Goal: Information Seeking & Learning: Learn about a topic

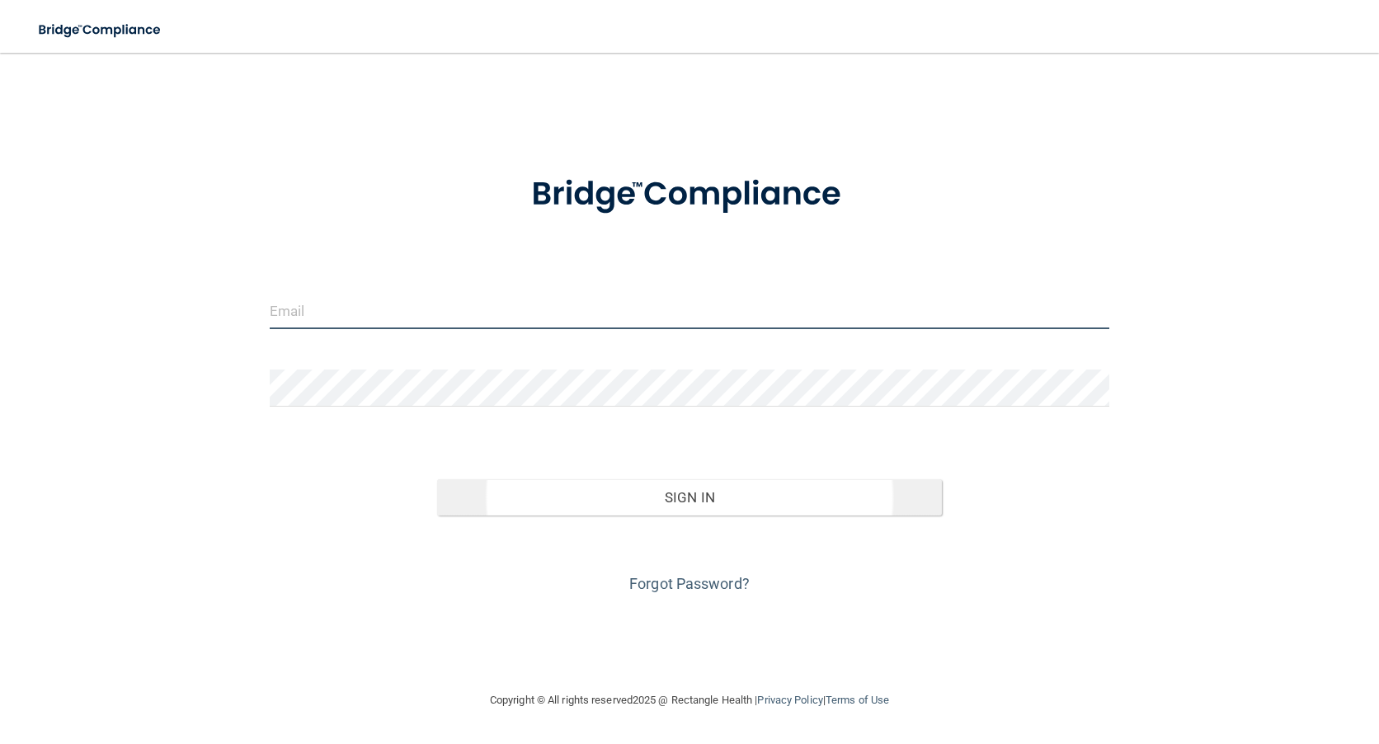
type input "[PERSON_NAME][EMAIL_ADDRESS][PERSON_NAME][DOMAIN_NAME]"
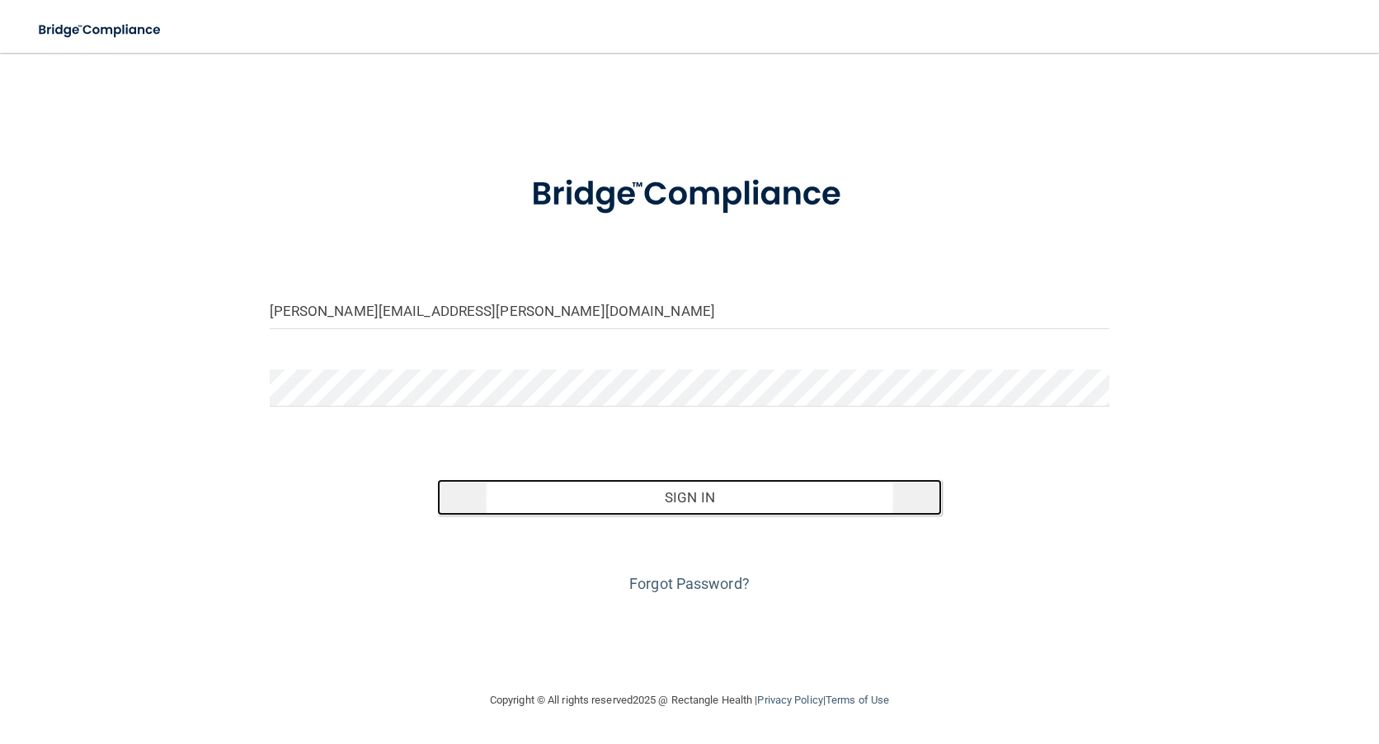
click at [673, 496] on button "Sign In" at bounding box center [689, 497] width 504 height 36
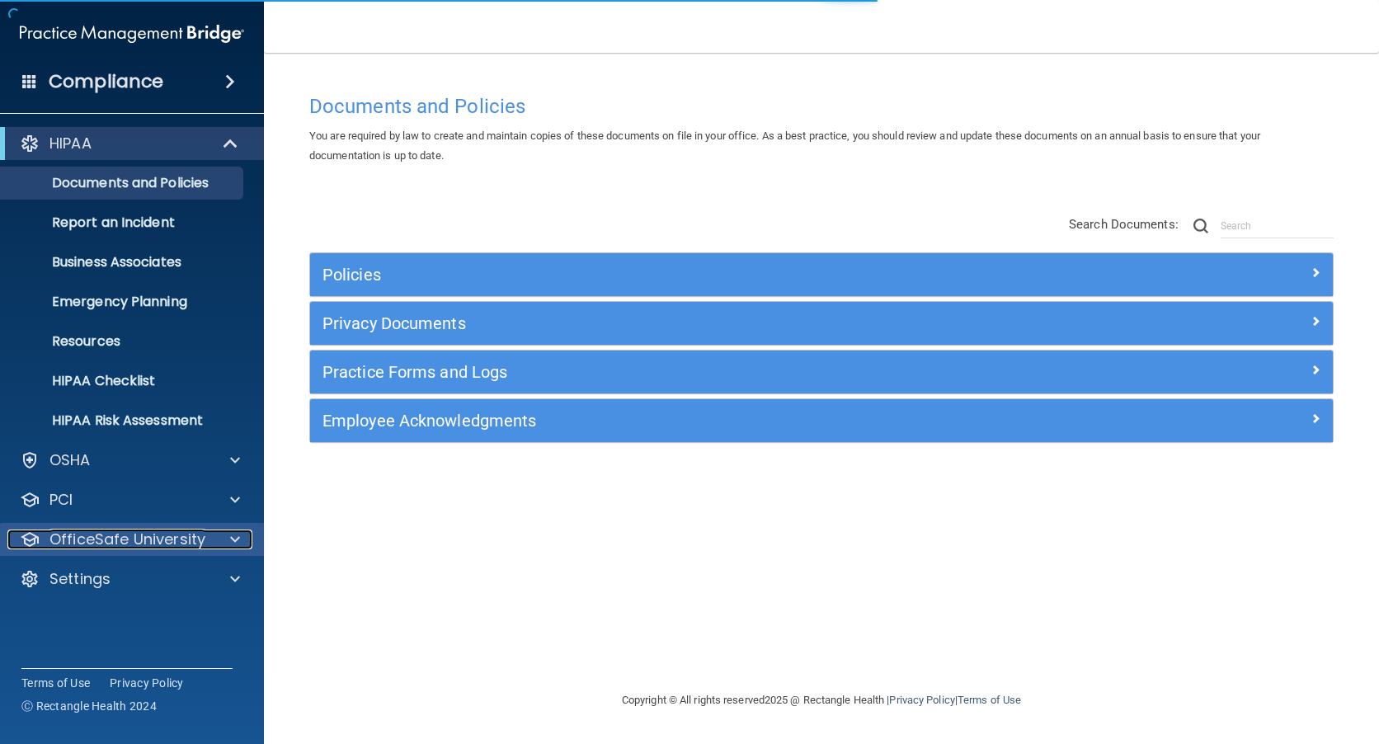
click at [138, 535] on p "OfficeSafe University" at bounding box center [127, 540] width 156 height 20
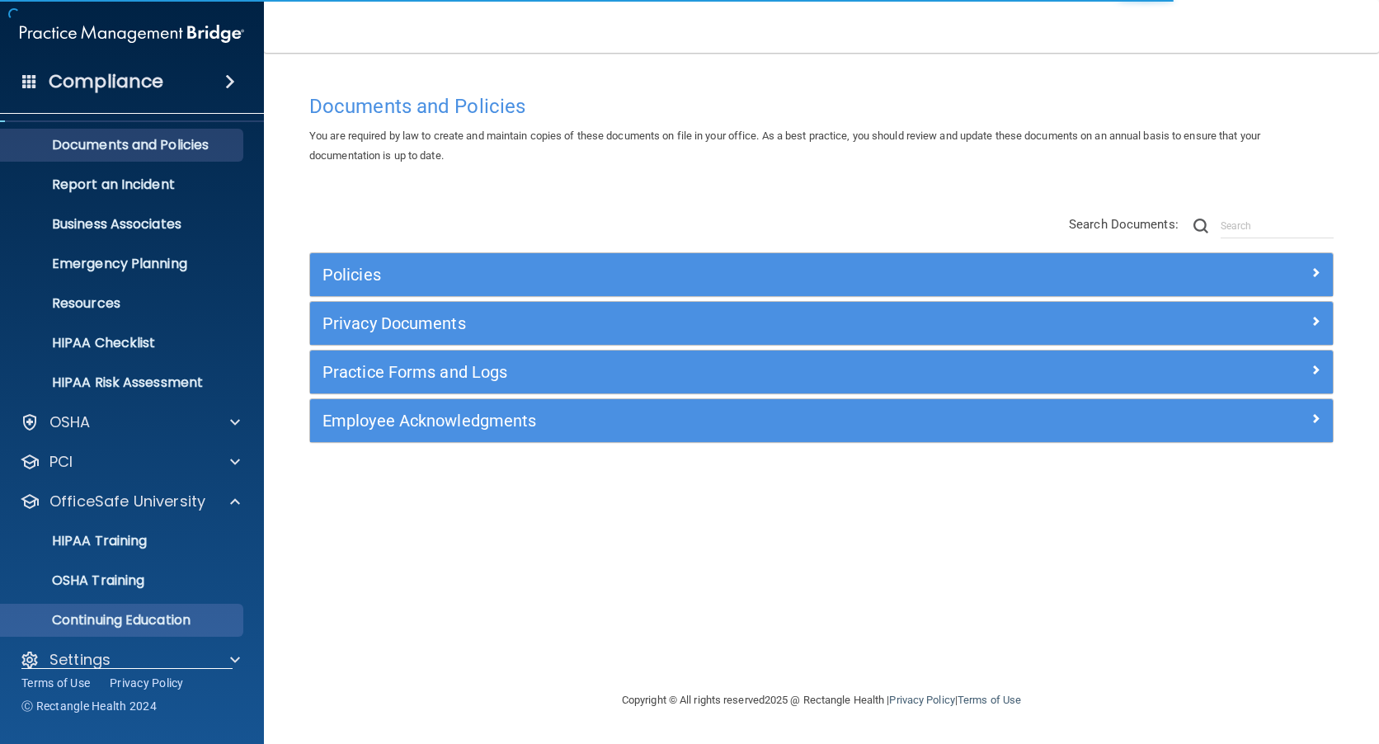
scroll to position [59, 0]
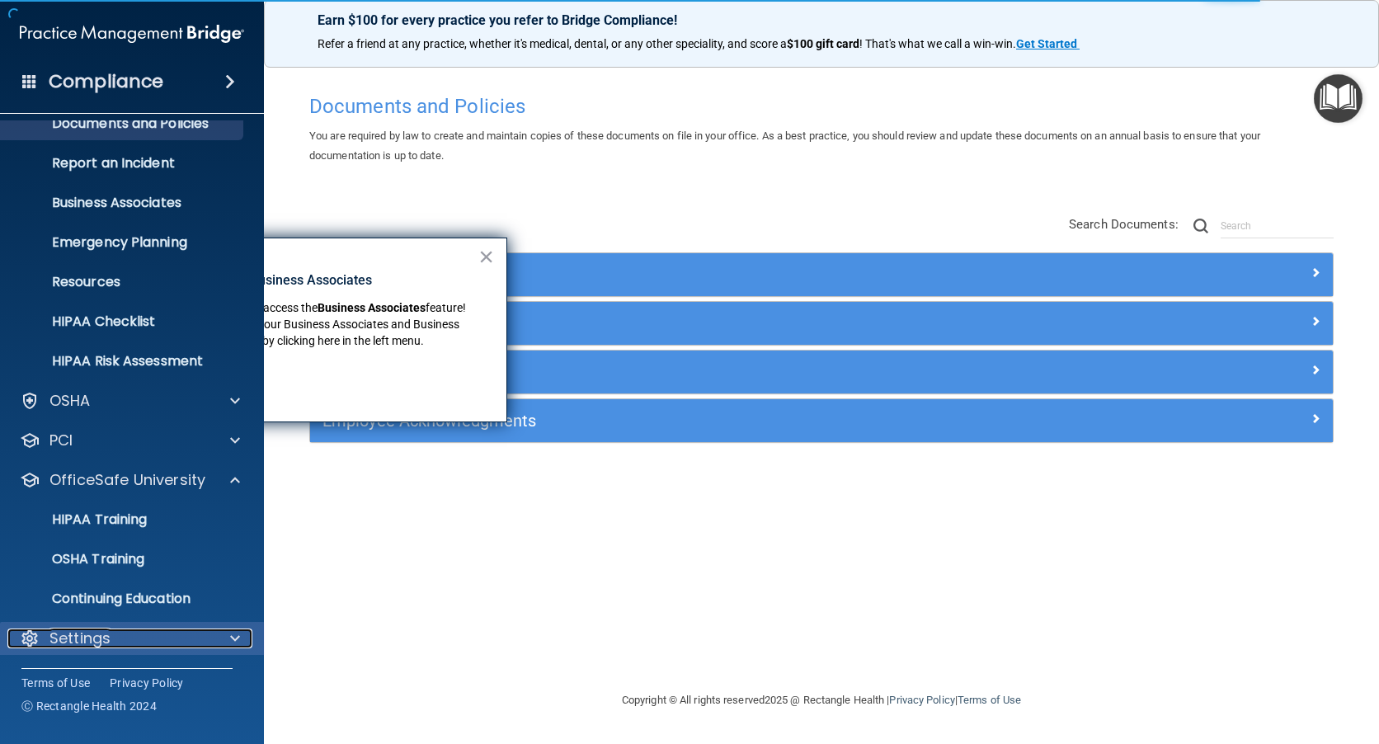
click at [97, 635] on p "Settings" at bounding box center [79, 639] width 61 height 20
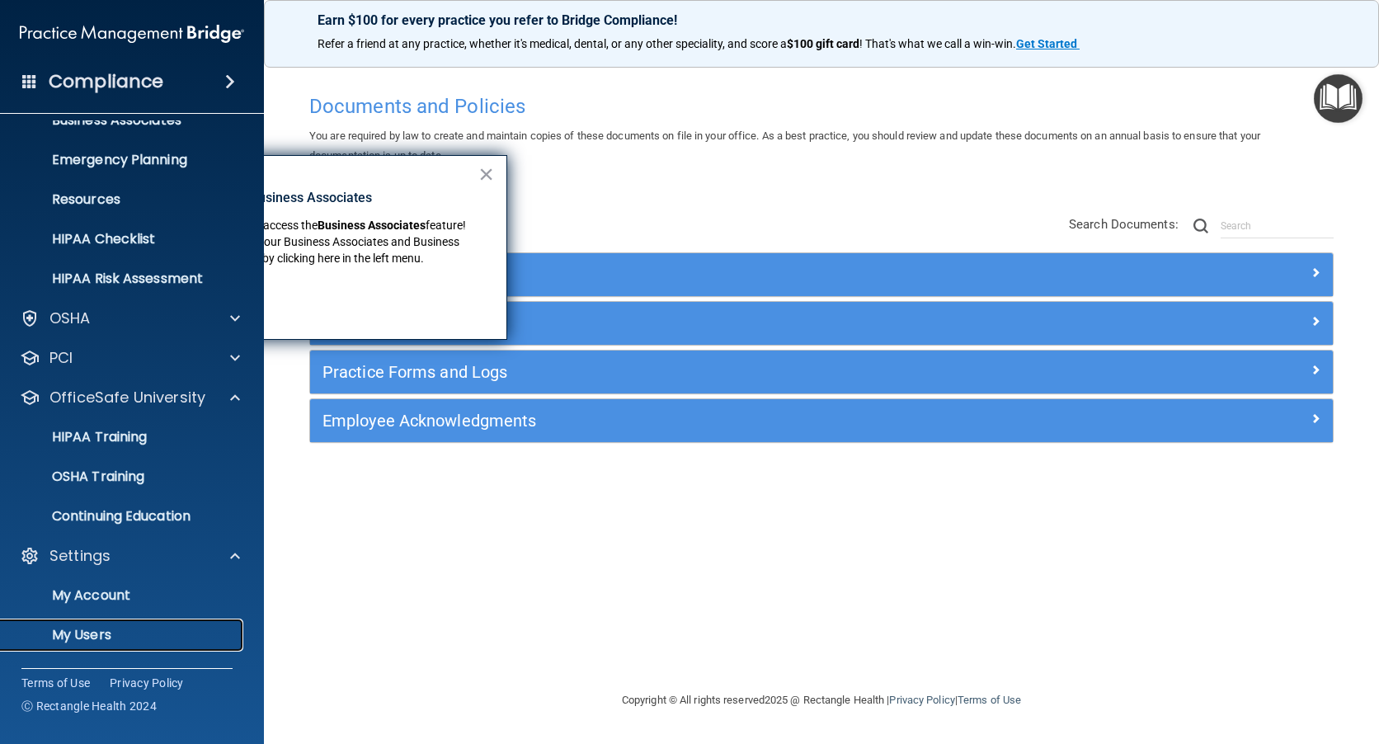
click at [97, 630] on p "My Users" at bounding box center [123, 635] width 225 height 16
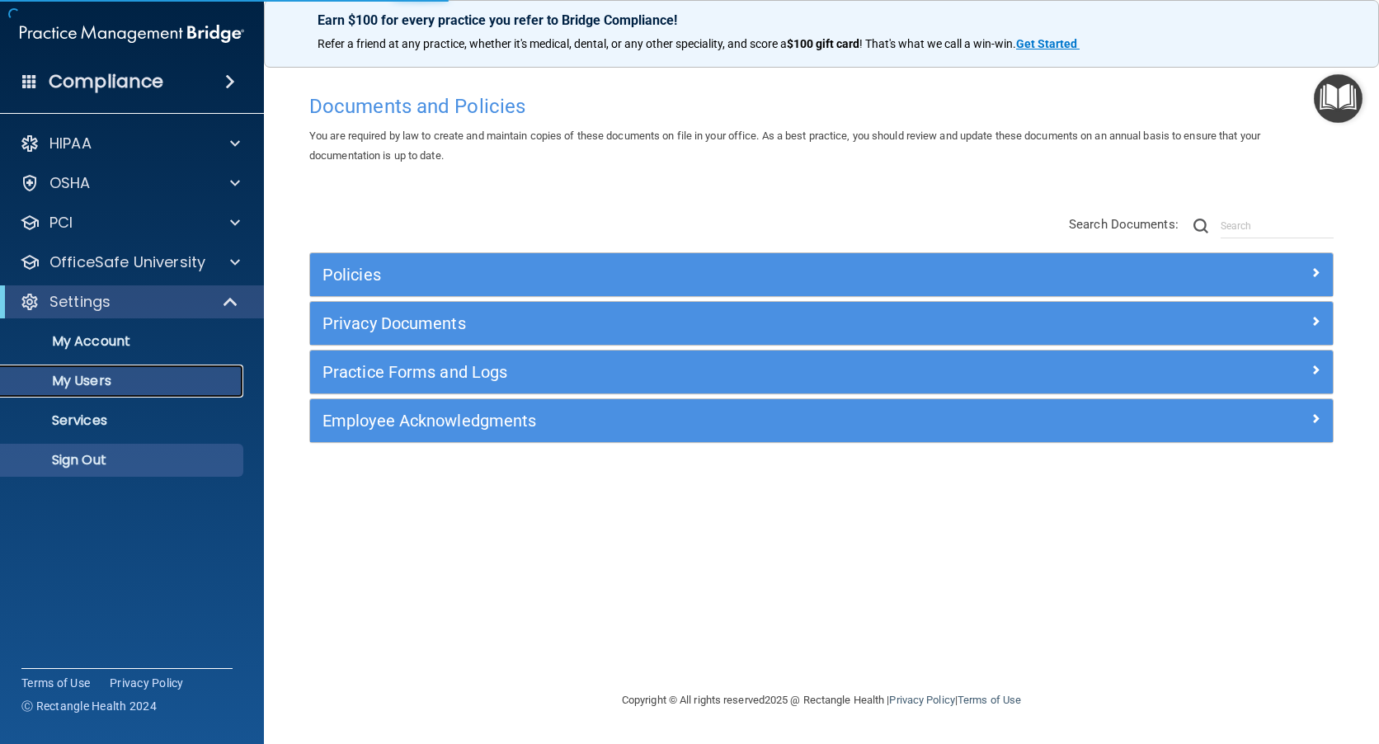
select select "20"
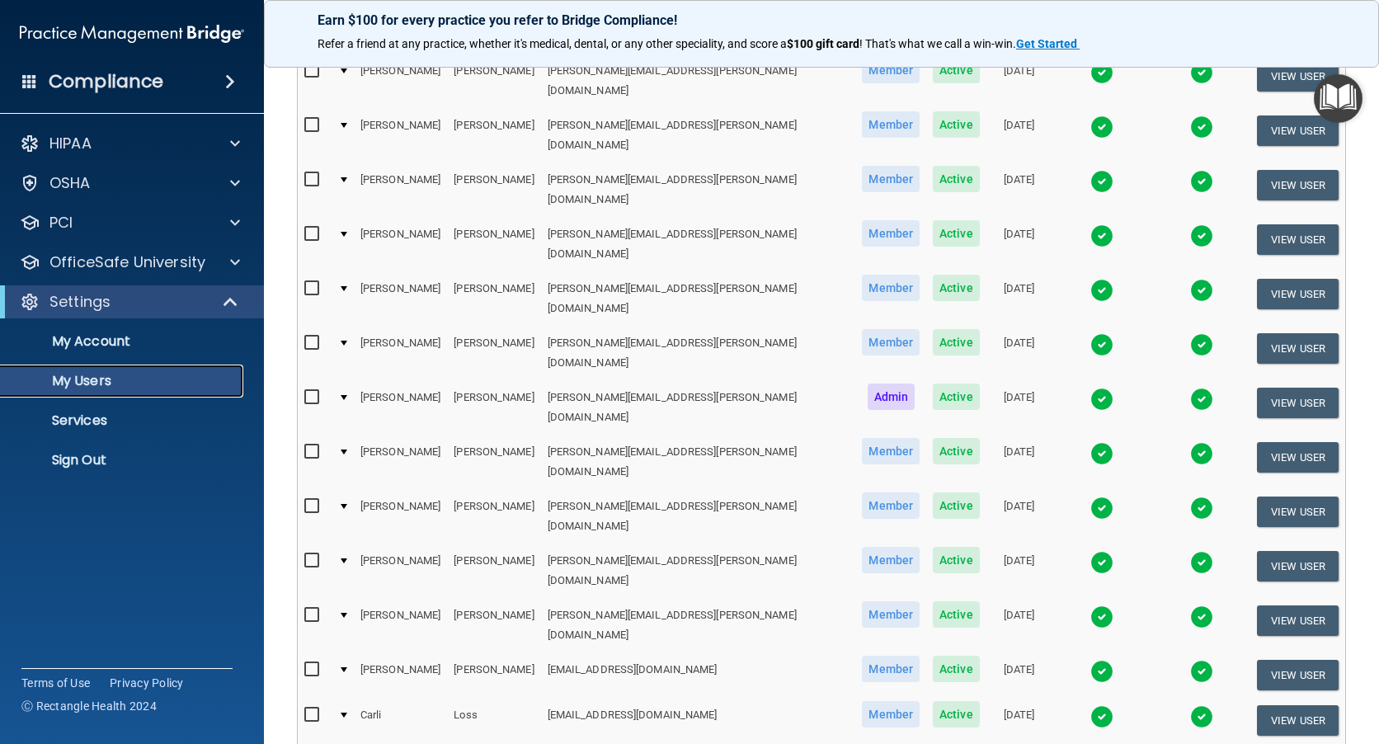
scroll to position [621, 0]
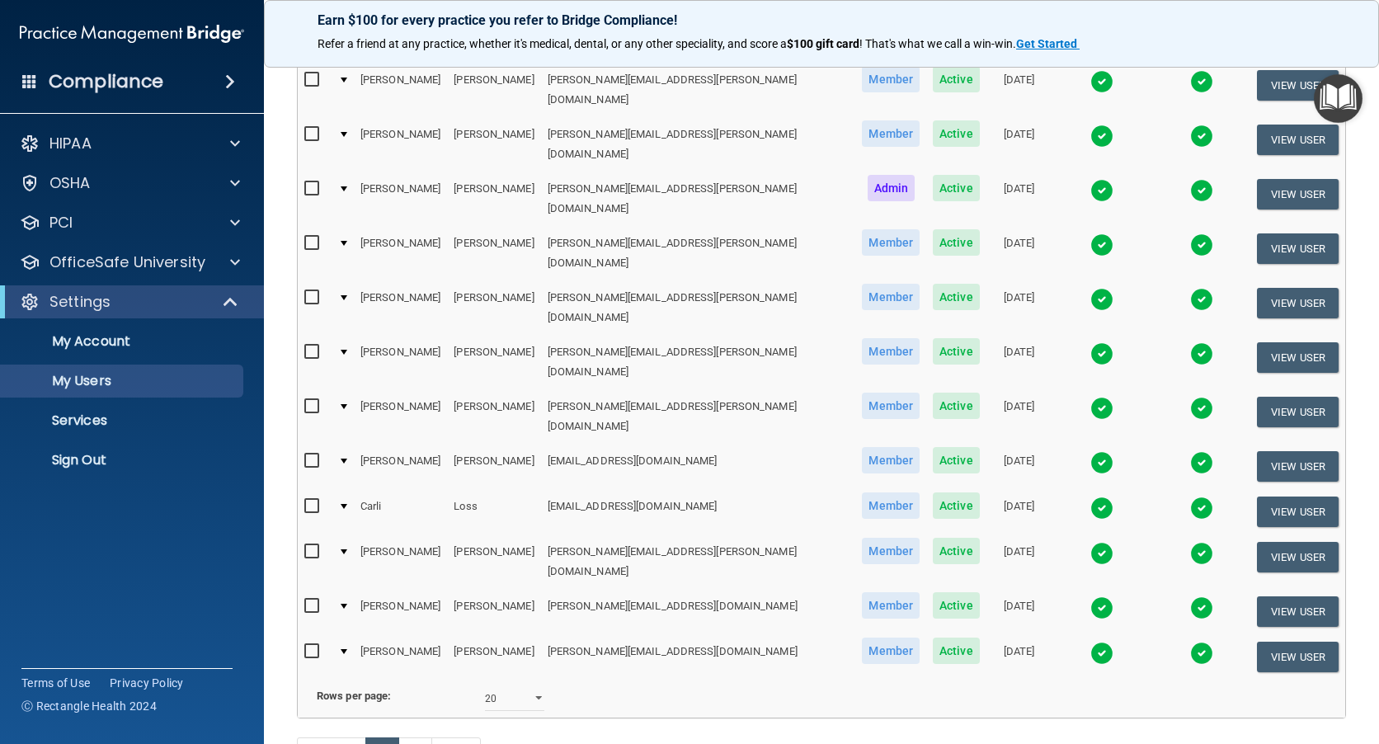
click at [311, 645] on input "checkbox" at bounding box center [313, 651] width 19 height 13
checkbox input "false"
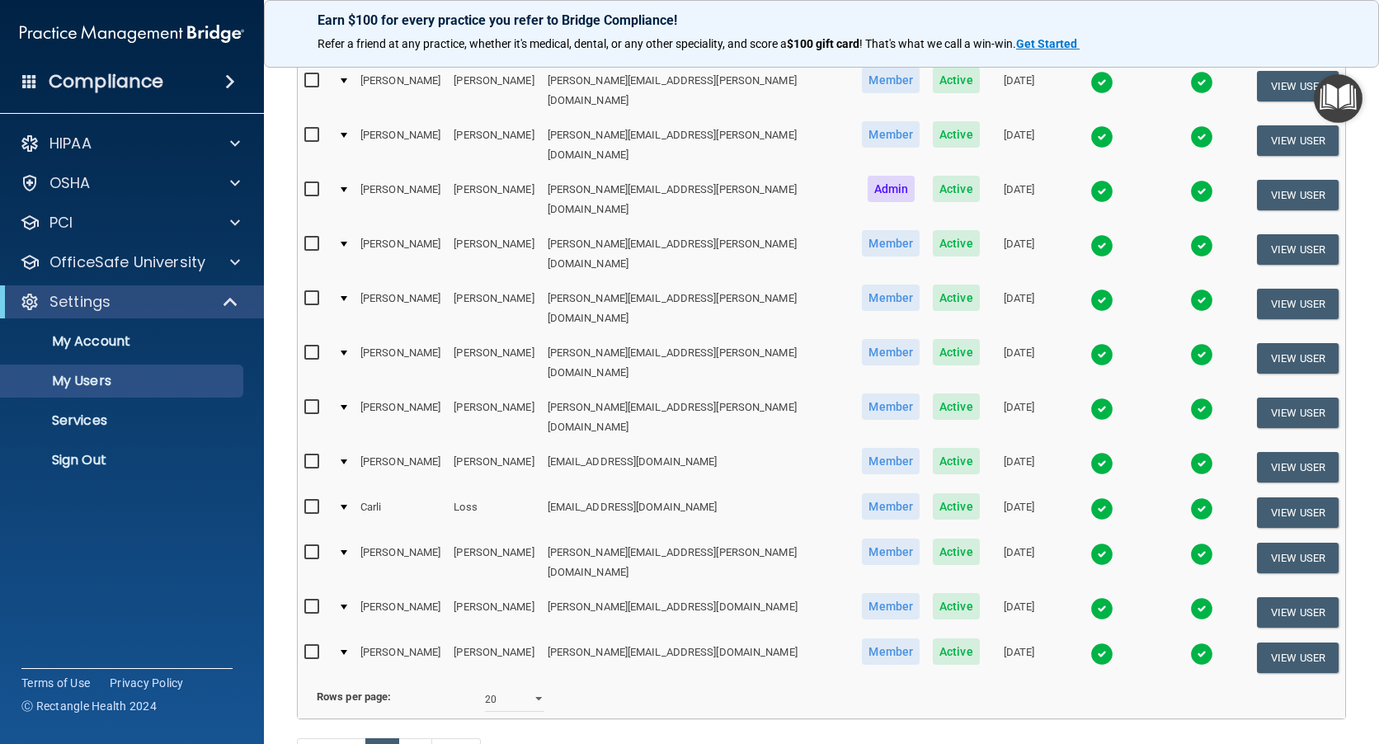
click at [347, 650] on div at bounding box center [344, 652] width 7 height 5
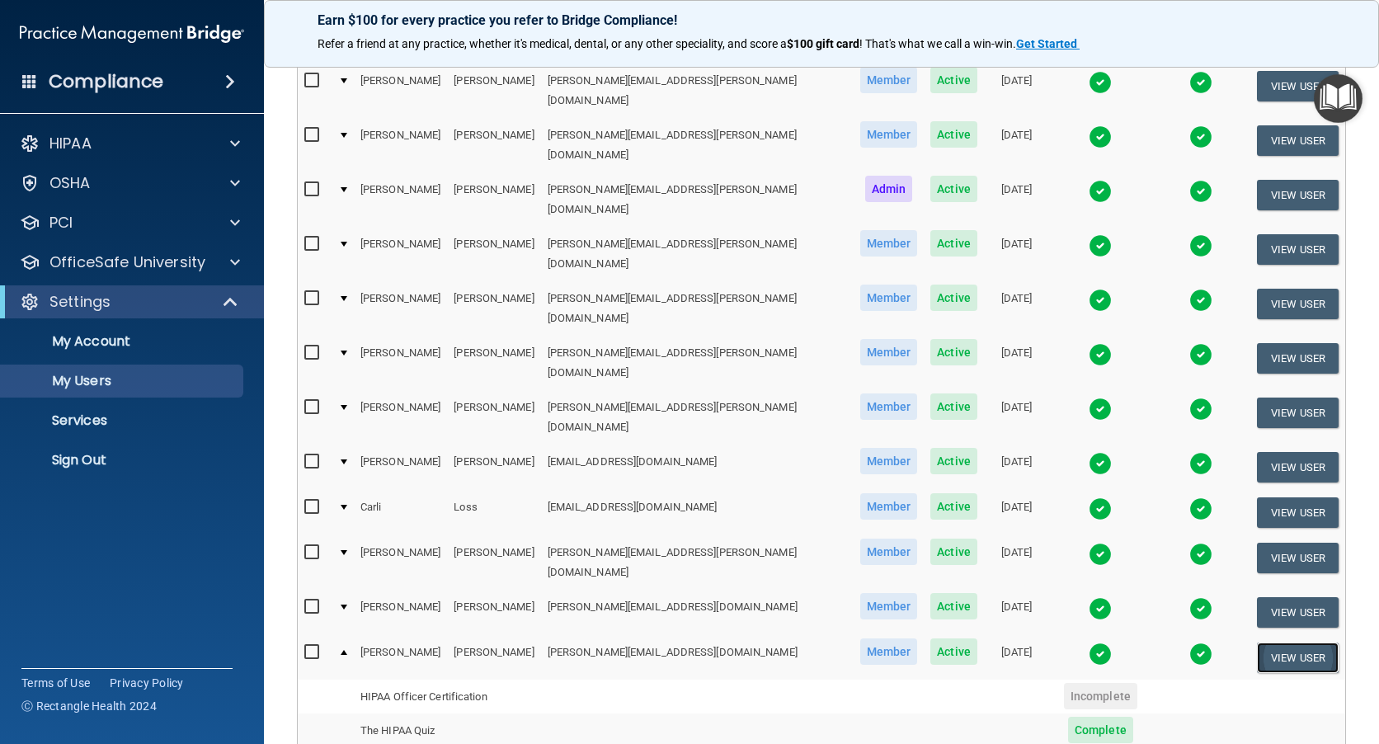
click at [1286, 643] on button "View User" at bounding box center [1298, 658] width 82 height 31
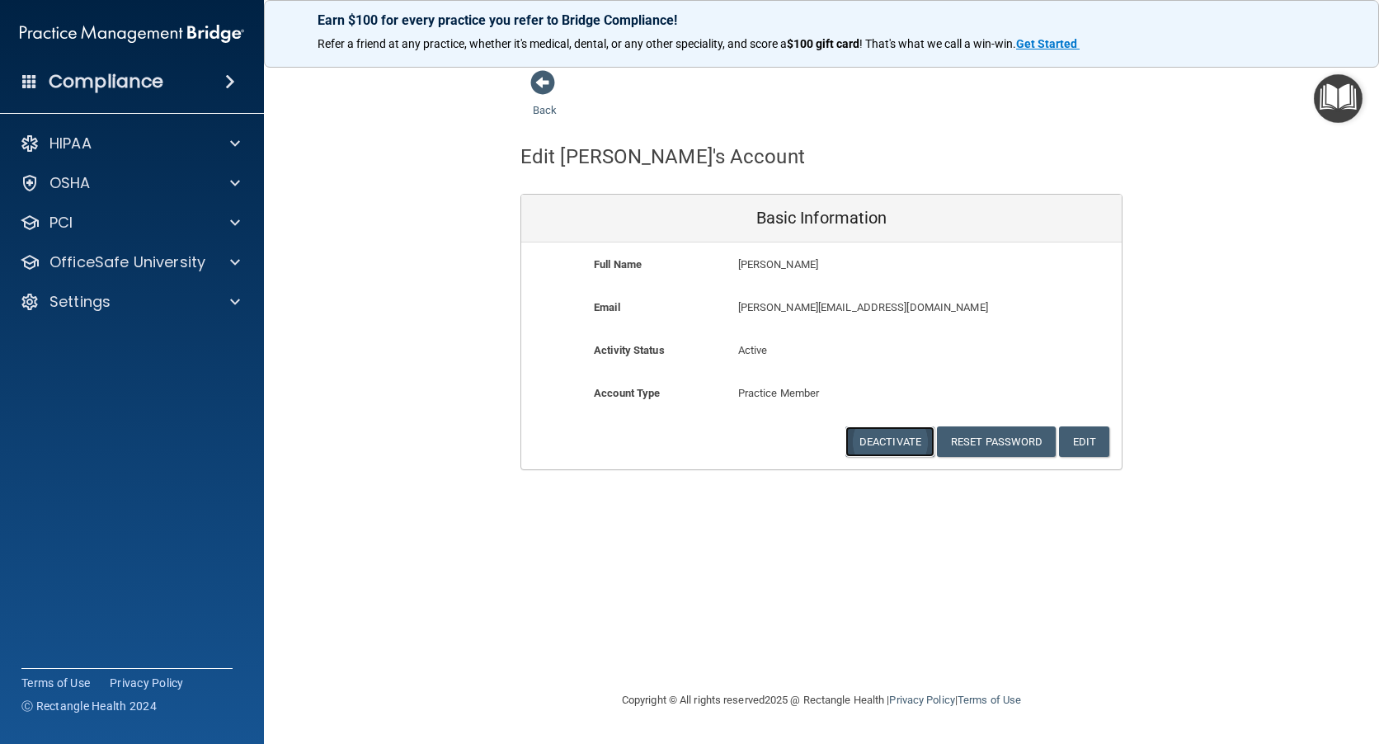
click at [893, 440] on button "Deactivate" at bounding box center [890, 441] width 89 height 31
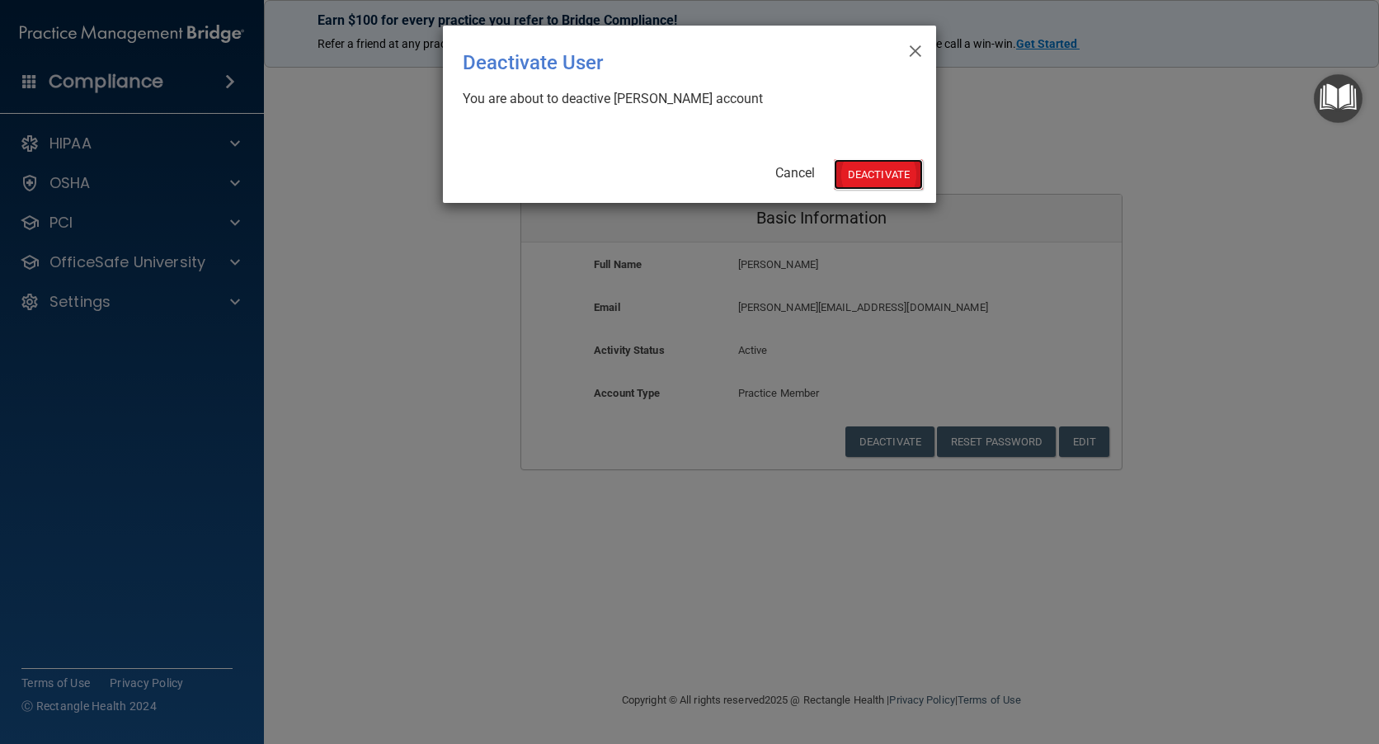
click at [889, 177] on button "Deactivate" at bounding box center [878, 174] width 89 height 31
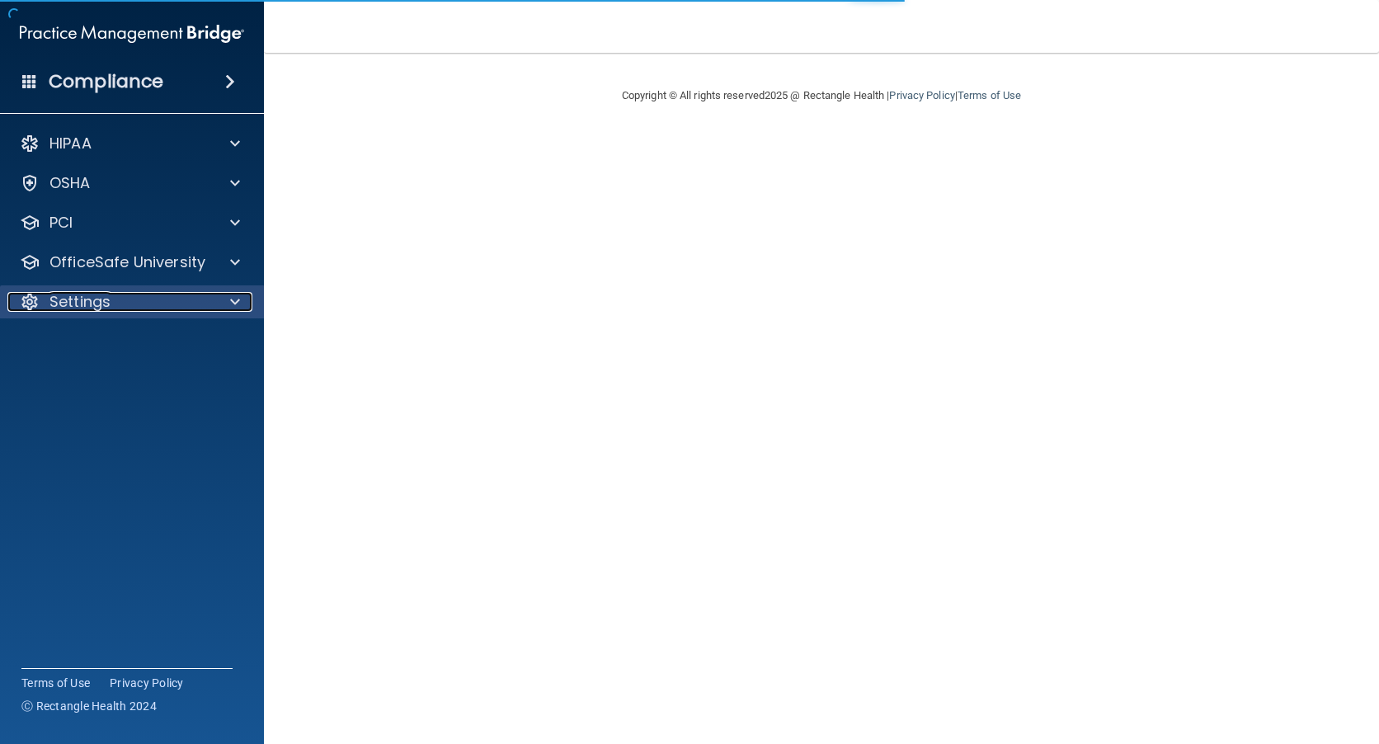
click at [98, 299] on p "Settings" at bounding box center [79, 302] width 61 height 20
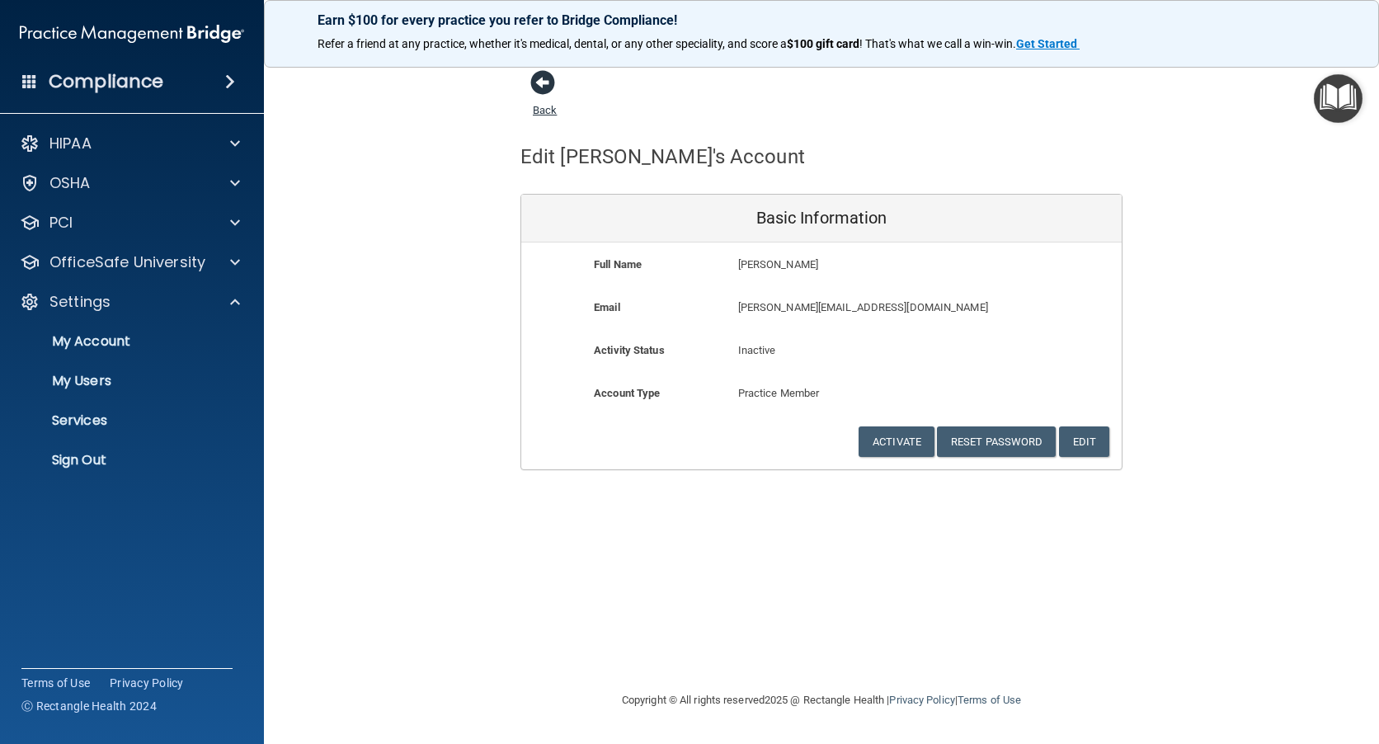
click at [544, 112] on link "Back" at bounding box center [545, 100] width 24 height 32
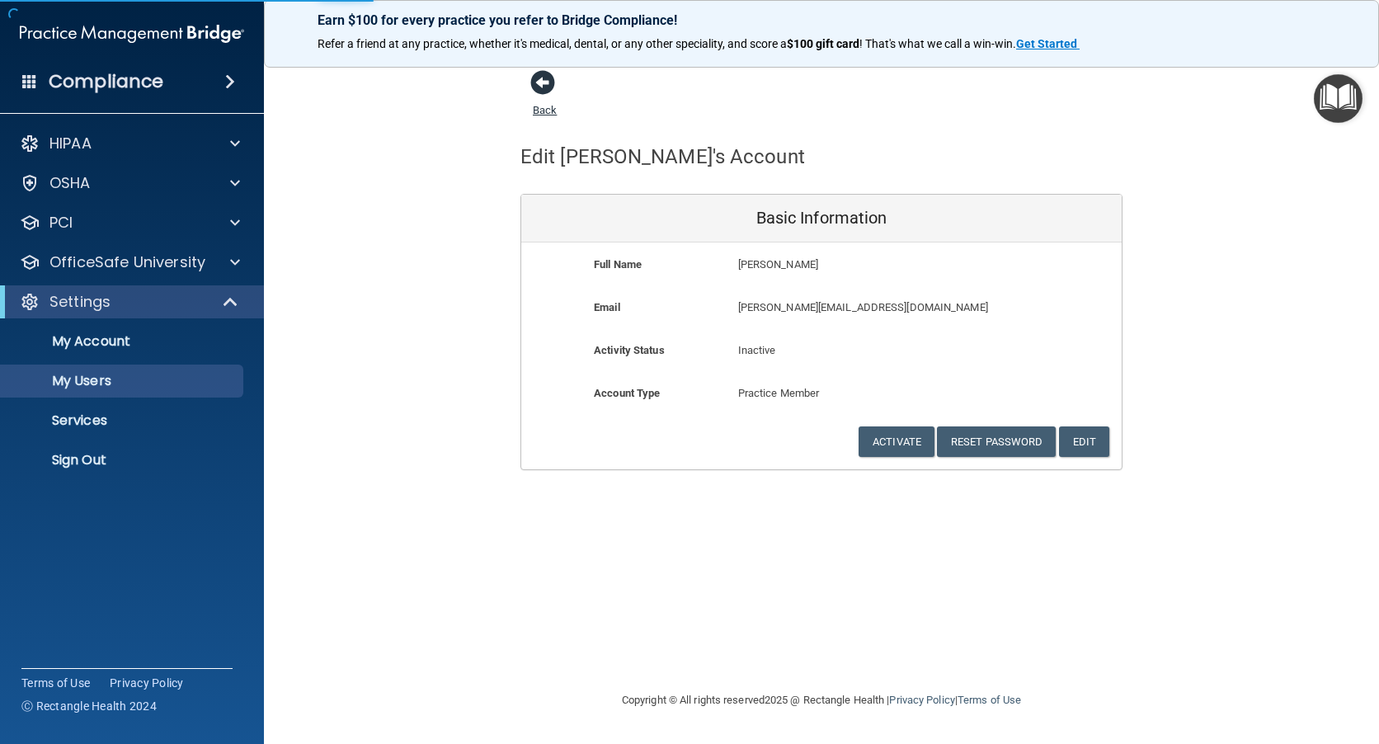
select select "20"
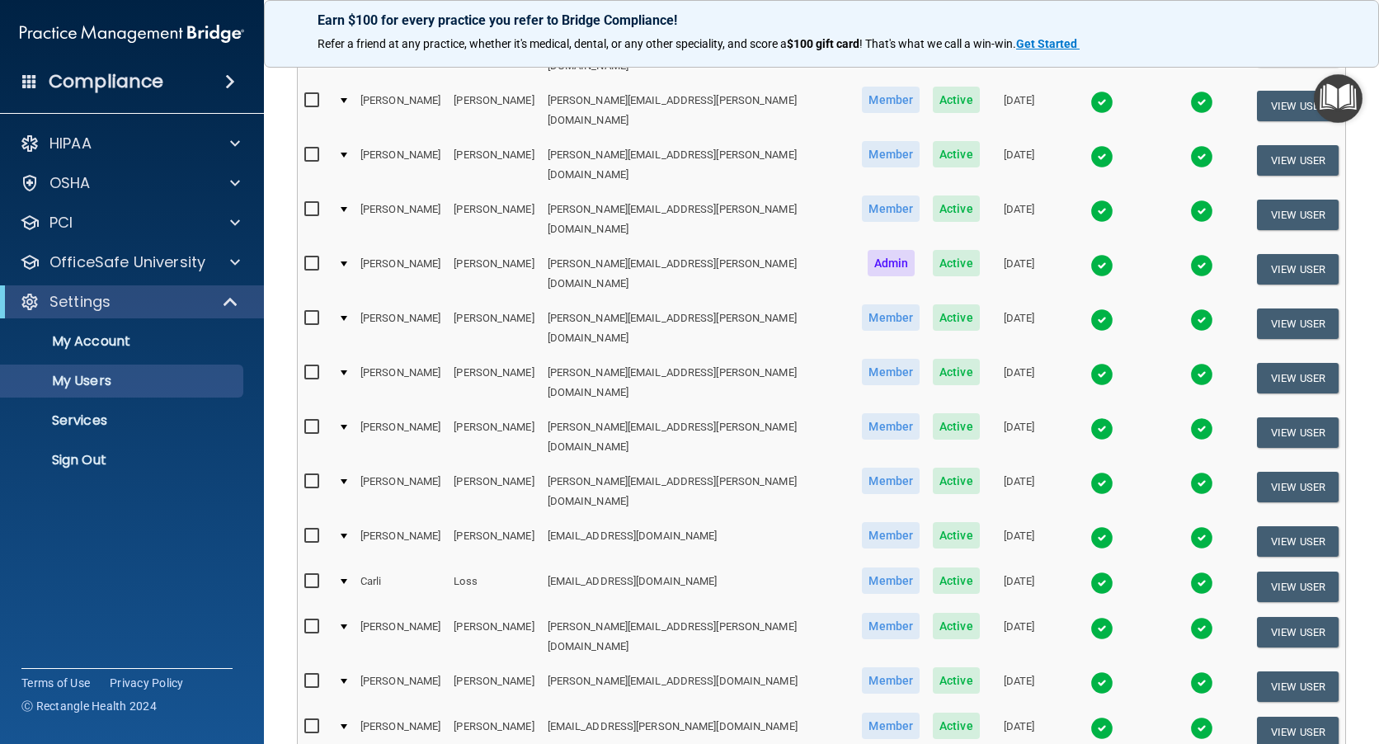
scroll to position [577, 0]
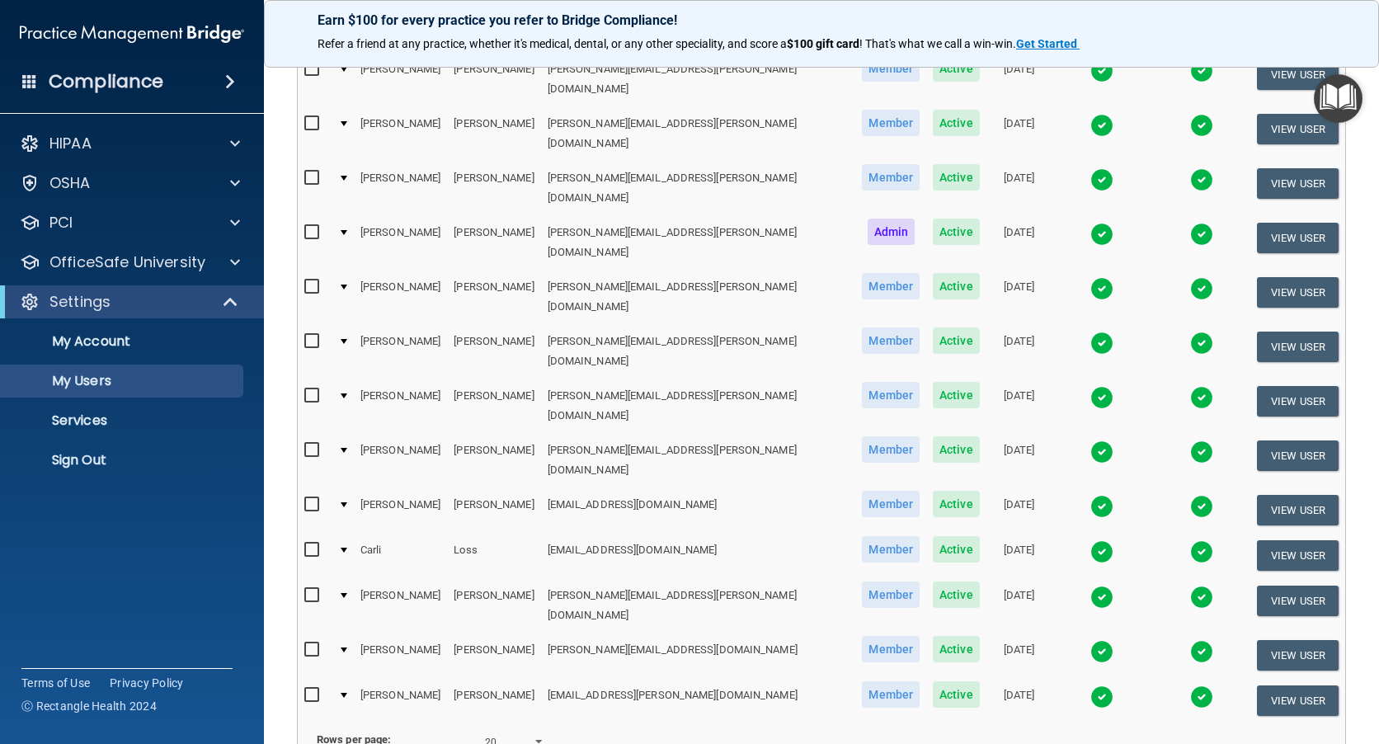
select select "20"
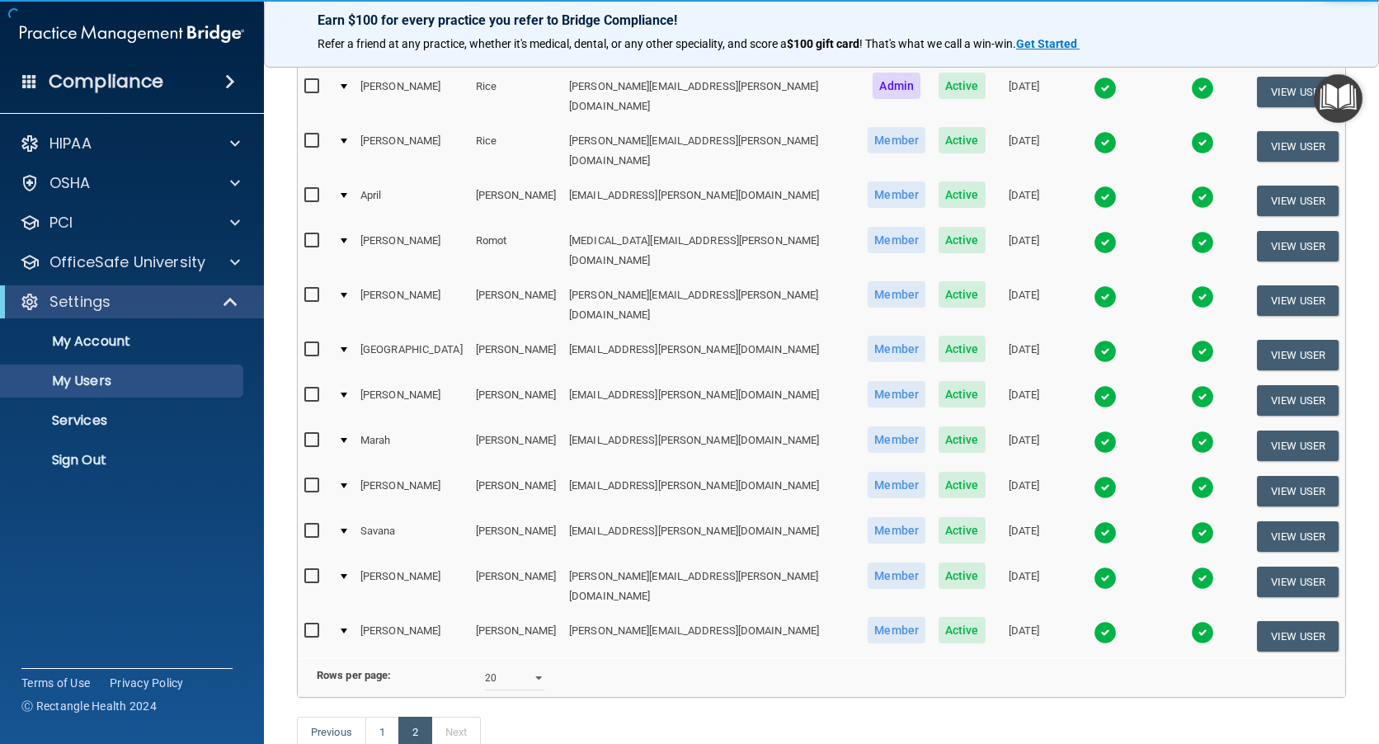
scroll to position [247, 0]
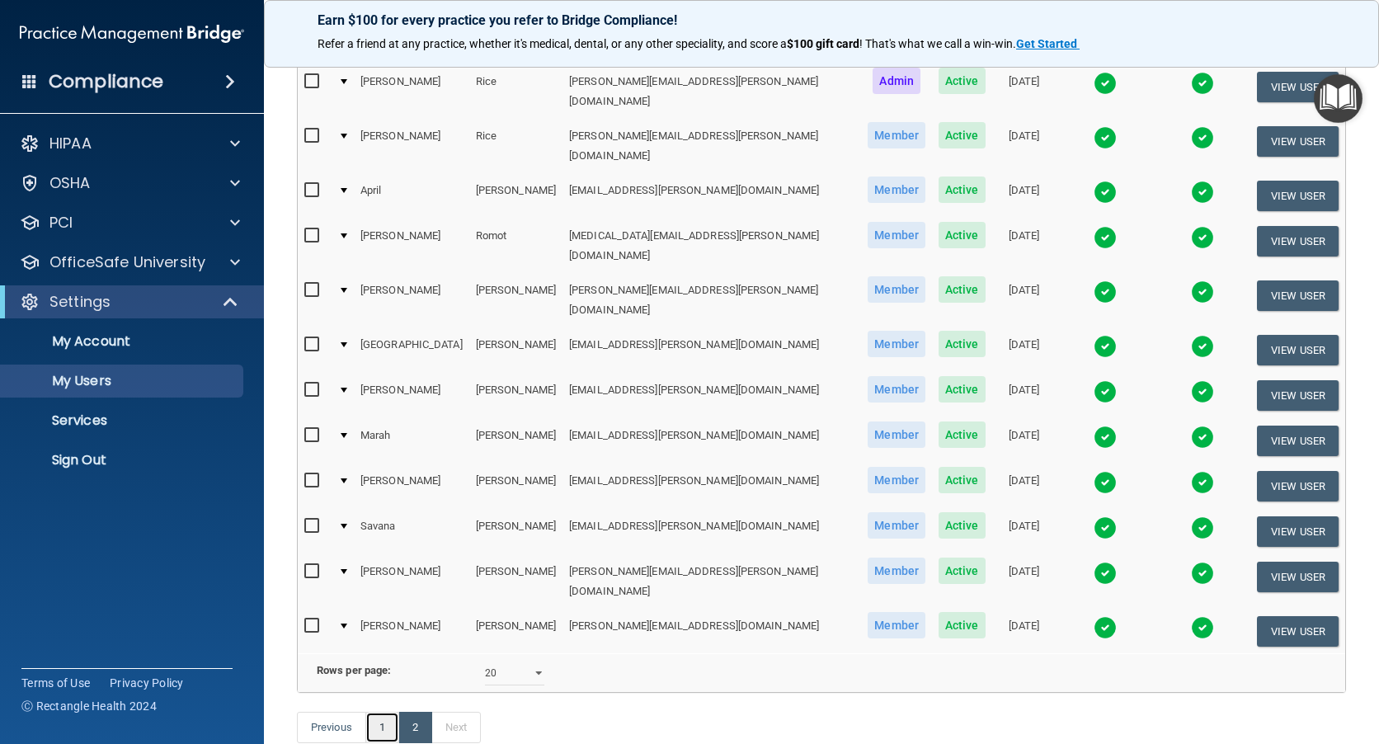
click at [386, 712] on link "1" at bounding box center [382, 727] width 34 height 31
select select "20"
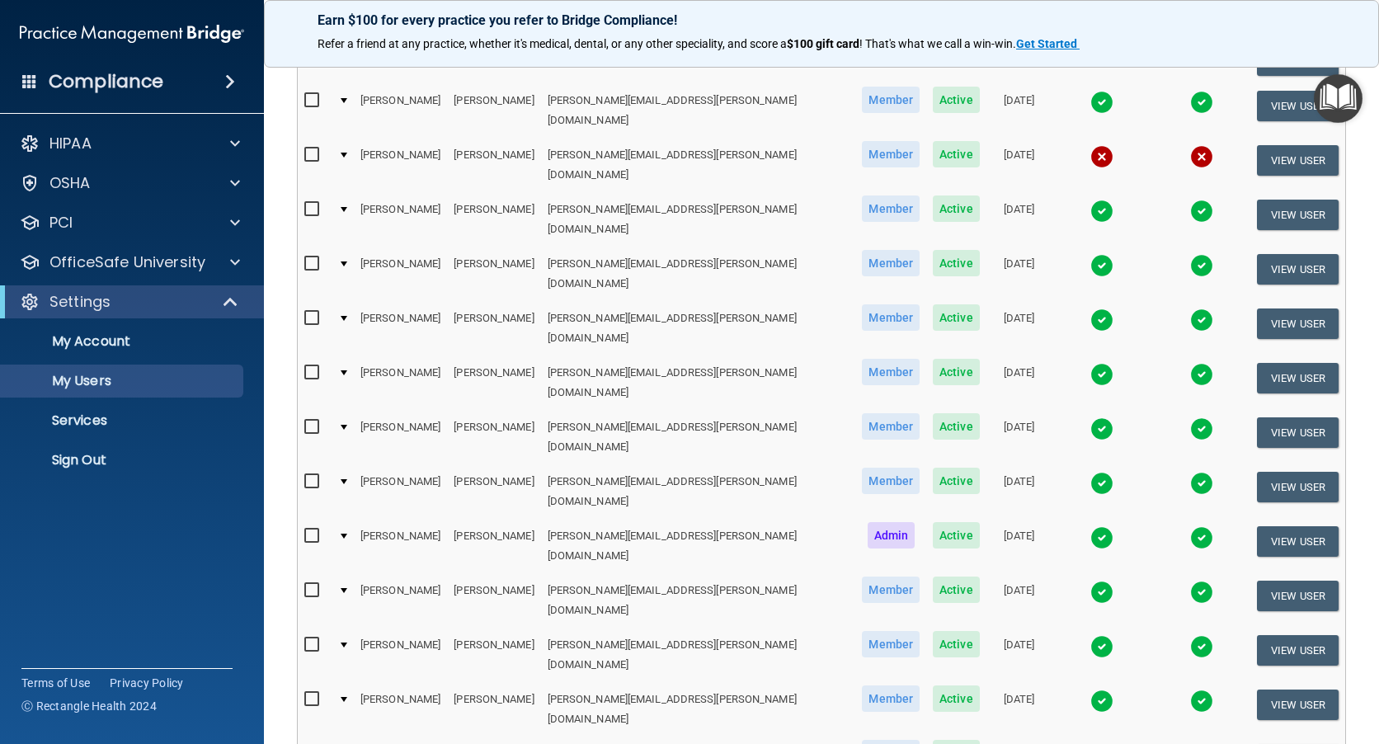
scroll to position [495, 0]
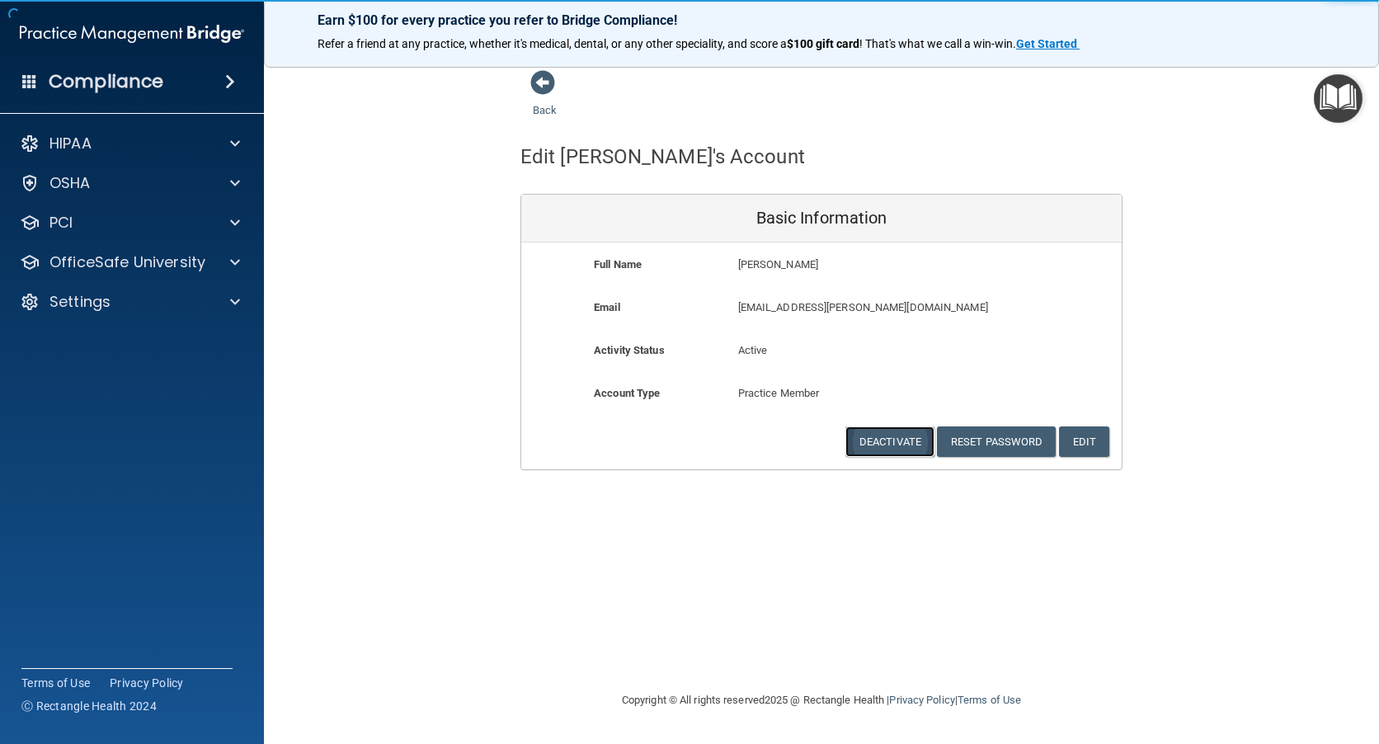
click at [907, 441] on button "Deactivate" at bounding box center [890, 441] width 89 height 31
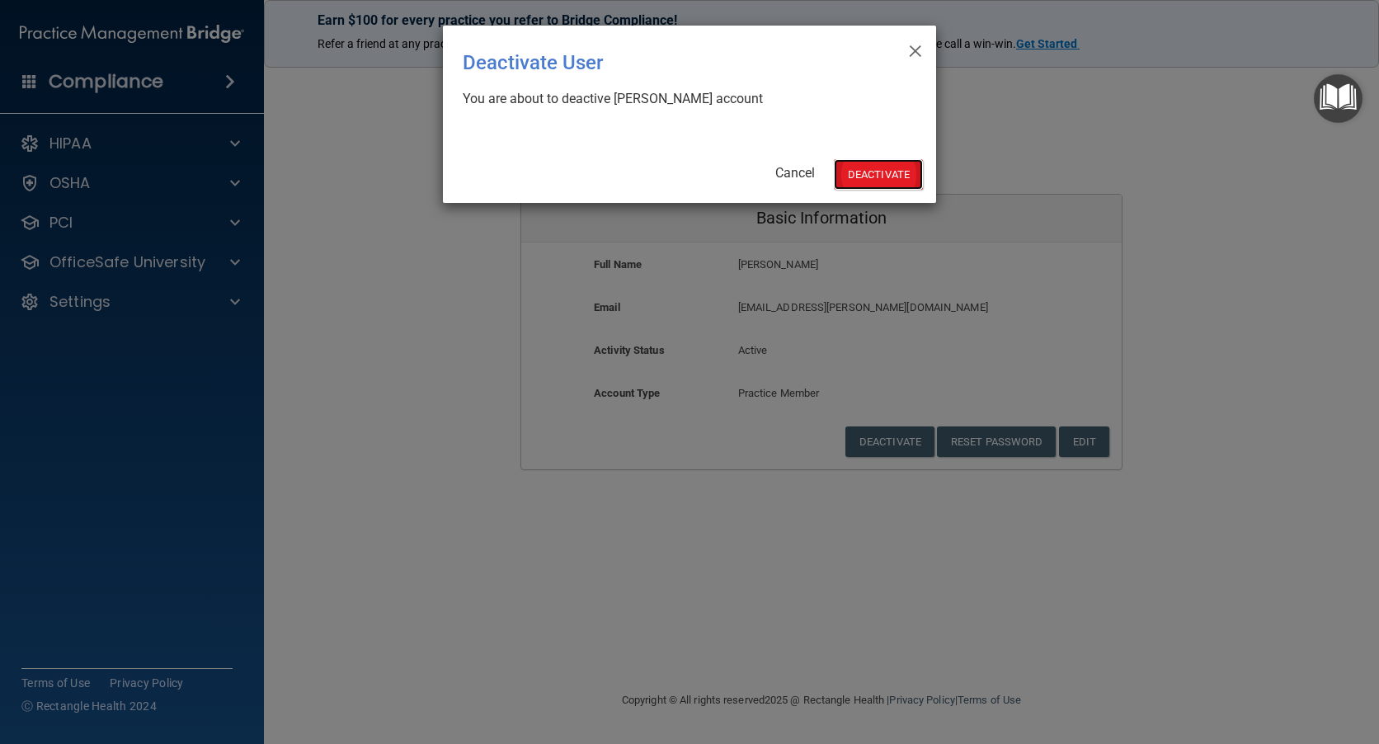
click at [855, 172] on button "Deactivate" at bounding box center [878, 174] width 89 height 31
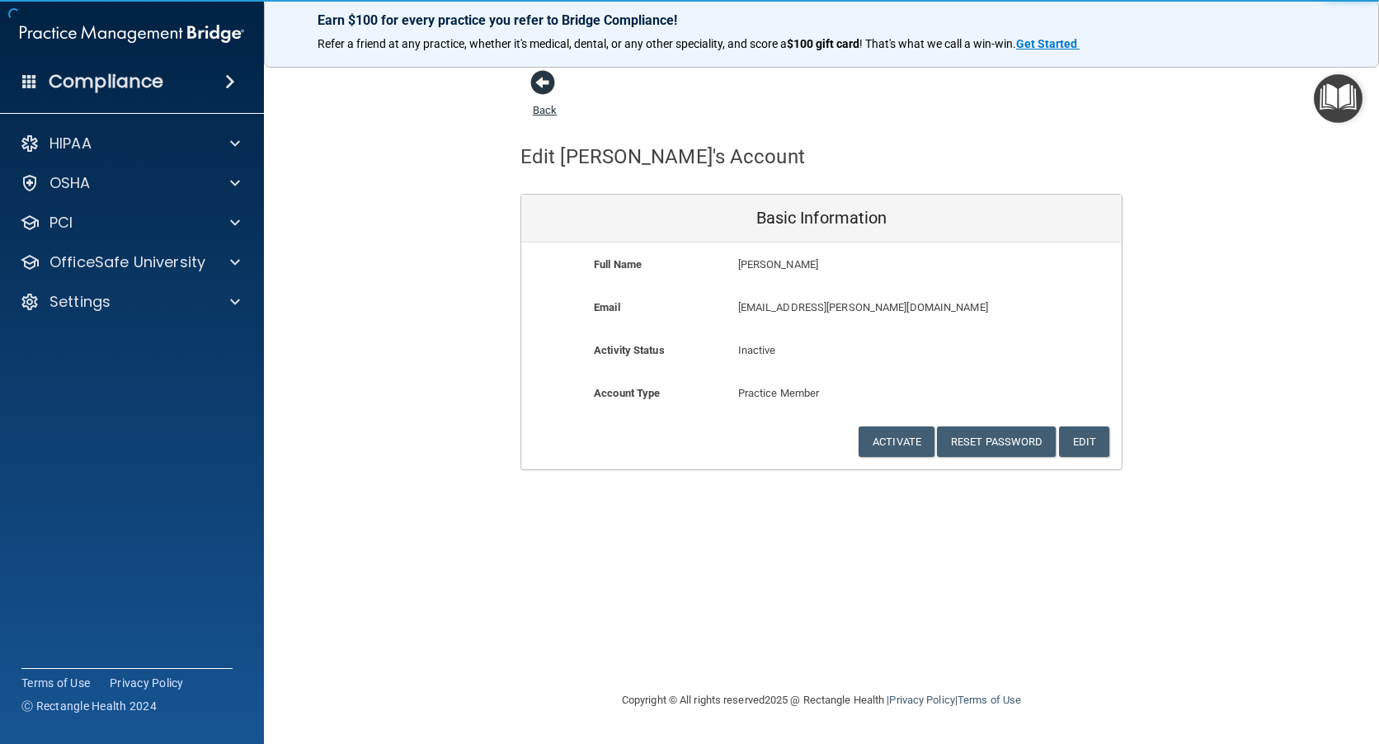
click at [543, 111] on link "Back" at bounding box center [545, 100] width 24 height 32
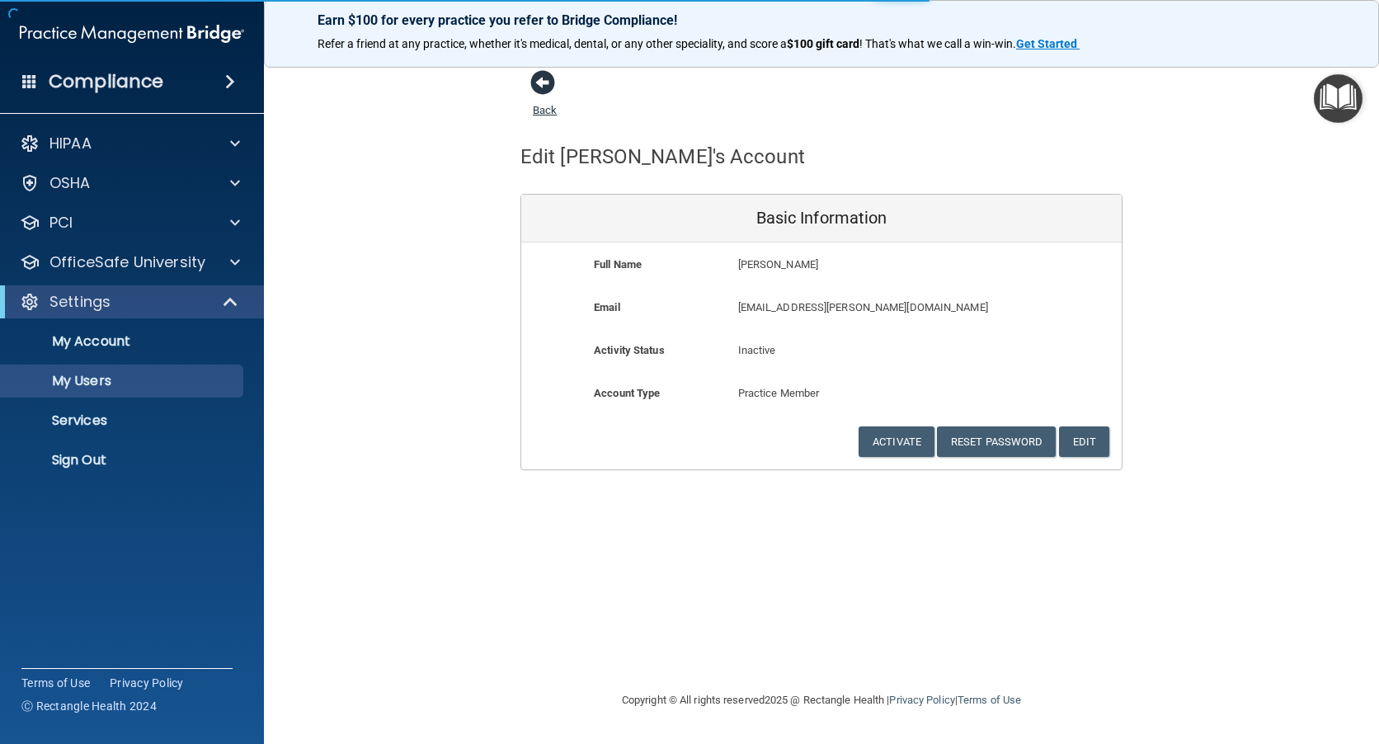
select select "20"
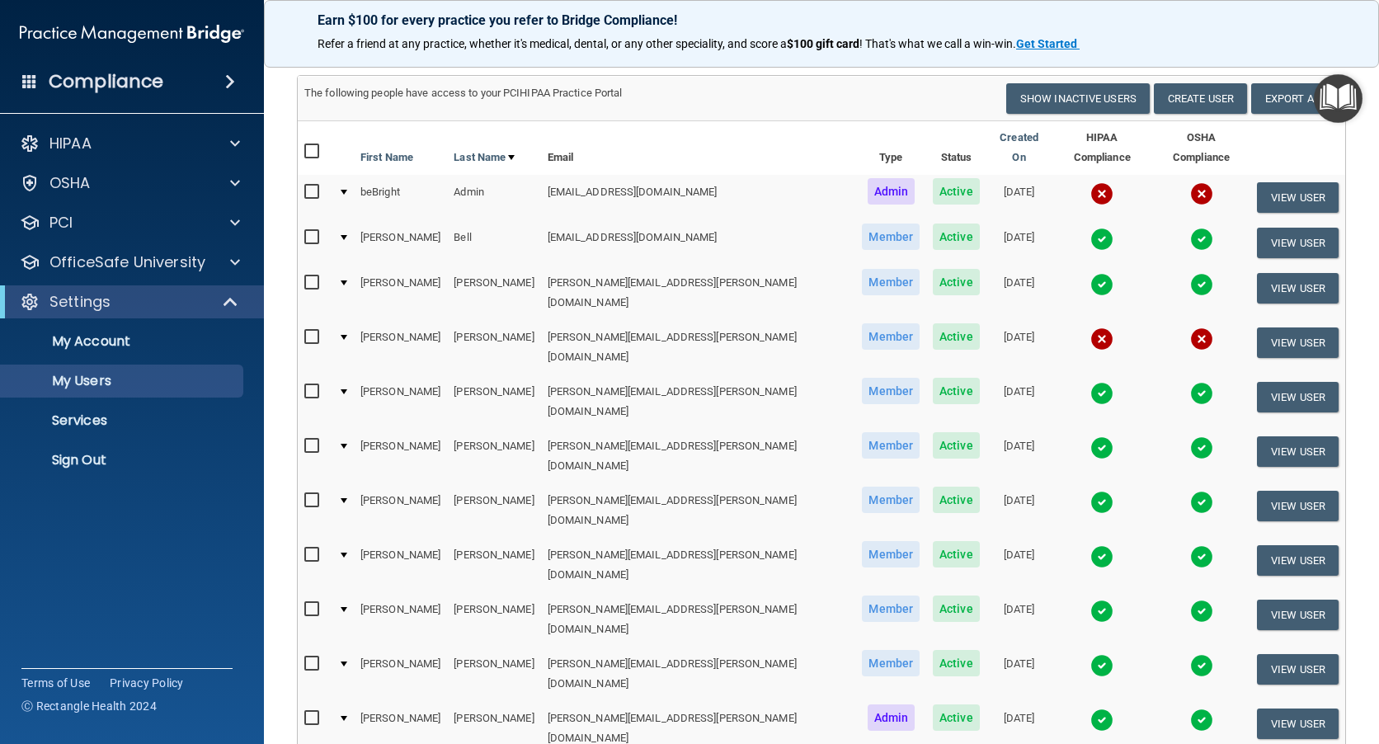
scroll to position [82, 0]
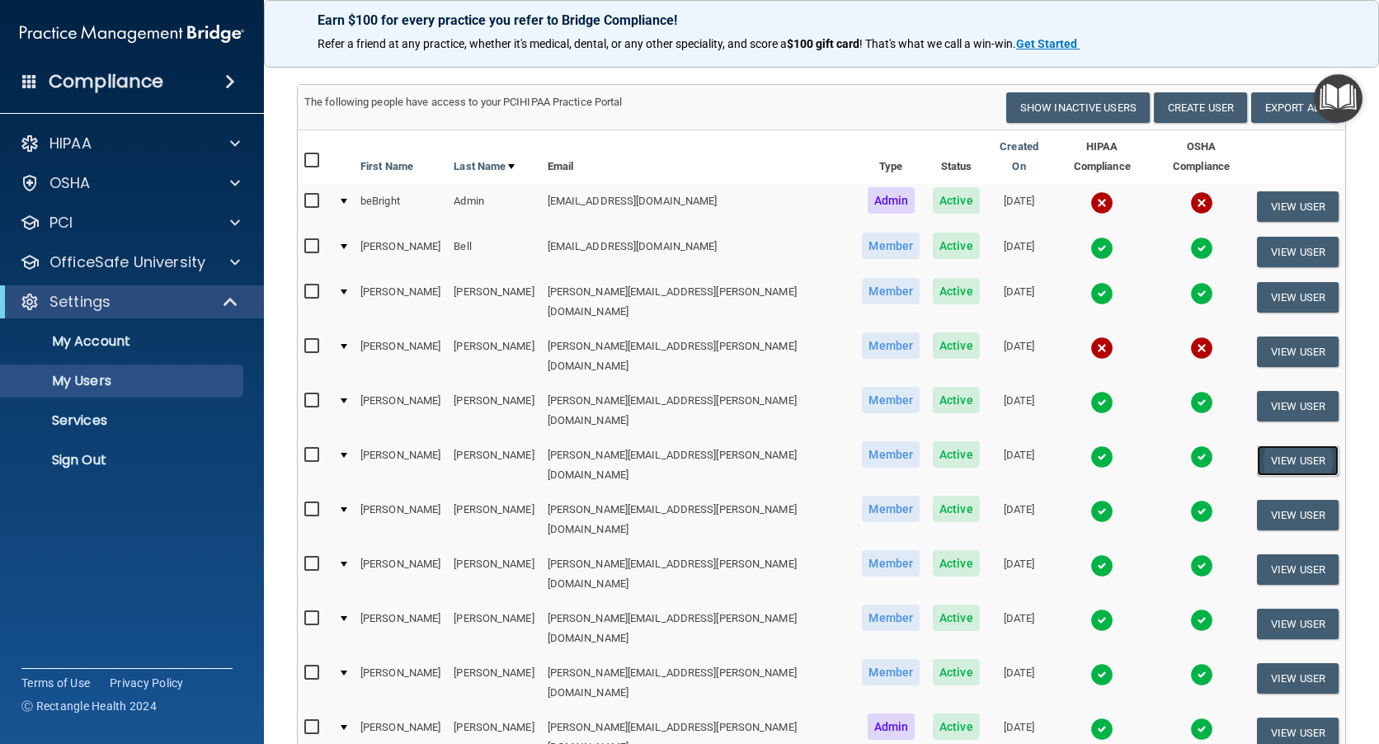
click at [1260, 445] on button "View User" at bounding box center [1298, 460] width 82 height 31
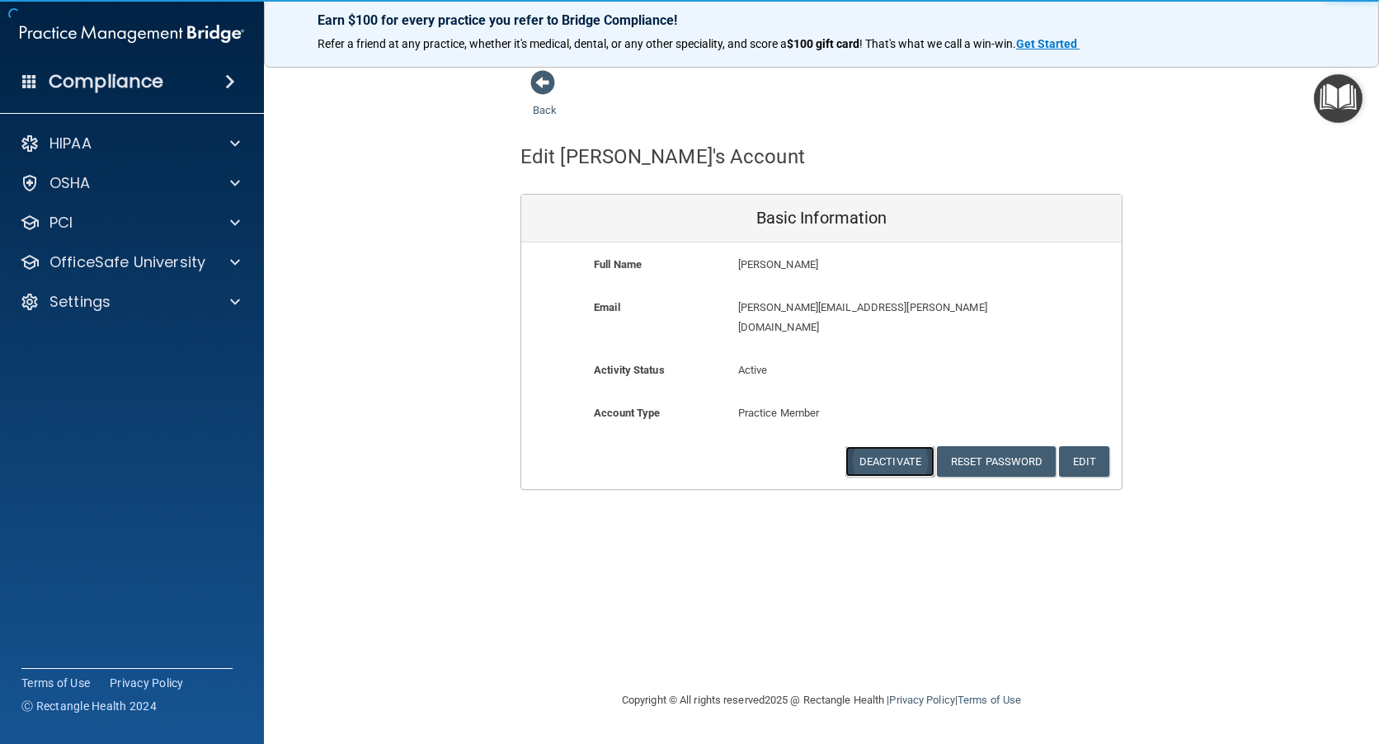
click at [891, 446] on button "Deactivate" at bounding box center [890, 461] width 89 height 31
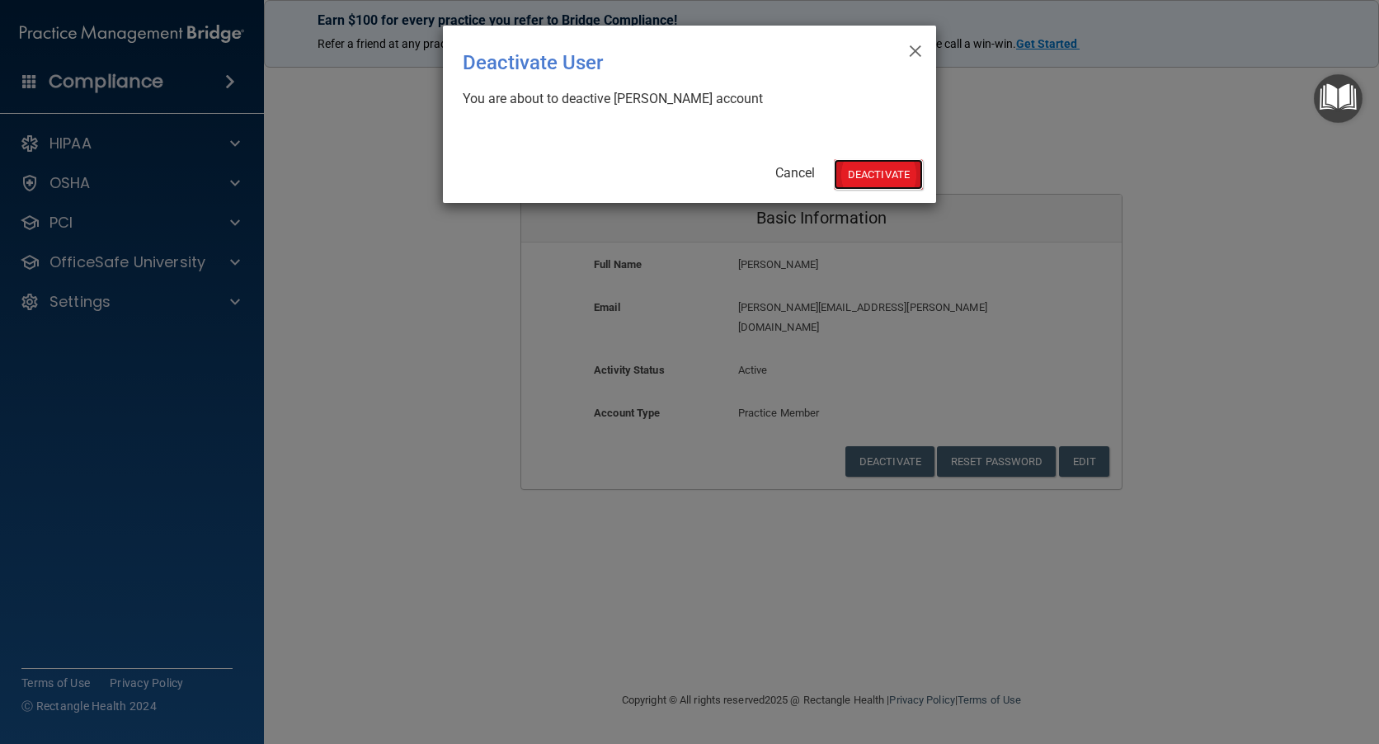
click at [868, 175] on button "Deactivate" at bounding box center [878, 174] width 89 height 31
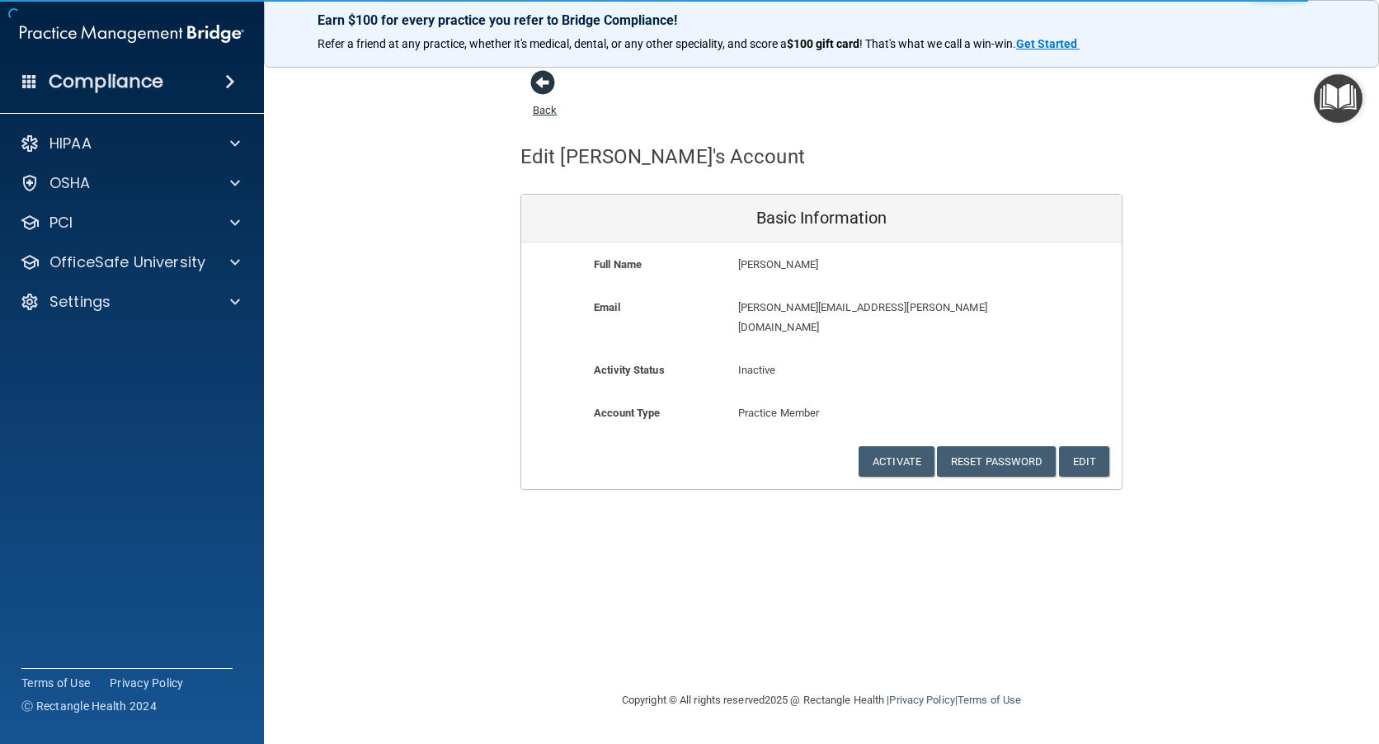
click at [543, 106] on link "Back" at bounding box center [545, 100] width 24 height 32
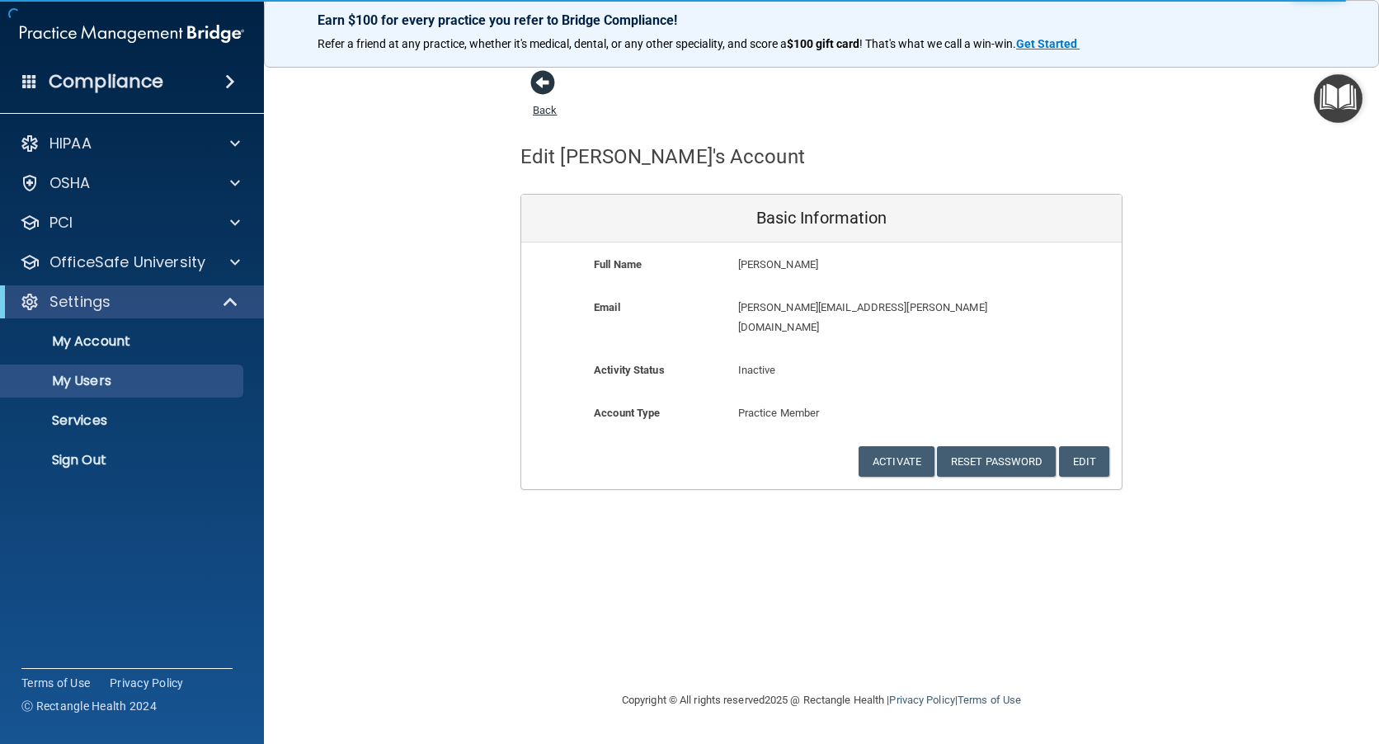
select select "20"
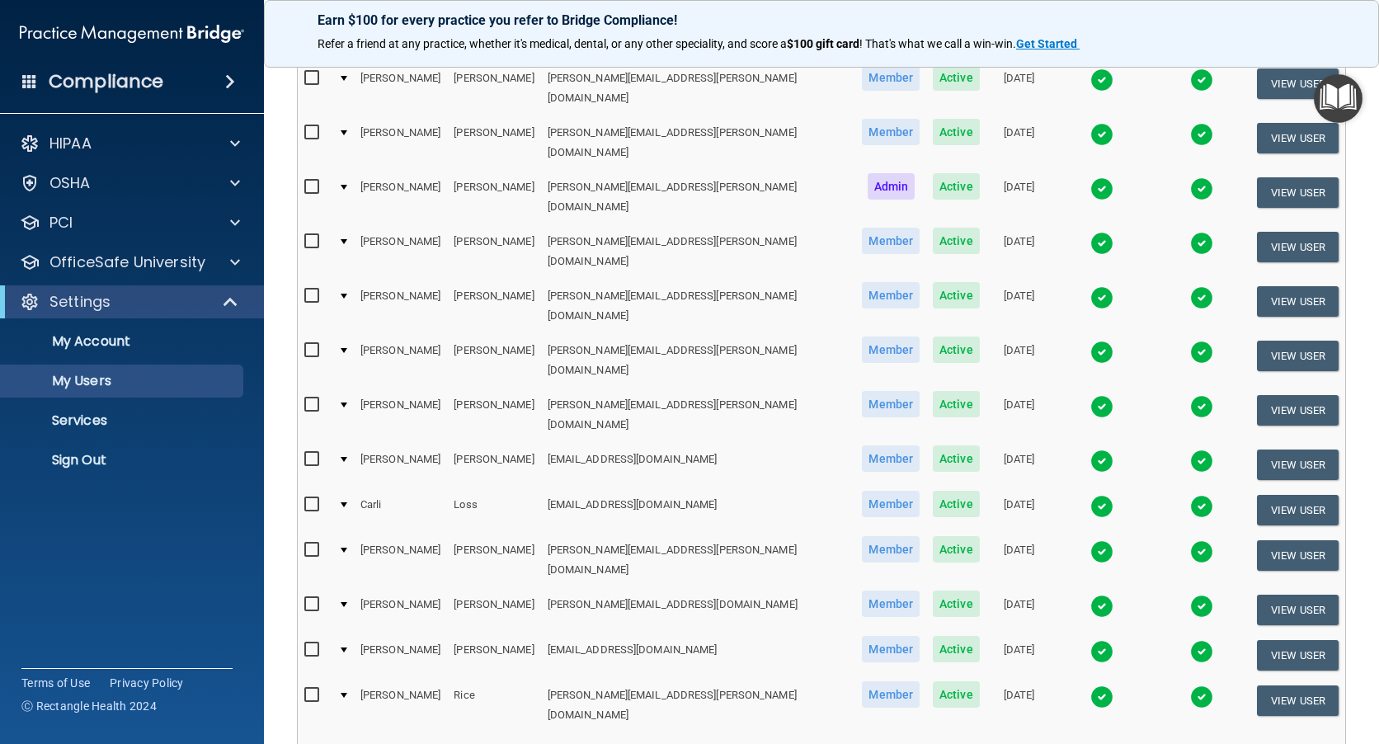
scroll to position [577, 0]
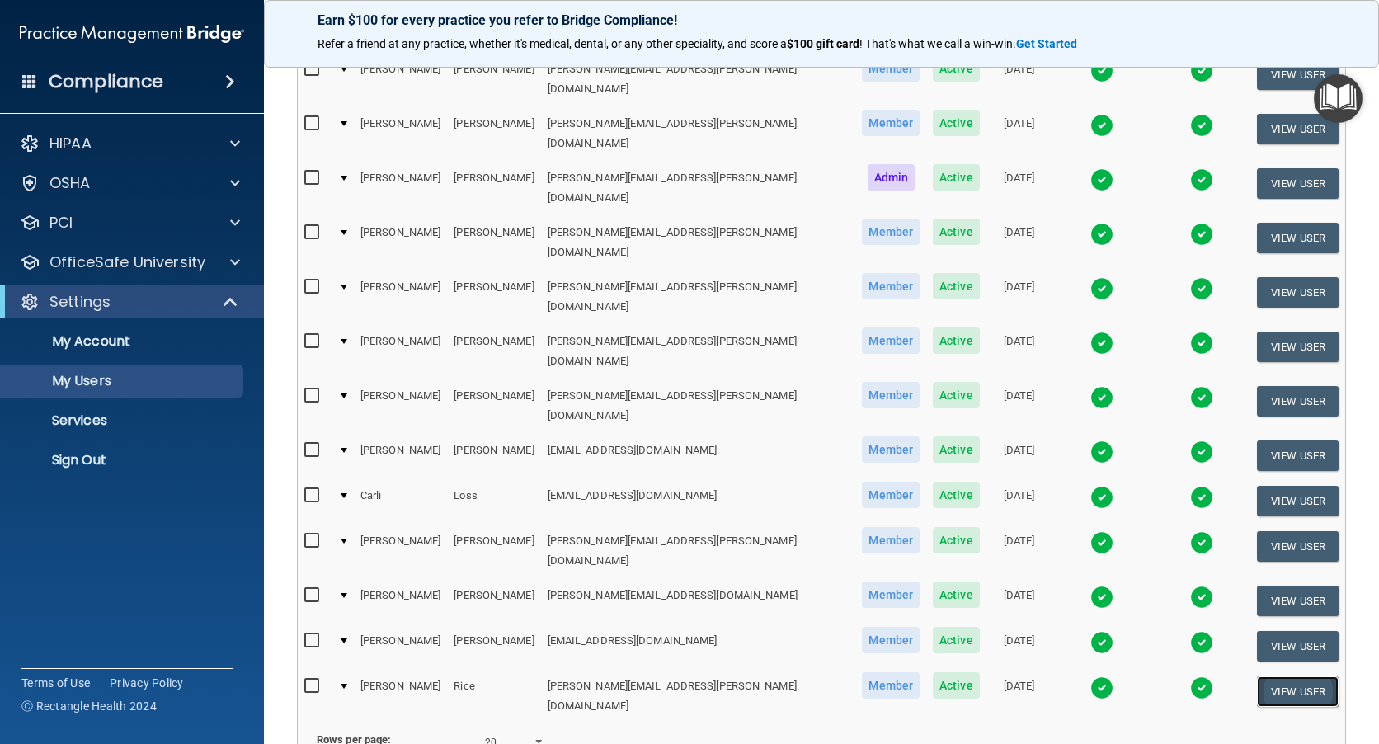
click at [1263, 676] on button "View User" at bounding box center [1298, 691] width 82 height 31
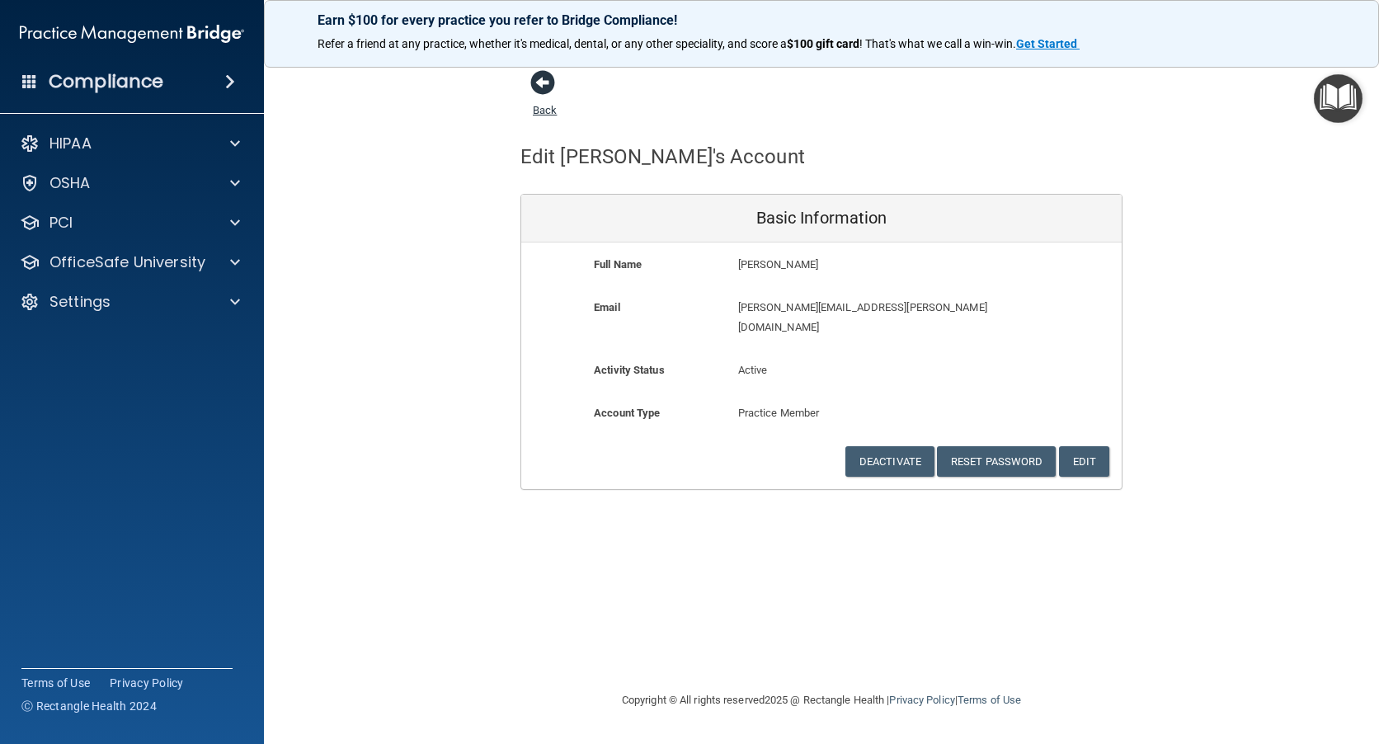
click at [548, 84] on span at bounding box center [542, 82] width 25 height 25
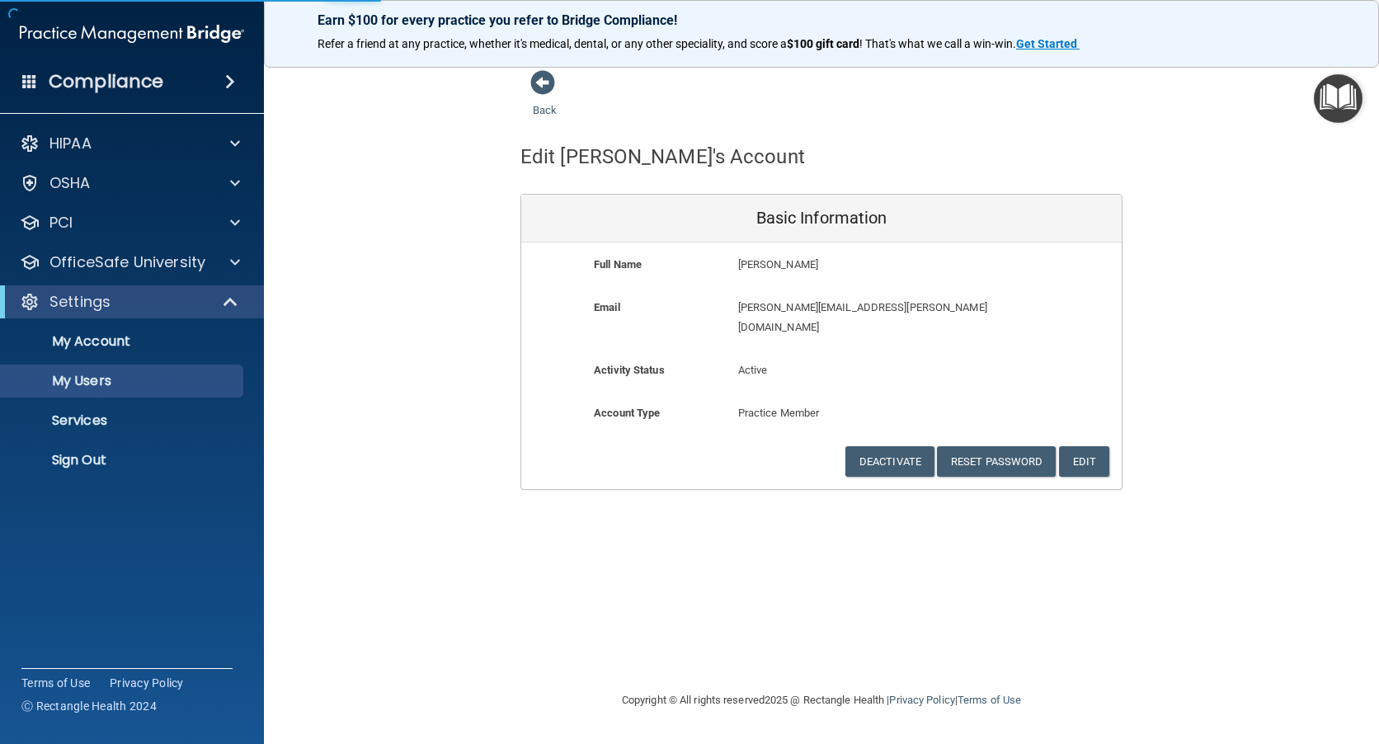
select select "20"
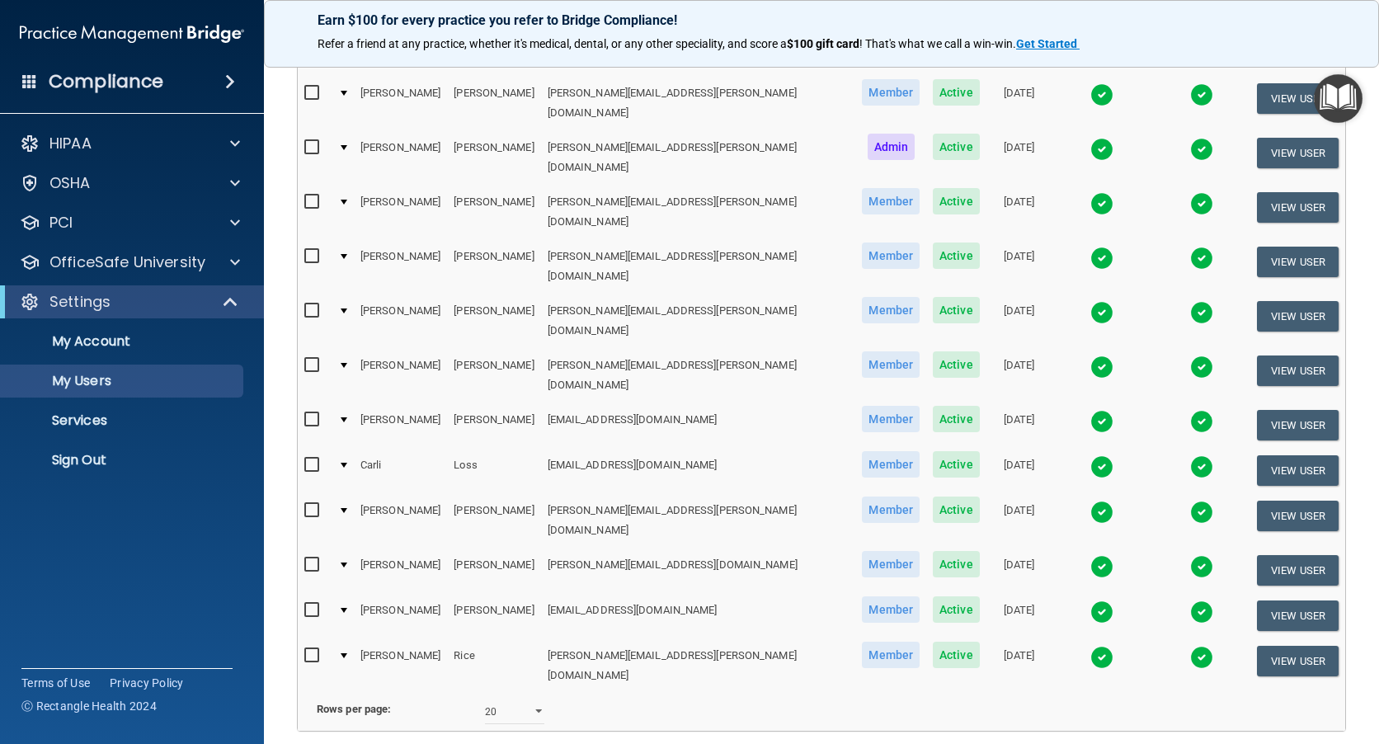
scroll to position [621, 0]
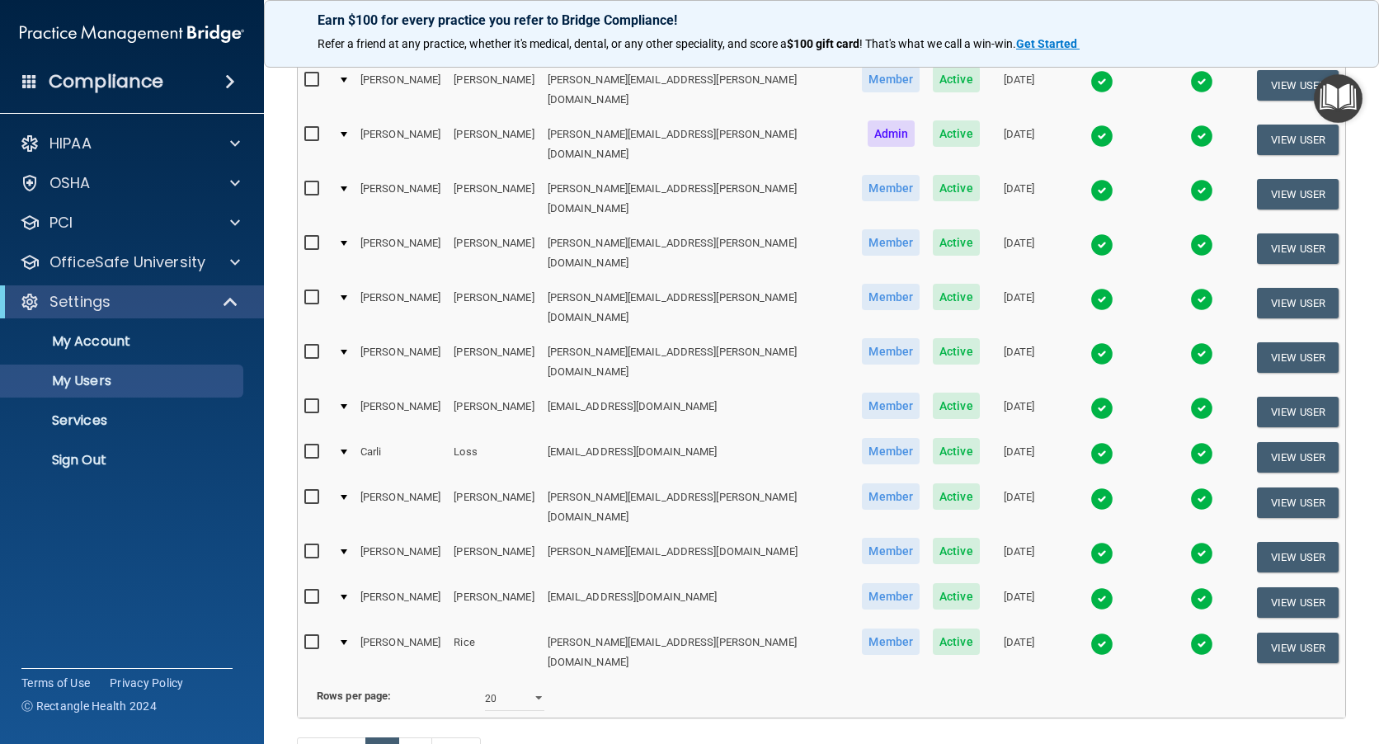
click at [1091, 633] on img at bounding box center [1102, 644] width 23 height 23
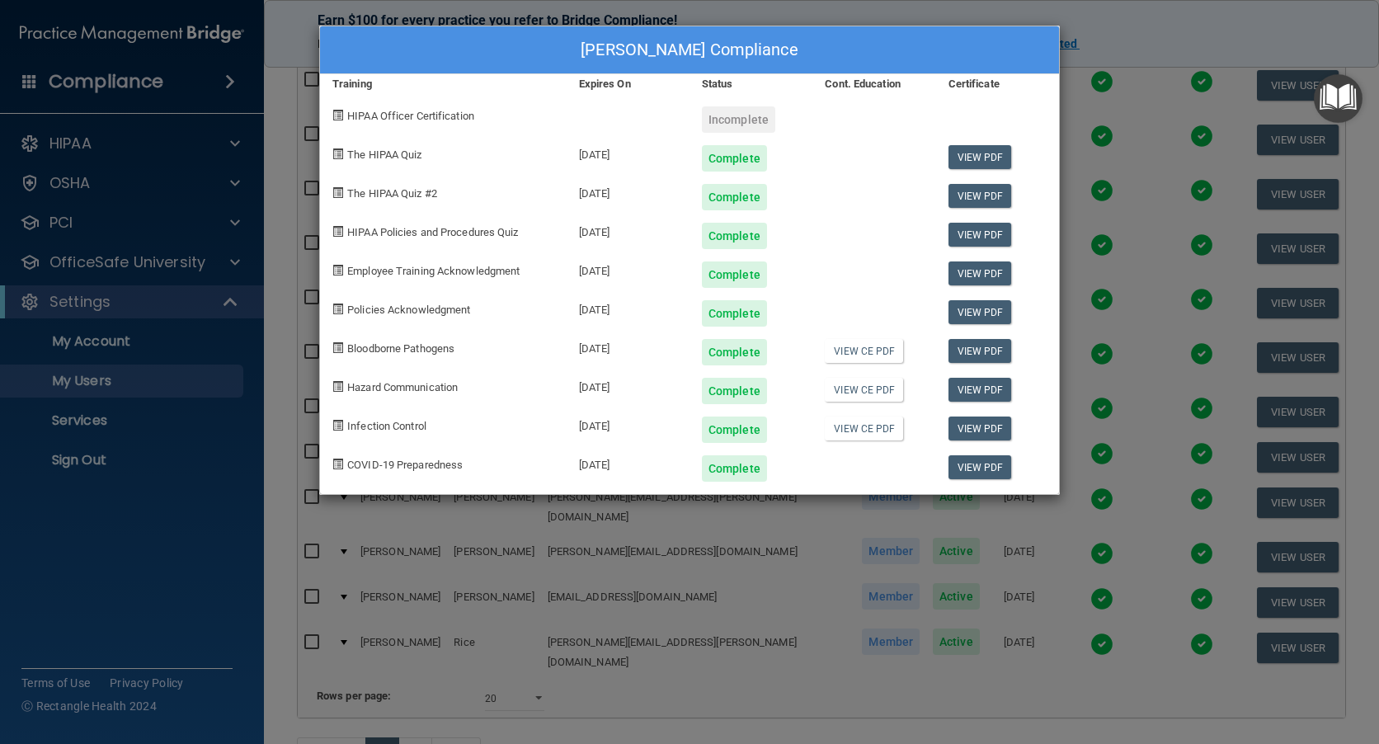
click at [826, 586] on div "Sarah Rice's Compliance Training Expires On Status Cont. Education Certificate …" at bounding box center [689, 372] width 1379 height 744
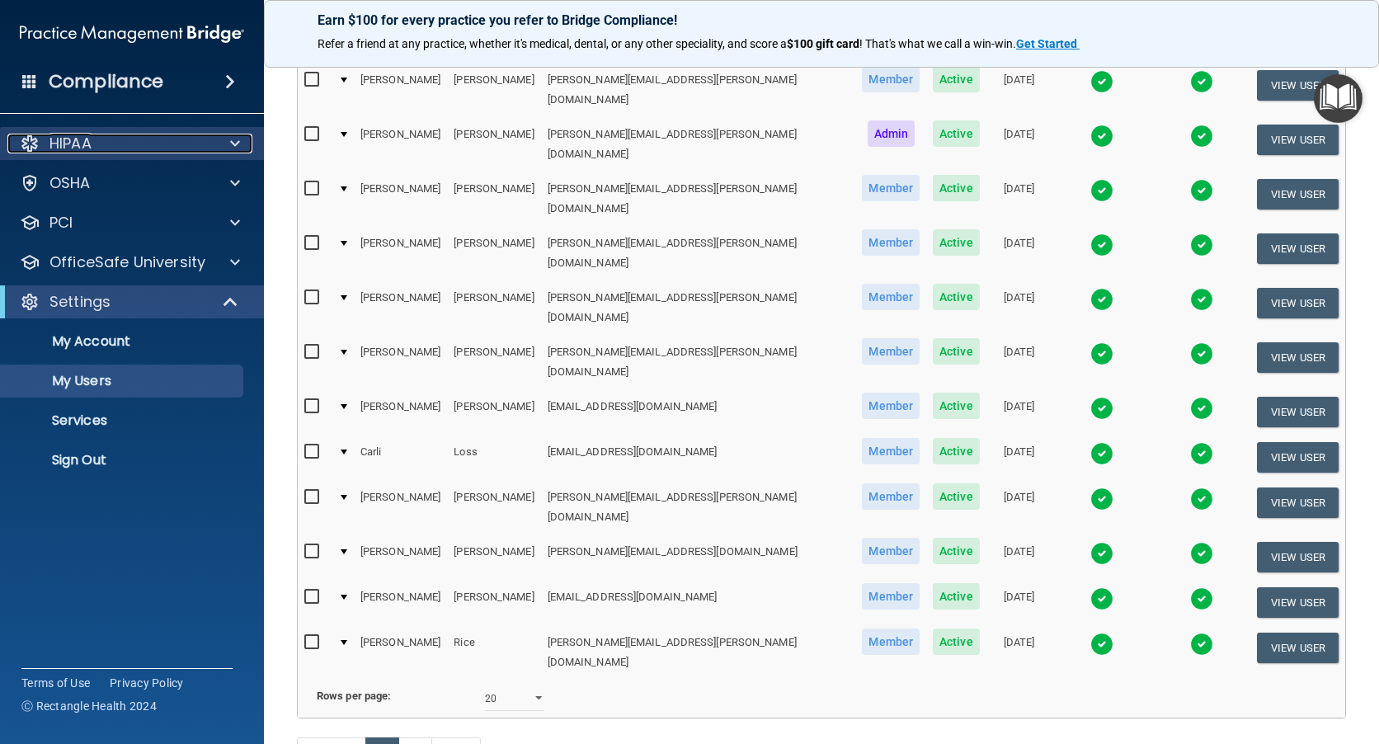
click at [68, 149] on p "HIPAA" at bounding box center [70, 144] width 42 height 20
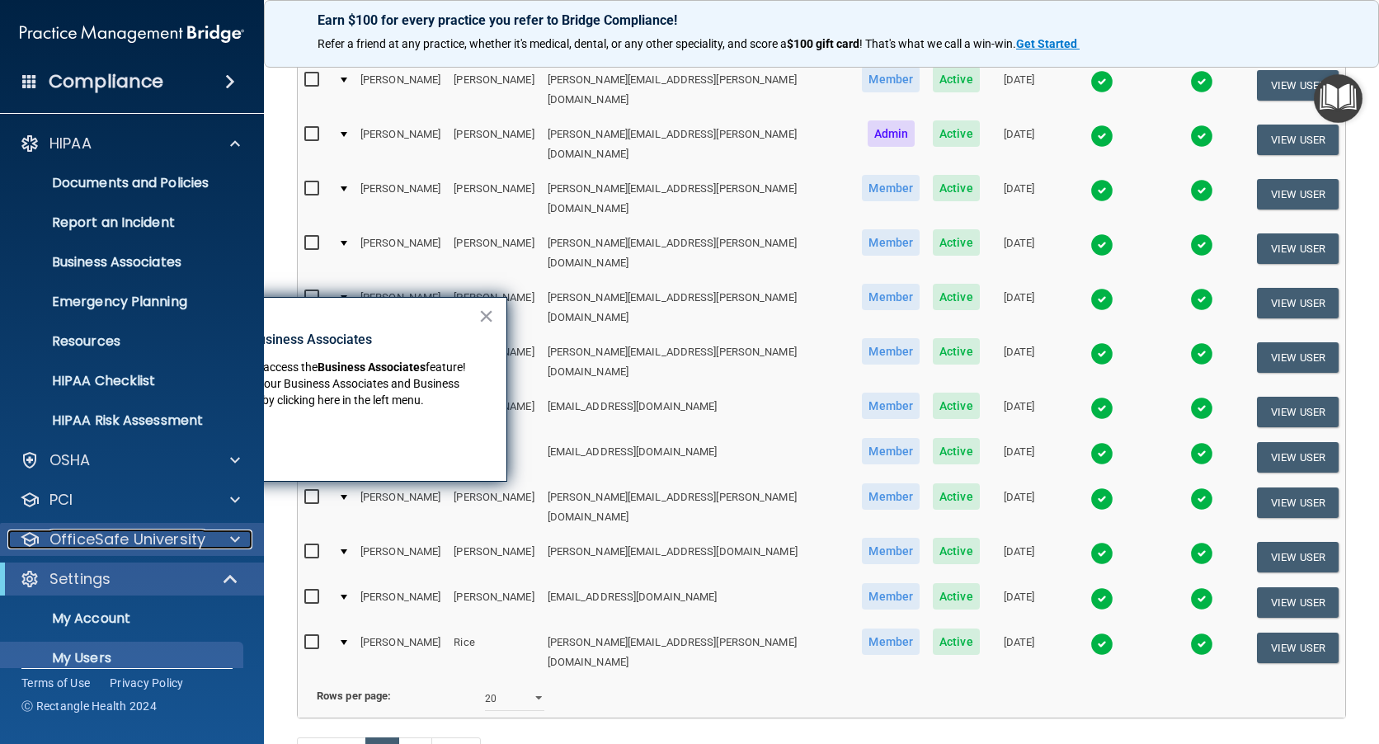
click at [76, 536] on p "OfficeSafe University" at bounding box center [127, 540] width 156 height 20
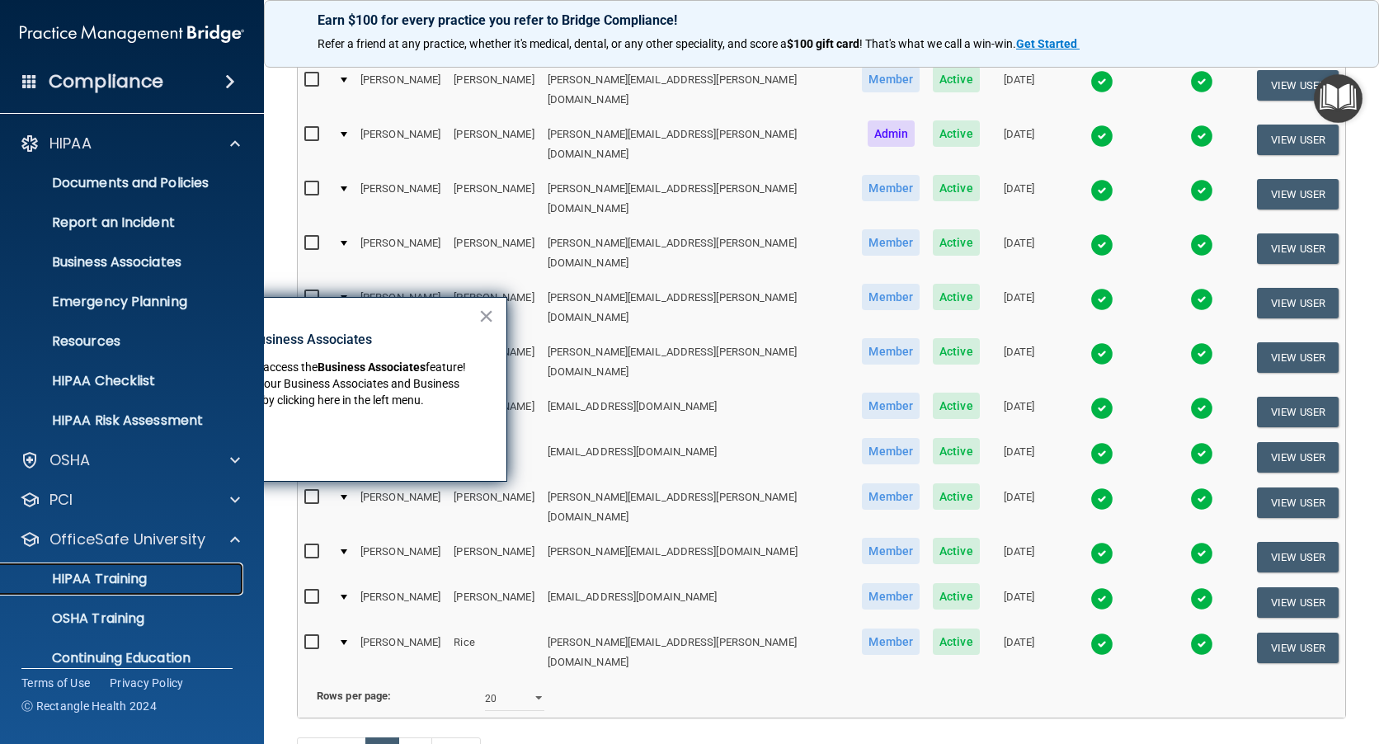
click at [93, 577] on p "HIPAA Training" at bounding box center [79, 579] width 136 height 16
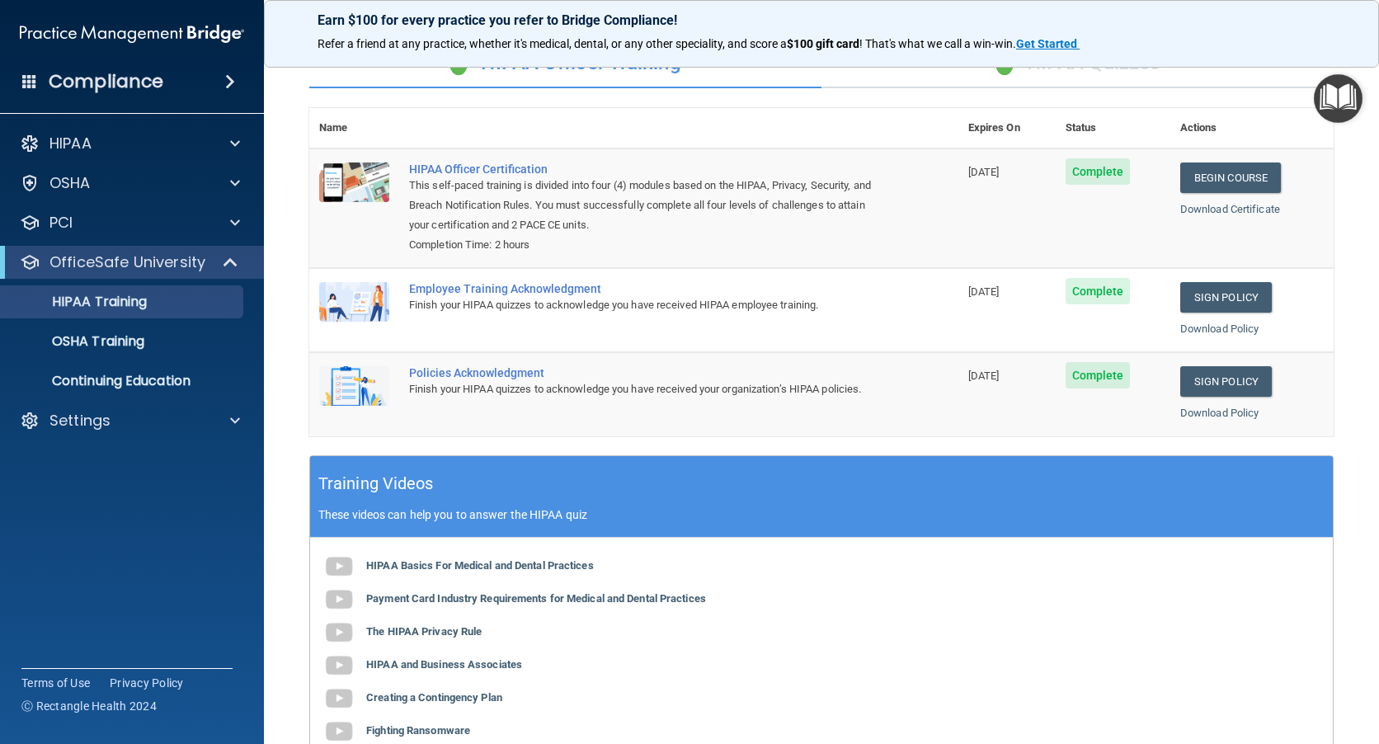
scroll to position [36, 0]
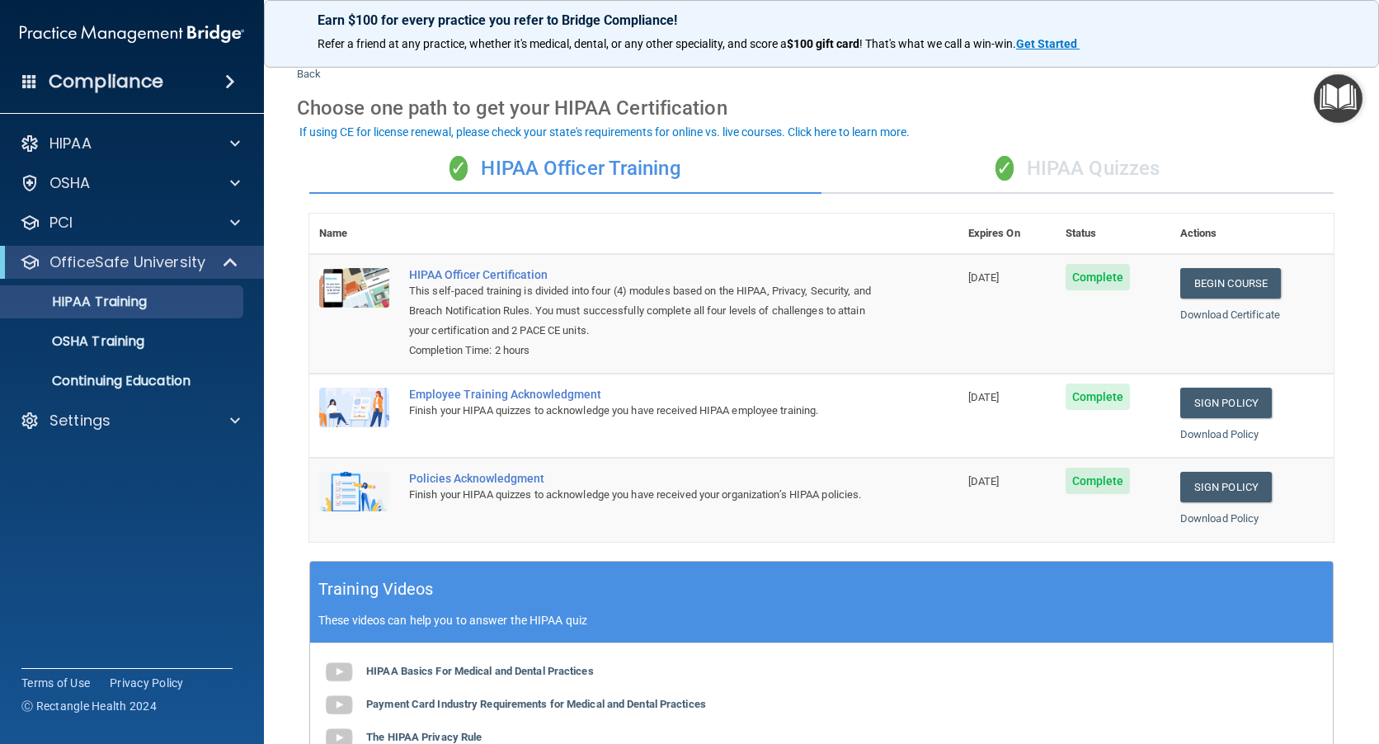
click at [1055, 158] on div "✓ HIPAA Quizzes" at bounding box center [1078, 168] width 512 height 49
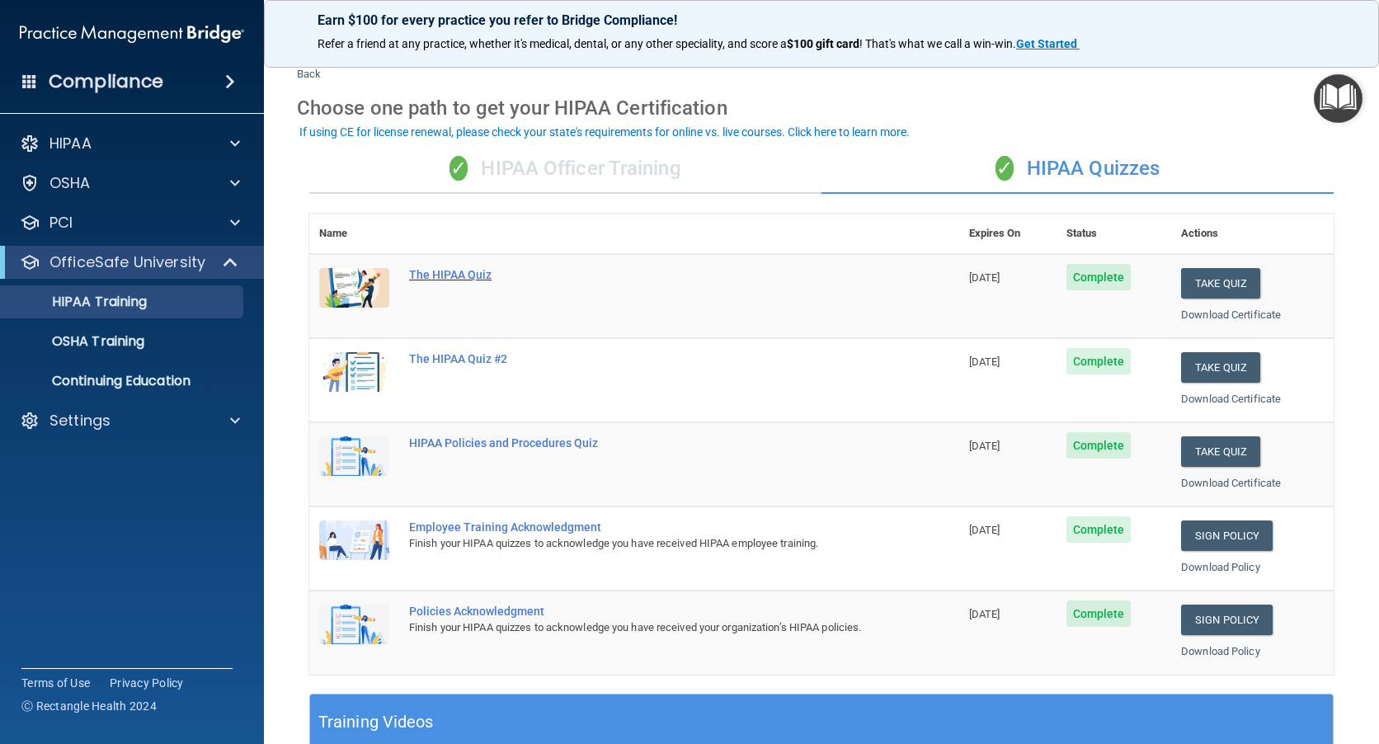
click at [442, 278] on div "The HIPAA Quiz" at bounding box center [643, 274] width 468 height 13
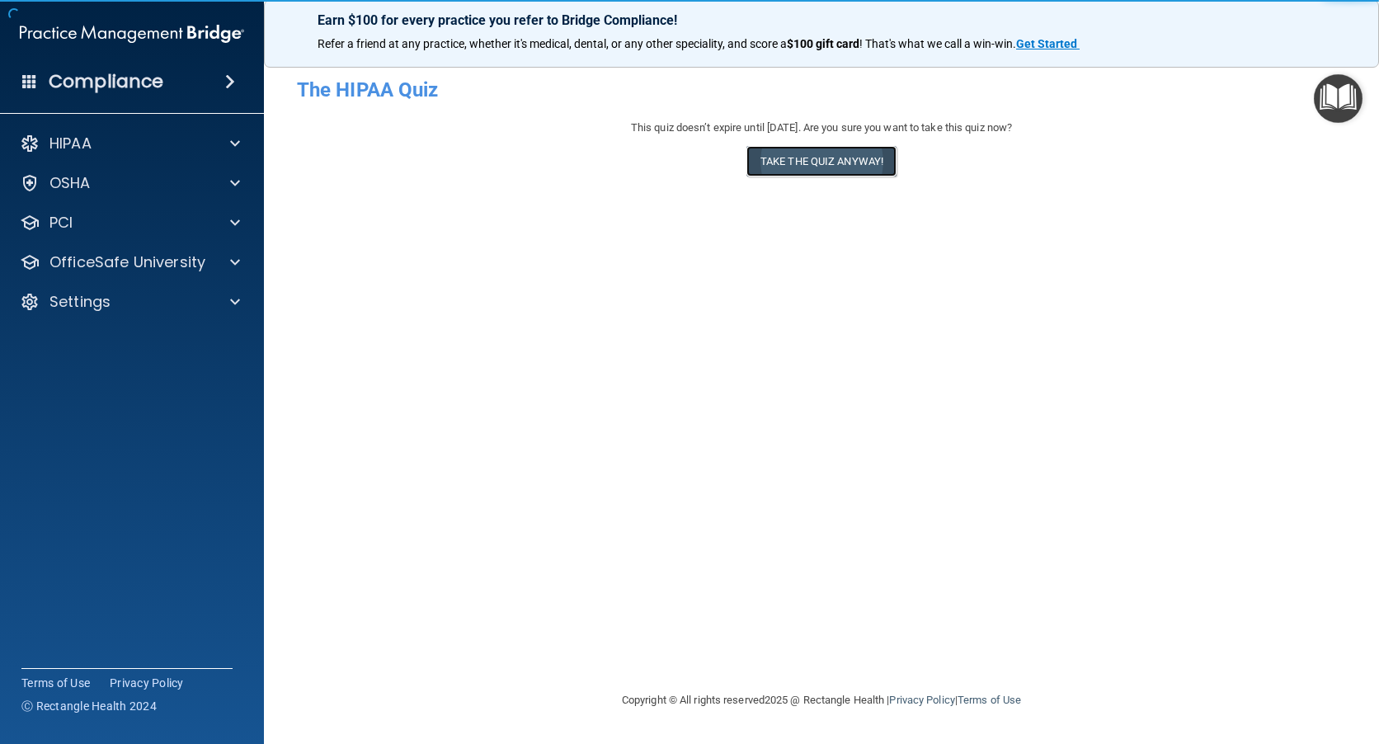
click at [847, 165] on button "Take the quiz anyway!" at bounding box center [822, 161] width 150 height 31
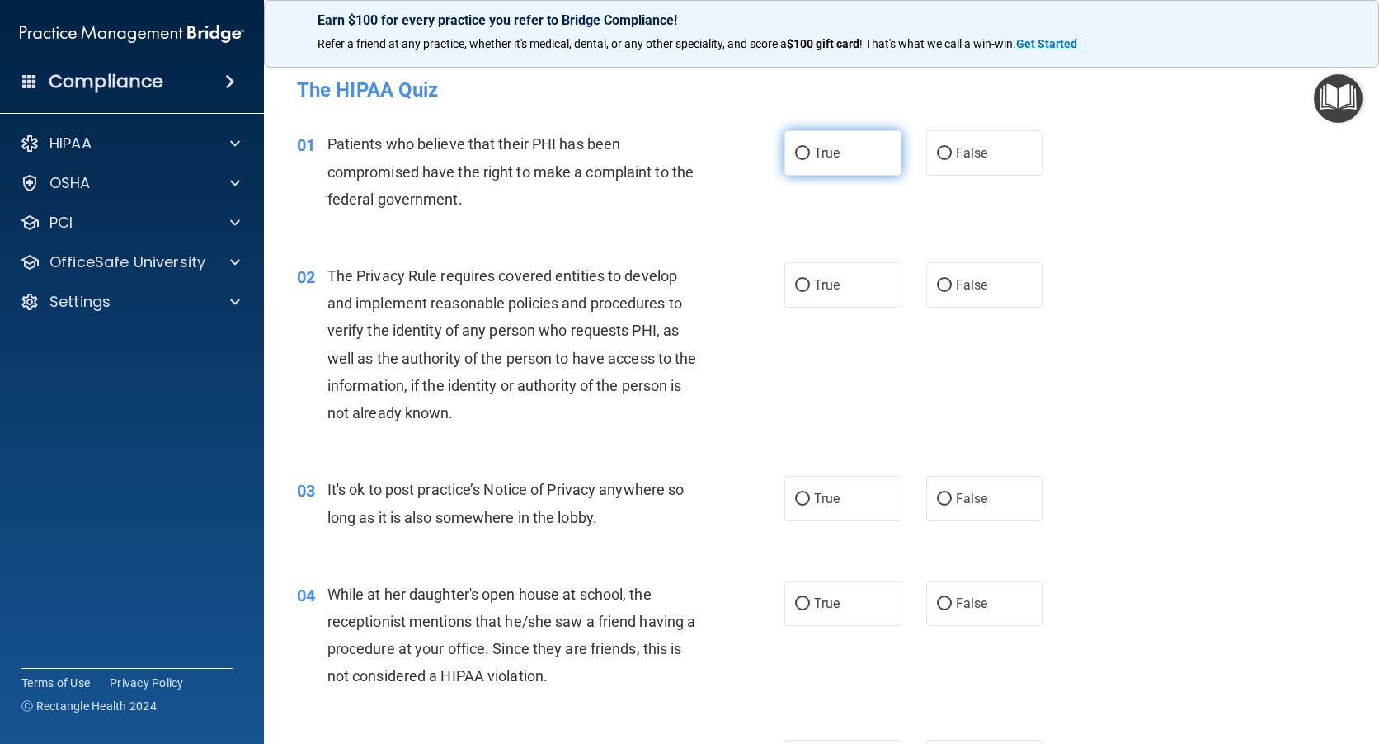
click at [795, 151] on input "True" at bounding box center [802, 154] width 15 height 12
radio input "true"
click at [795, 282] on input "True" at bounding box center [802, 286] width 15 height 12
radio input "true"
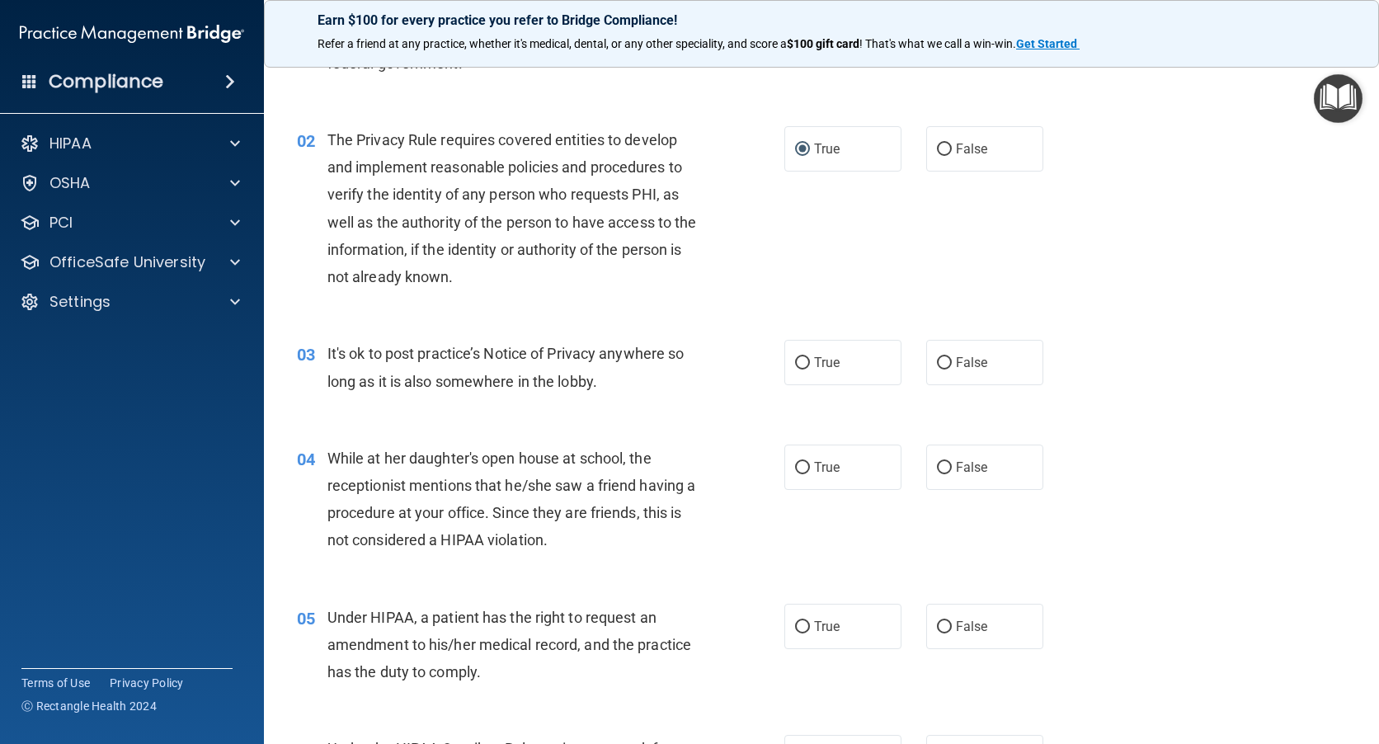
scroll to position [165, 0]
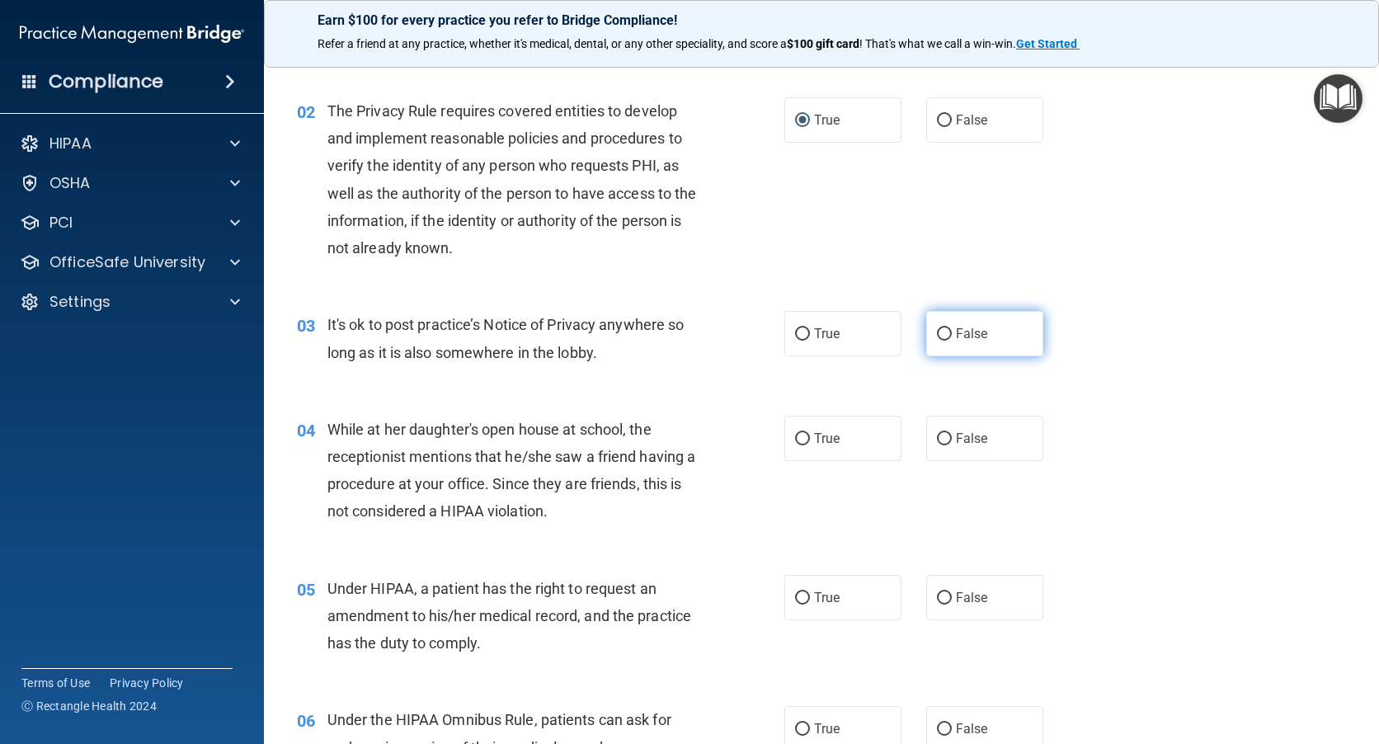
click at [937, 334] on input "False" at bounding box center [944, 334] width 15 height 12
radio input "true"
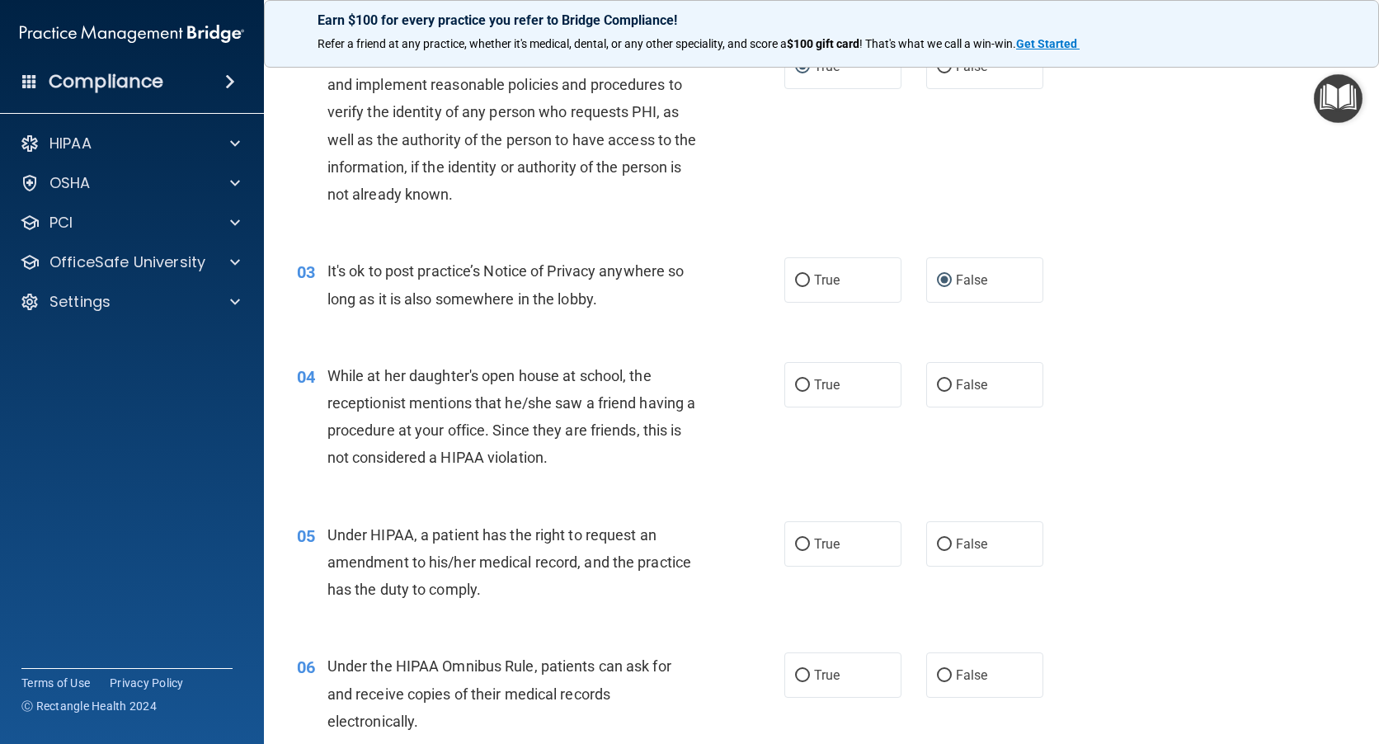
scroll to position [247, 0]
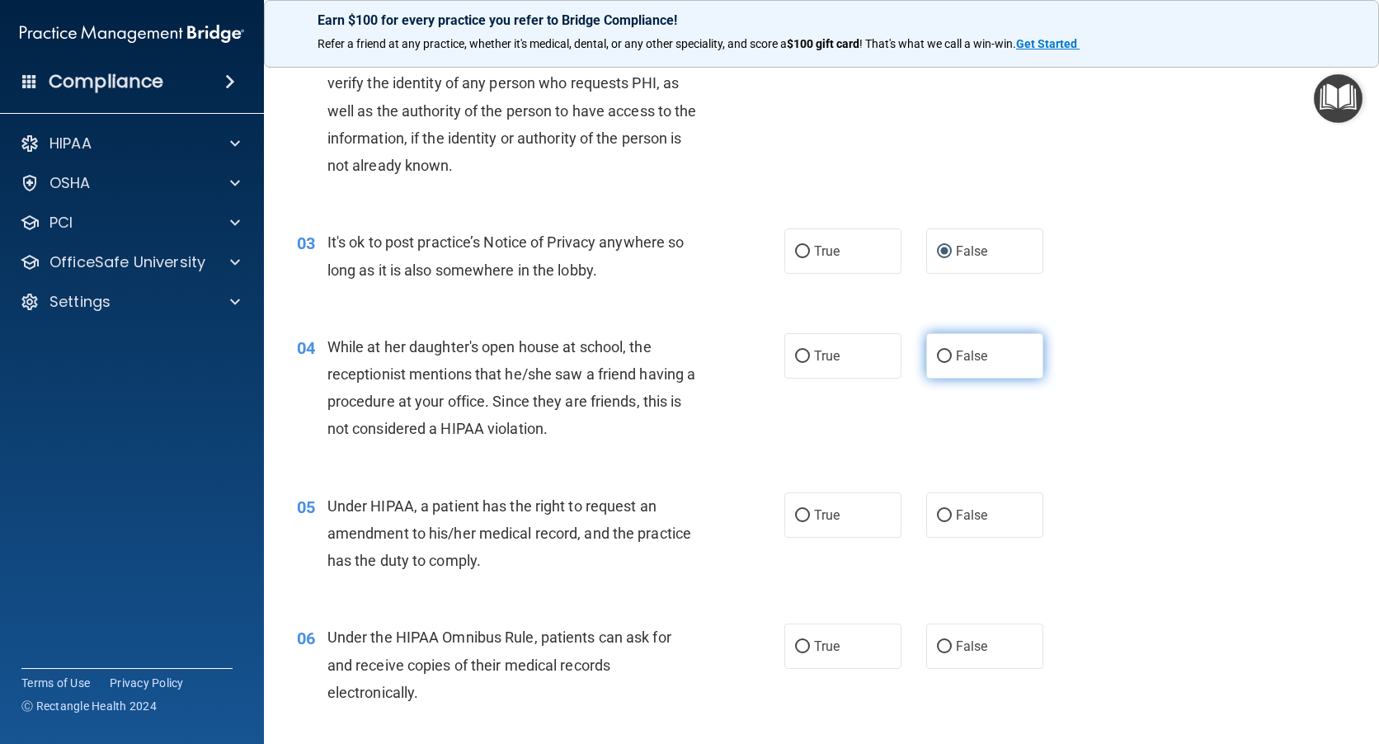
click at [937, 352] on input "False" at bounding box center [944, 357] width 15 height 12
radio input "true"
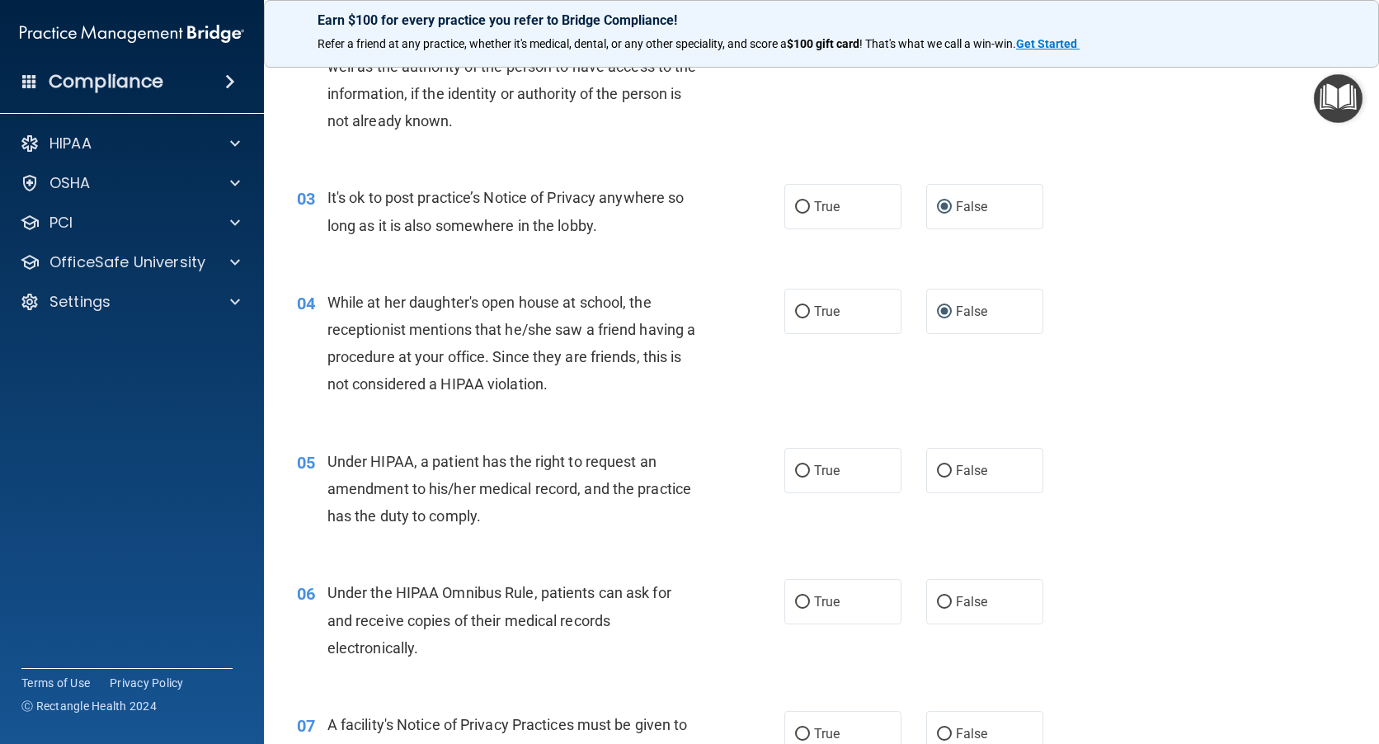
scroll to position [330, 0]
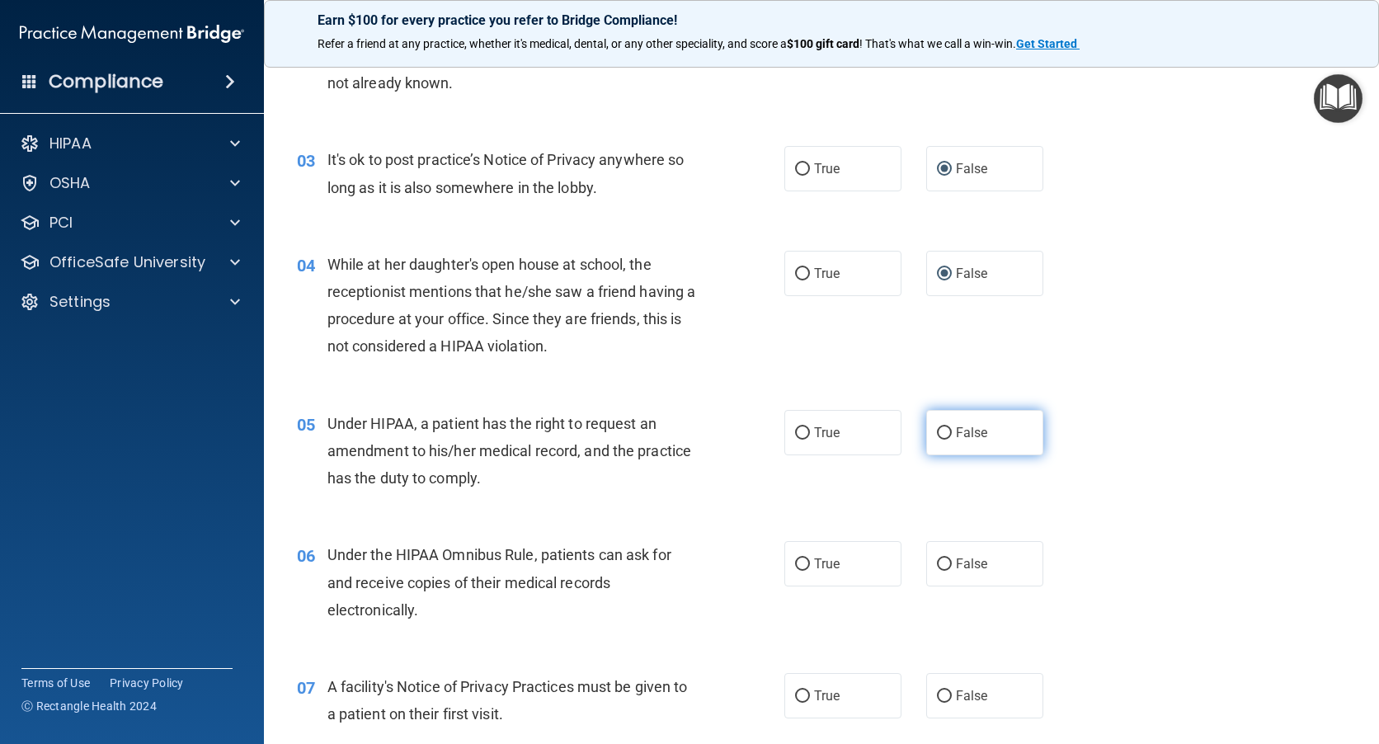
click at [937, 434] on input "False" at bounding box center [944, 433] width 15 height 12
radio input "true"
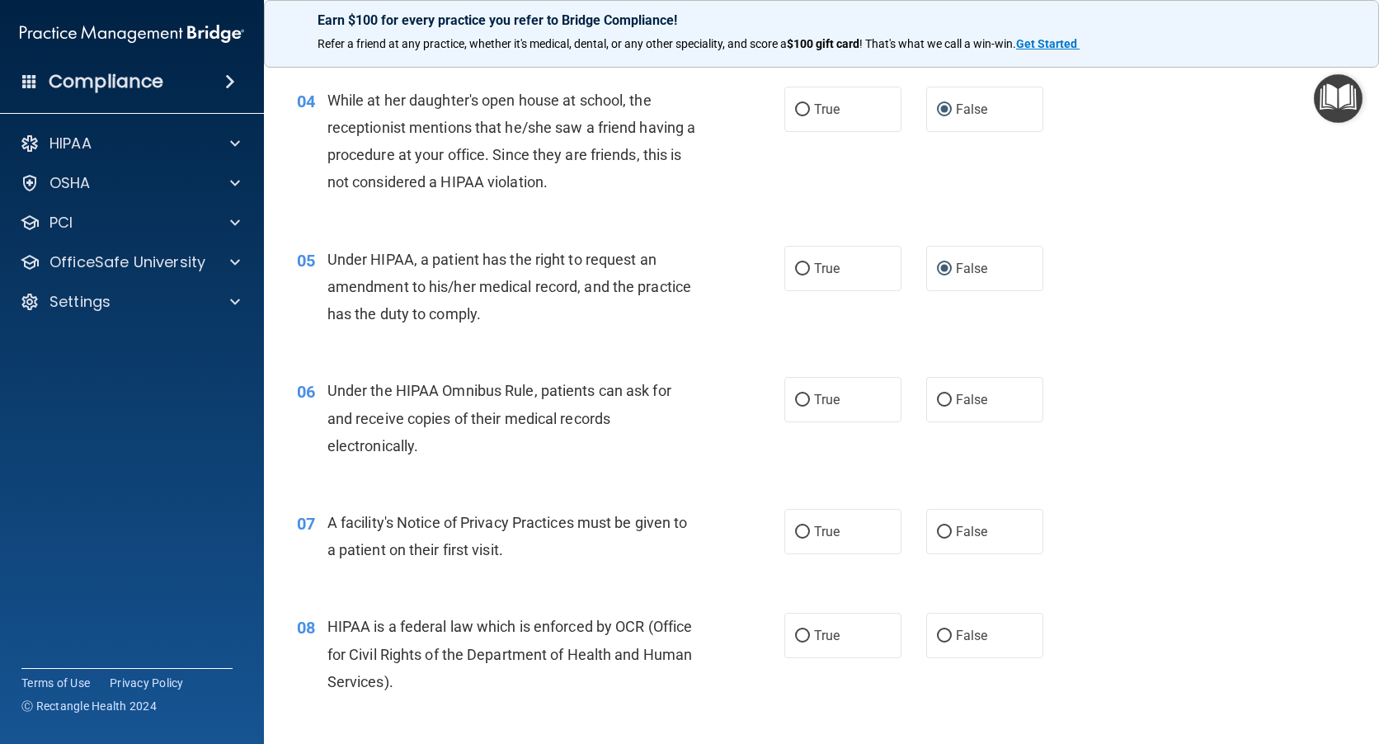
scroll to position [495, 0]
click at [796, 399] on input "True" at bounding box center [802, 399] width 15 height 12
radio input "true"
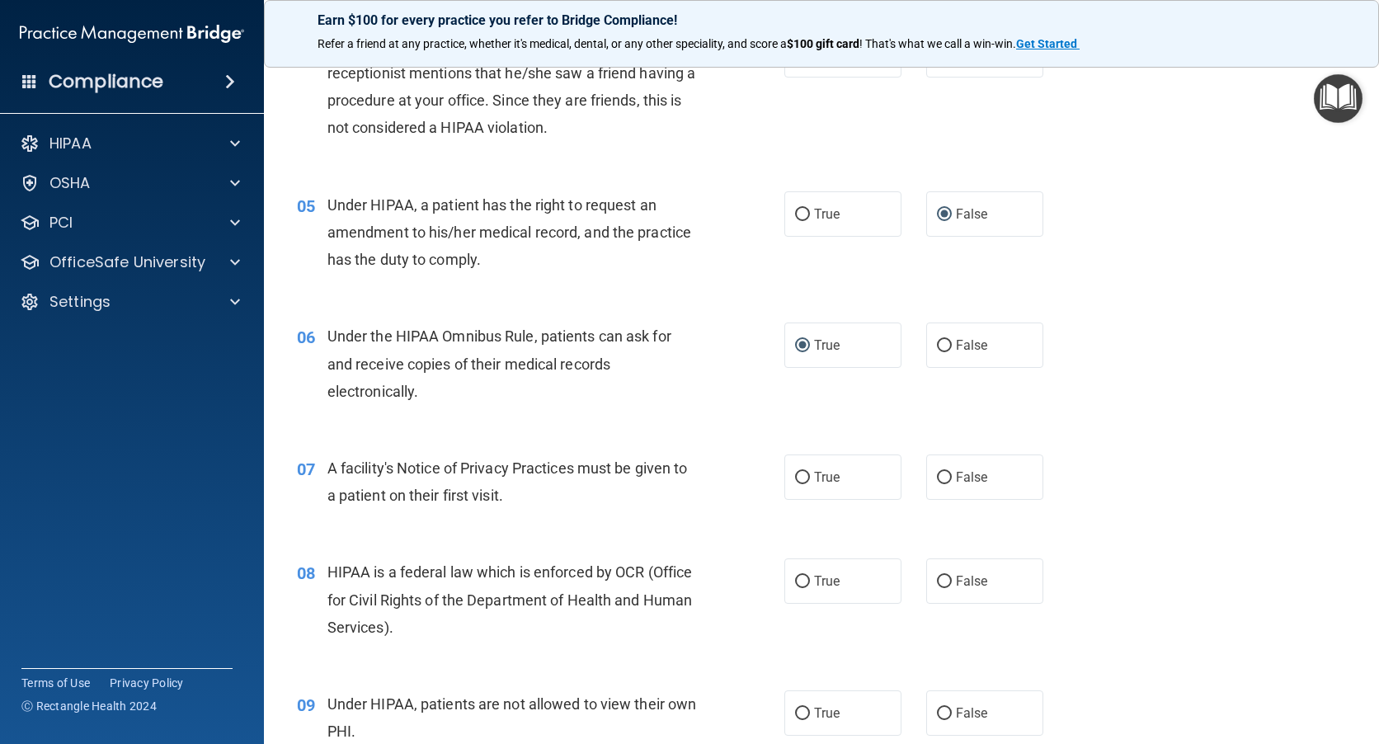
scroll to position [577, 0]
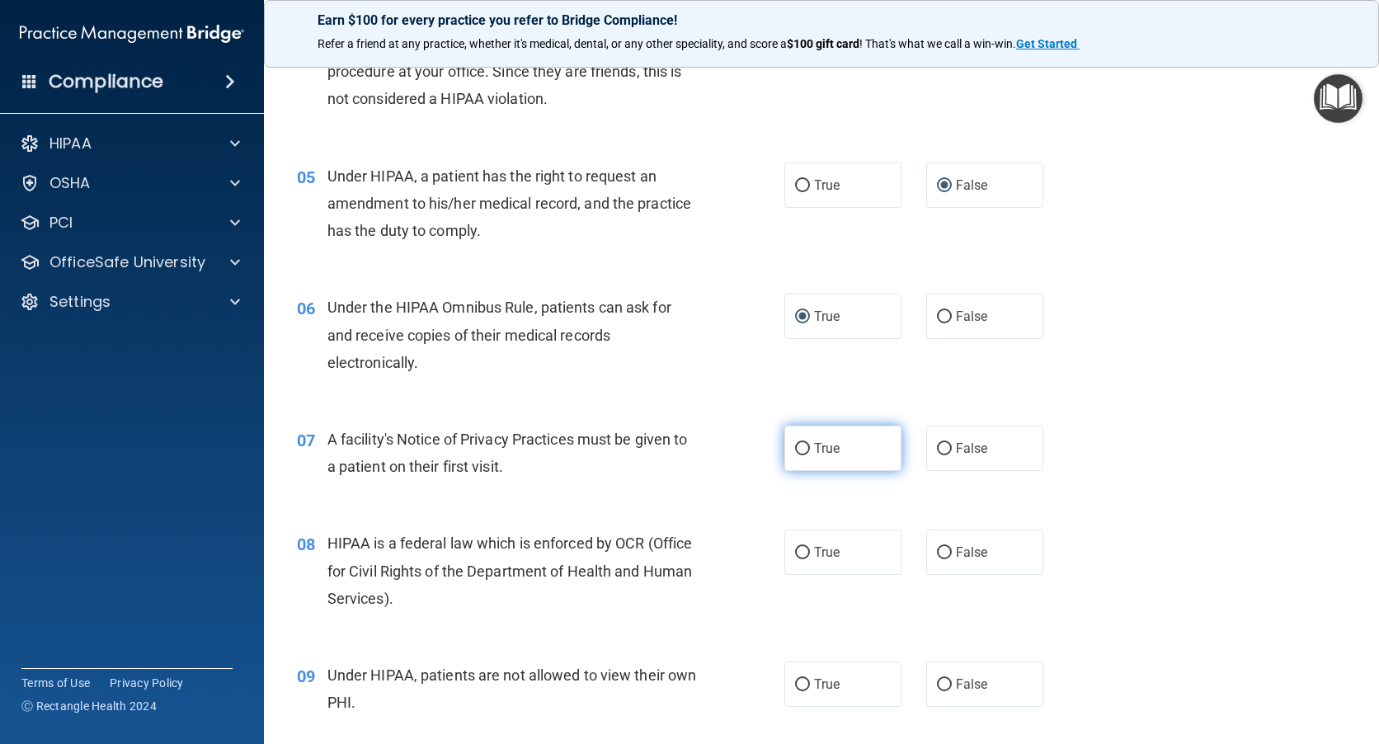
click at [795, 451] on input "True" at bounding box center [802, 449] width 15 height 12
radio input "true"
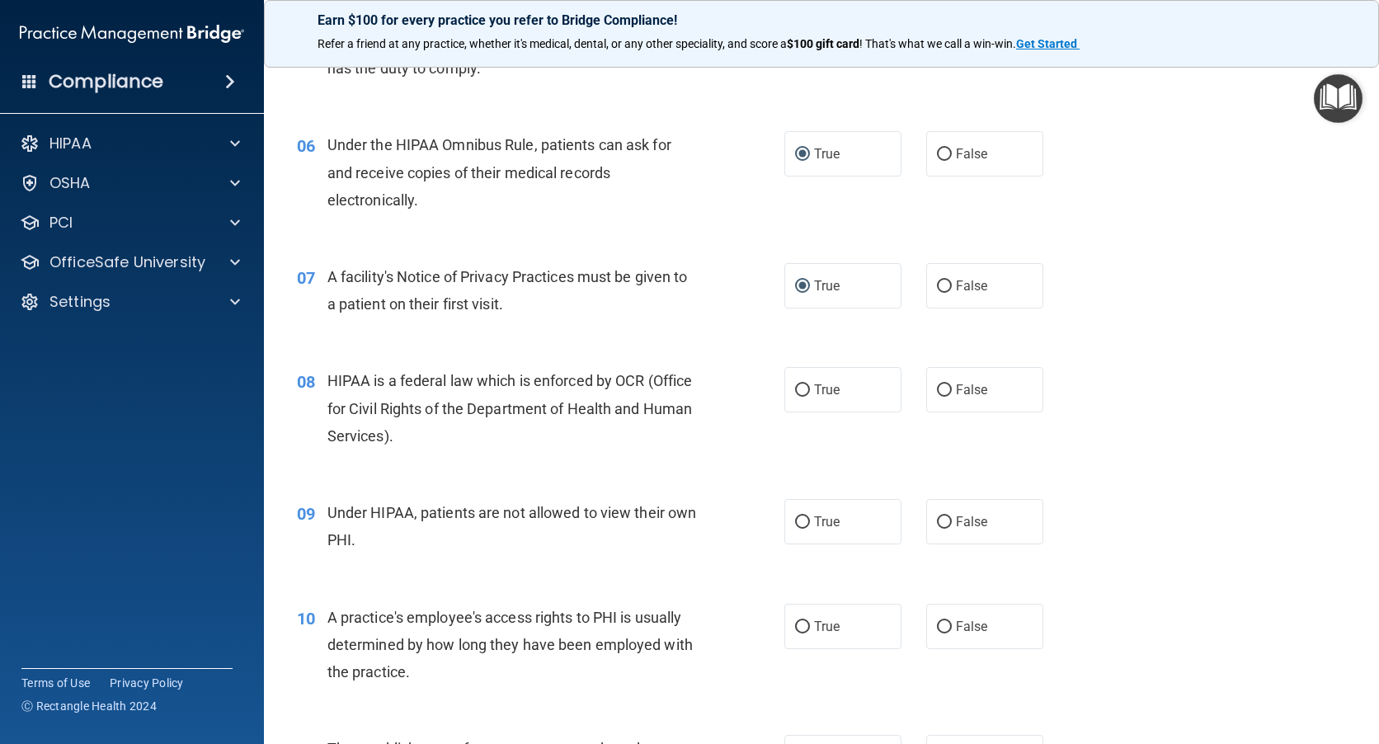
scroll to position [742, 0]
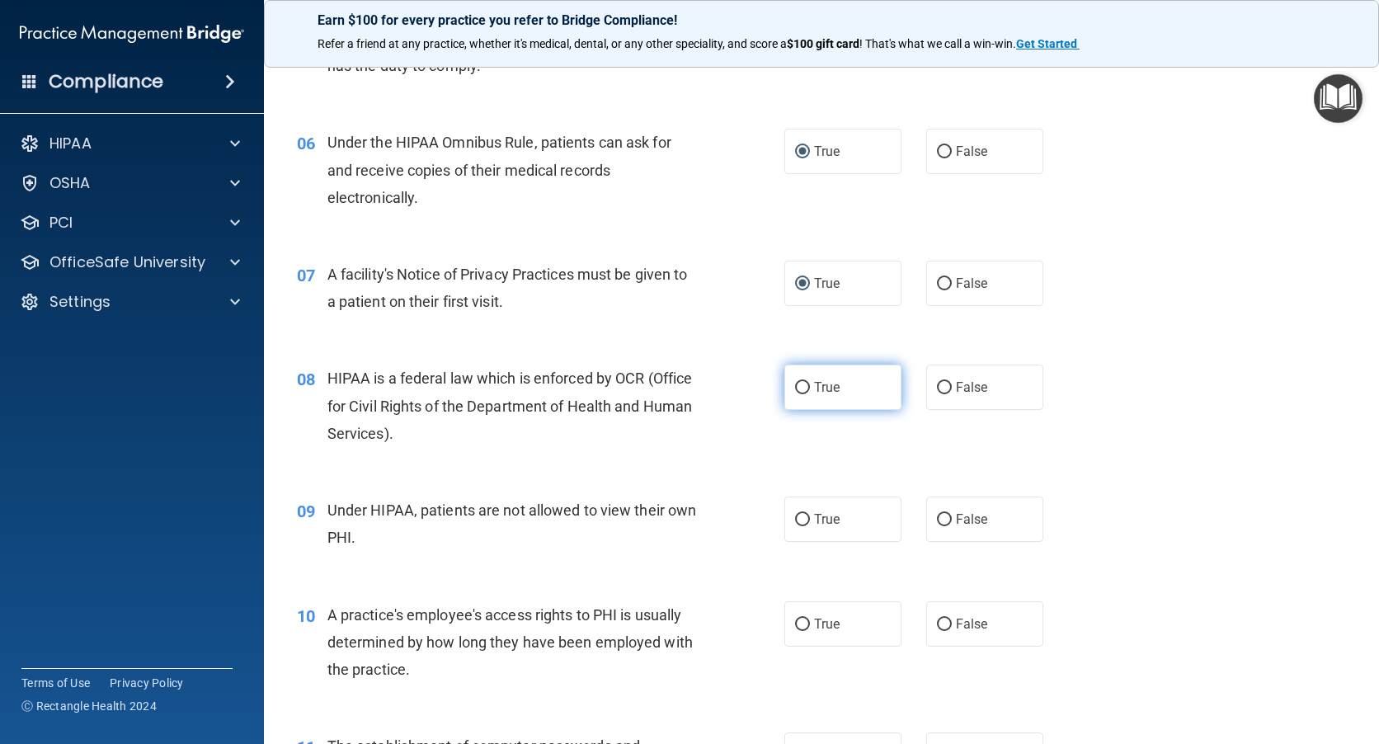
click at [795, 389] on input "True" at bounding box center [802, 388] width 15 height 12
radio input "true"
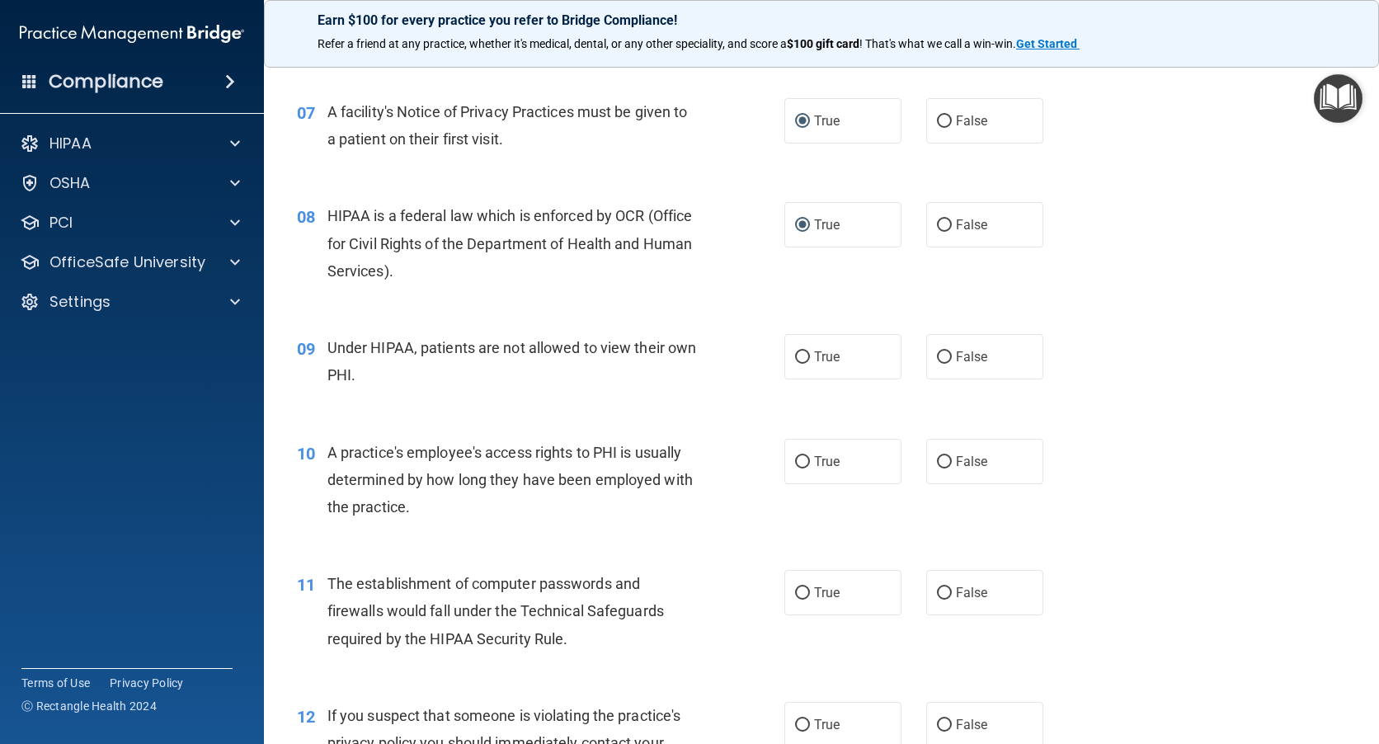
scroll to position [907, 0]
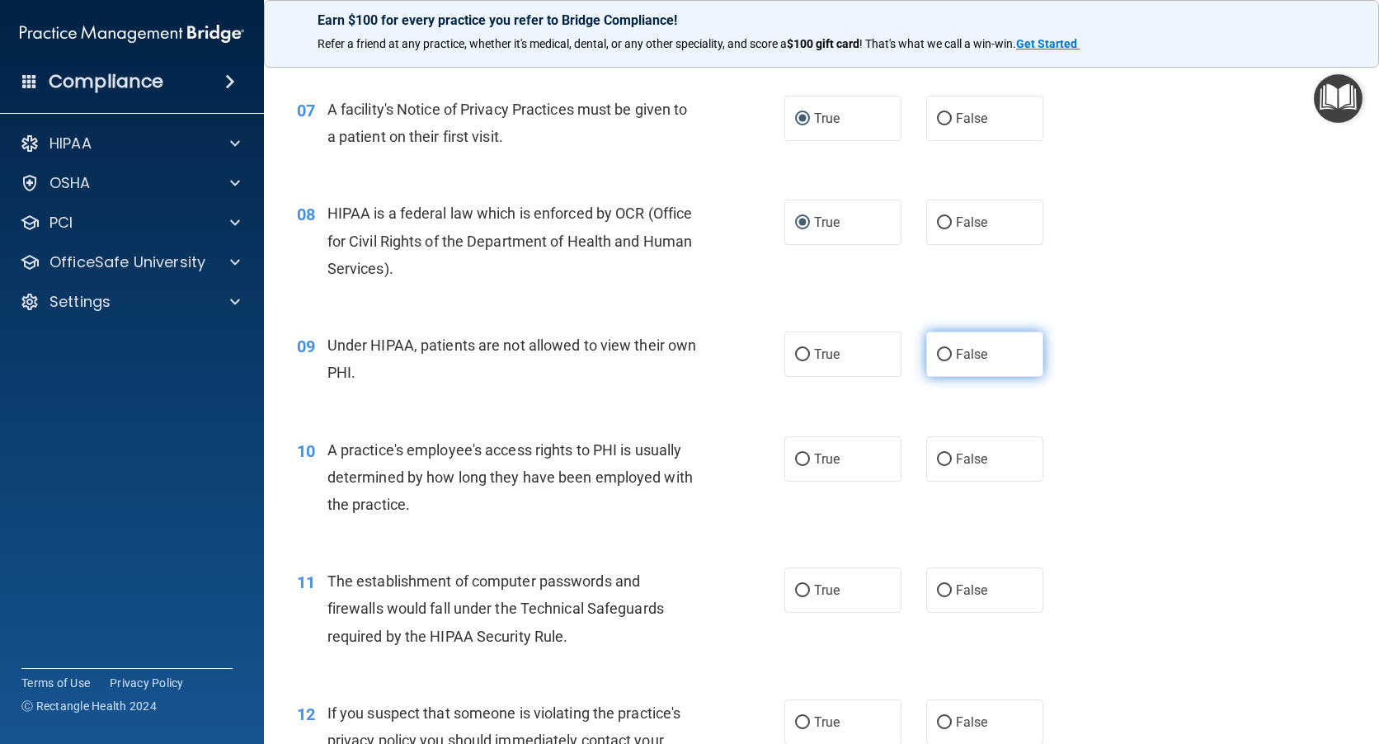
click at [937, 355] on input "False" at bounding box center [944, 355] width 15 height 12
radio input "true"
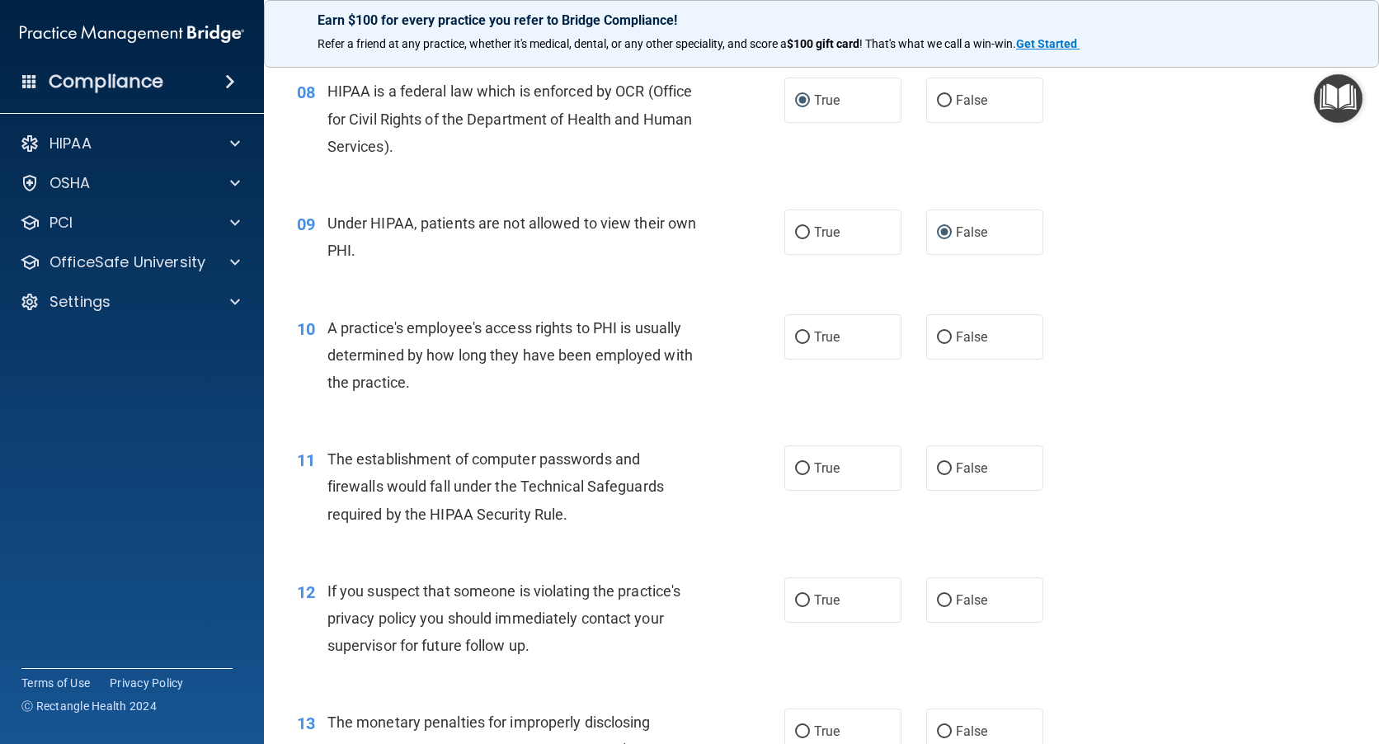
scroll to position [1072, 0]
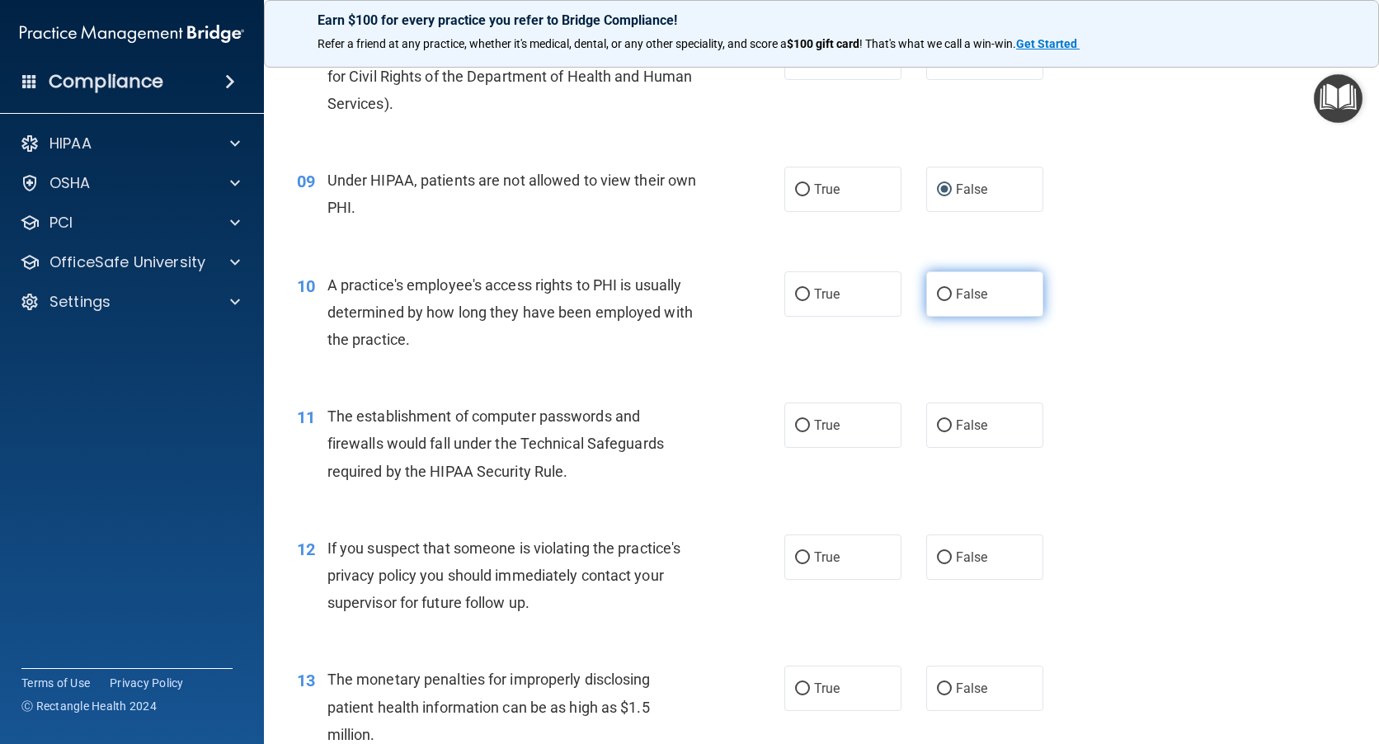
click at [937, 294] on input "False" at bounding box center [944, 295] width 15 height 12
radio input "true"
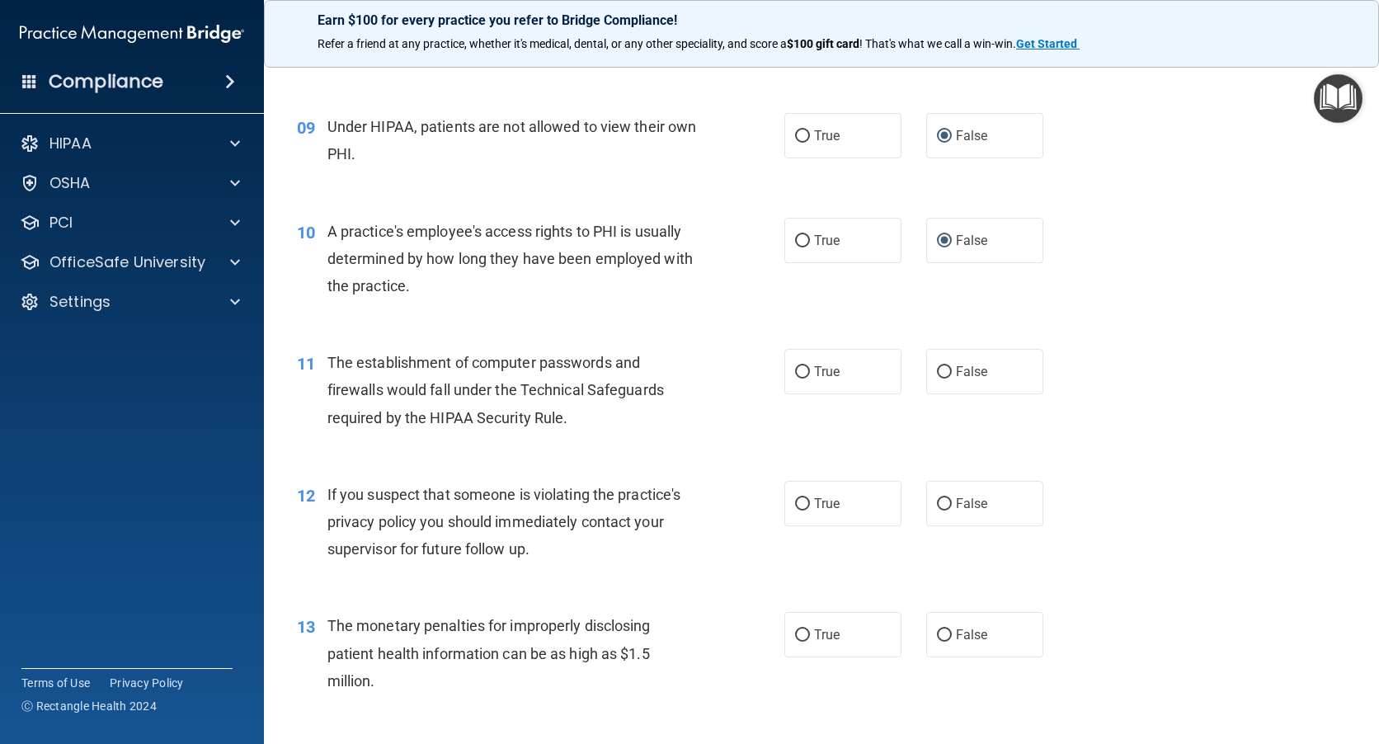
scroll to position [1155, 0]
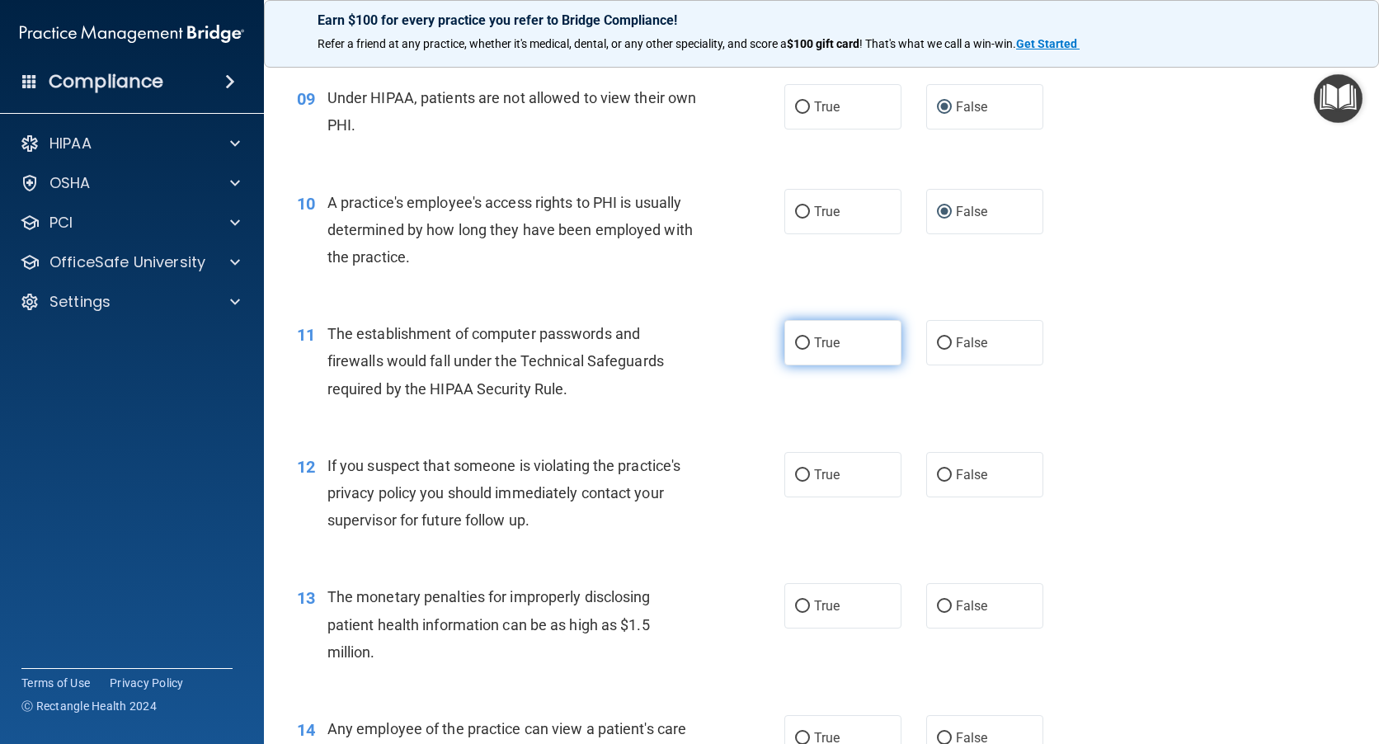
click at [795, 338] on input "True" at bounding box center [802, 343] width 15 height 12
radio input "true"
click at [795, 477] on input "True" at bounding box center [802, 475] width 15 height 12
radio input "true"
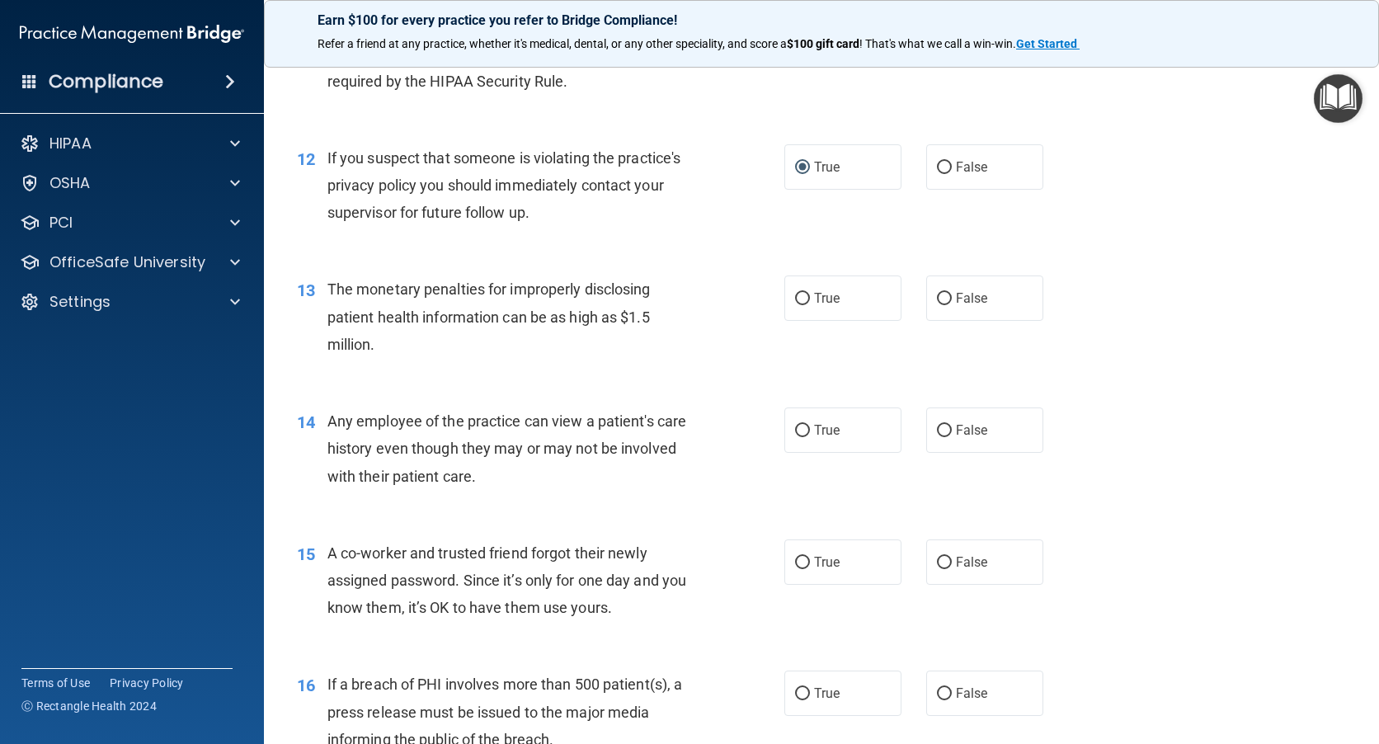
scroll to position [1485, 0]
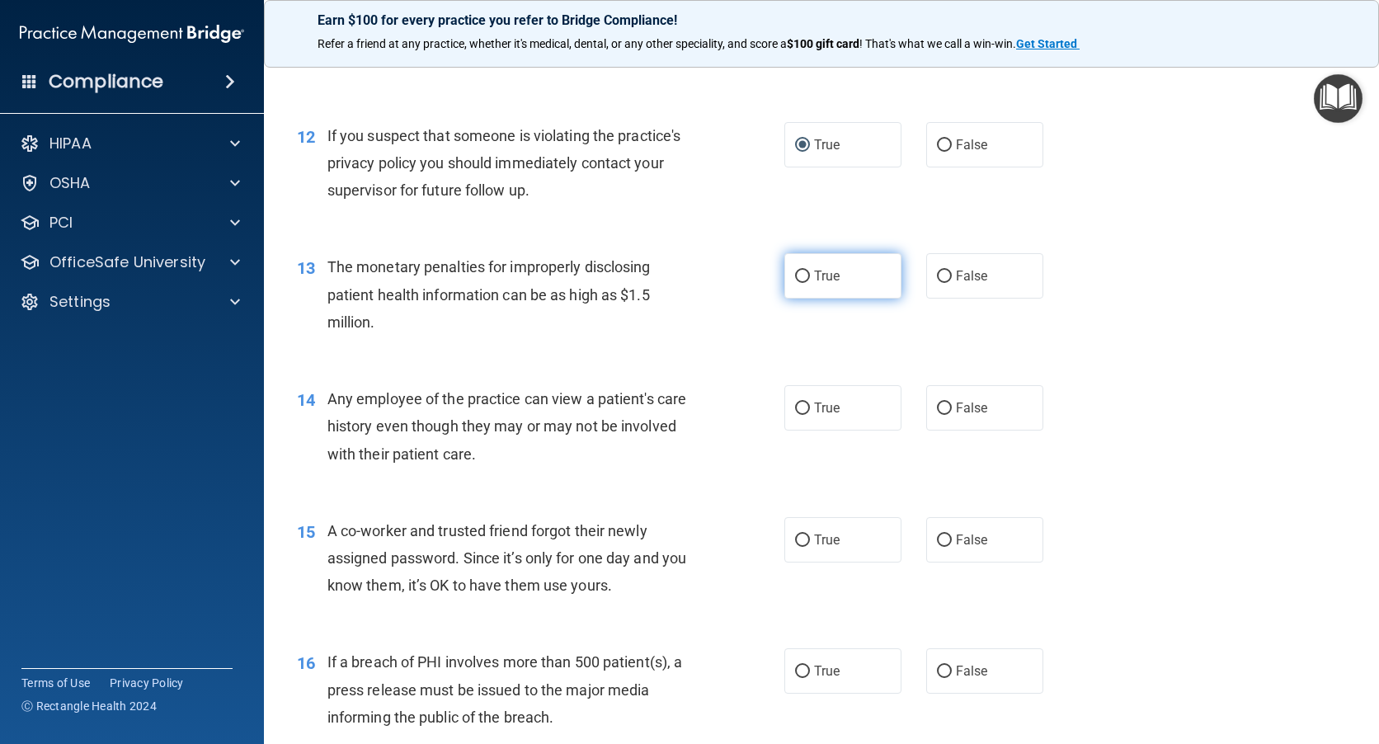
click at [795, 276] on input "True" at bounding box center [802, 277] width 15 height 12
radio input "true"
click at [937, 407] on input "False" at bounding box center [944, 409] width 15 height 12
radio input "true"
click at [937, 536] on input "False" at bounding box center [944, 541] width 15 height 12
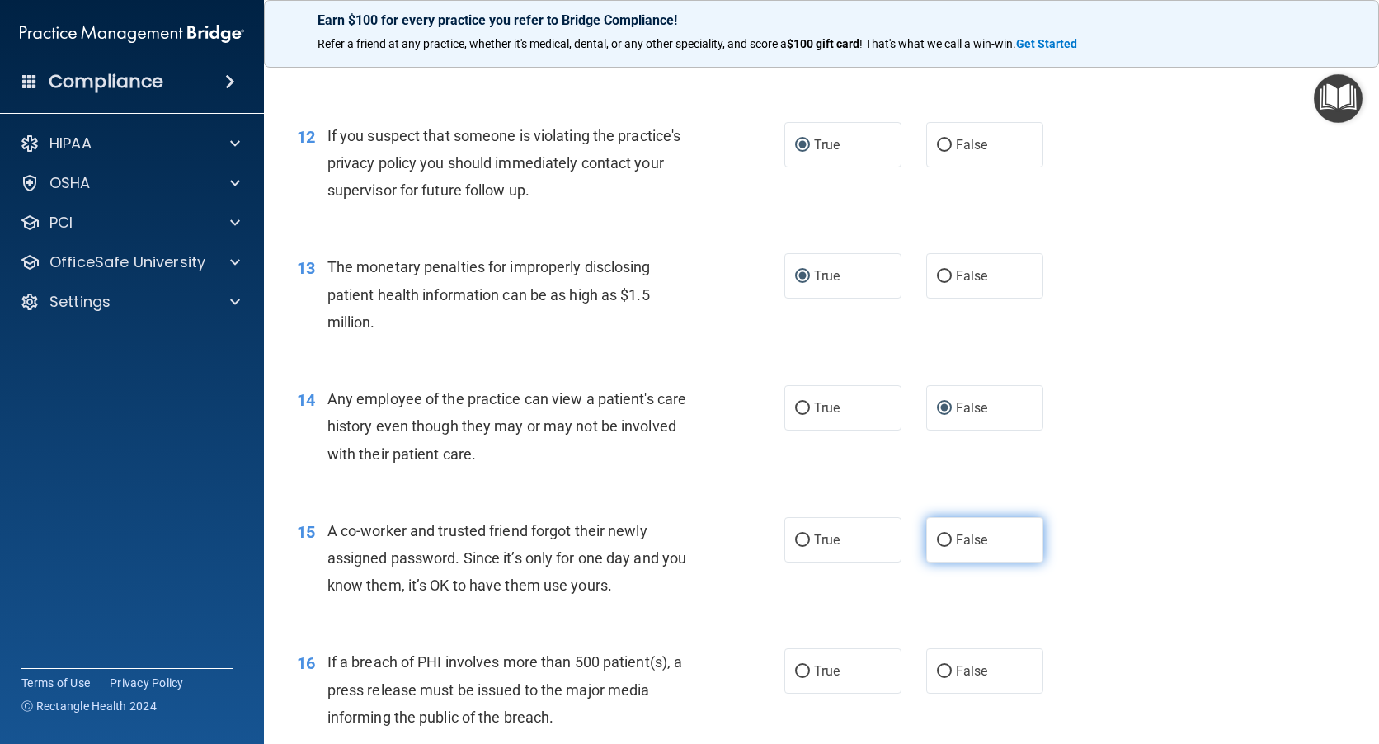
radio input "true"
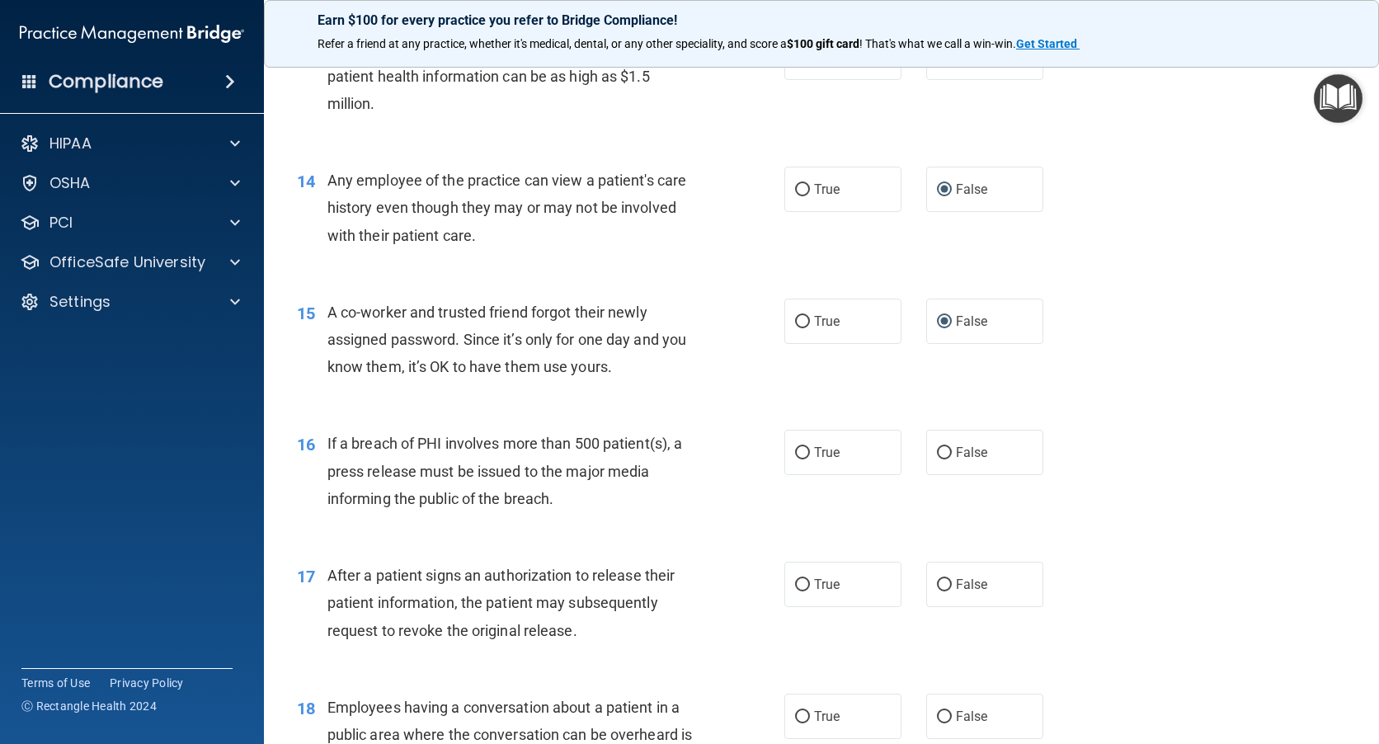
scroll to position [1732, 0]
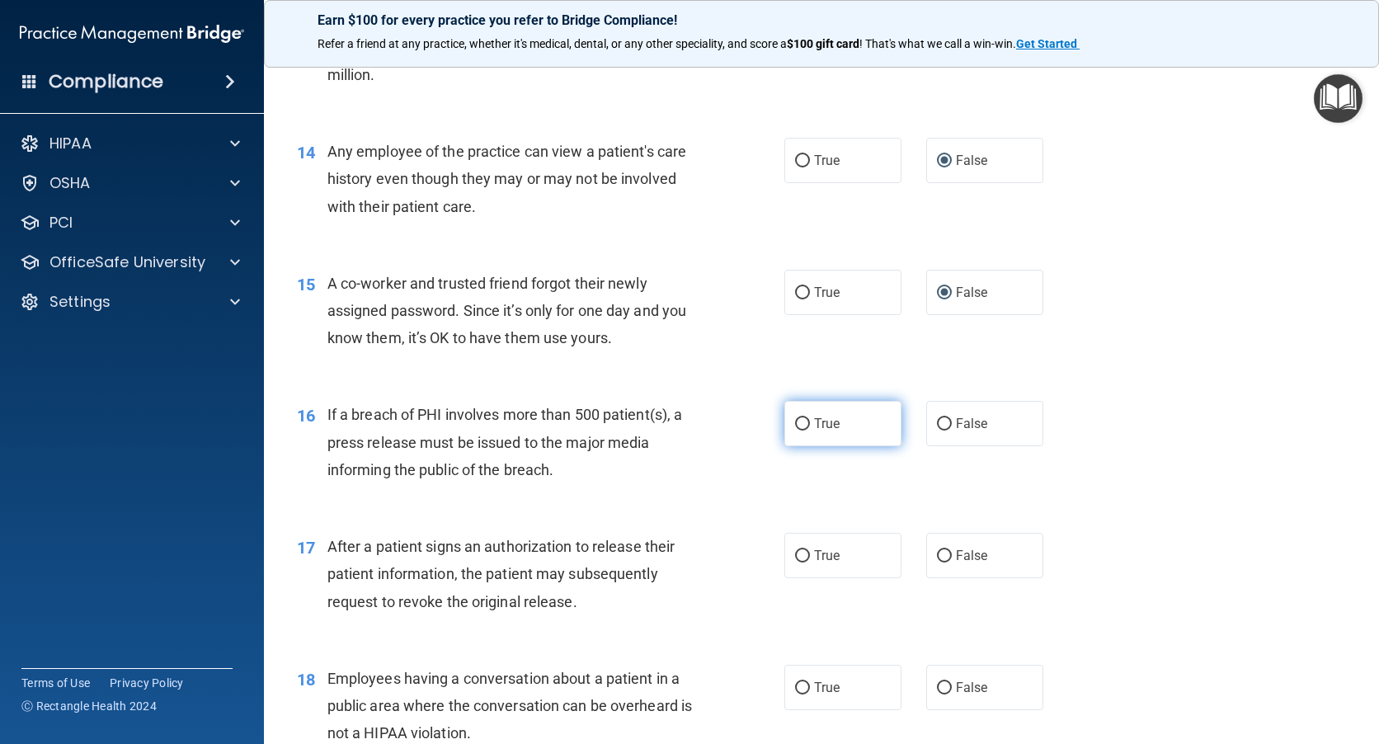
click at [795, 420] on input "True" at bounding box center [802, 424] width 15 height 12
radio input "true"
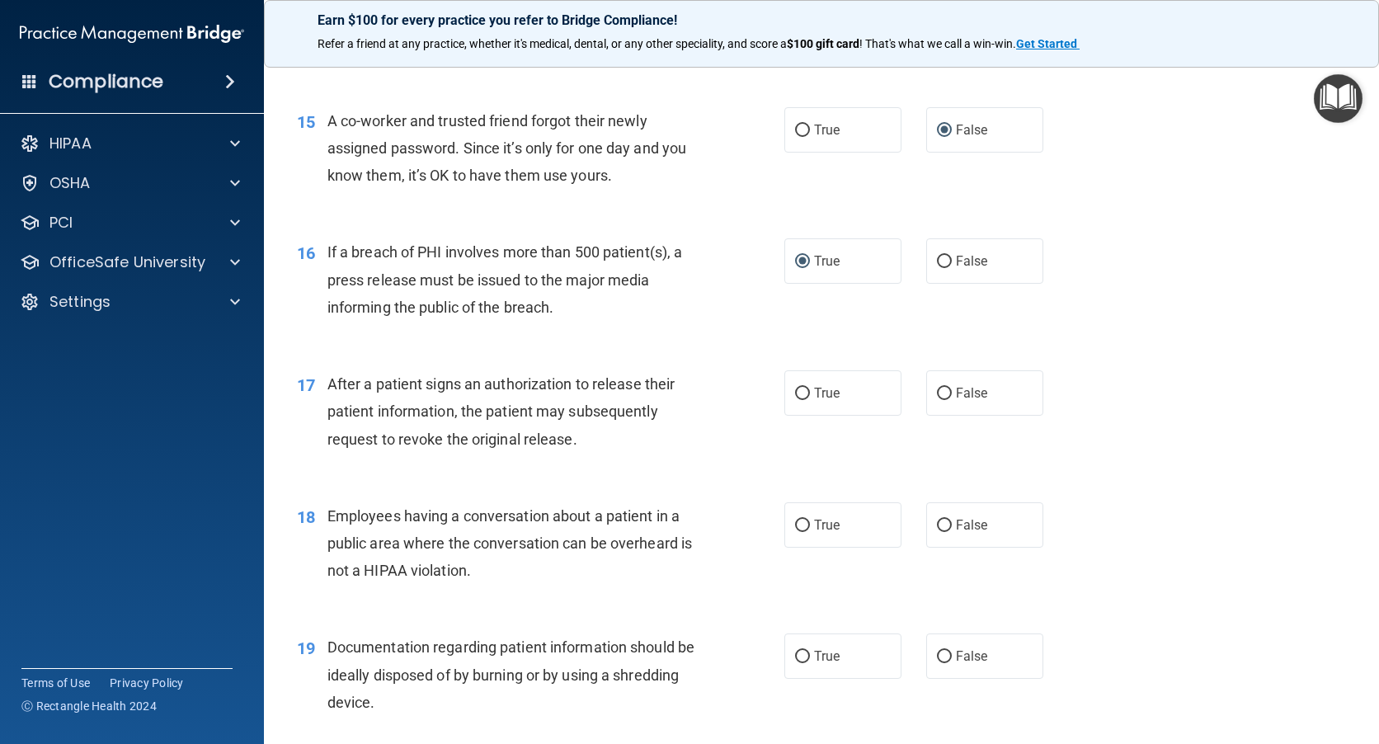
scroll to position [1897, 0]
click at [795, 393] on input "True" at bounding box center [802, 391] width 15 height 12
radio input "true"
click at [938, 521] on input "False" at bounding box center [944, 523] width 15 height 12
radio input "true"
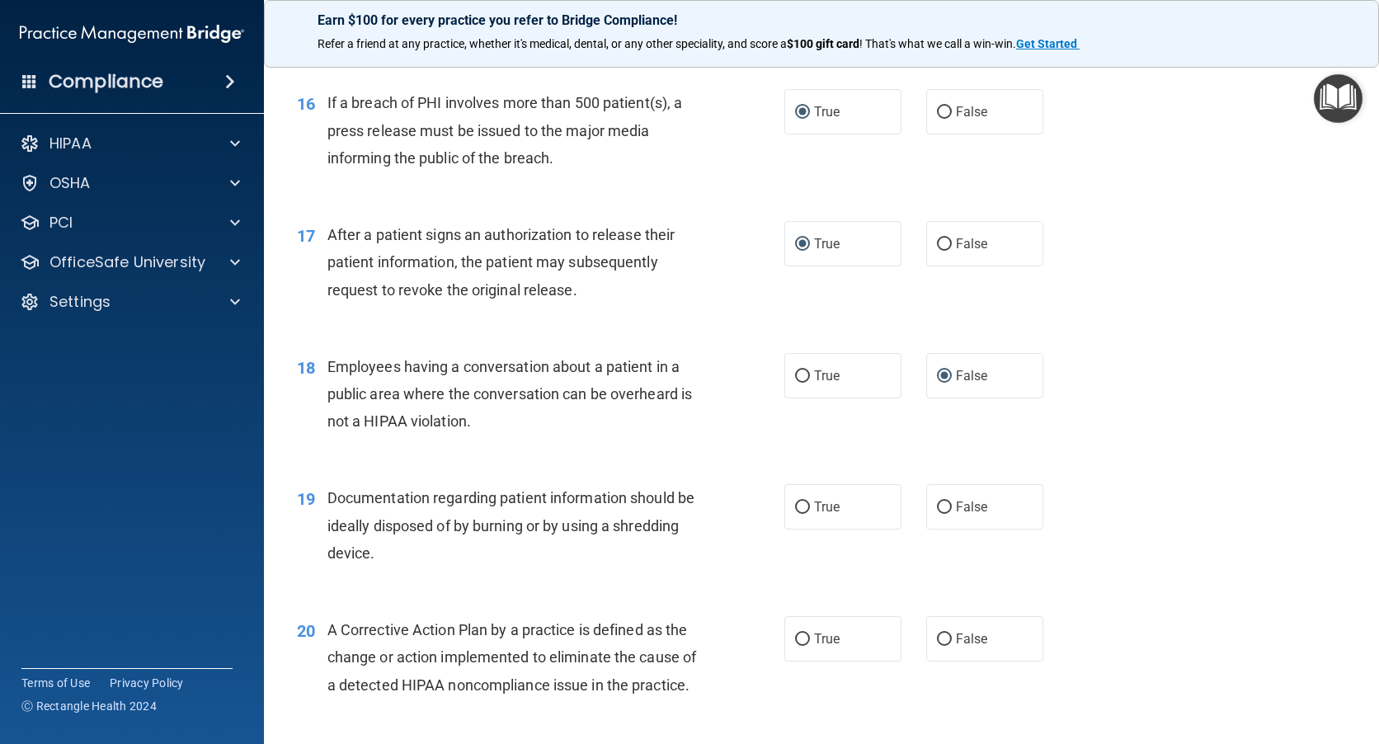
scroll to position [2062, 0]
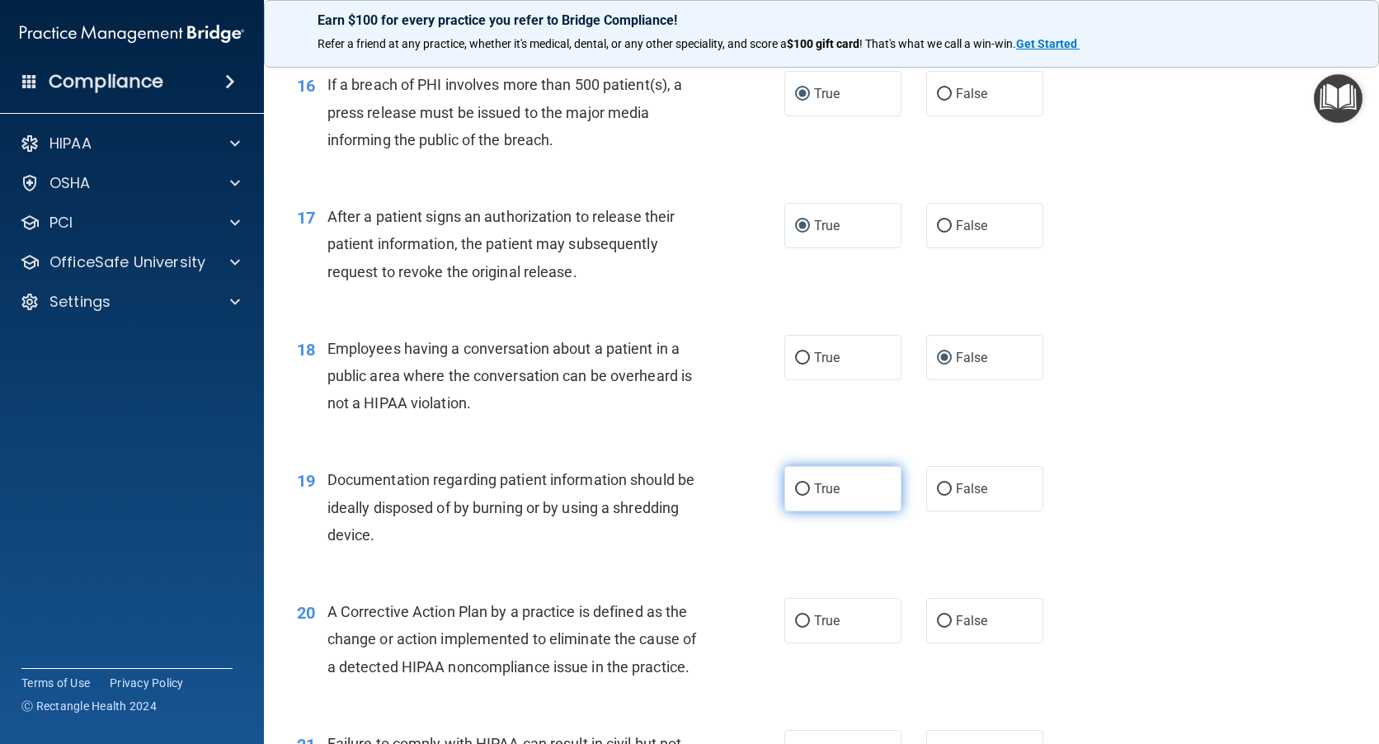
click at [795, 490] on input "True" at bounding box center [802, 489] width 15 height 12
radio input "true"
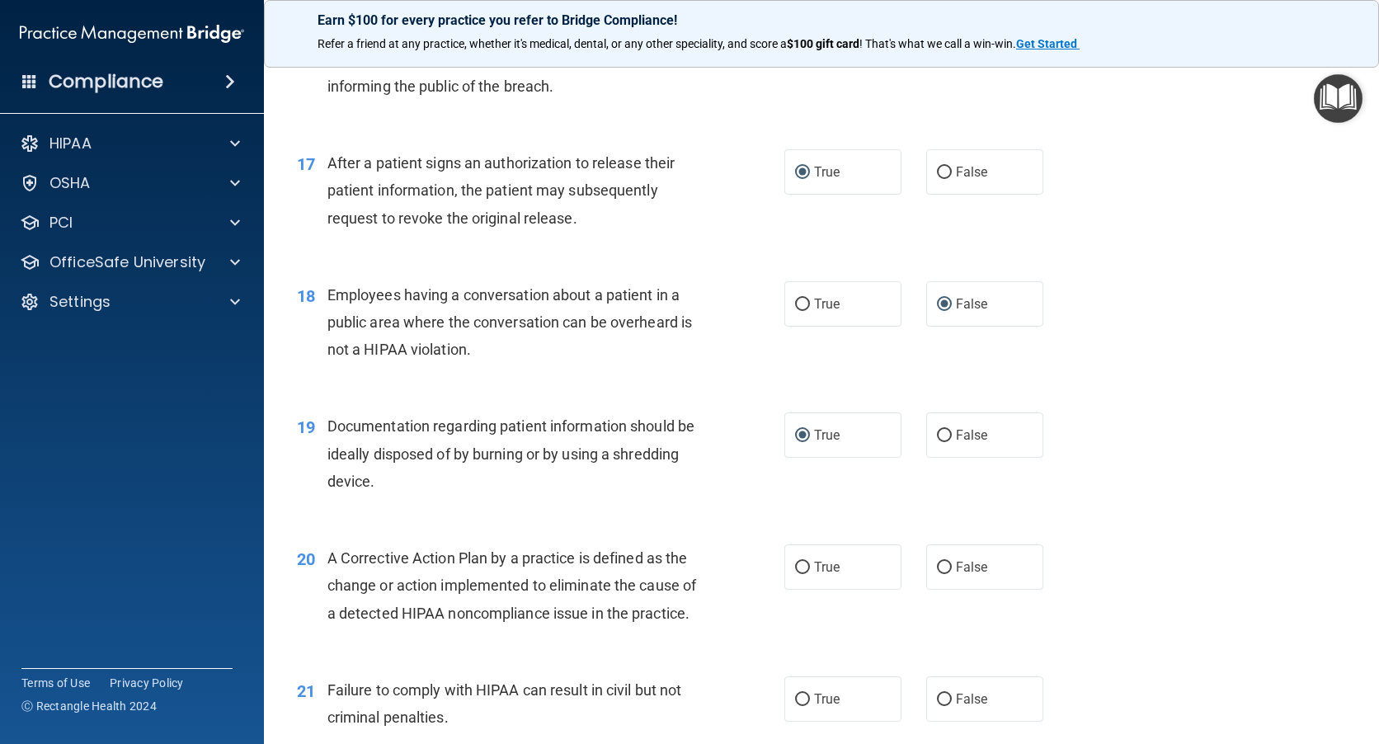
scroll to position [2145, 0]
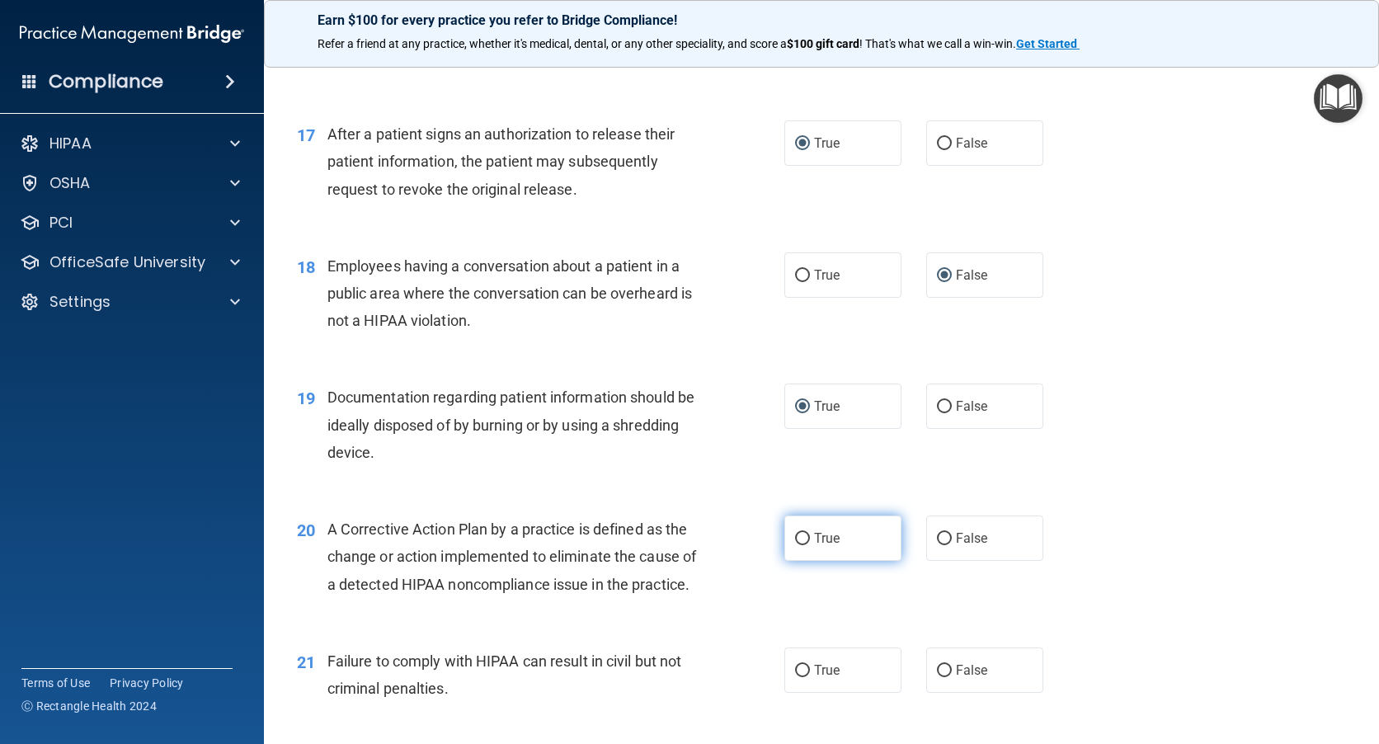
click at [800, 540] on input "True" at bounding box center [802, 539] width 15 height 12
radio input "true"
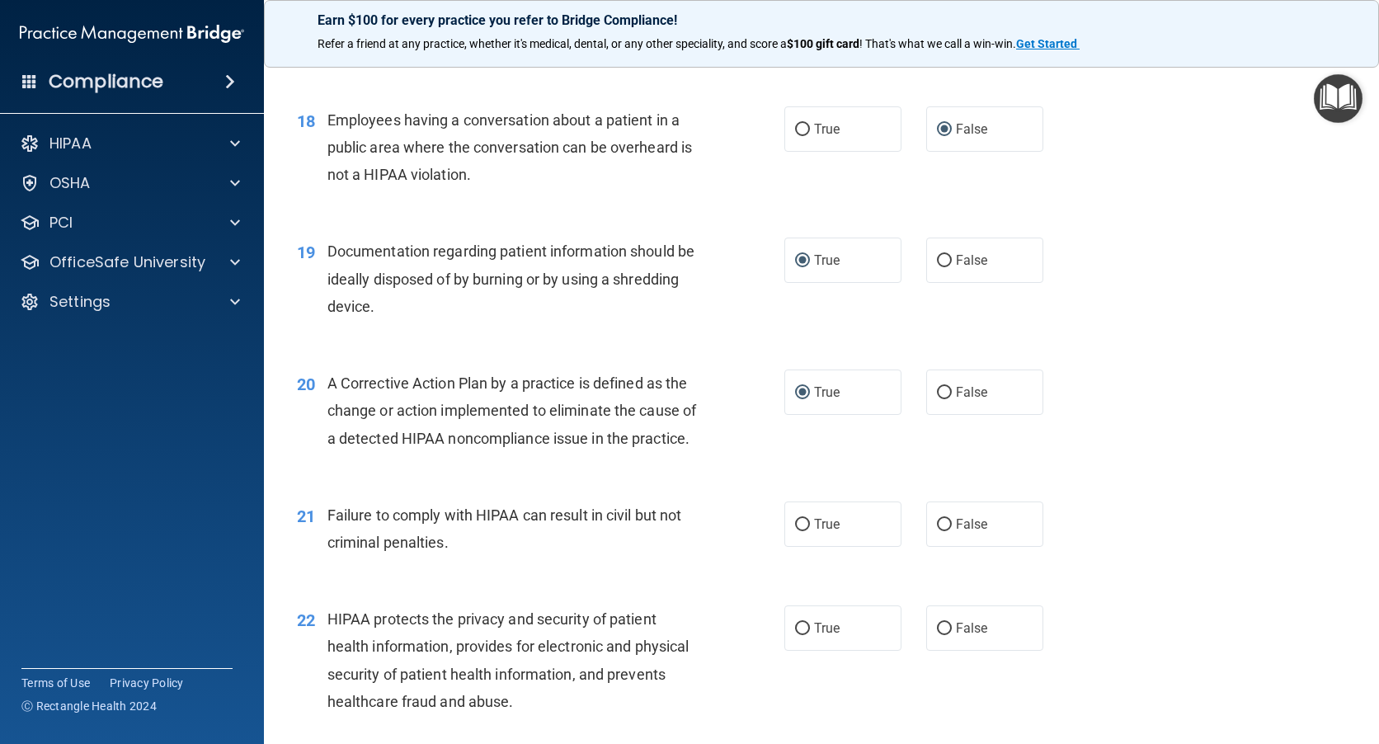
scroll to position [2310, 0]
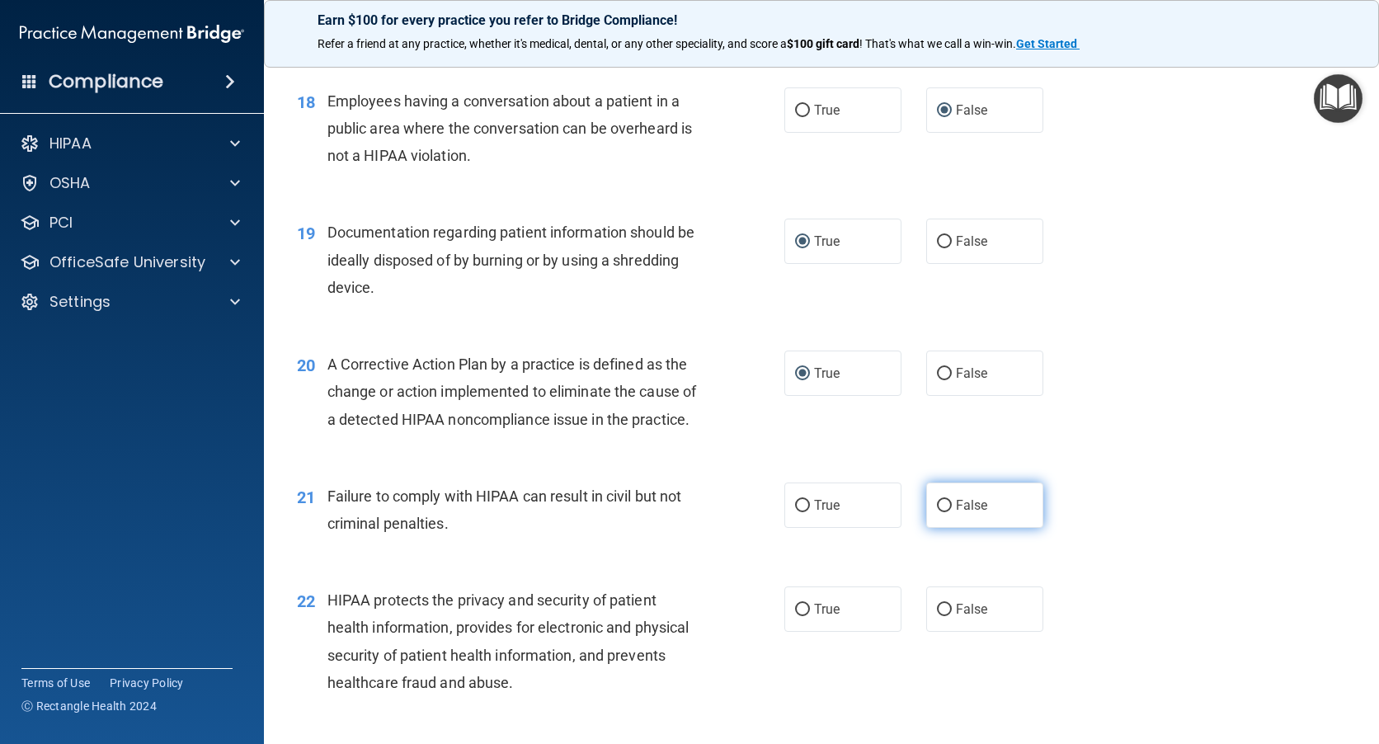
click at [937, 512] on input "False" at bounding box center [944, 506] width 15 height 12
radio input "true"
click at [800, 616] on input "True" at bounding box center [802, 610] width 15 height 12
radio input "true"
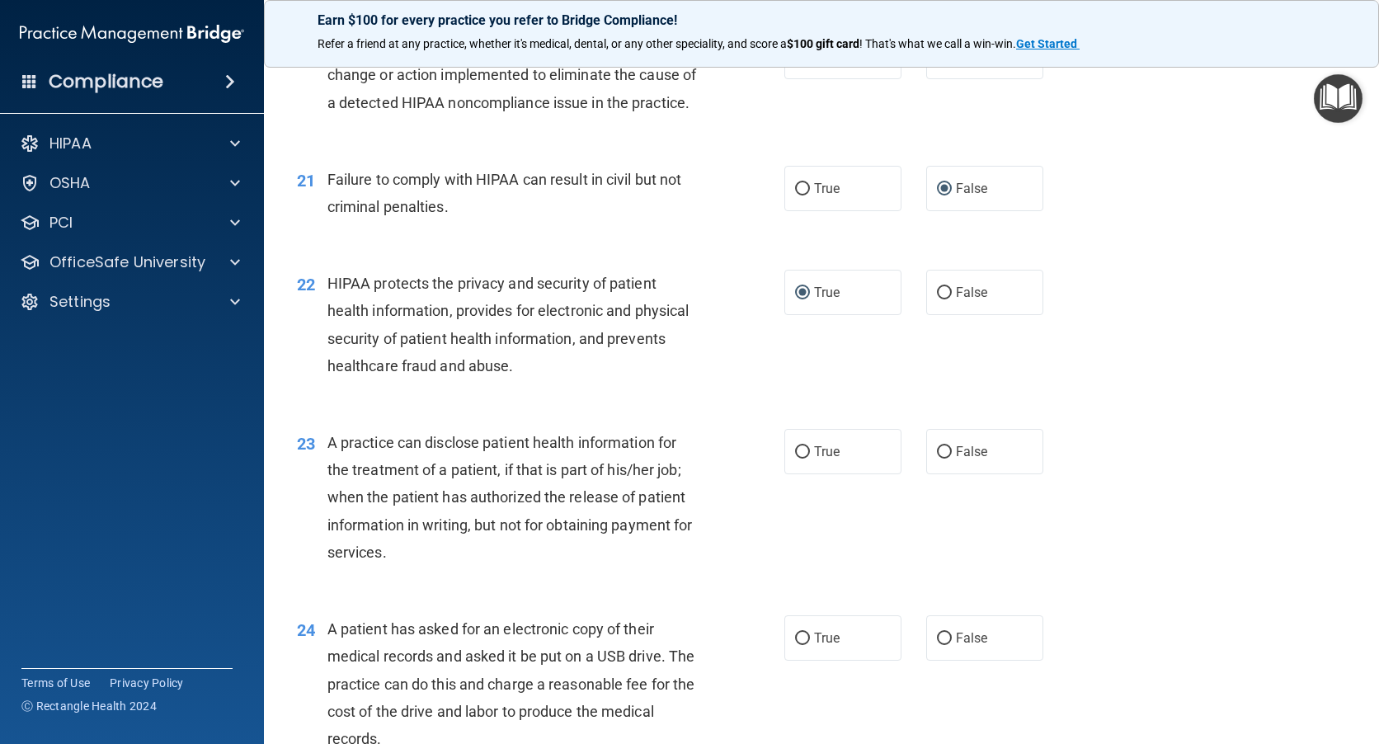
scroll to position [2640, 0]
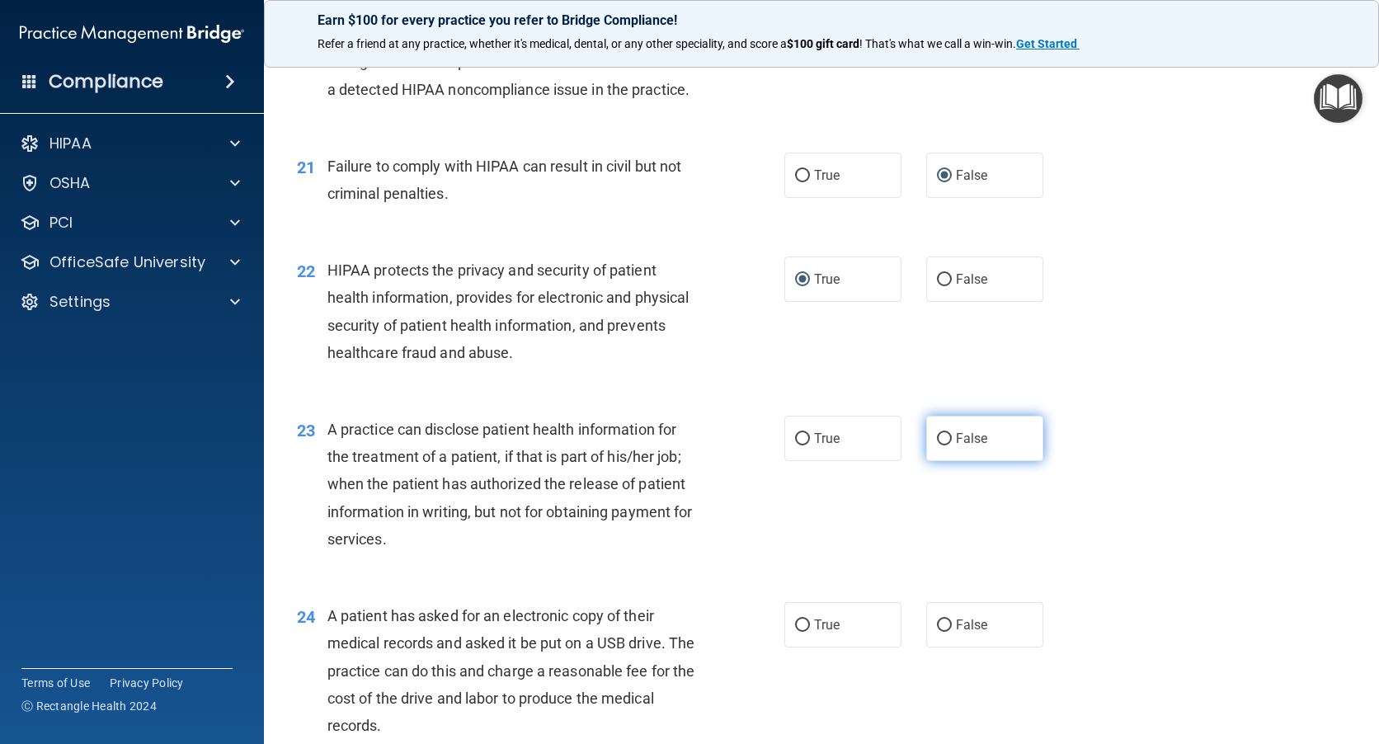
click at [937, 445] on input "False" at bounding box center [944, 439] width 15 height 12
radio input "true"
click at [795, 632] on input "True" at bounding box center [802, 625] width 15 height 12
radio input "true"
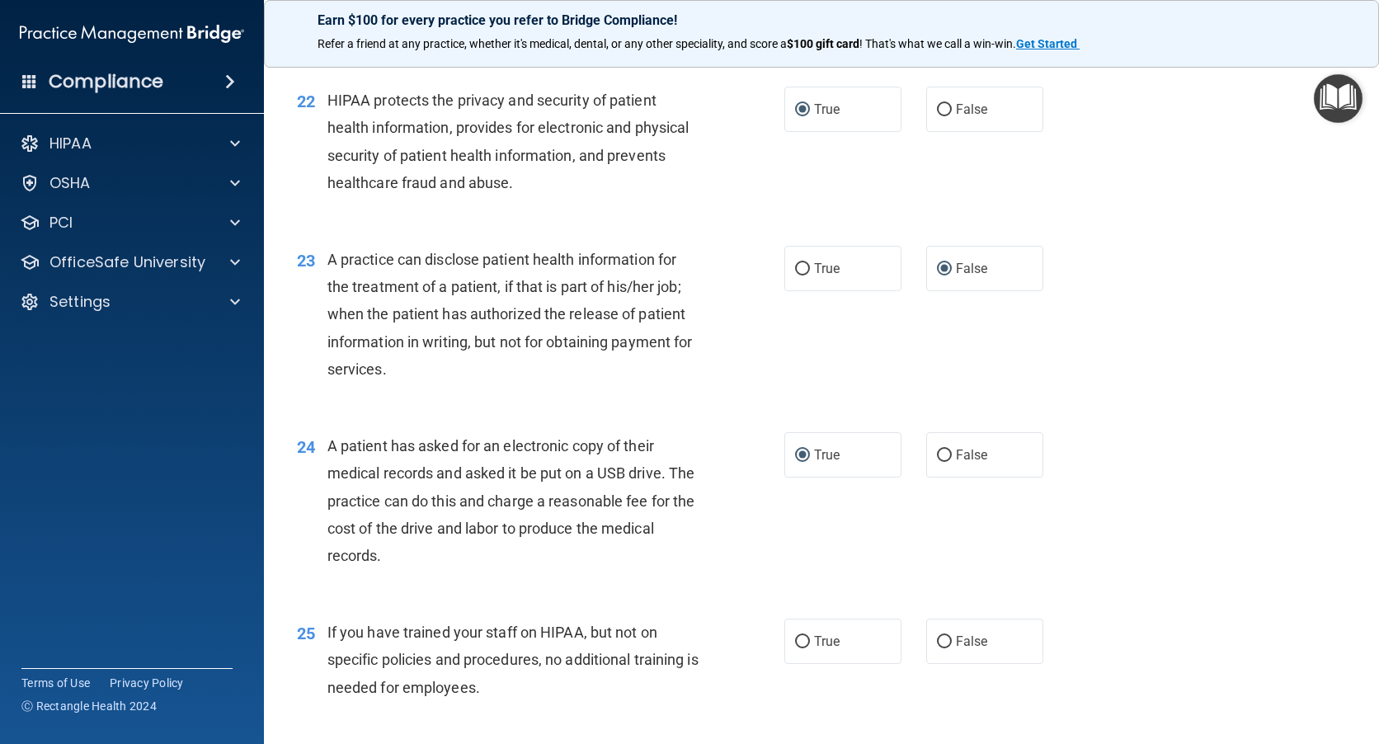
scroll to position [2887, 0]
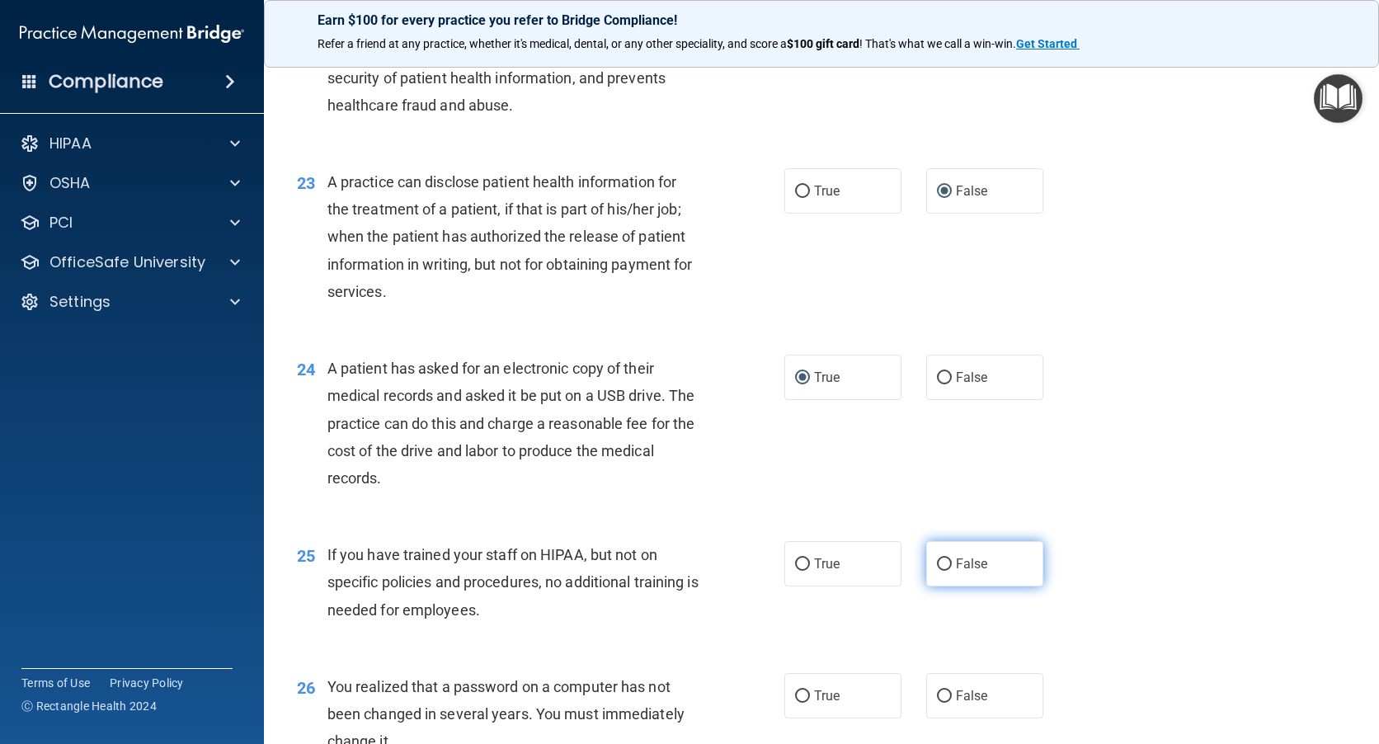
click at [937, 571] on input "False" at bounding box center [944, 564] width 15 height 12
radio input "true"
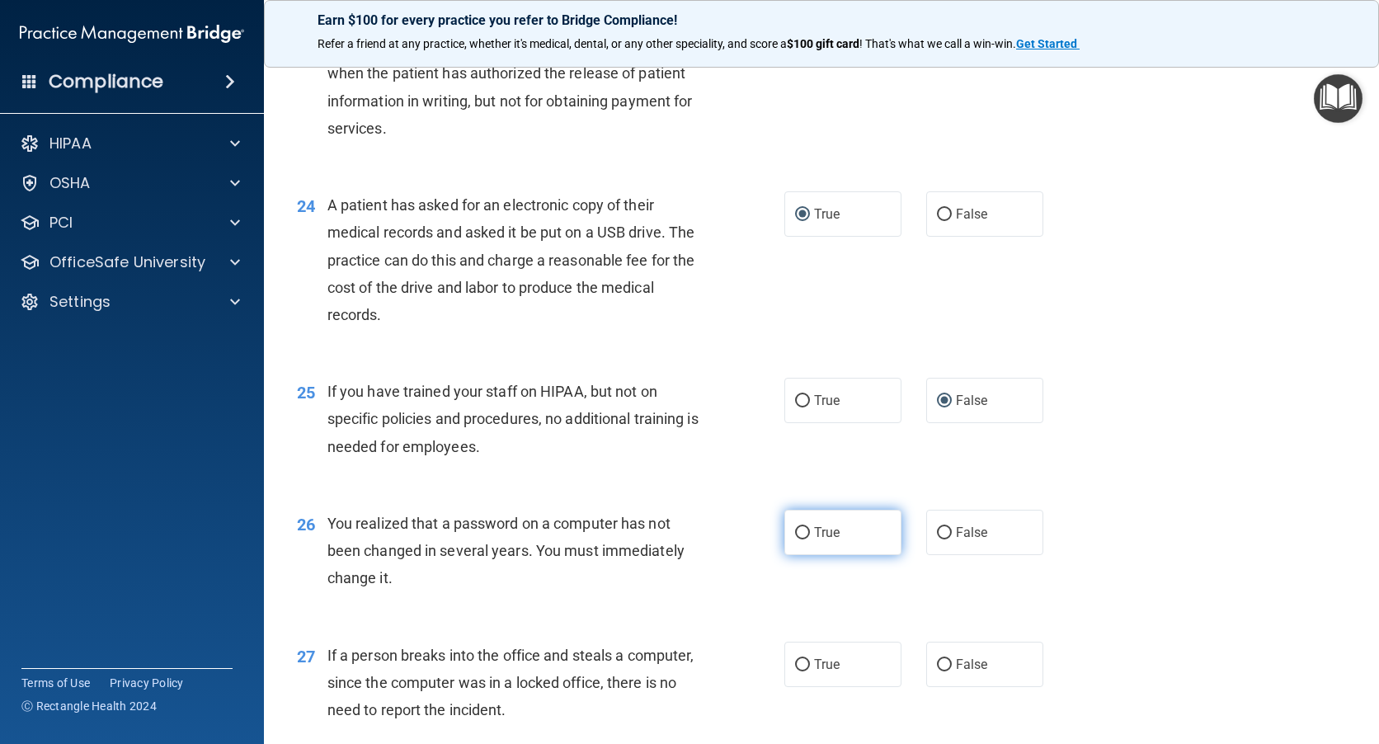
scroll to position [3052, 0]
click at [801, 538] on input "True" at bounding box center [802, 531] width 15 height 12
radio input "true"
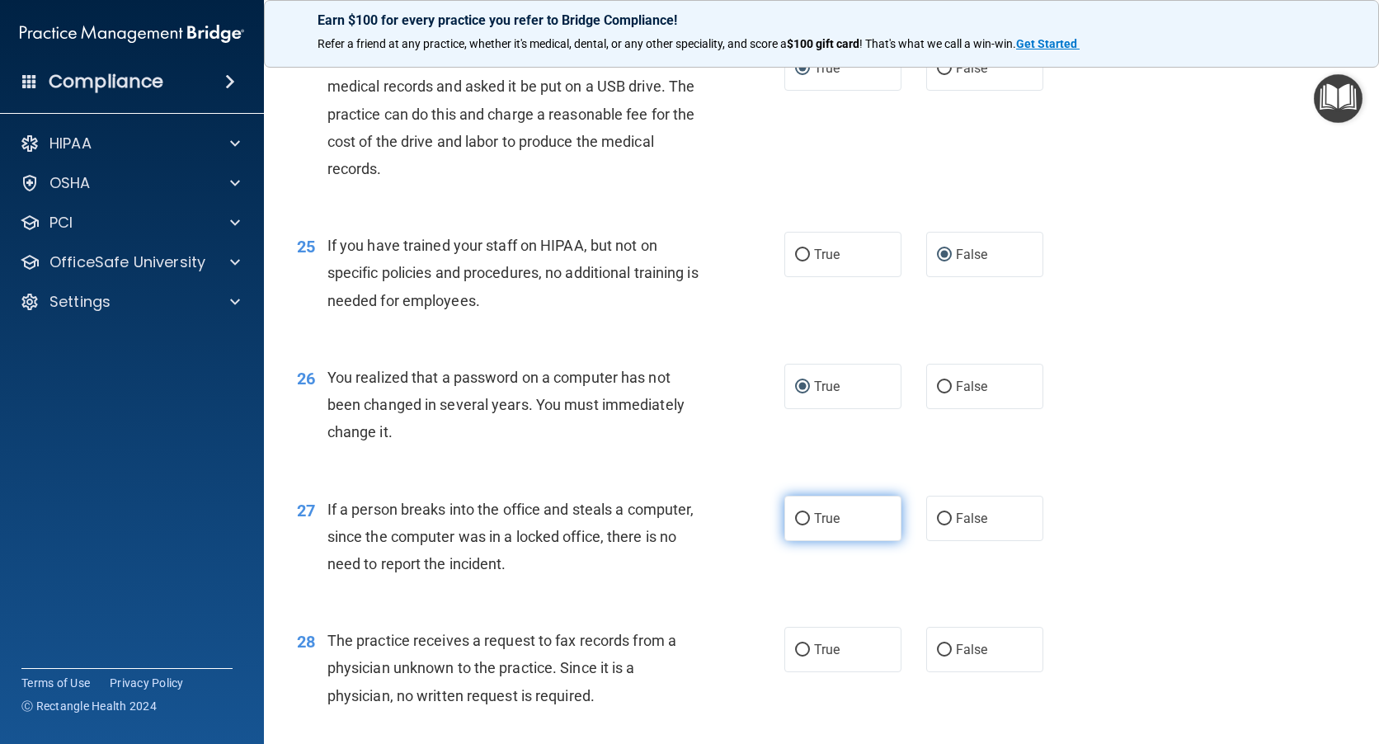
scroll to position [3217, 0]
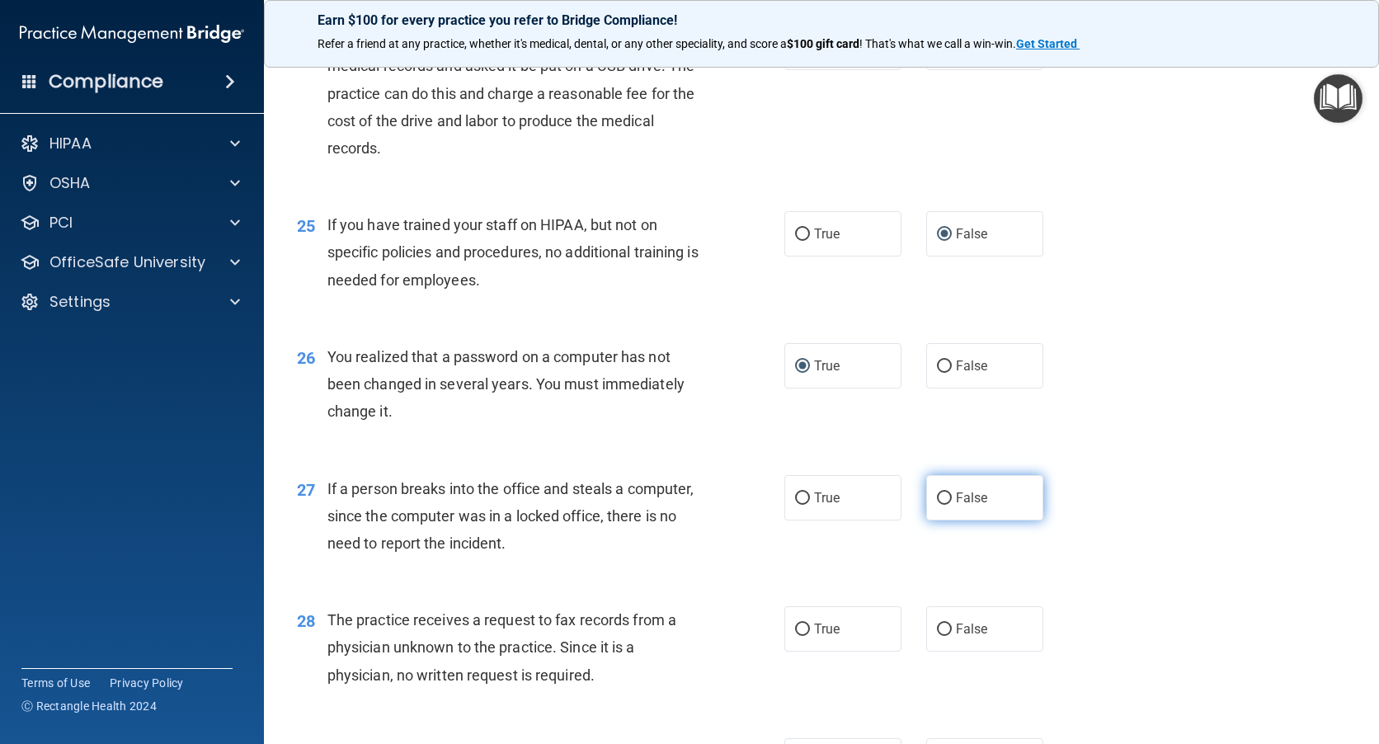
click at [937, 505] on input "False" at bounding box center [944, 498] width 15 height 12
radio input "true"
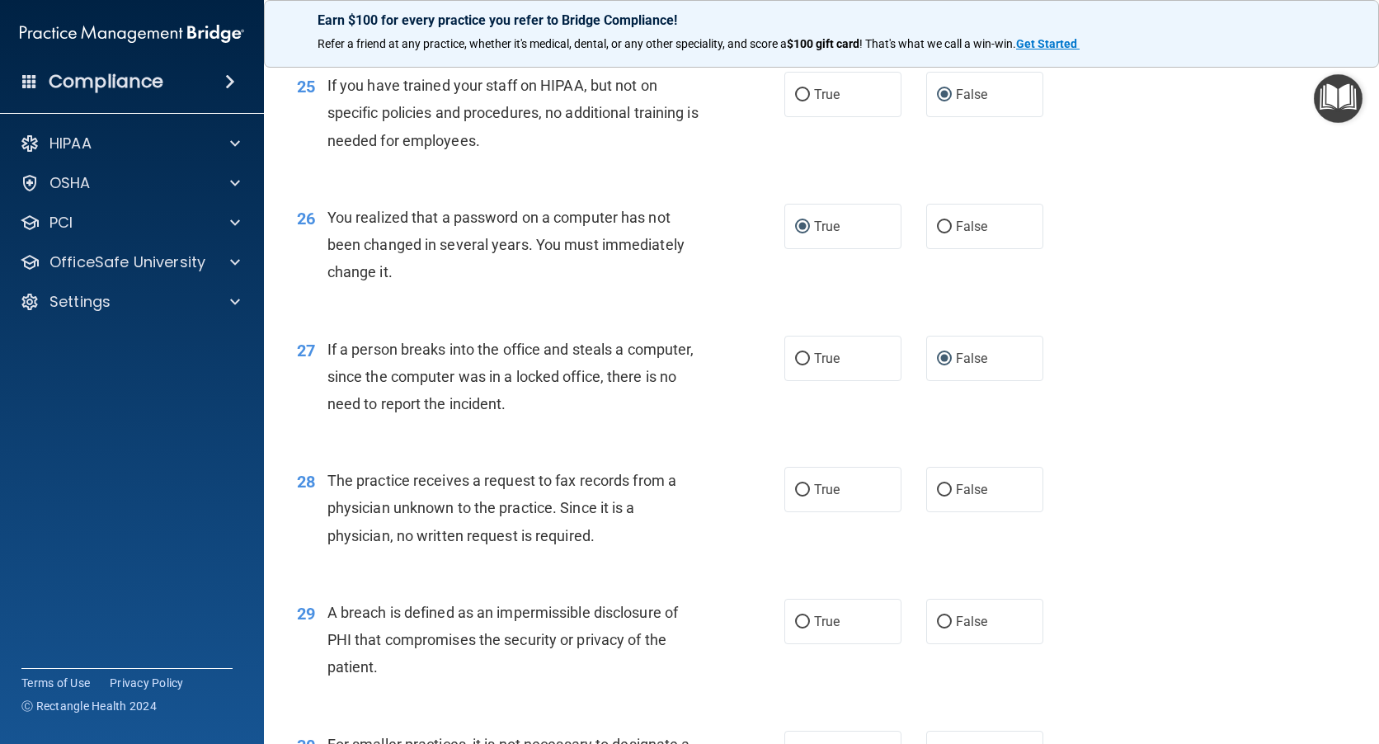
scroll to position [3382, 0]
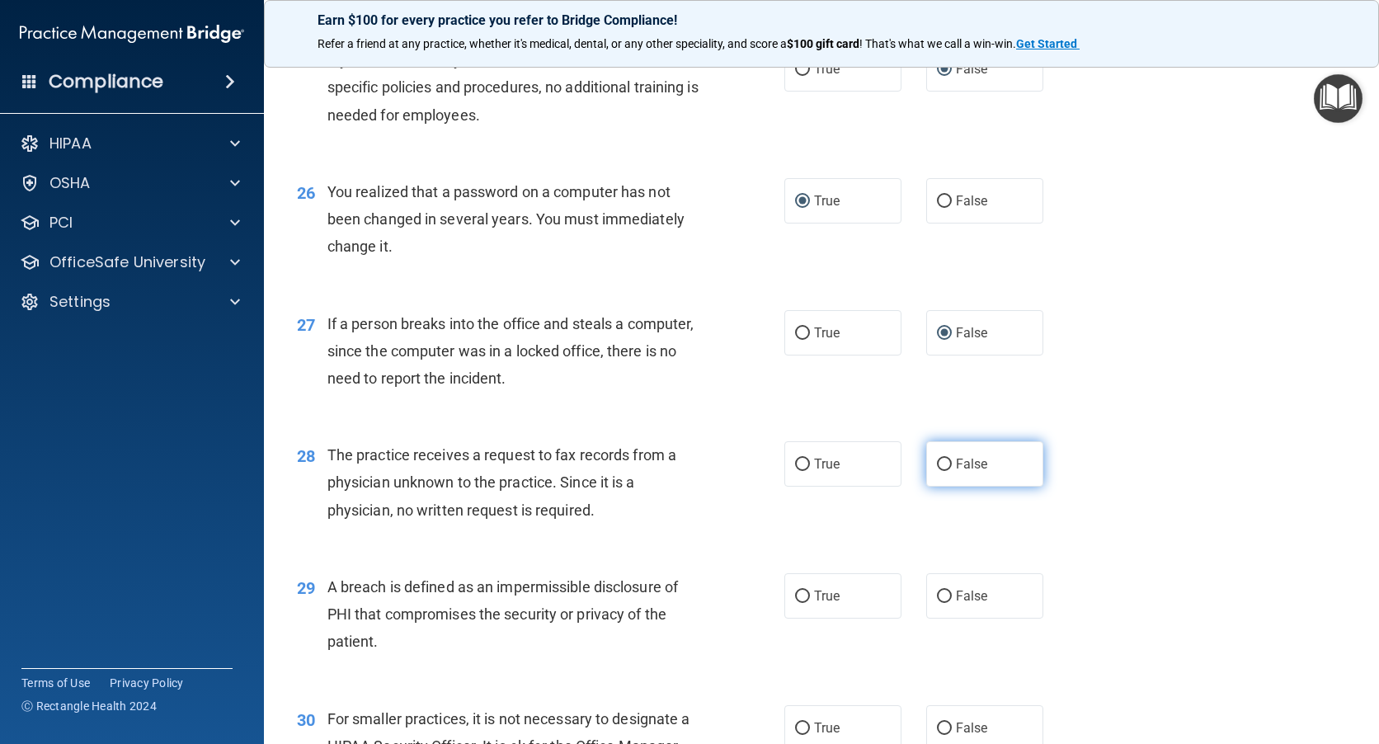
click at [937, 471] on input "False" at bounding box center [944, 465] width 15 height 12
radio input "true"
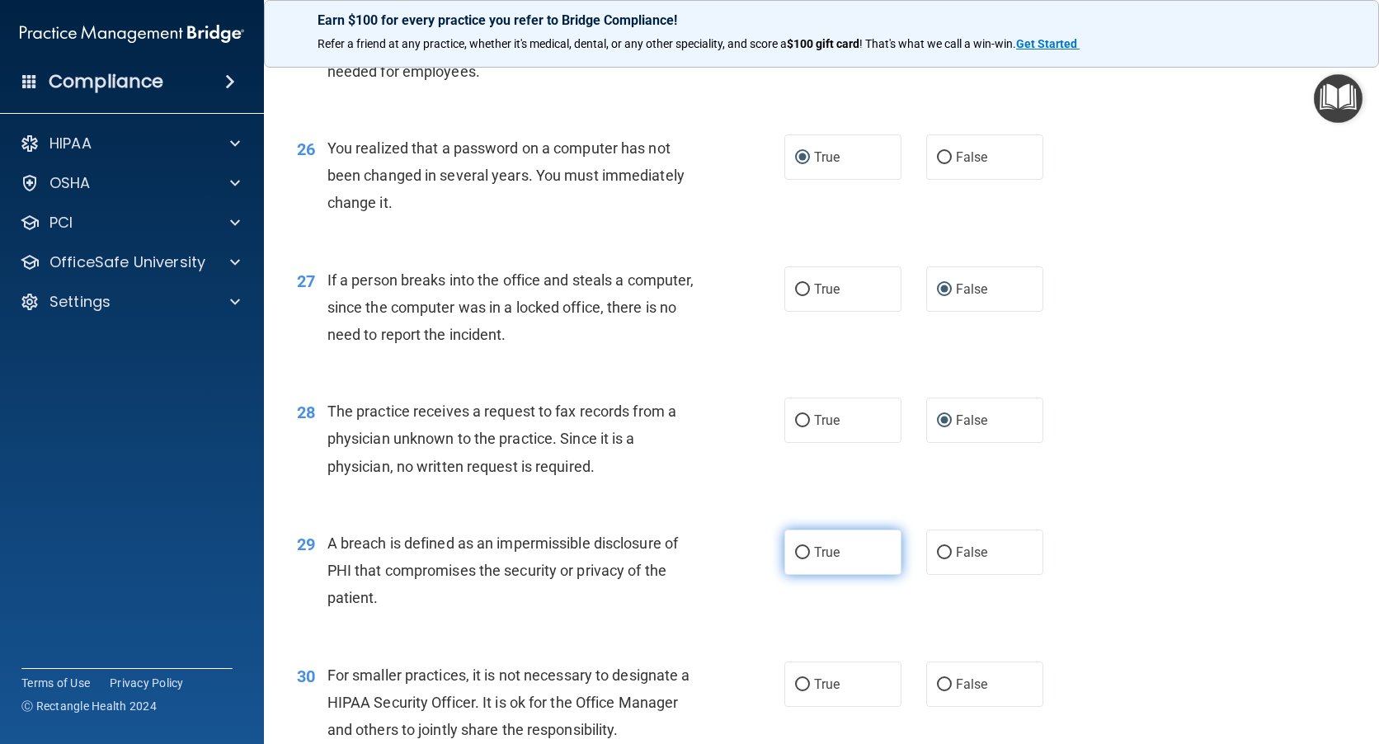
scroll to position [3465, 0]
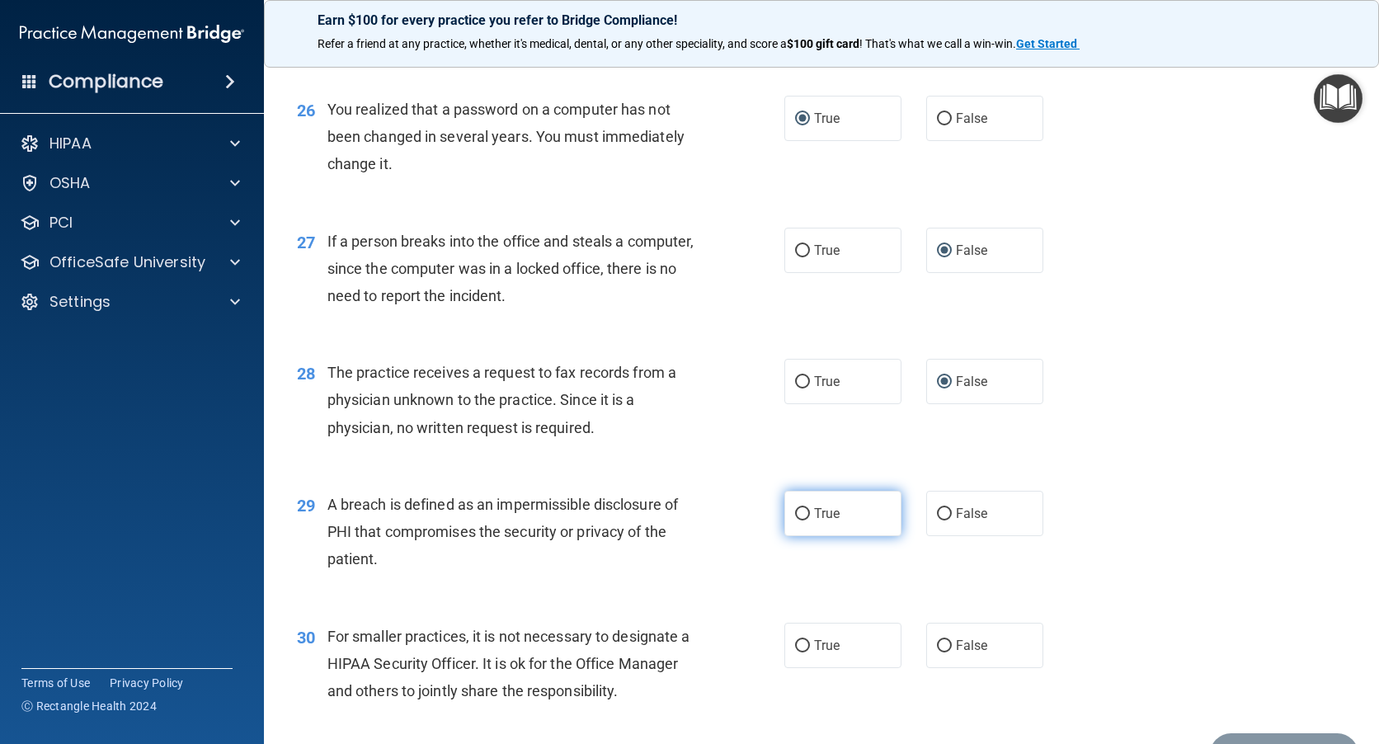
click at [802, 521] on input "True" at bounding box center [802, 514] width 15 height 12
radio input "true"
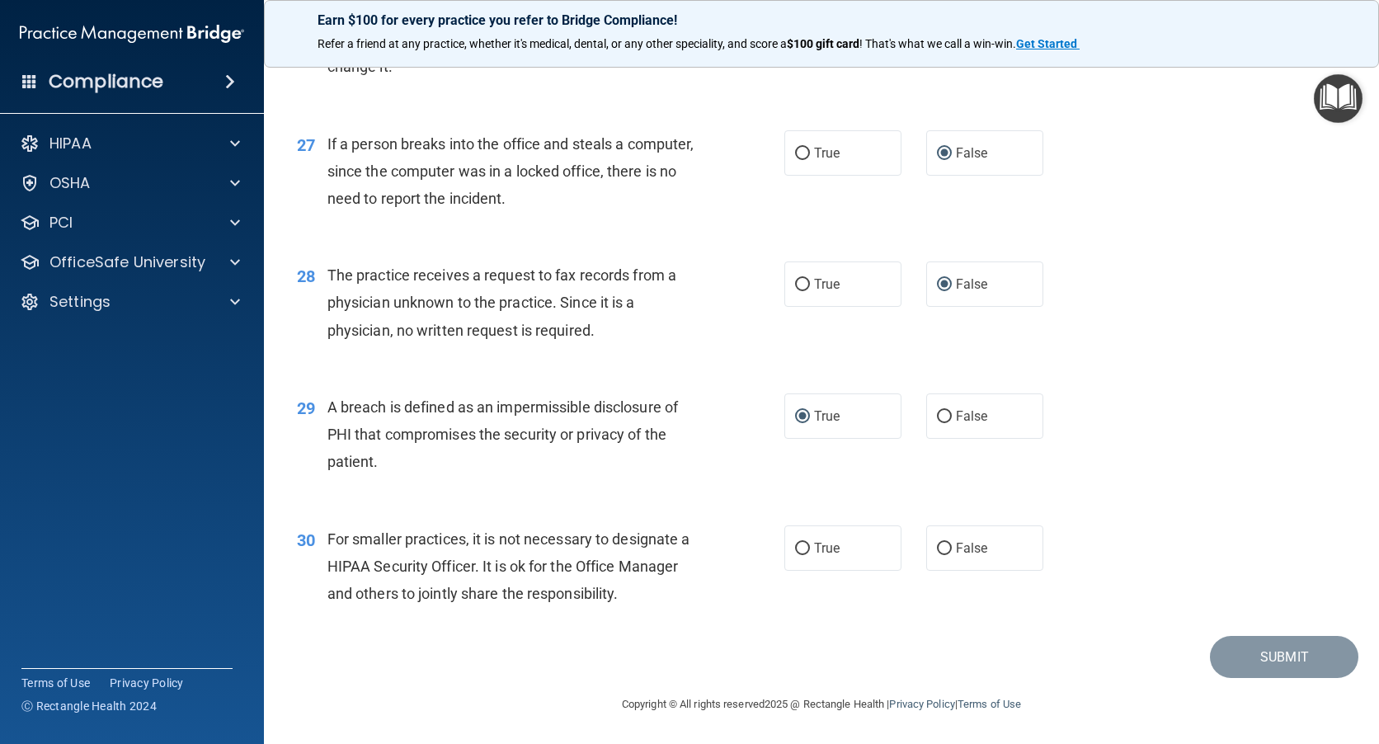
scroll to position [3589, 0]
click at [937, 548] on input "False" at bounding box center [944, 549] width 15 height 12
radio input "true"
click at [1273, 651] on button "Submit" at bounding box center [1284, 657] width 148 height 42
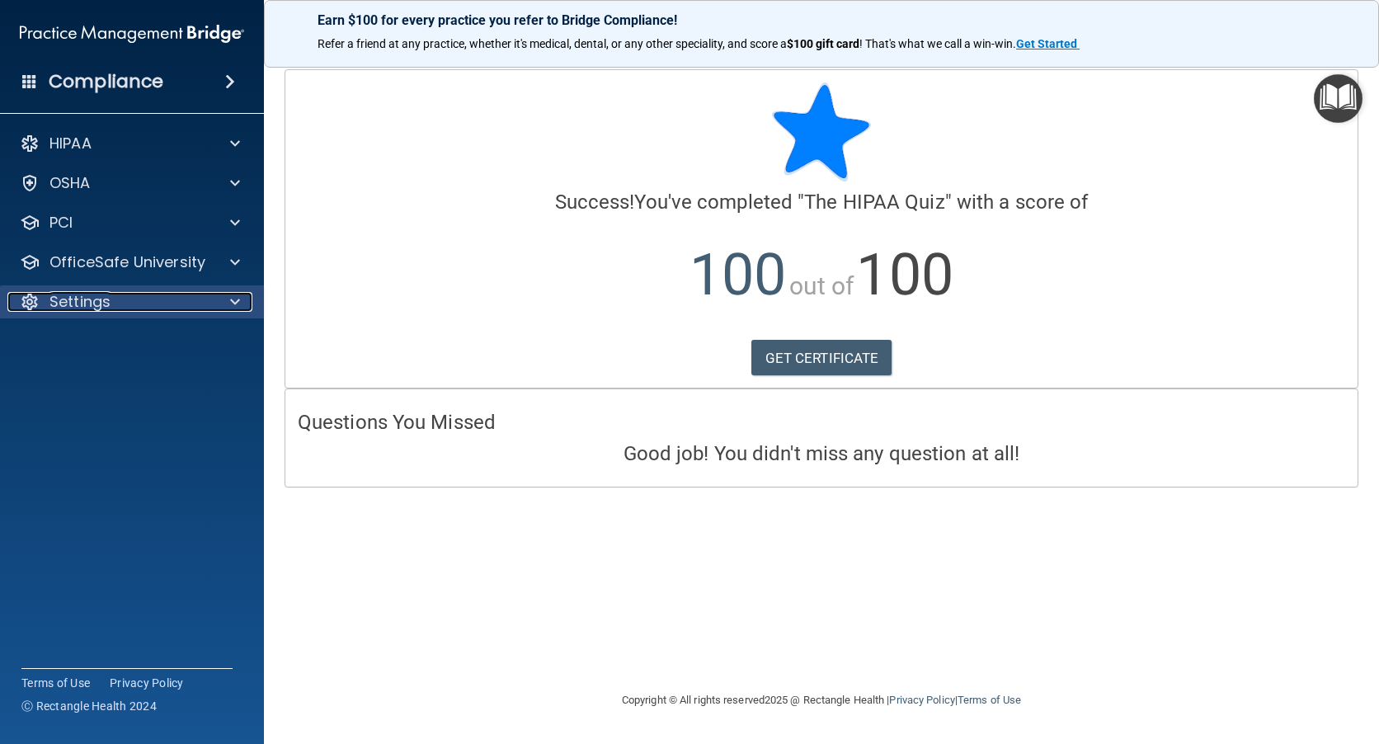
click at [77, 292] on p "Settings" at bounding box center [79, 302] width 61 height 20
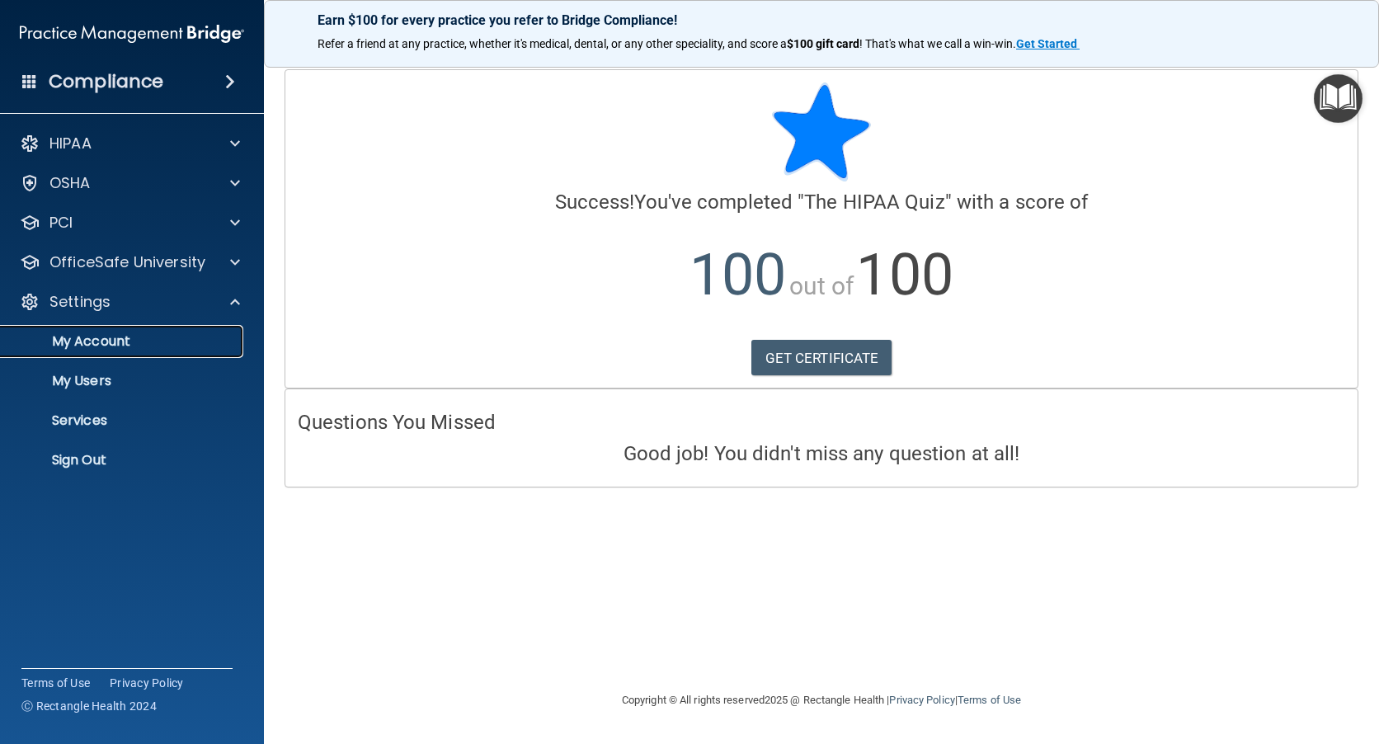
click at [84, 339] on p "My Account" at bounding box center [123, 341] width 225 height 16
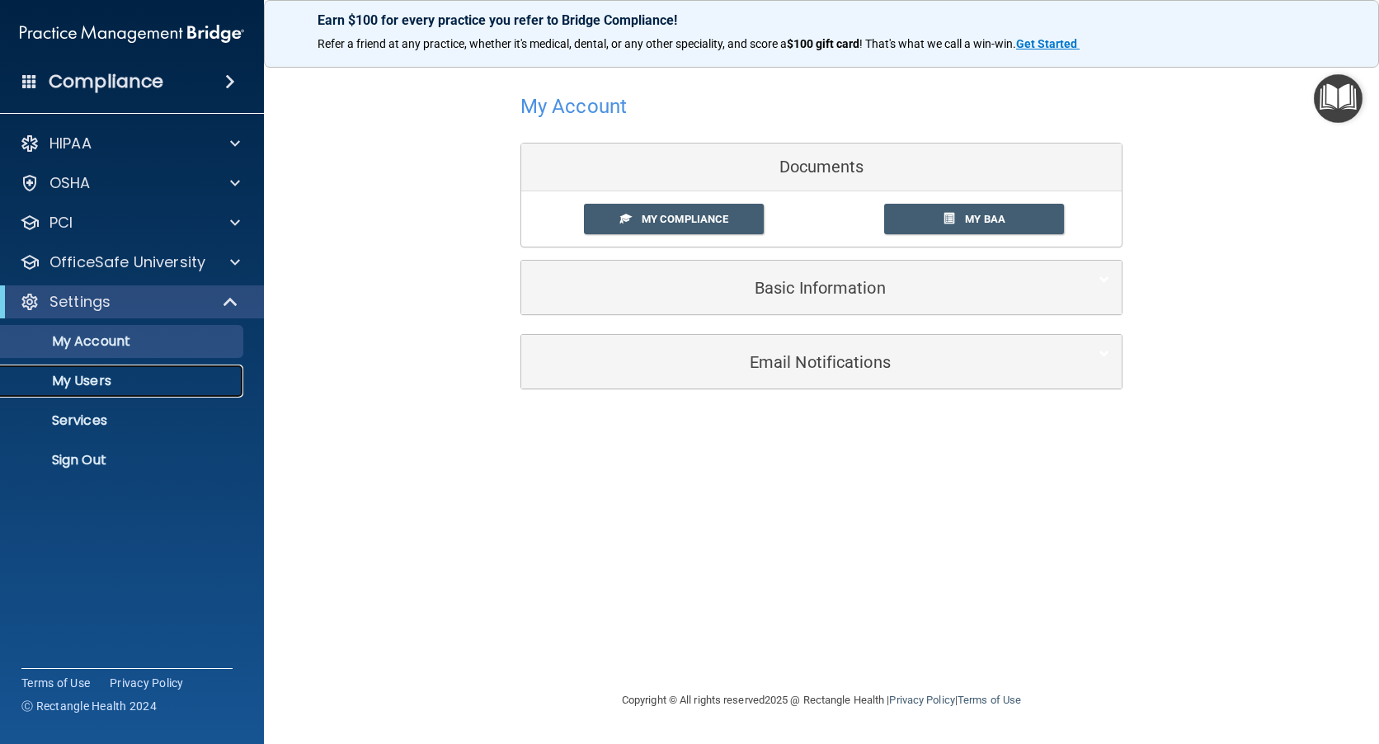
click at [97, 375] on p "My Users" at bounding box center [123, 381] width 225 height 16
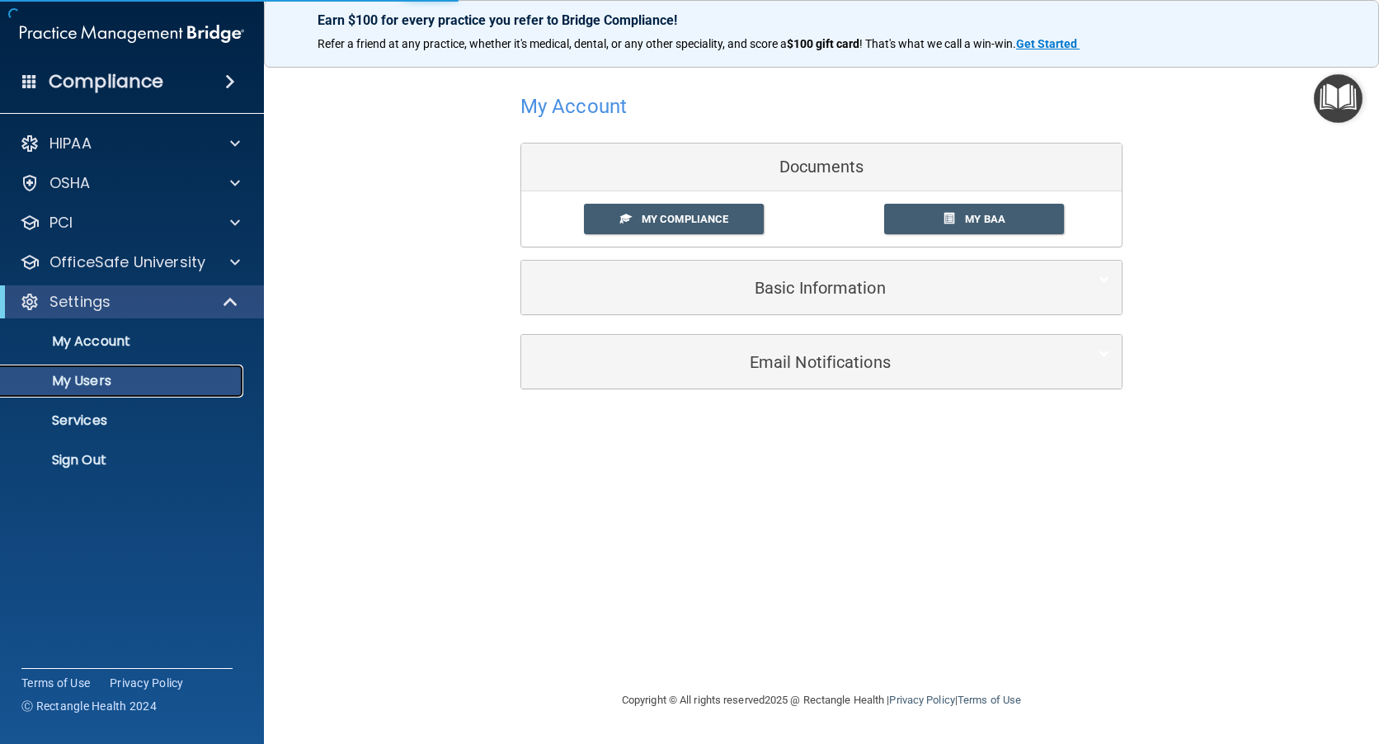
select select "20"
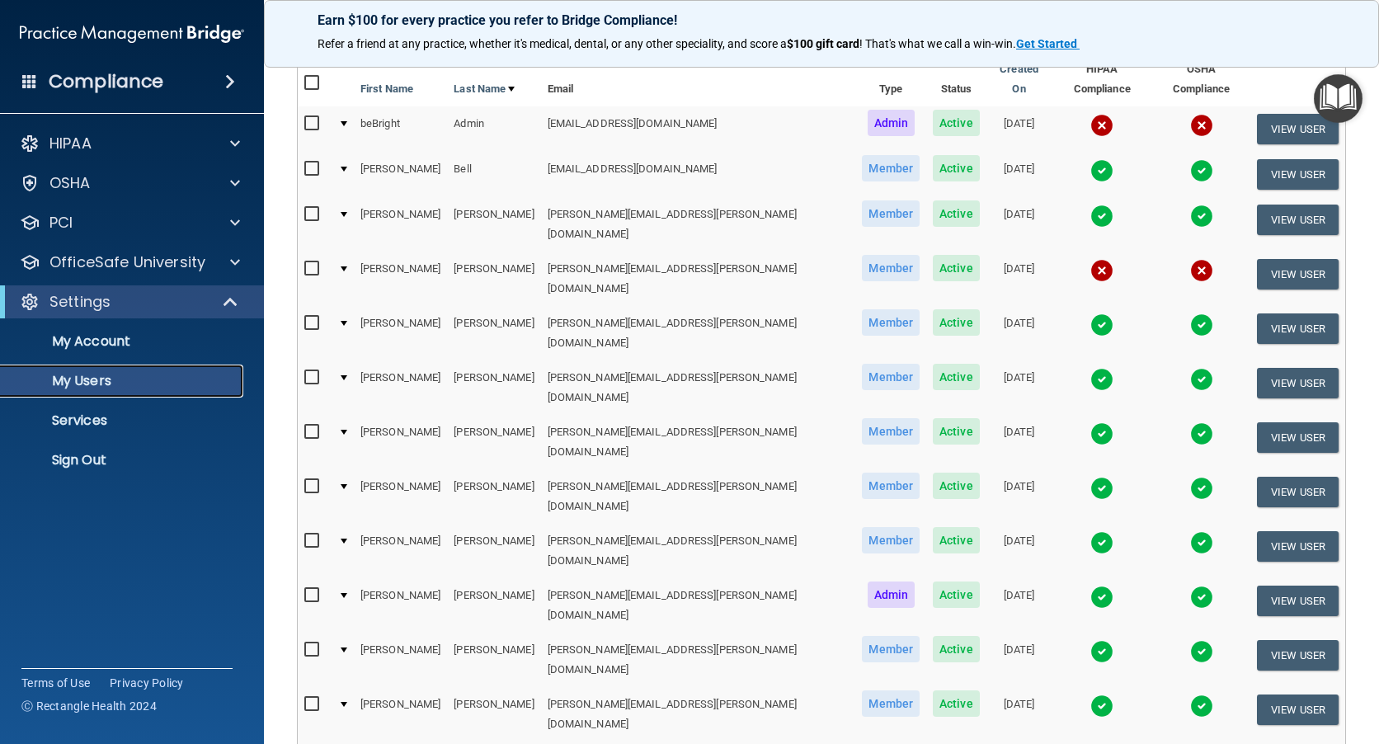
scroll to position [165, 0]
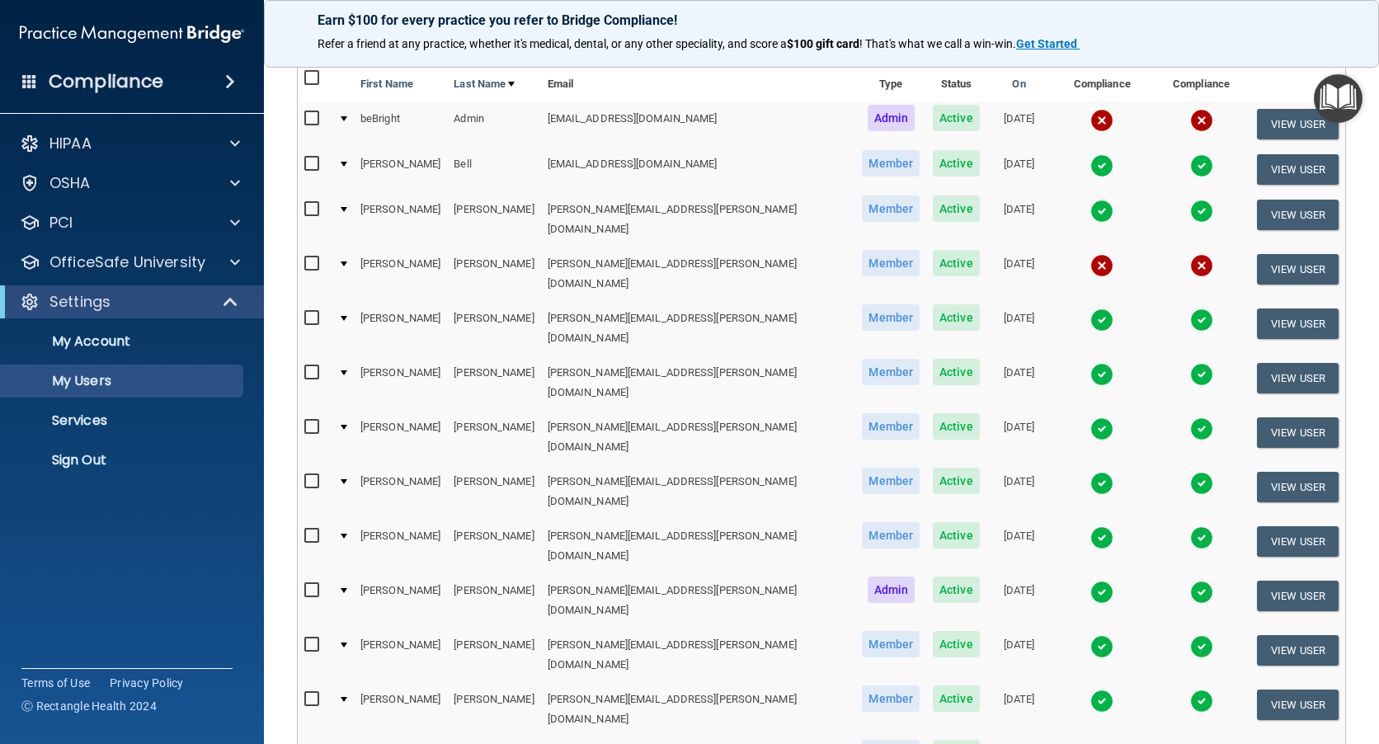
click at [1091, 690] on img at bounding box center [1102, 701] width 23 height 23
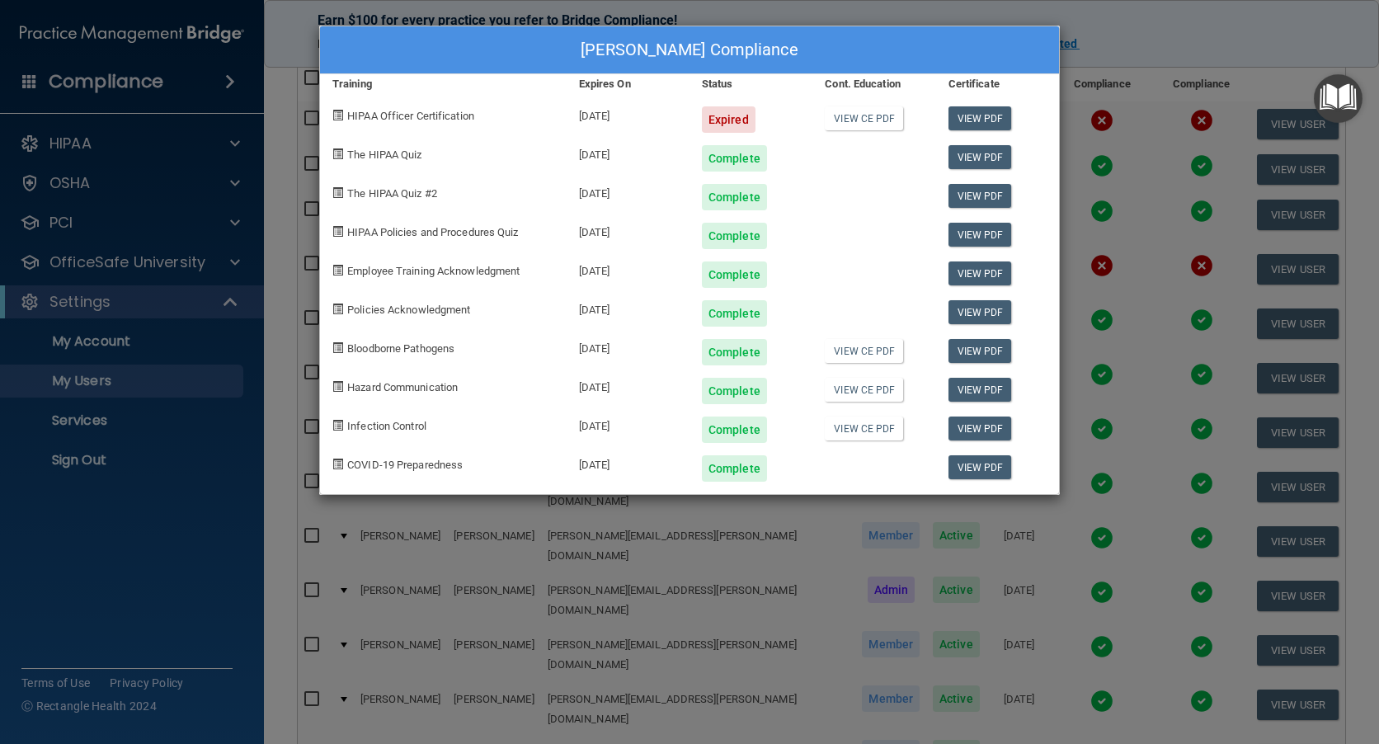
click at [1111, 393] on div "Tabitha Helton's Compliance Training Expires On Status Cont. Education Certific…" at bounding box center [689, 372] width 1379 height 744
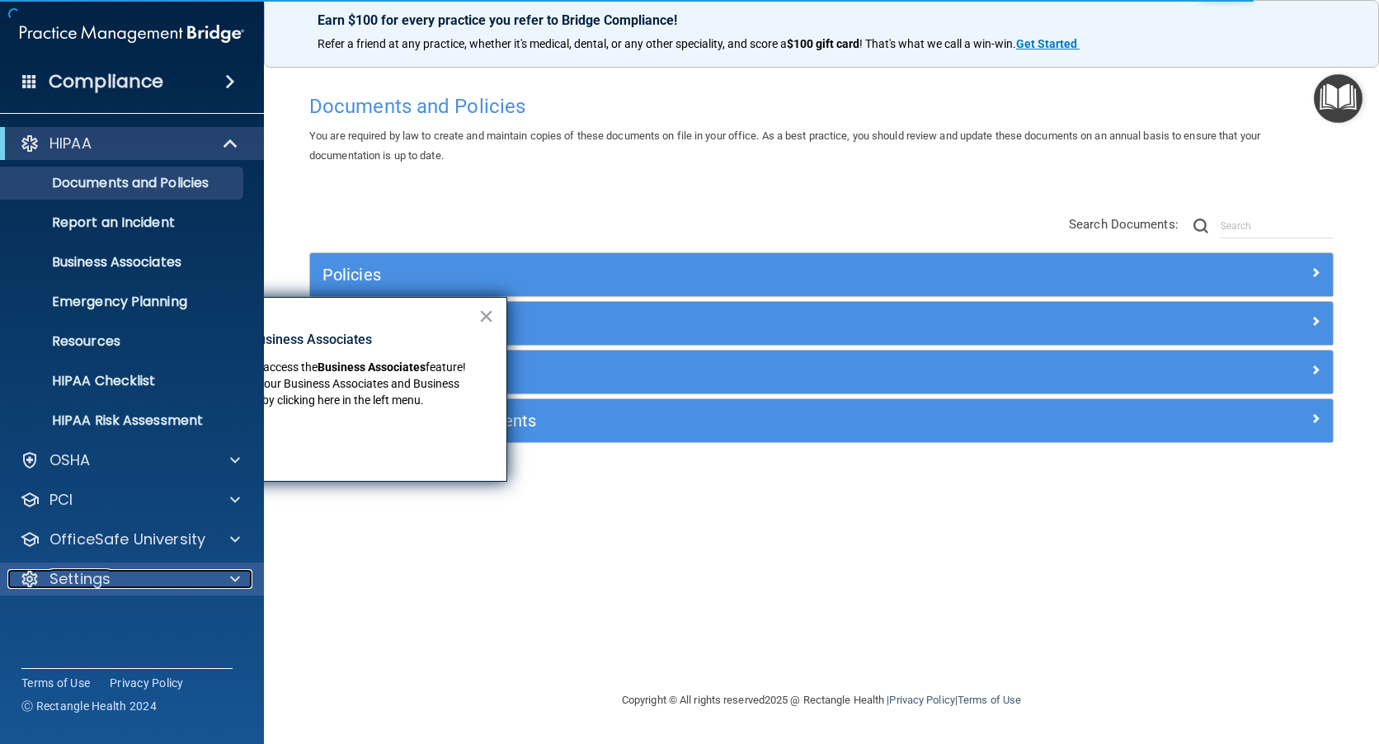
click at [87, 579] on p "Settings" at bounding box center [79, 579] width 61 height 20
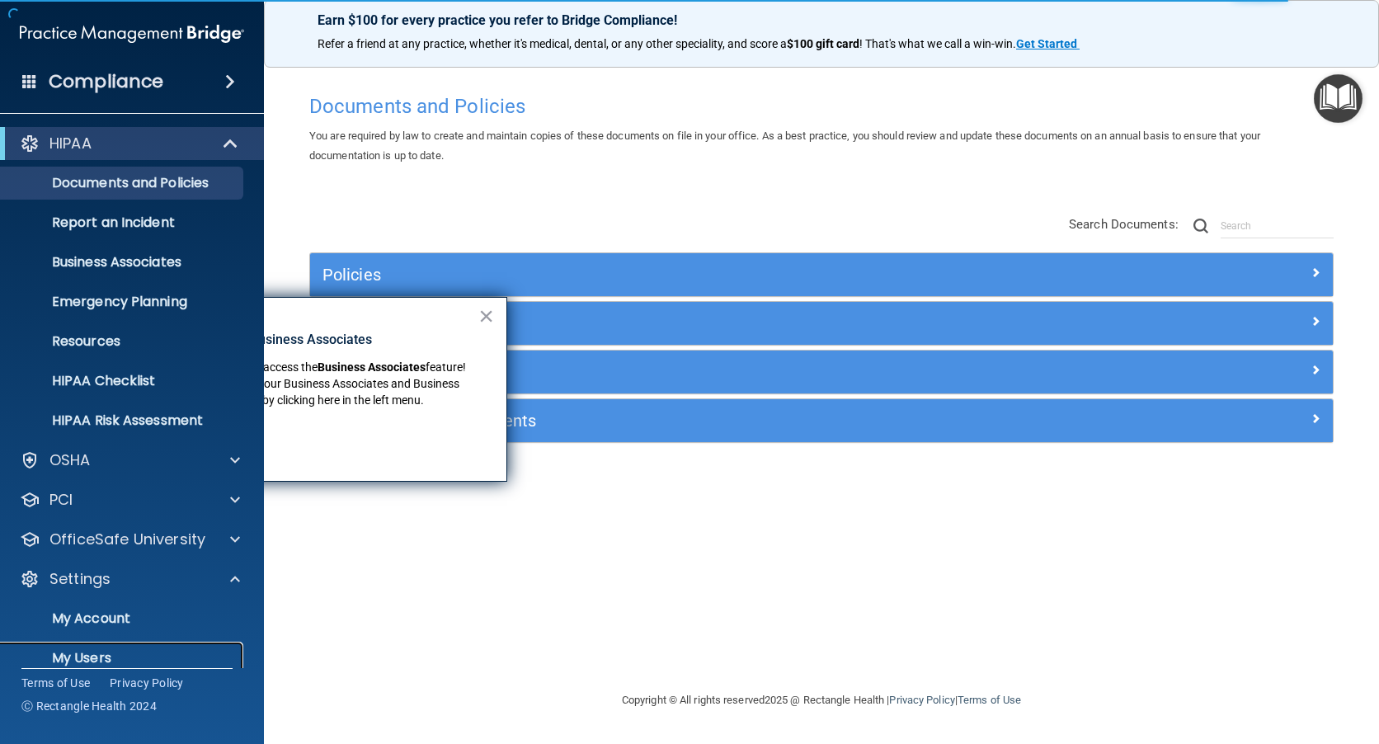
click at [76, 652] on p "My Users" at bounding box center [123, 658] width 225 height 16
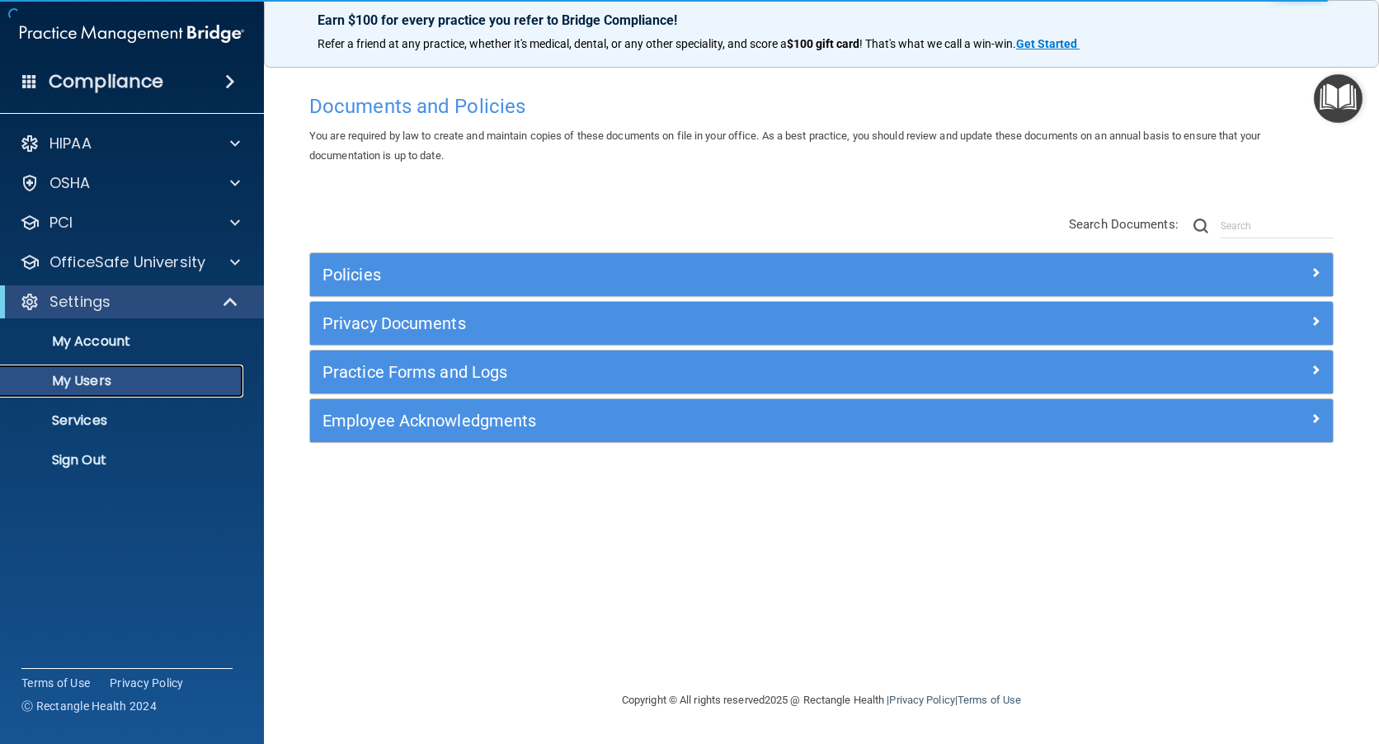
select select "20"
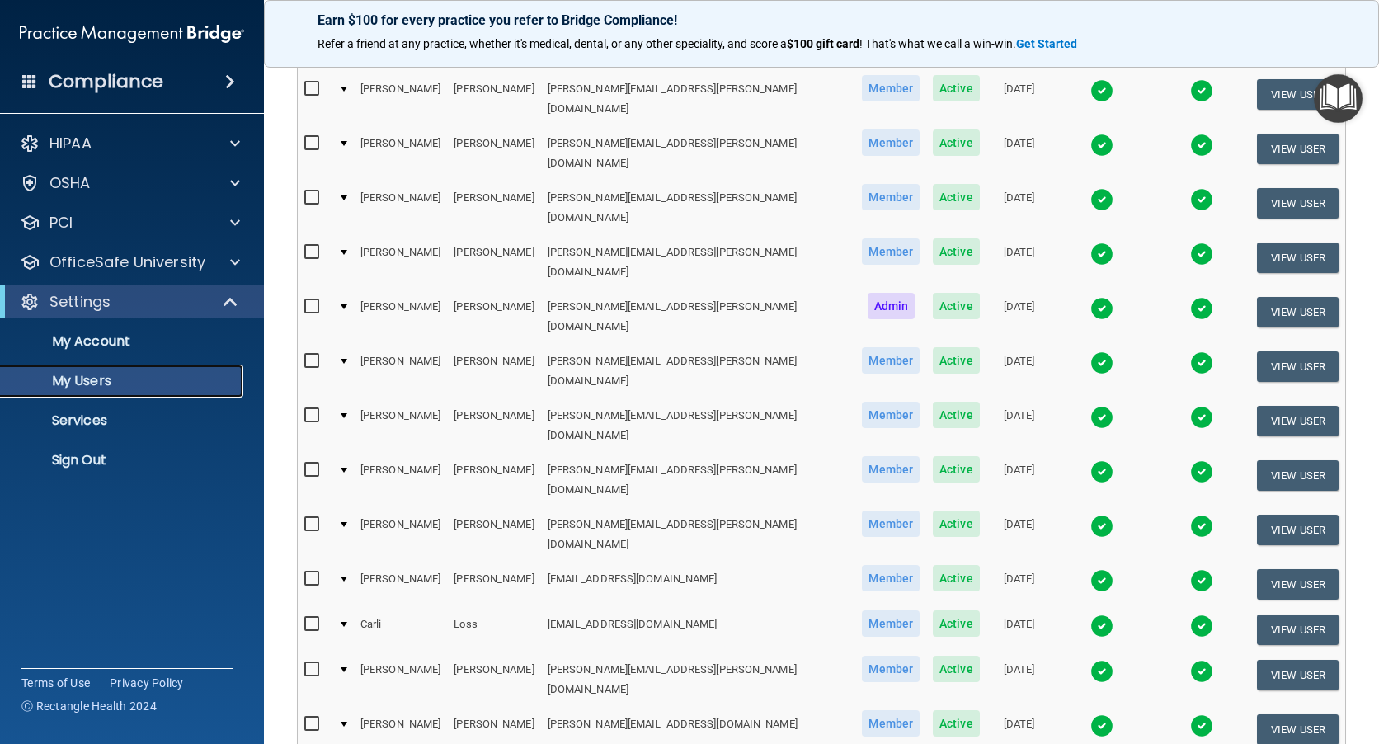
scroll to position [495, 0]
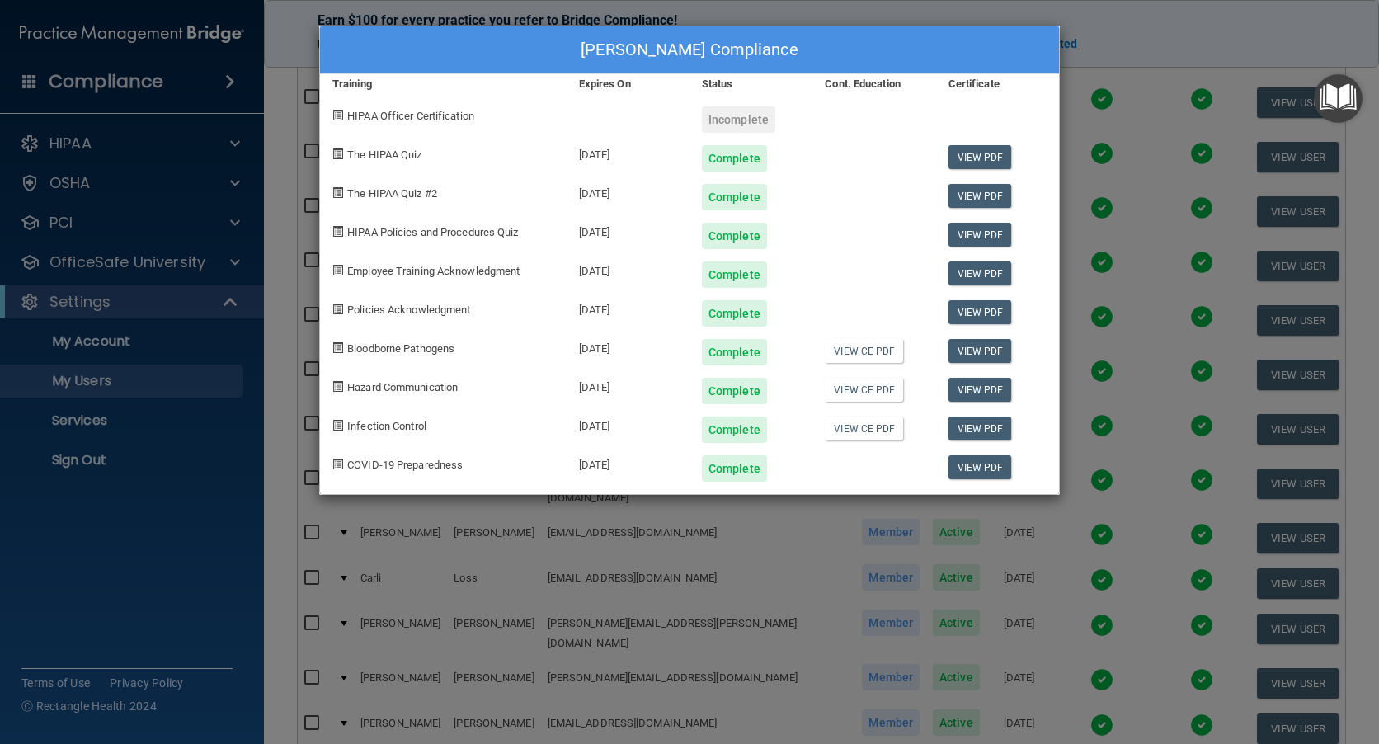
click at [1138, 28] on div "[PERSON_NAME] Compliance Training Expires On Status Cont. Education Certificate…" at bounding box center [689, 372] width 1379 height 744
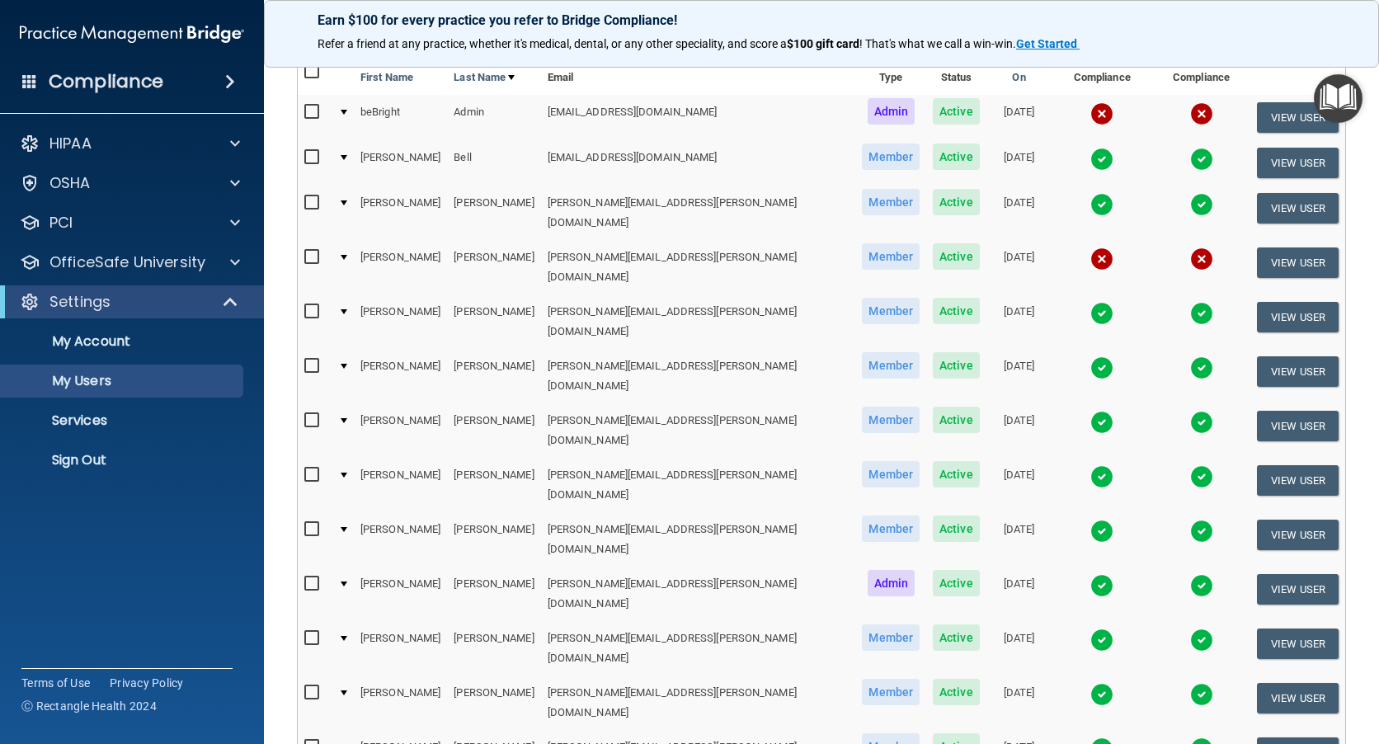
scroll to position [165, 0]
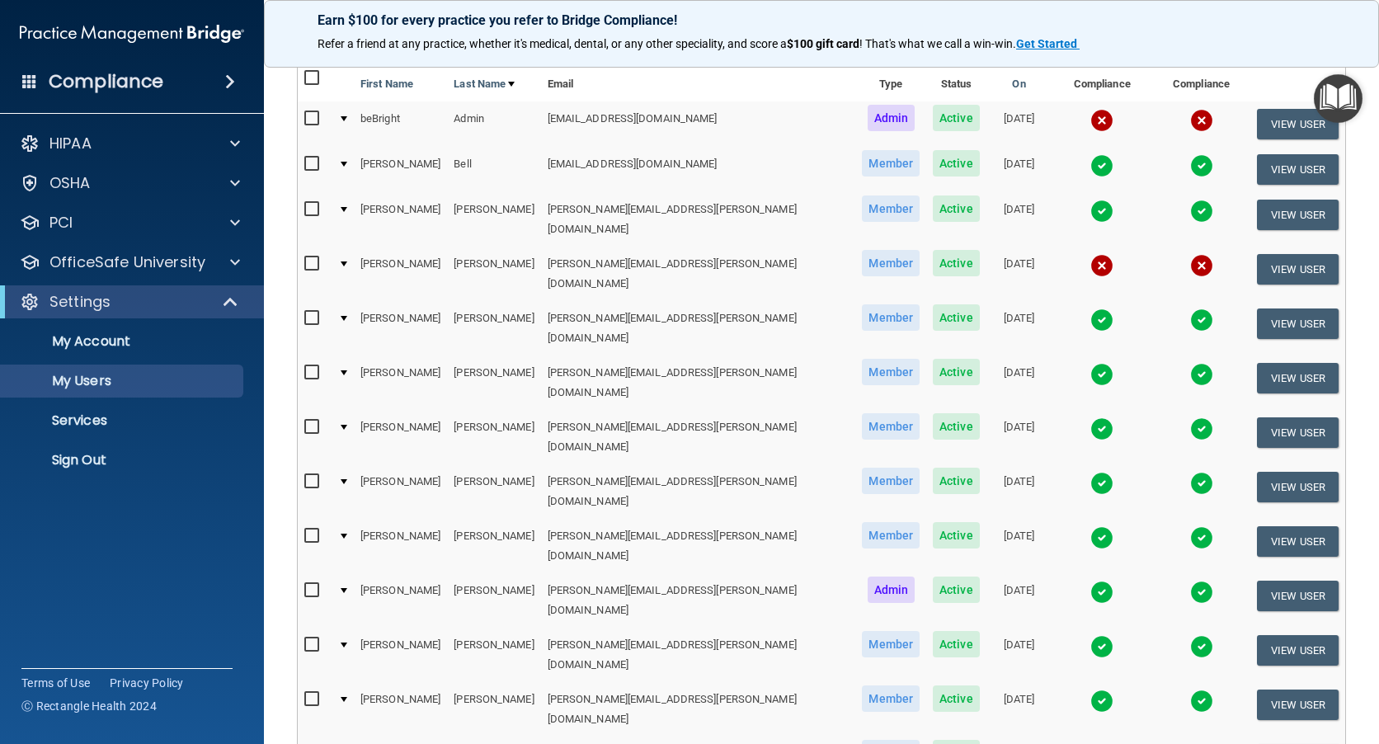
click at [1091, 581] on img at bounding box center [1102, 592] width 23 height 23
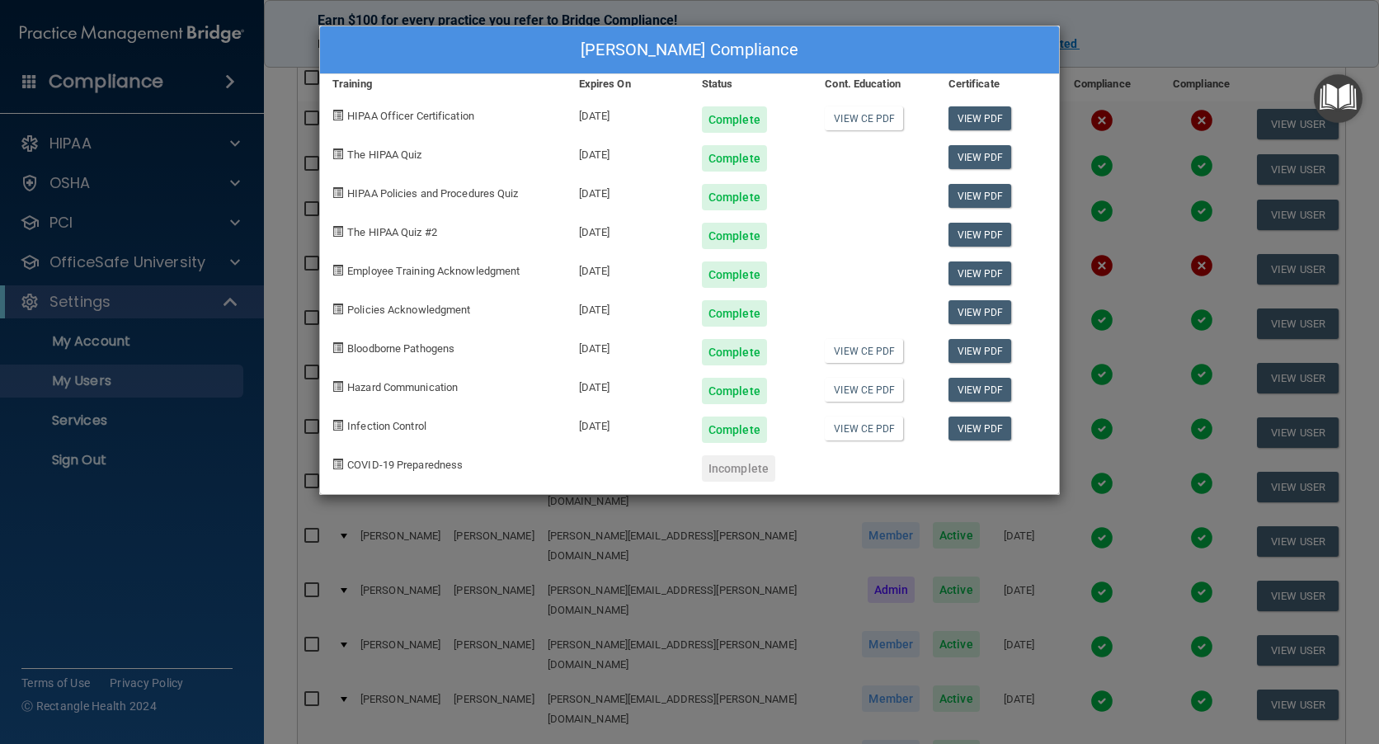
click at [1109, 54] on div "[PERSON_NAME] Compliance Training Expires On Status Cont. Education Certificate…" at bounding box center [689, 372] width 1379 height 744
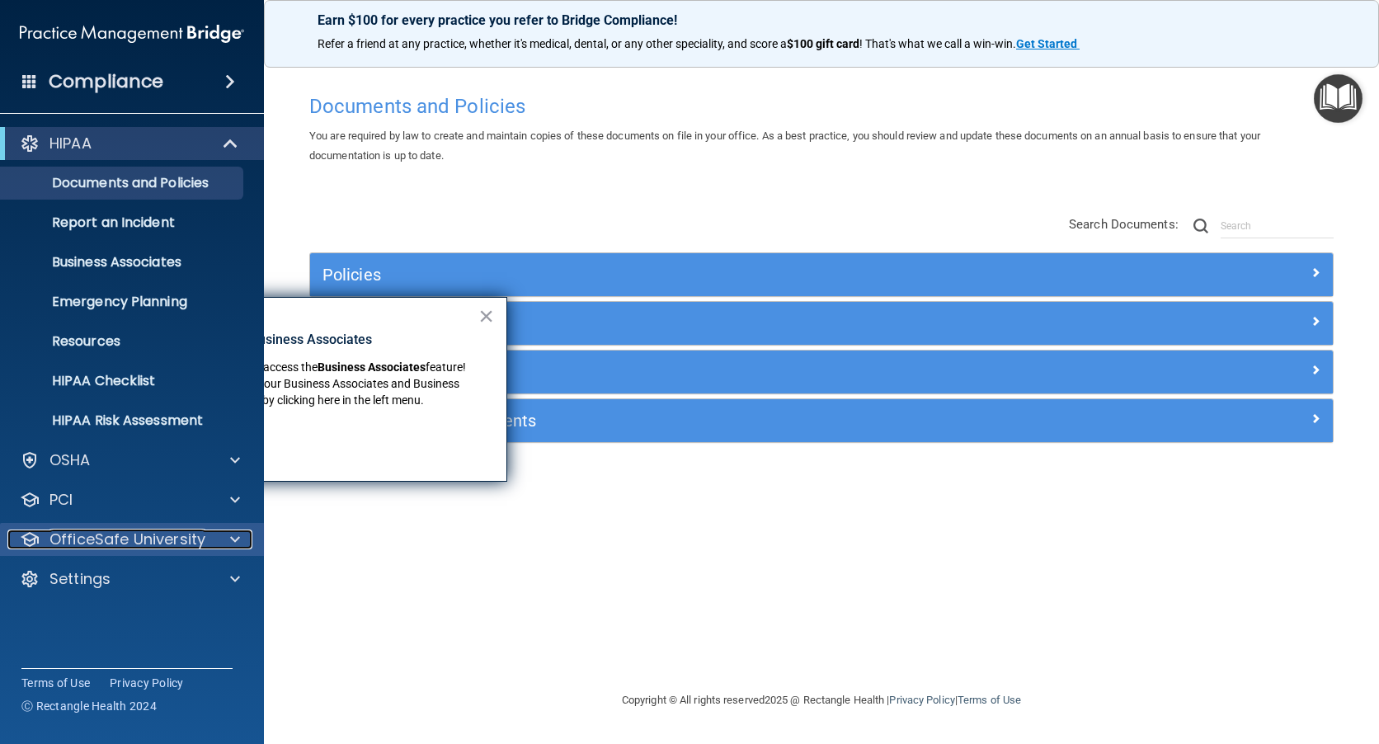
click at [92, 542] on p "OfficeSafe University" at bounding box center [127, 540] width 156 height 20
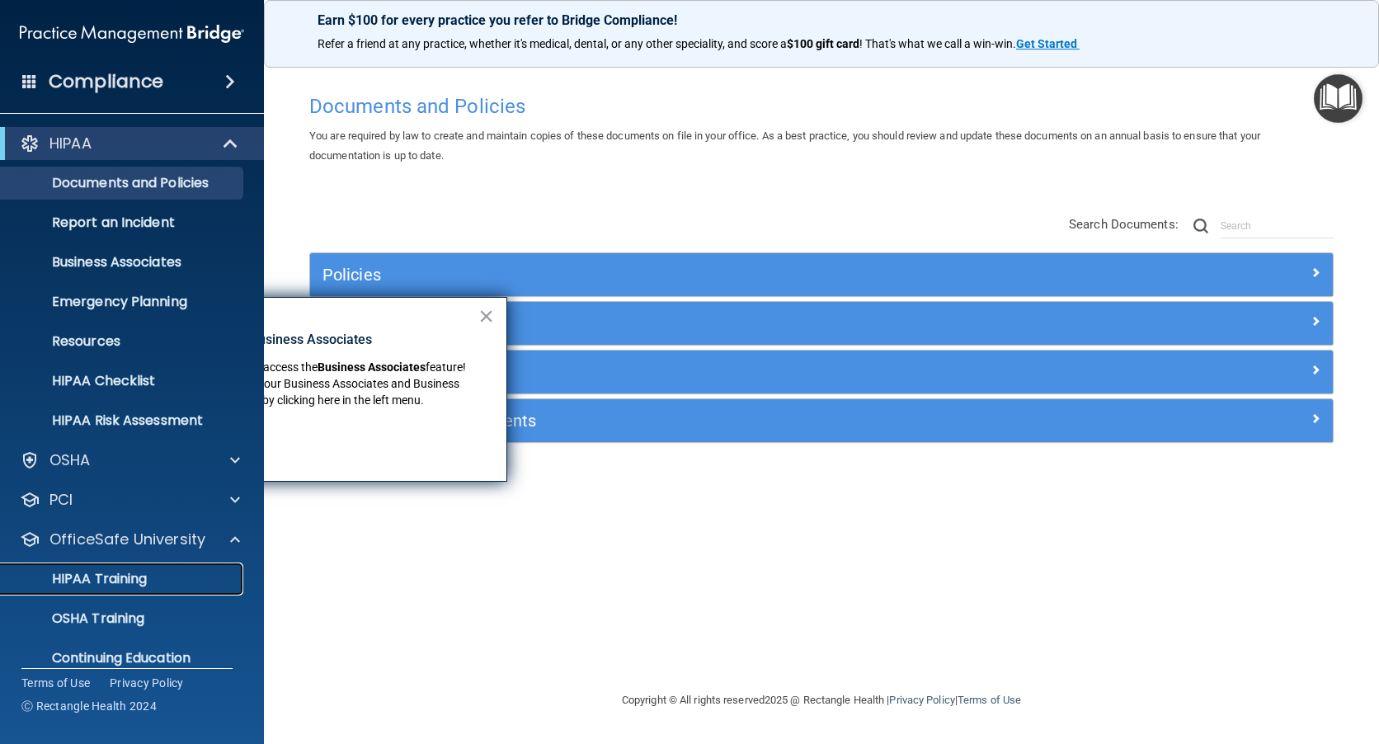
click at [103, 582] on p "HIPAA Training" at bounding box center [79, 579] width 136 height 16
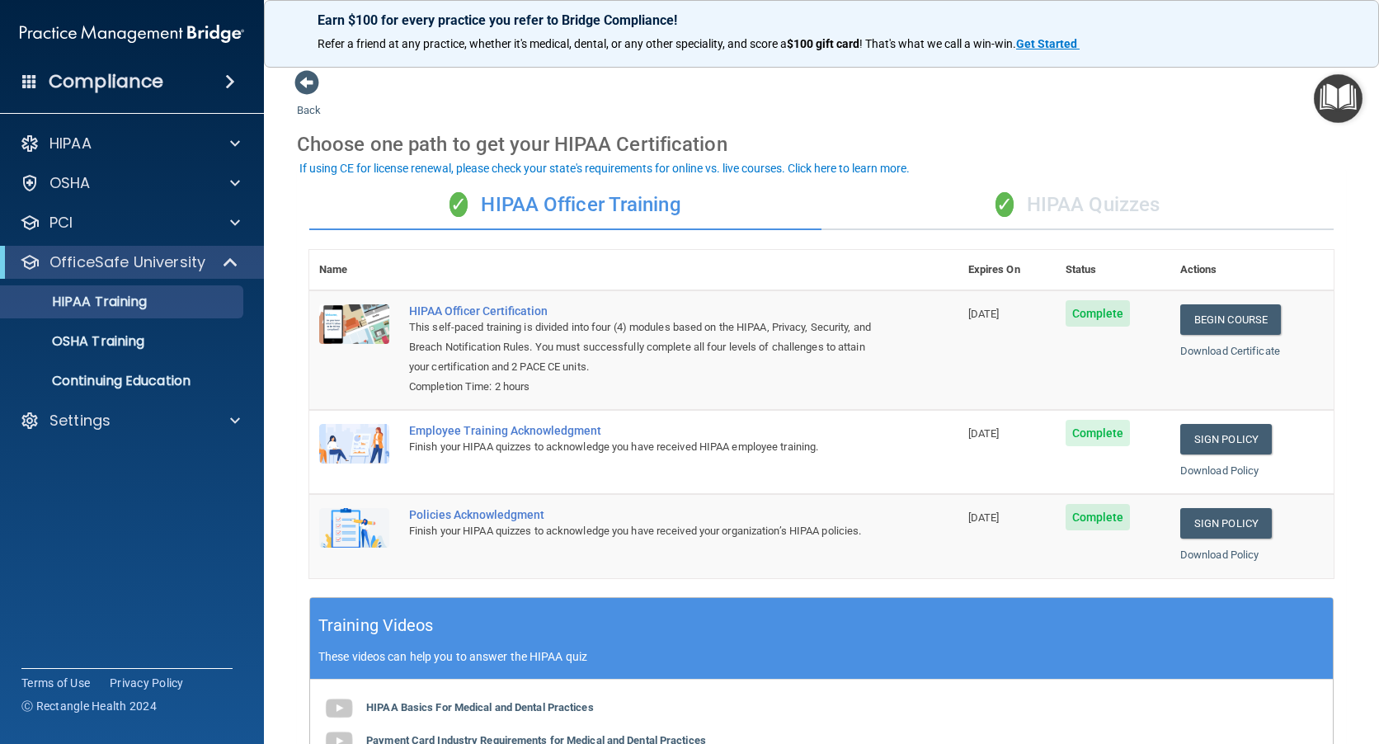
click at [1100, 203] on div "✓ HIPAA Quizzes" at bounding box center [1078, 205] width 512 height 49
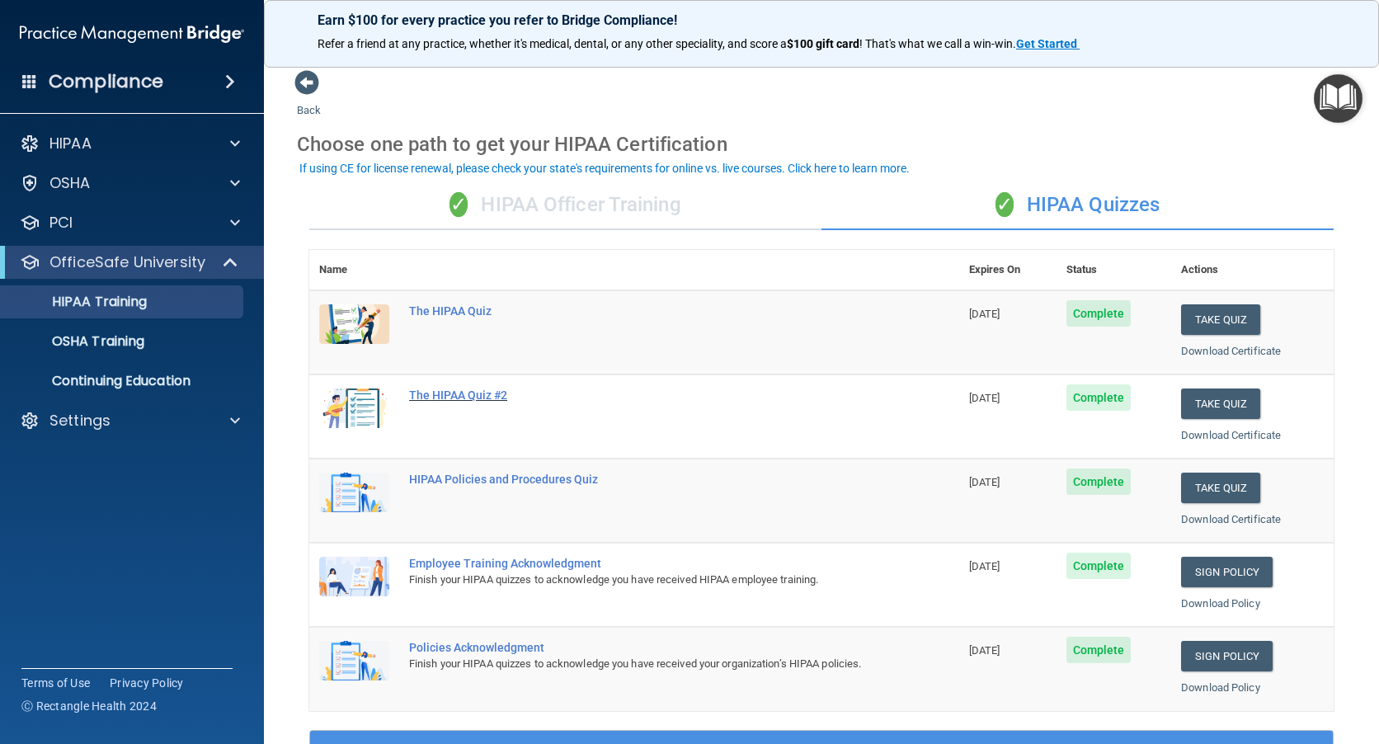
click at [455, 398] on div "The HIPAA Quiz #2" at bounding box center [643, 395] width 468 height 13
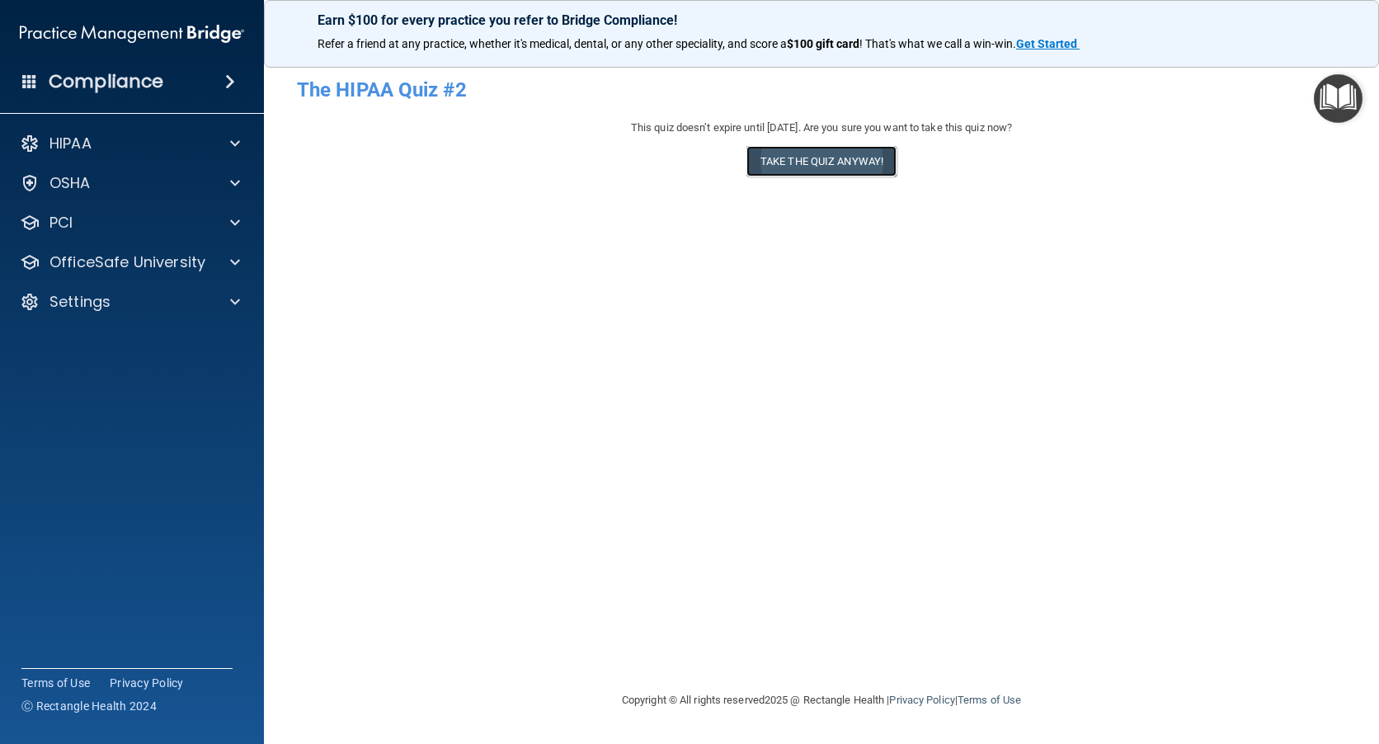
click at [794, 165] on button "Take the quiz anyway!" at bounding box center [822, 161] width 150 height 31
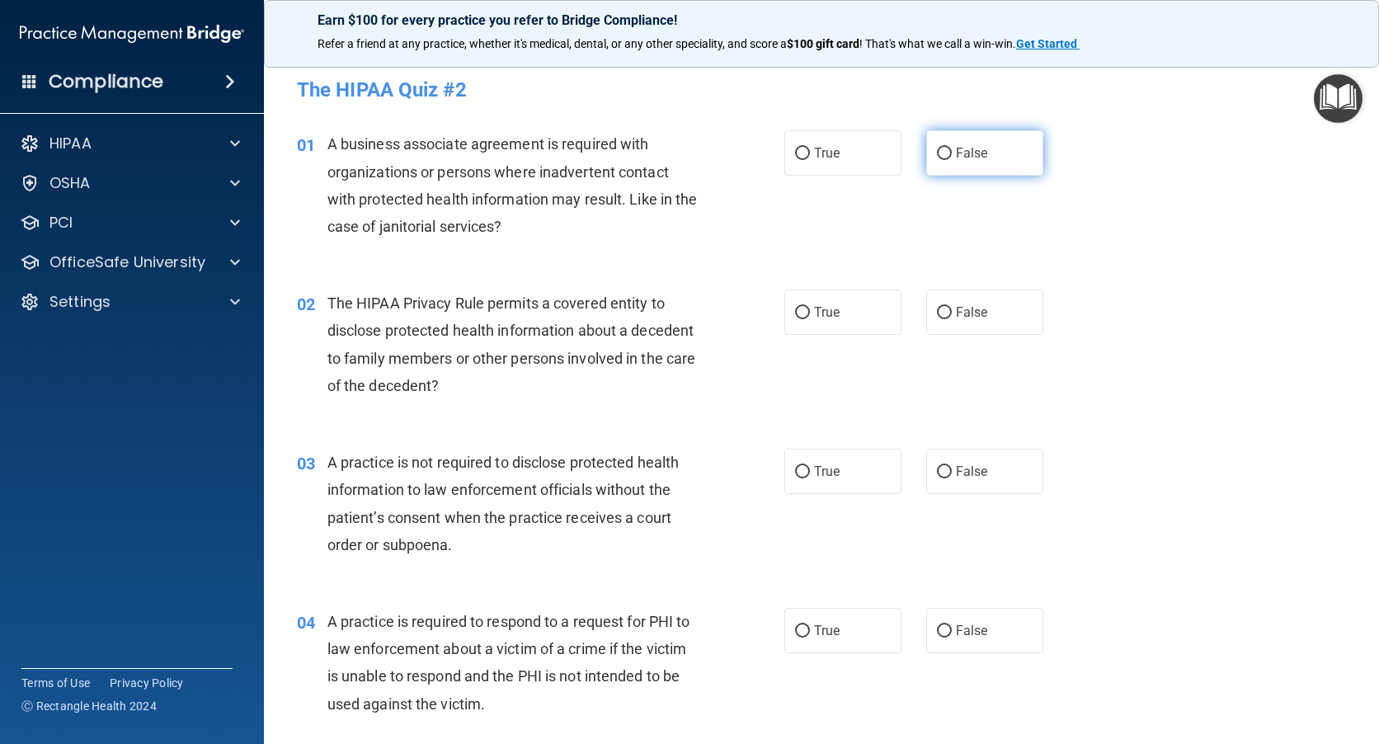
click at [937, 150] on input "False" at bounding box center [944, 154] width 15 height 12
radio input "true"
click at [795, 309] on input "True" at bounding box center [802, 313] width 15 height 12
radio input "true"
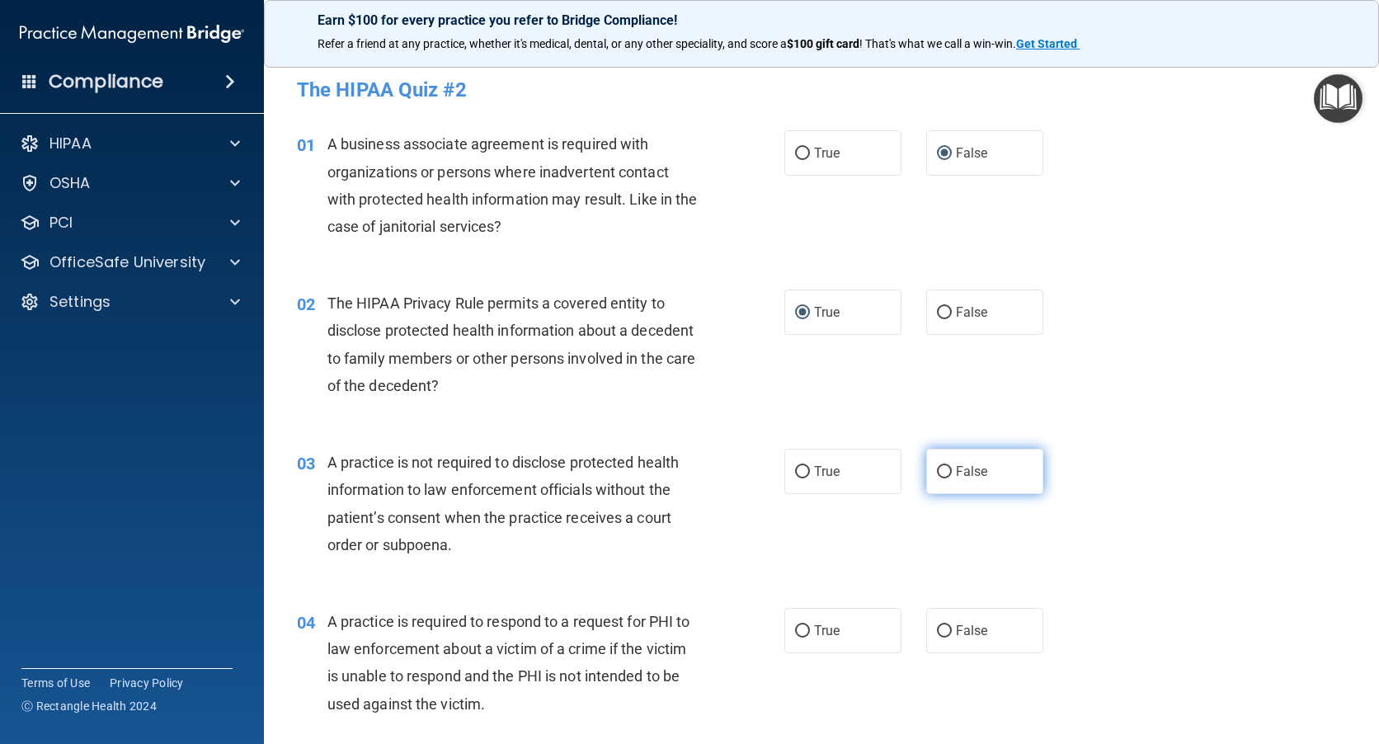
click at [939, 473] on input "False" at bounding box center [944, 472] width 15 height 12
radio input "true"
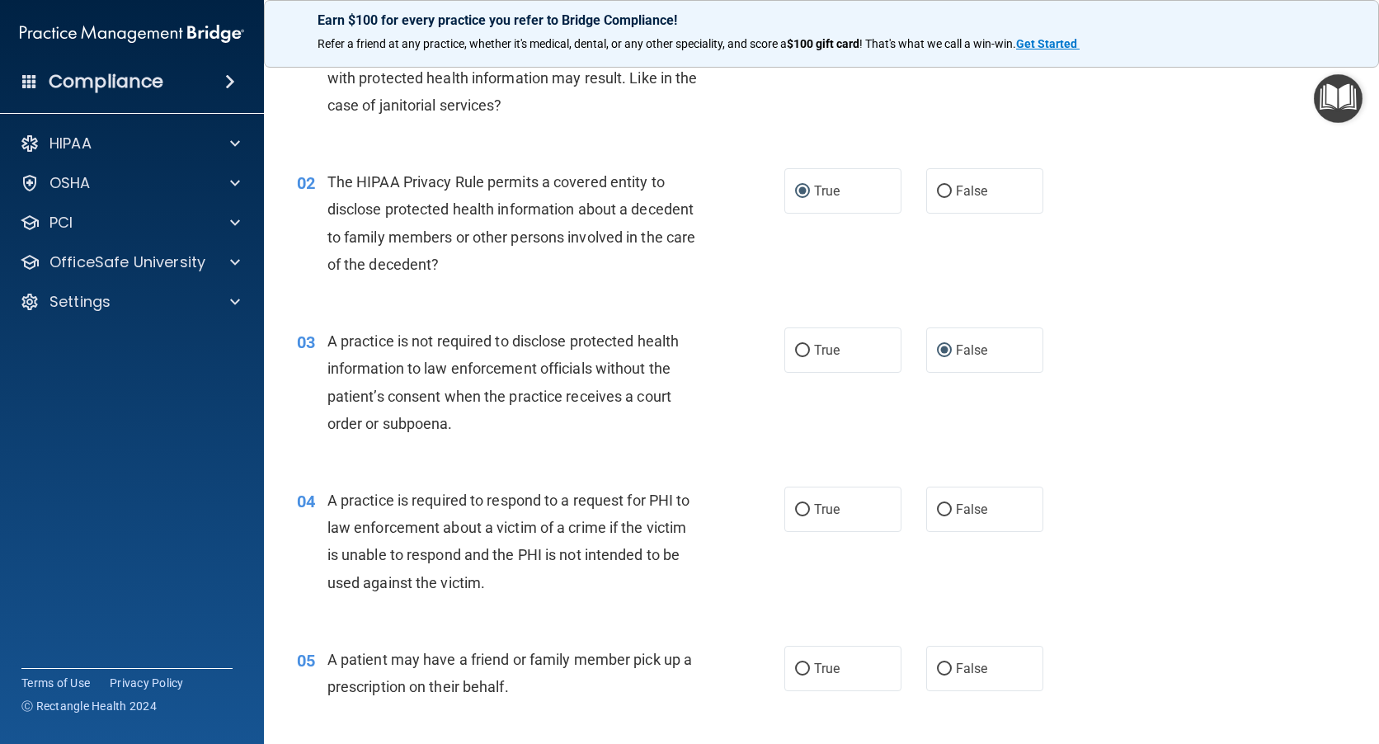
scroll to position [165, 0]
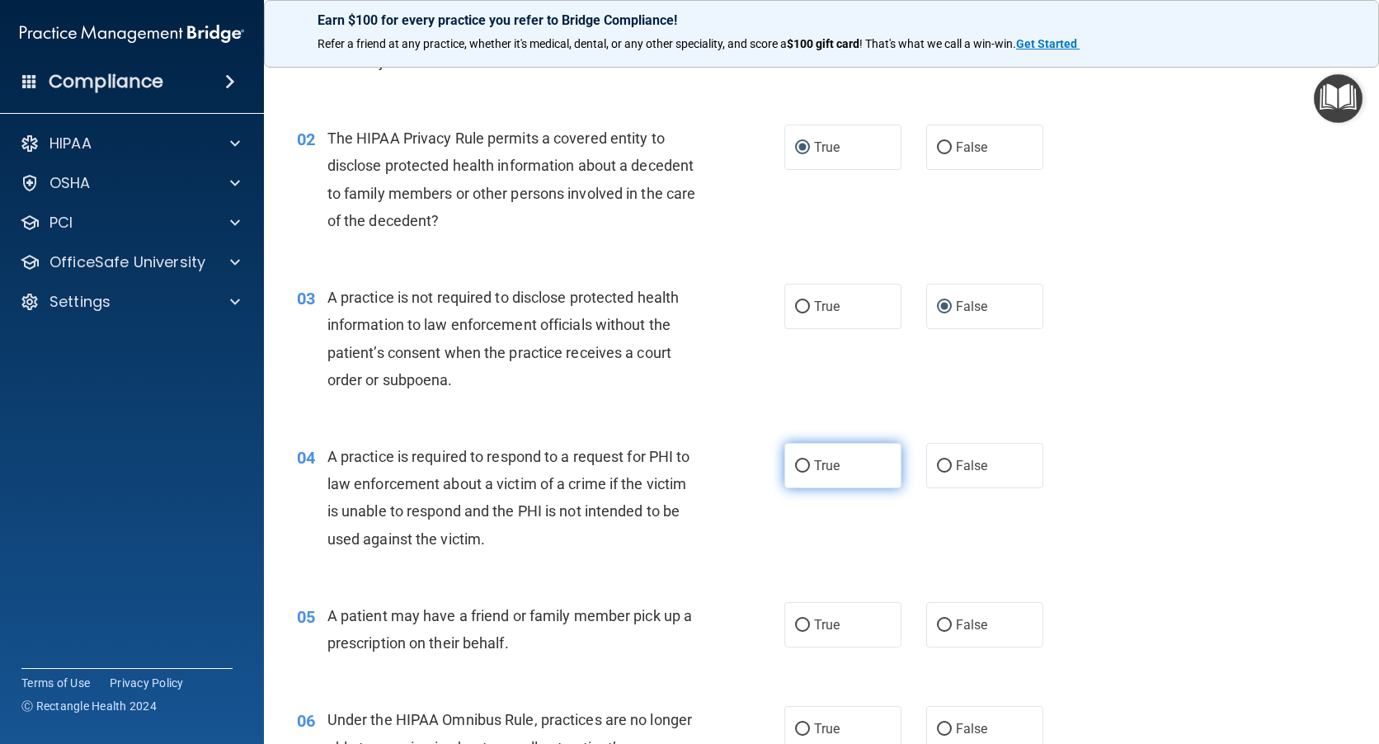
click at [799, 468] on input "True" at bounding box center [802, 466] width 15 height 12
radio input "true"
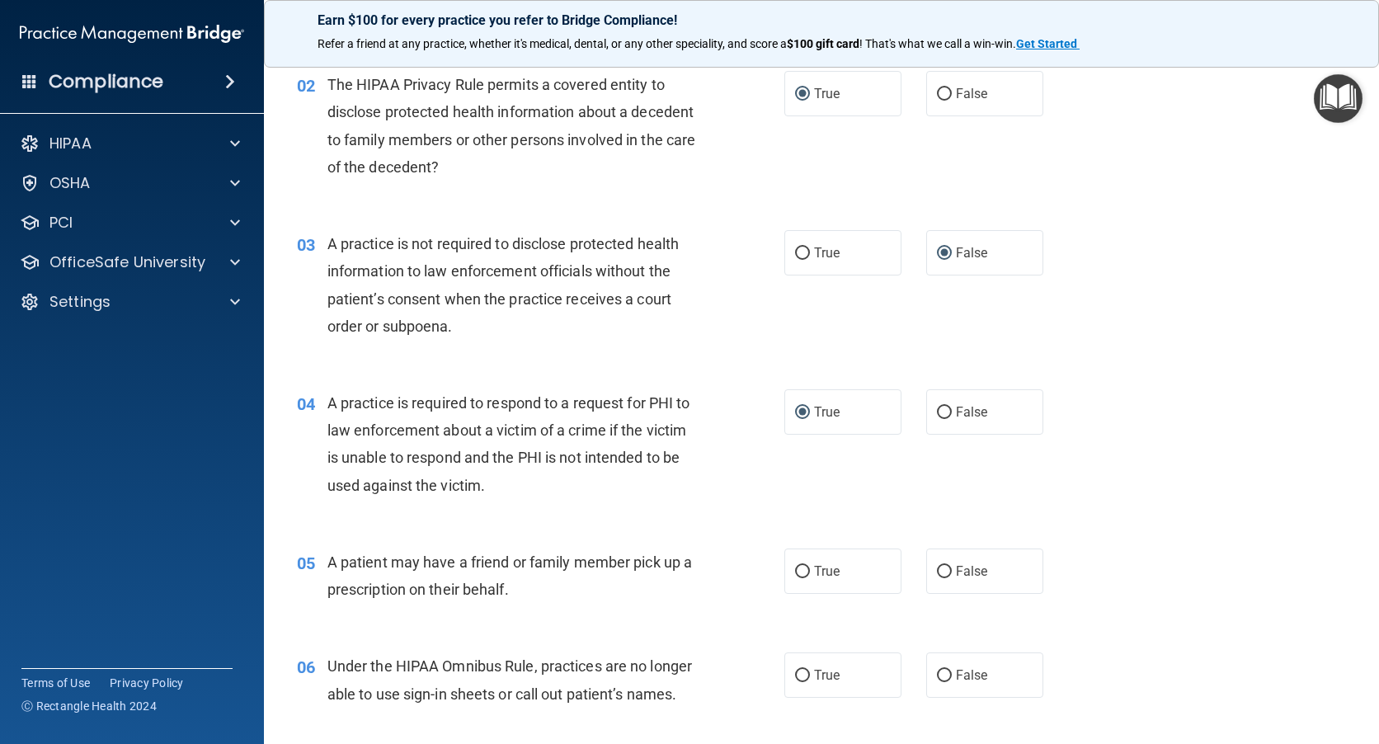
scroll to position [330, 0]
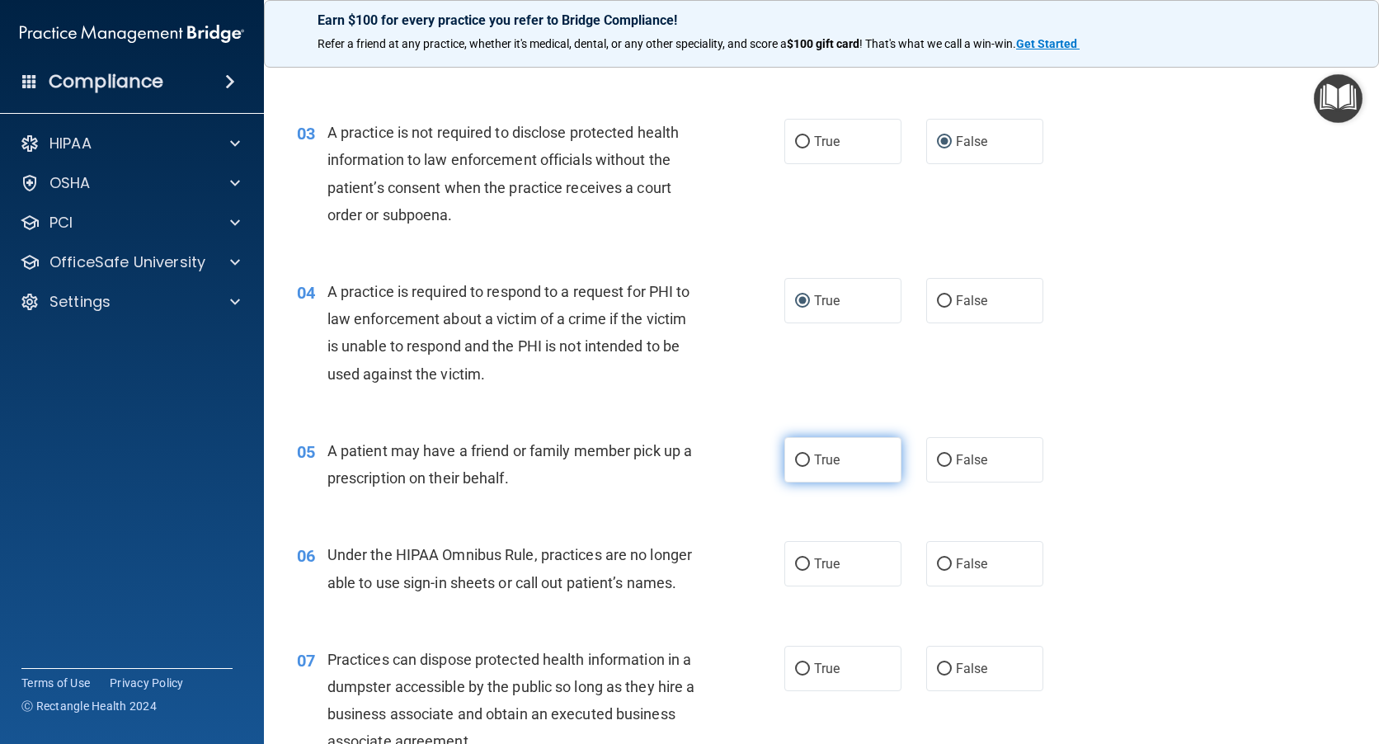
click at [798, 464] on input "True" at bounding box center [802, 461] width 15 height 12
radio input "true"
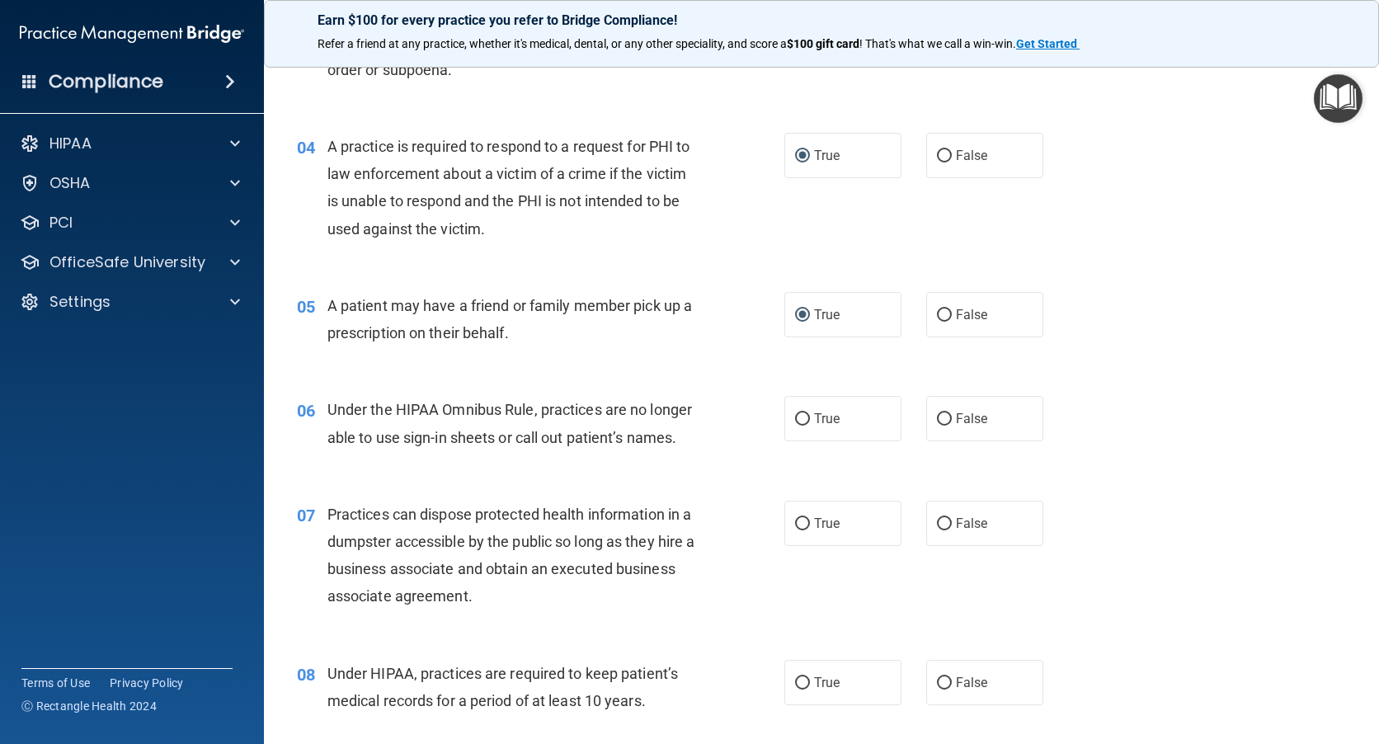
scroll to position [495, 0]
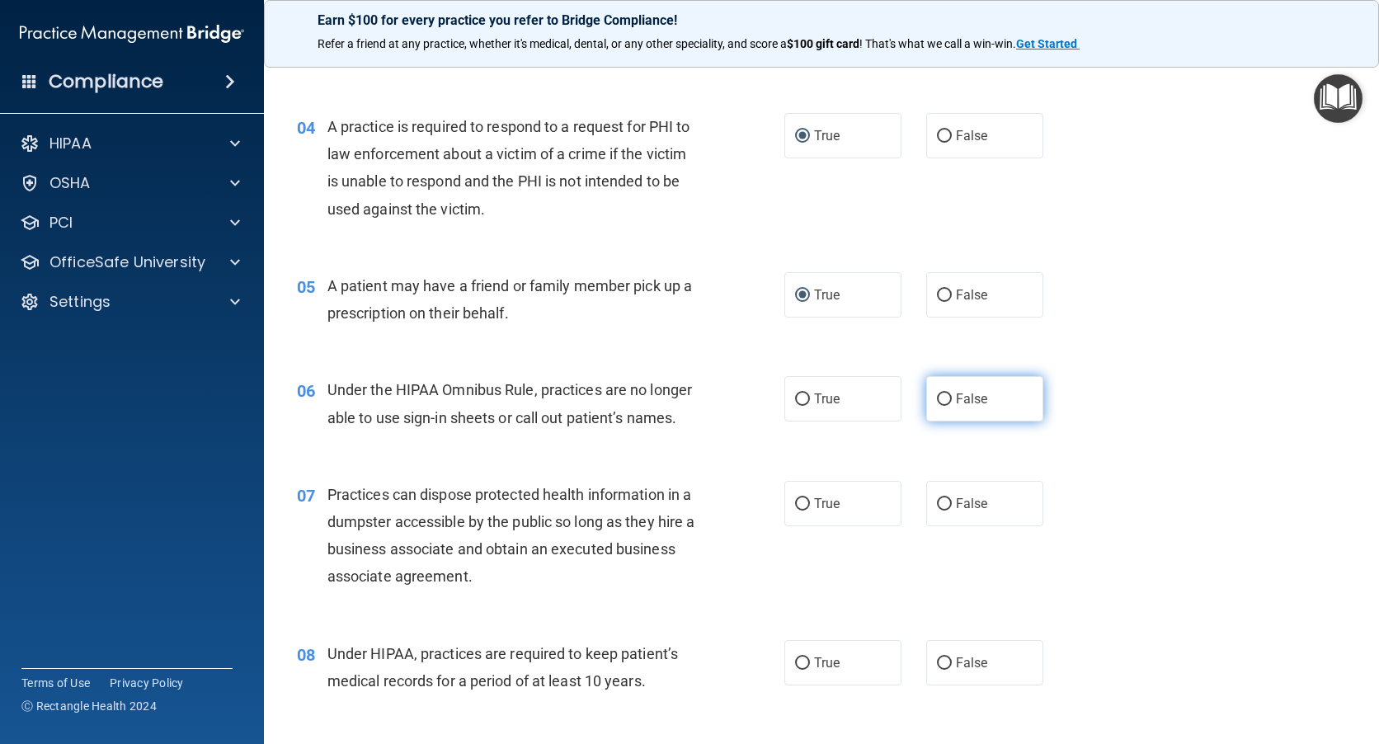
click at [937, 400] on input "False" at bounding box center [944, 399] width 15 height 12
radio input "true"
click at [935, 511] on label "False" at bounding box center [984, 503] width 117 height 45
click at [937, 511] on input "False" at bounding box center [944, 504] width 15 height 12
radio input "true"
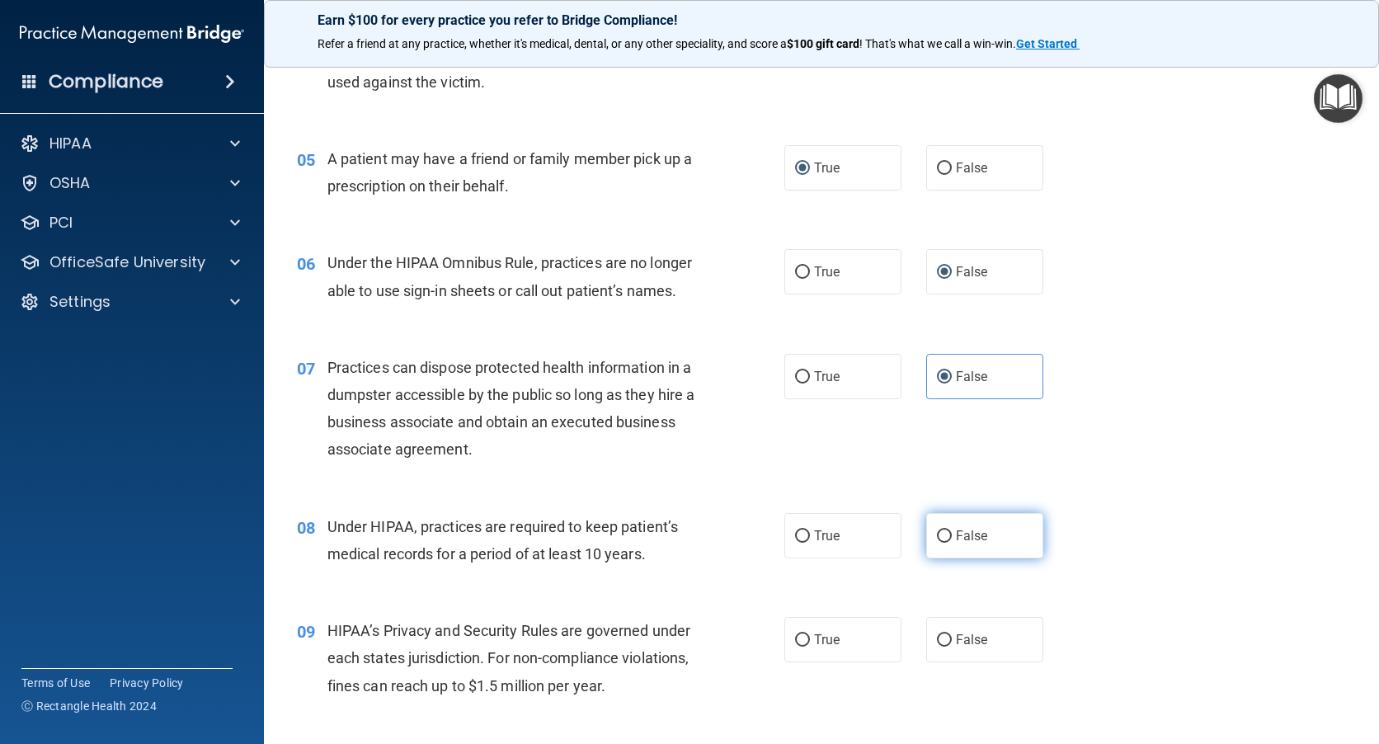
scroll to position [660, 0]
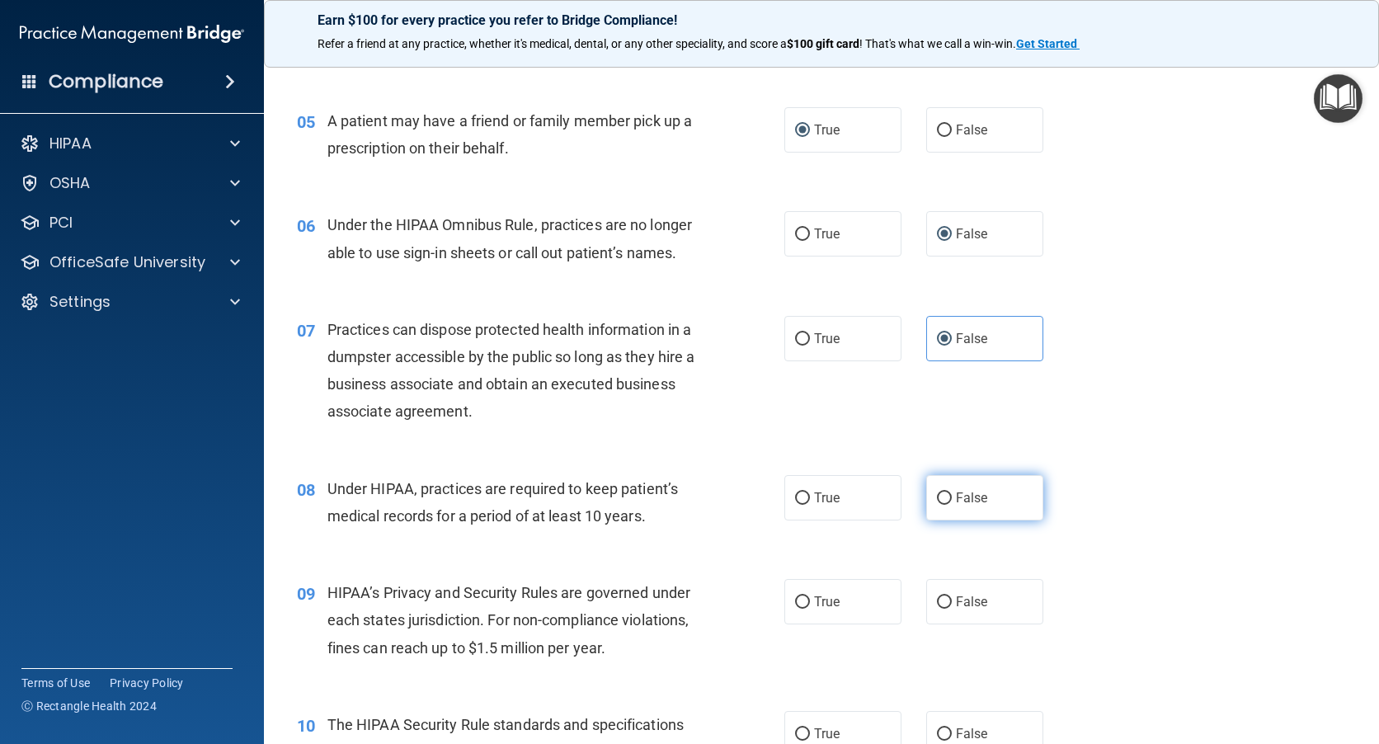
click at [937, 498] on input "False" at bounding box center [944, 498] width 15 height 12
radio input "true"
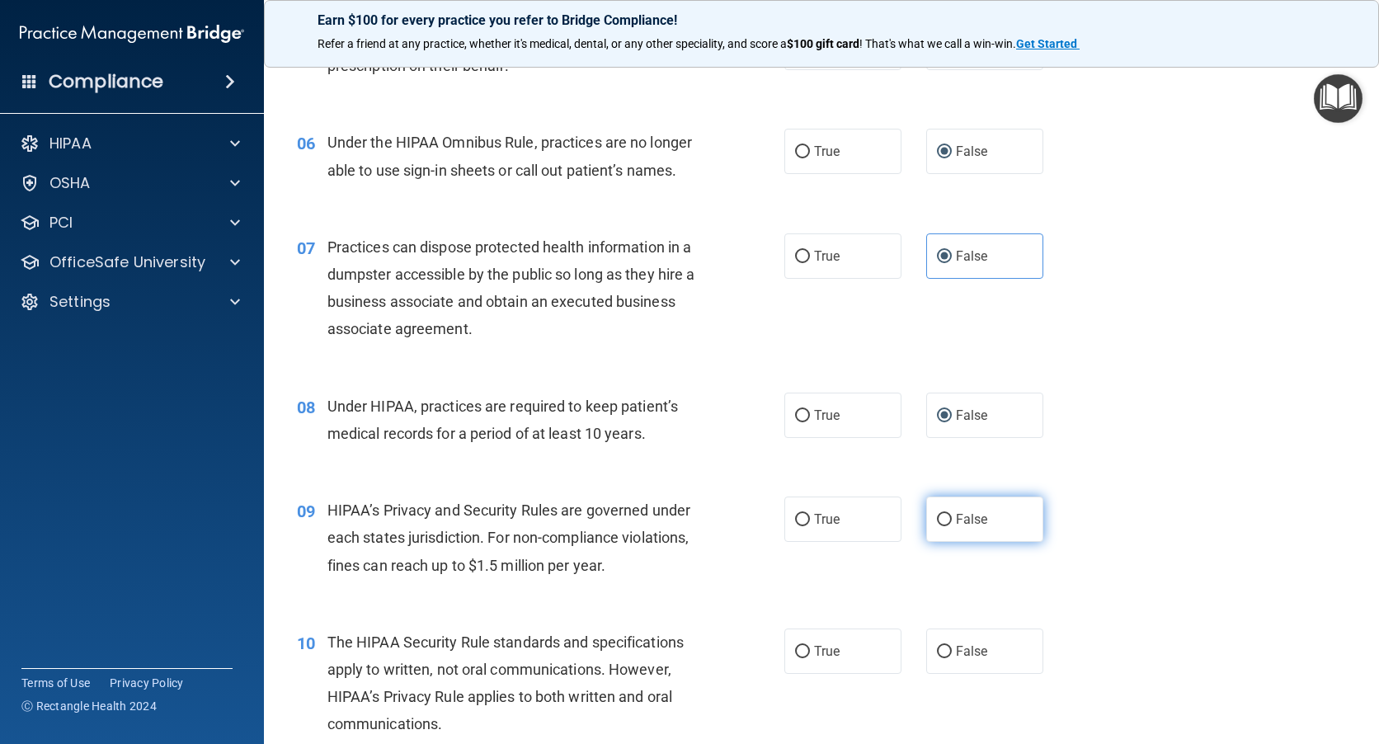
click at [938, 518] on input "False" at bounding box center [944, 520] width 15 height 12
radio input "true"
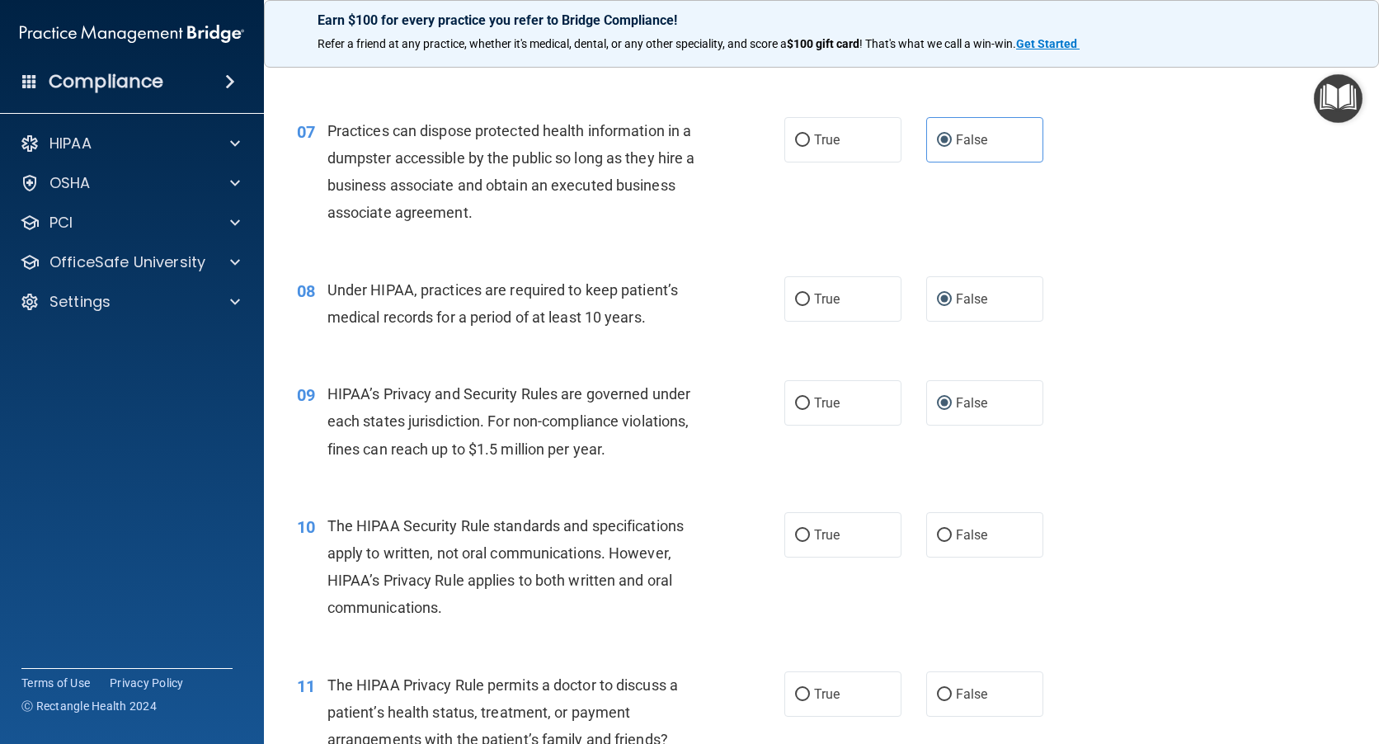
scroll to position [907, 0]
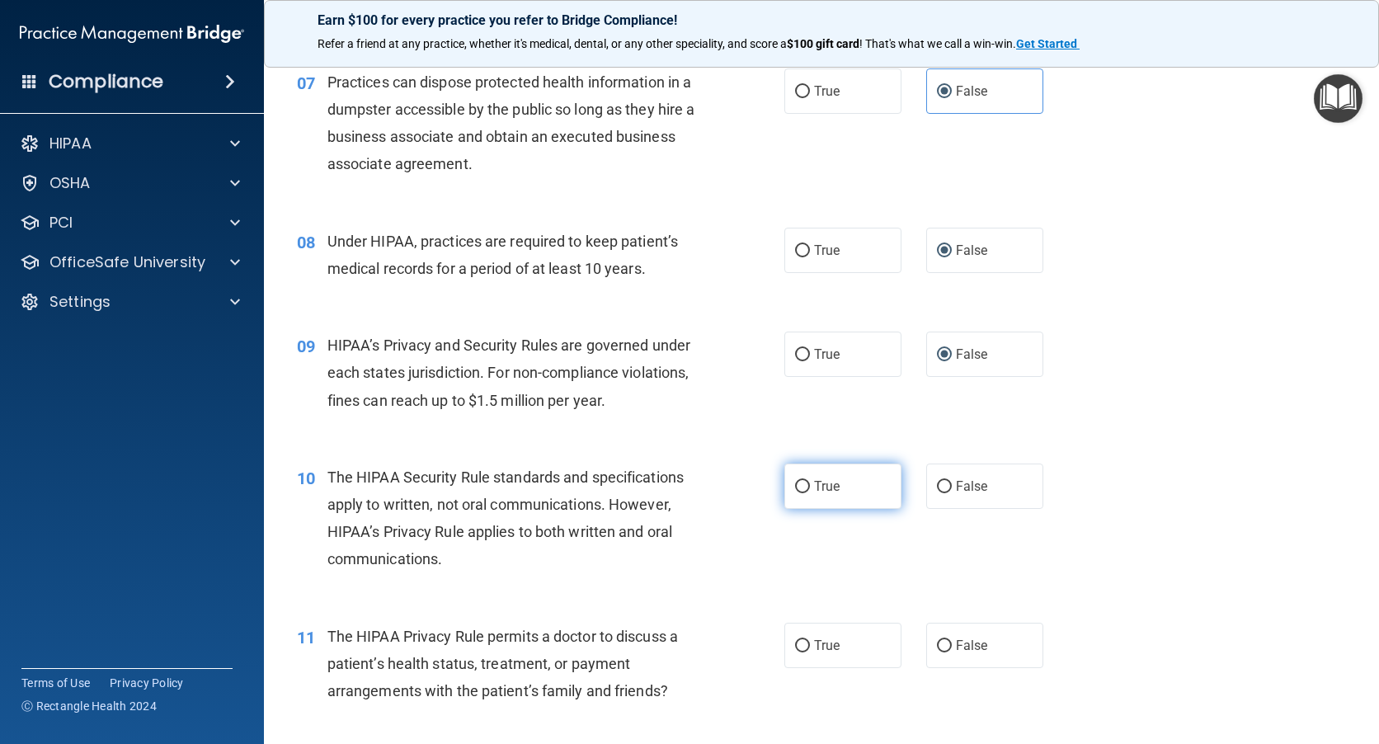
click at [795, 488] on input "True" at bounding box center [802, 487] width 15 height 12
radio input "true"
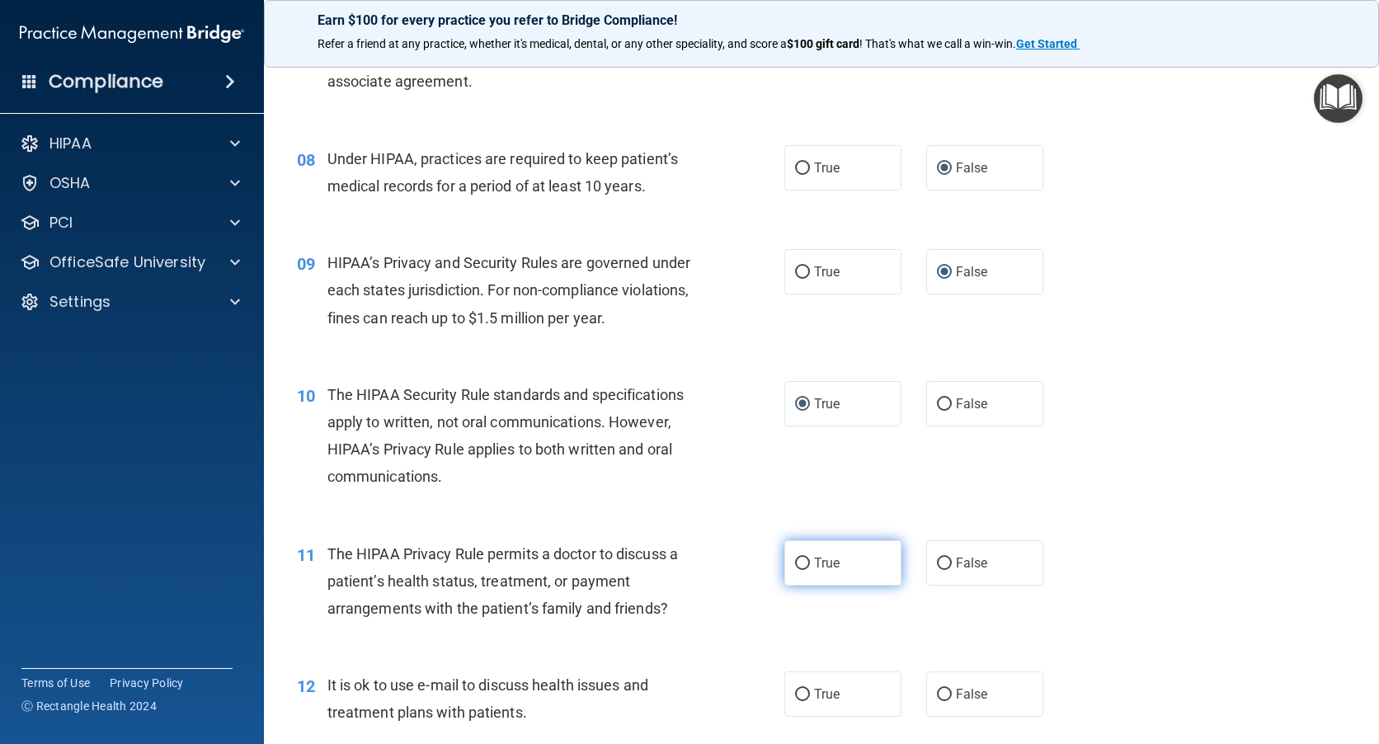
click at [802, 562] on input "True" at bounding box center [802, 564] width 15 height 12
radio input "true"
click at [799, 692] on input "True" at bounding box center [802, 695] width 15 height 12
radio input "true"
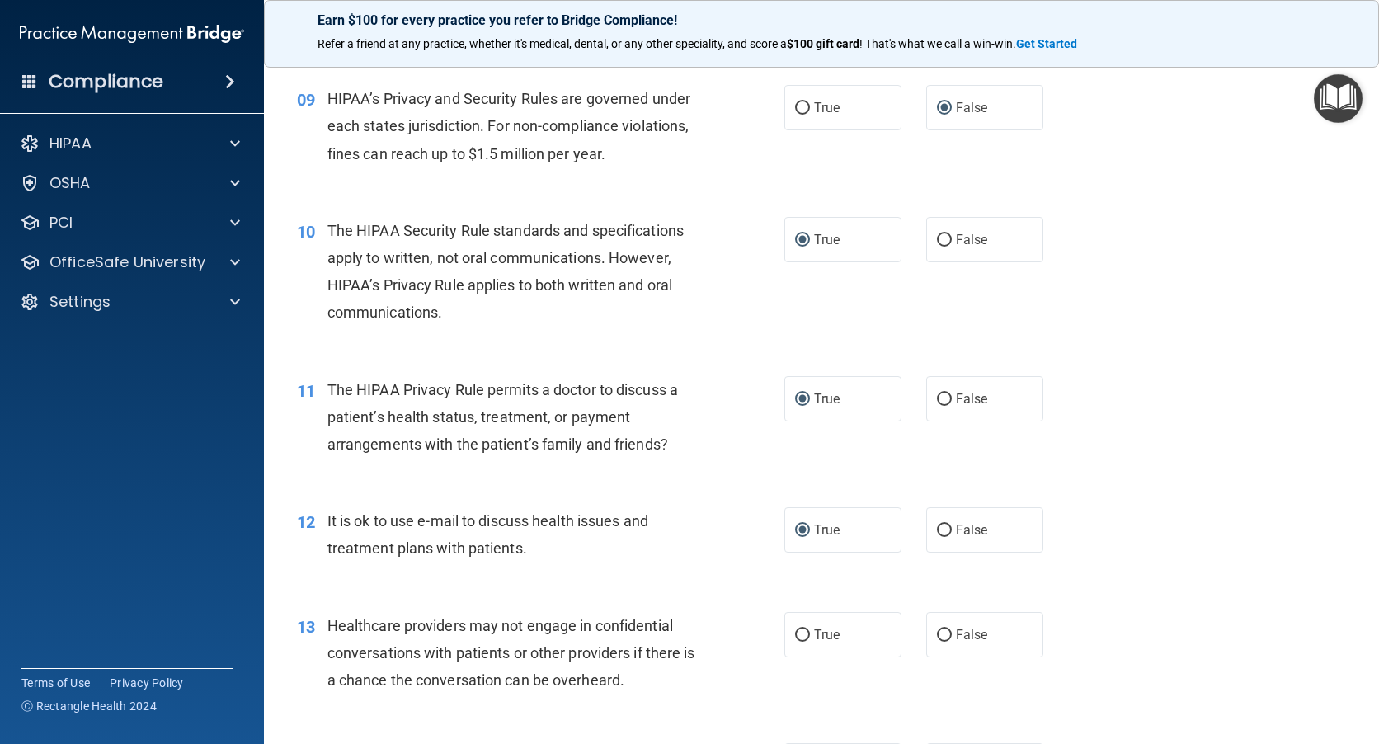
scroll to position [1155, 0]
click at [938, 635] on input "False" at bounding box center [944, 635] width 15 height 12
radio input "true"
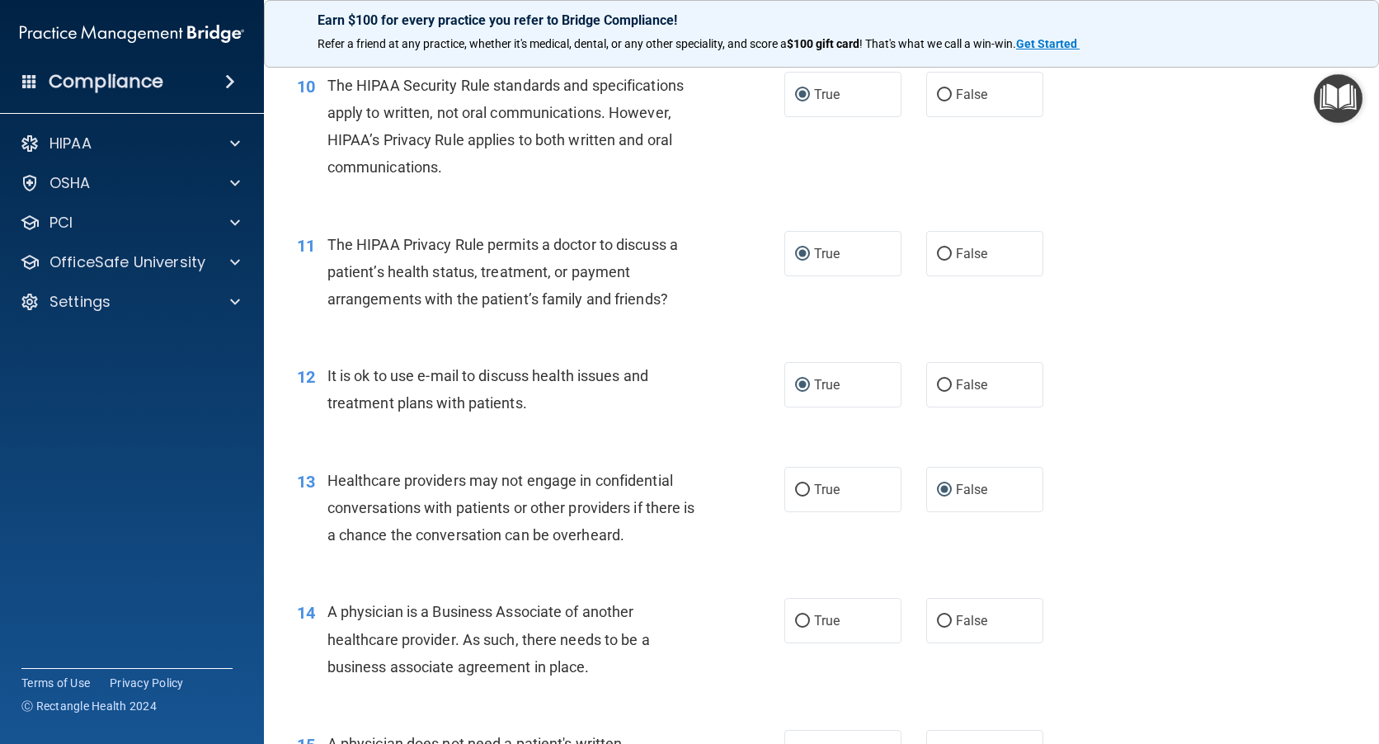
scroll to position [1320, 0]
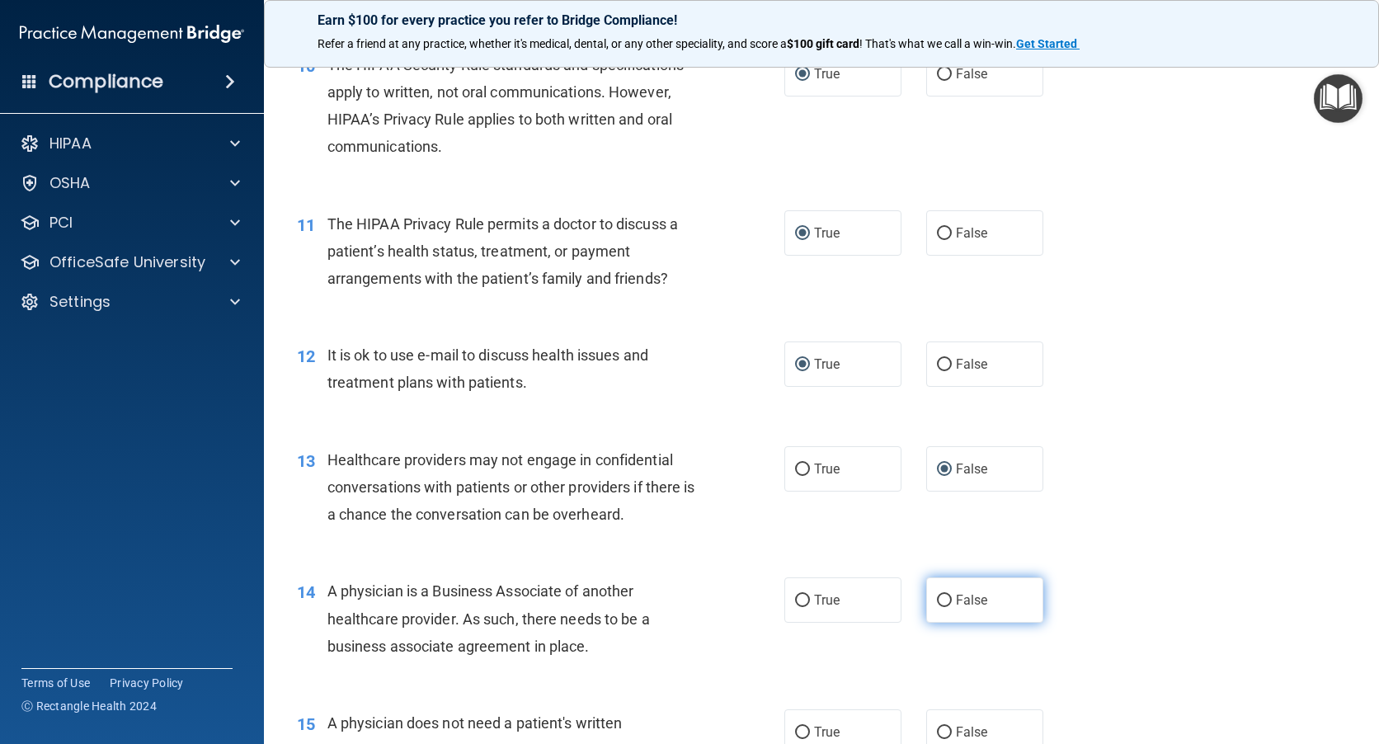
click at [938, 603] on input "False" at bounding box center [944, 601] width 15 height 12
radio input "true"
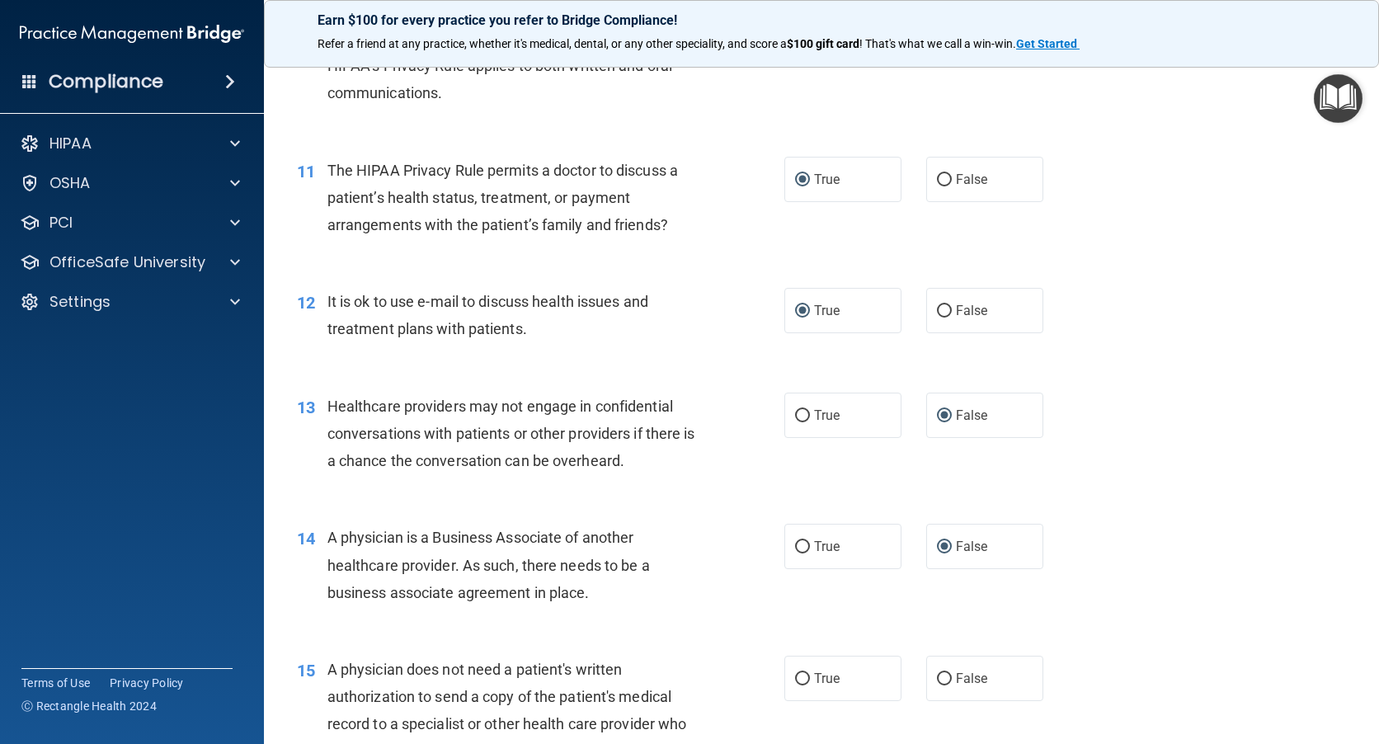
scroll to position [1402, 0]
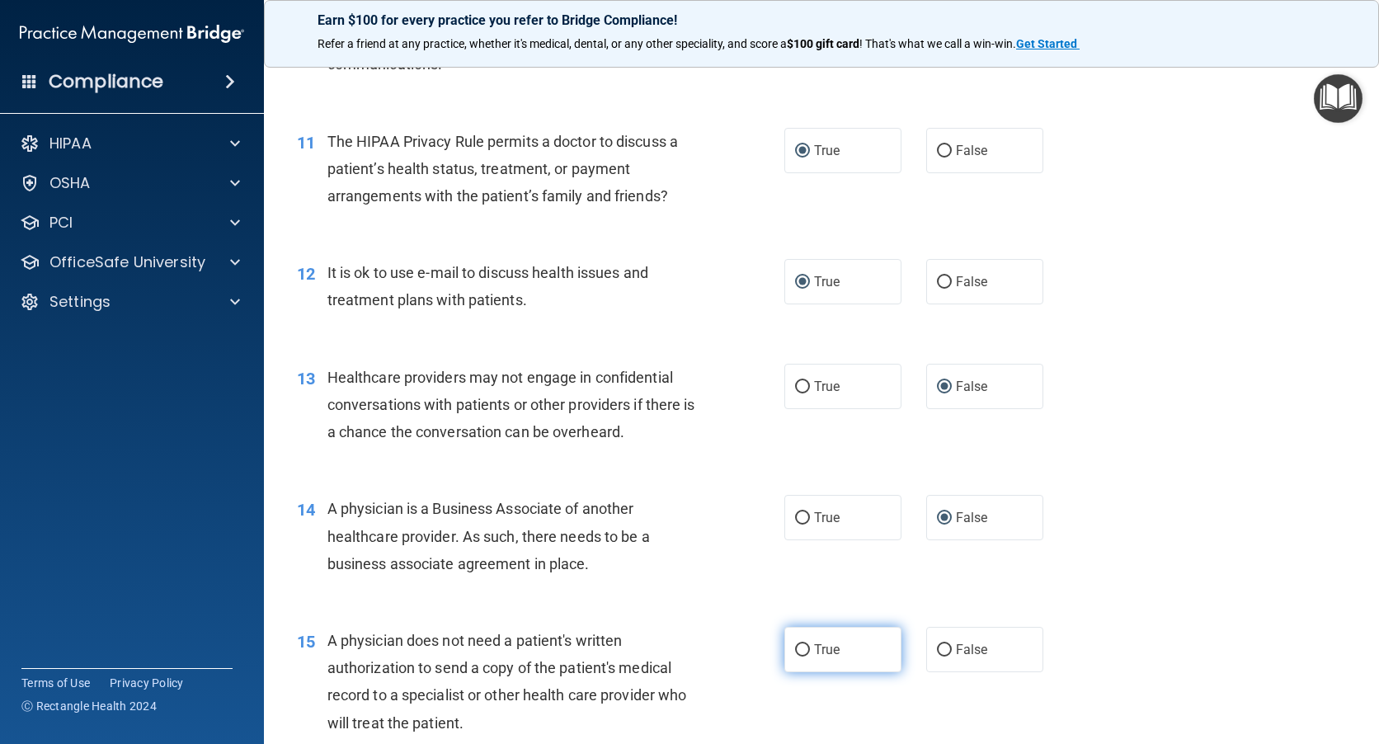
click at [795, 647] on input "True" at bounding box center [802, 650] width 15 height 12
radio input "true"
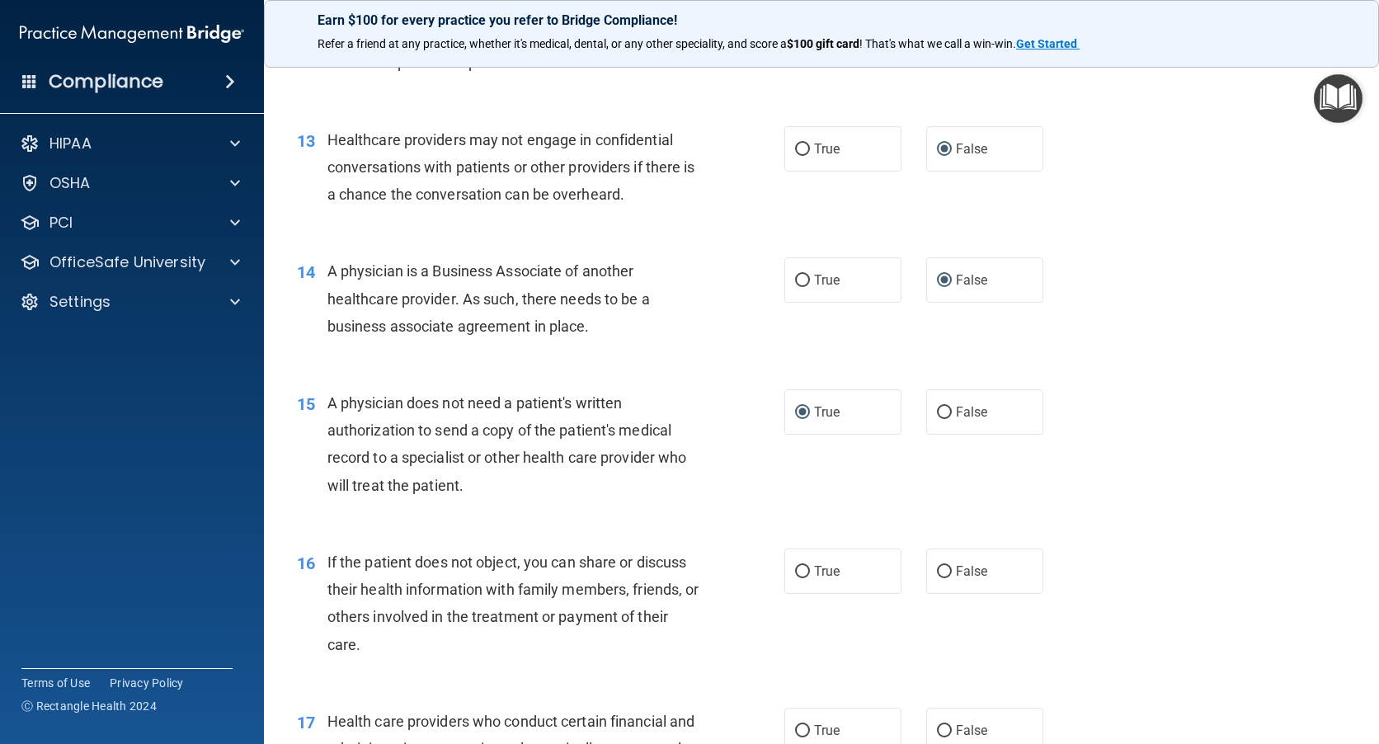
scroll to position [1650, 0]
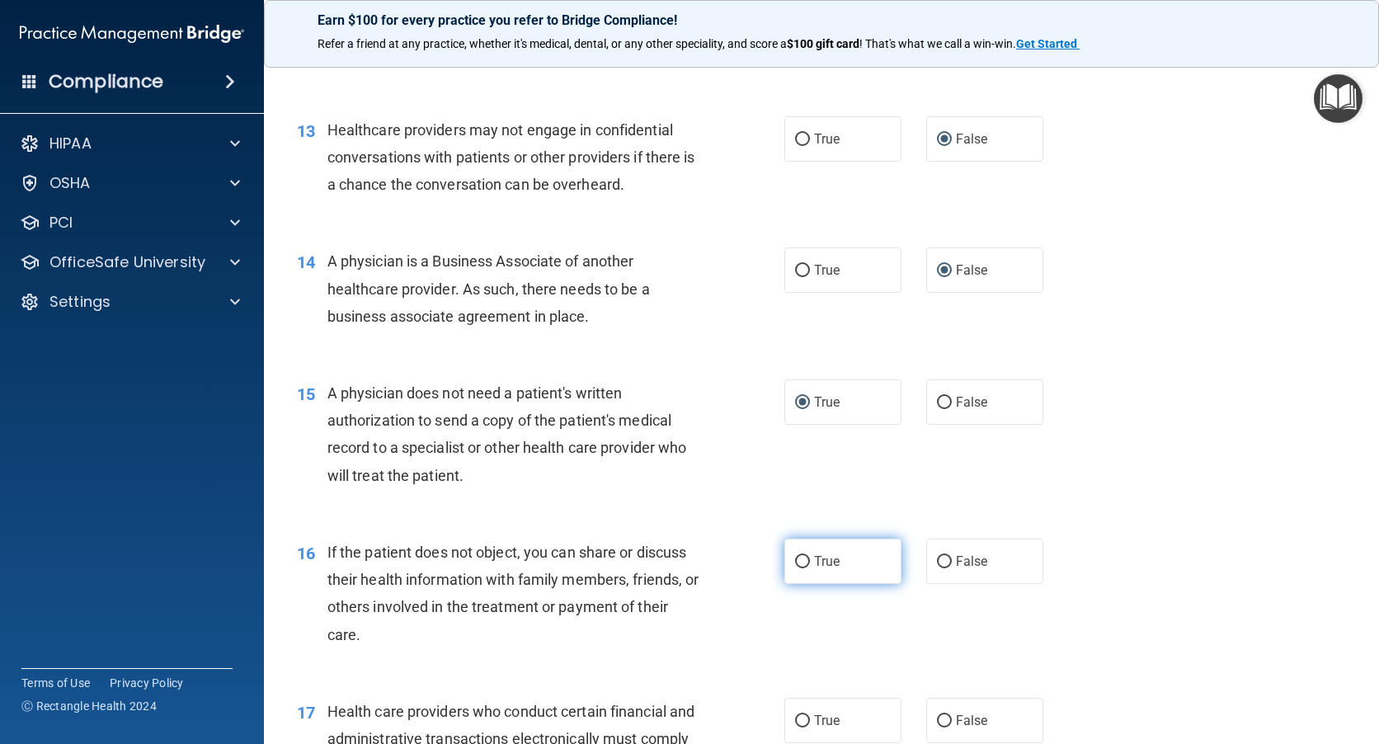
click at [804, 561] on label "True" at bounding box center [842, 561] width 117 height 45
click at [804, 561] on input "True" at bounding box center [802, 562] width 15 height 12
radio input "true"
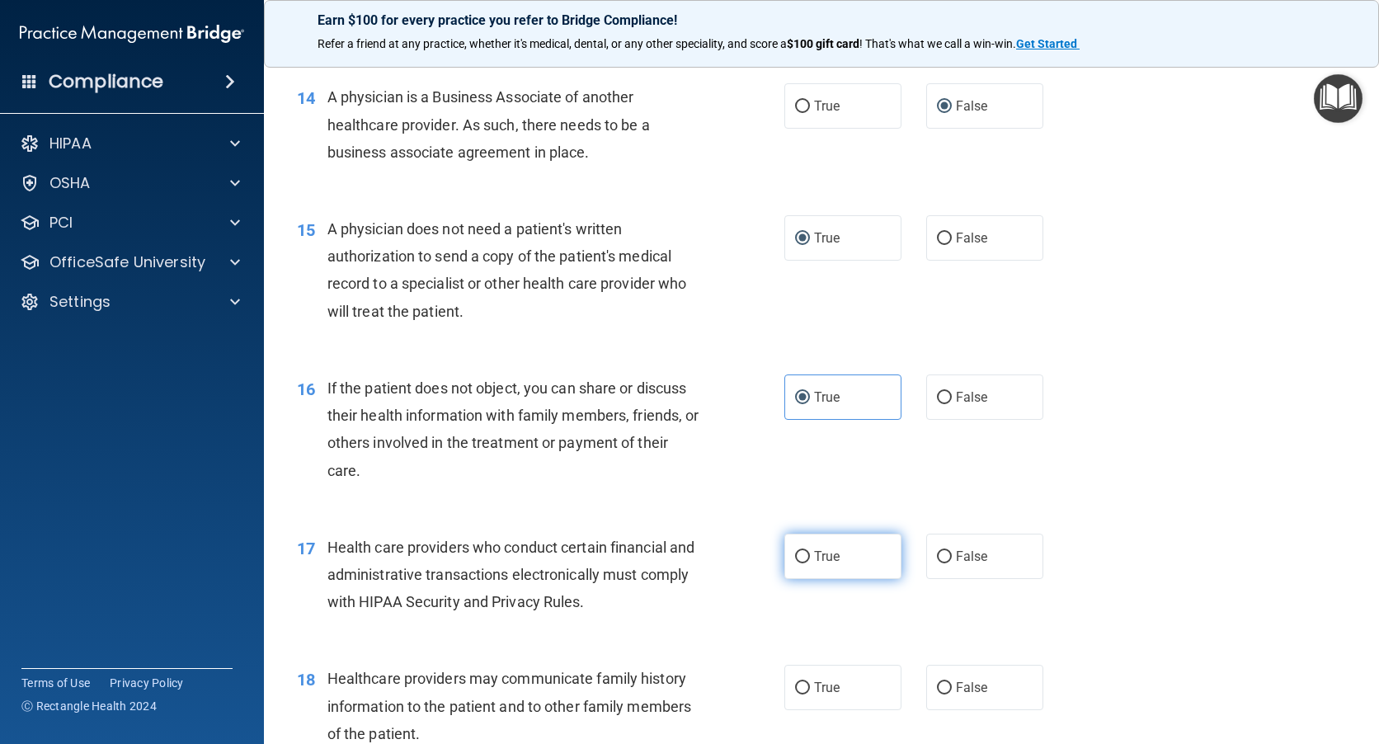
scroll to position [1815, 0]
click at [795, 556] on input "True" at bounding box center [802, 556] width 15 height 12
radio input "true"
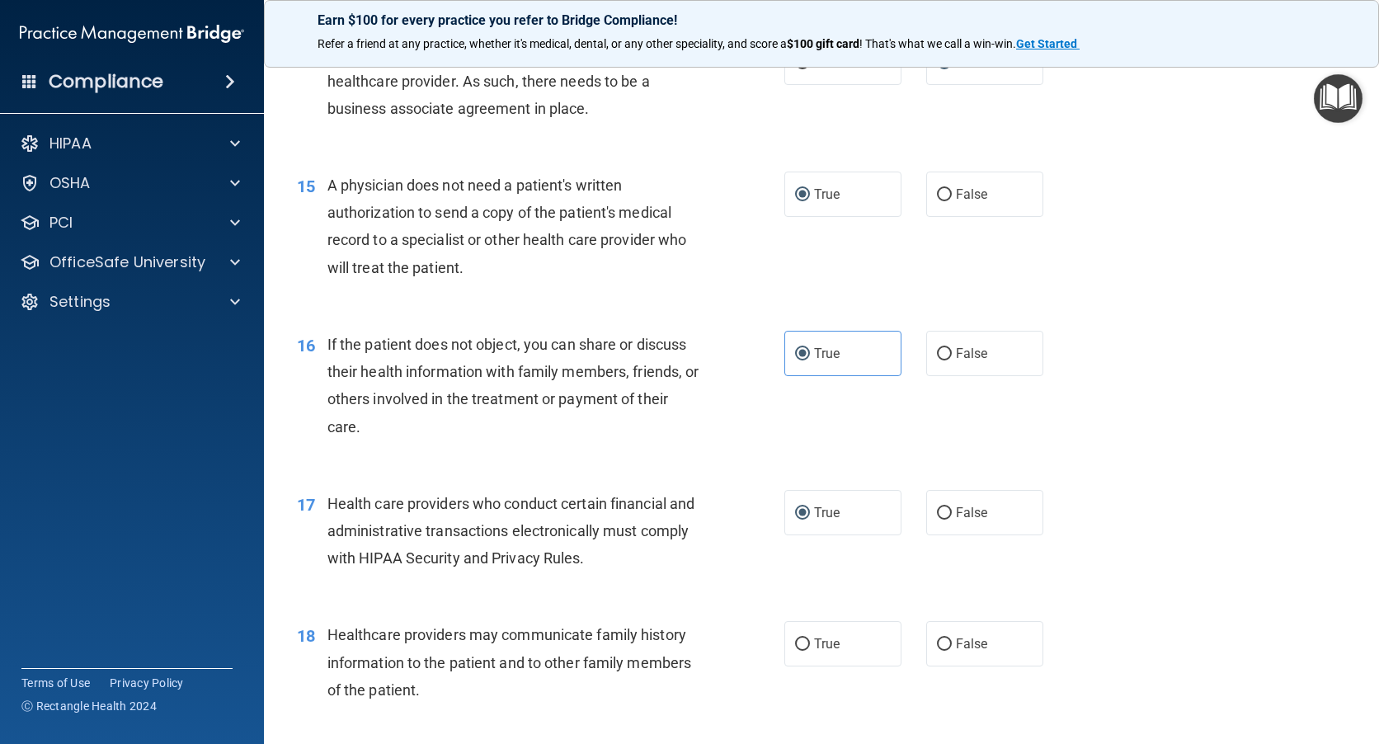
scroll to position [1980, 0]
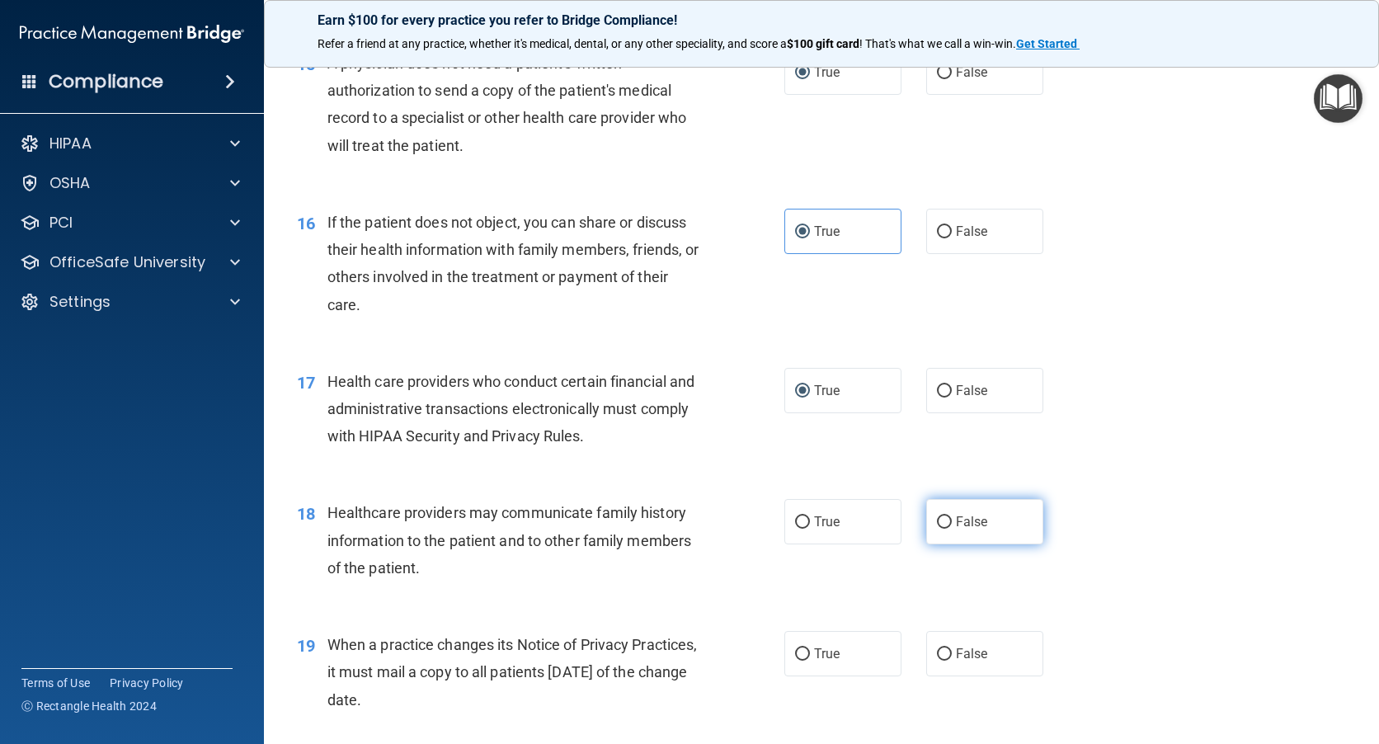
click at [939, 523] on input "False" at bounding box center [944, 522] width 15 height 12
radio input "true"
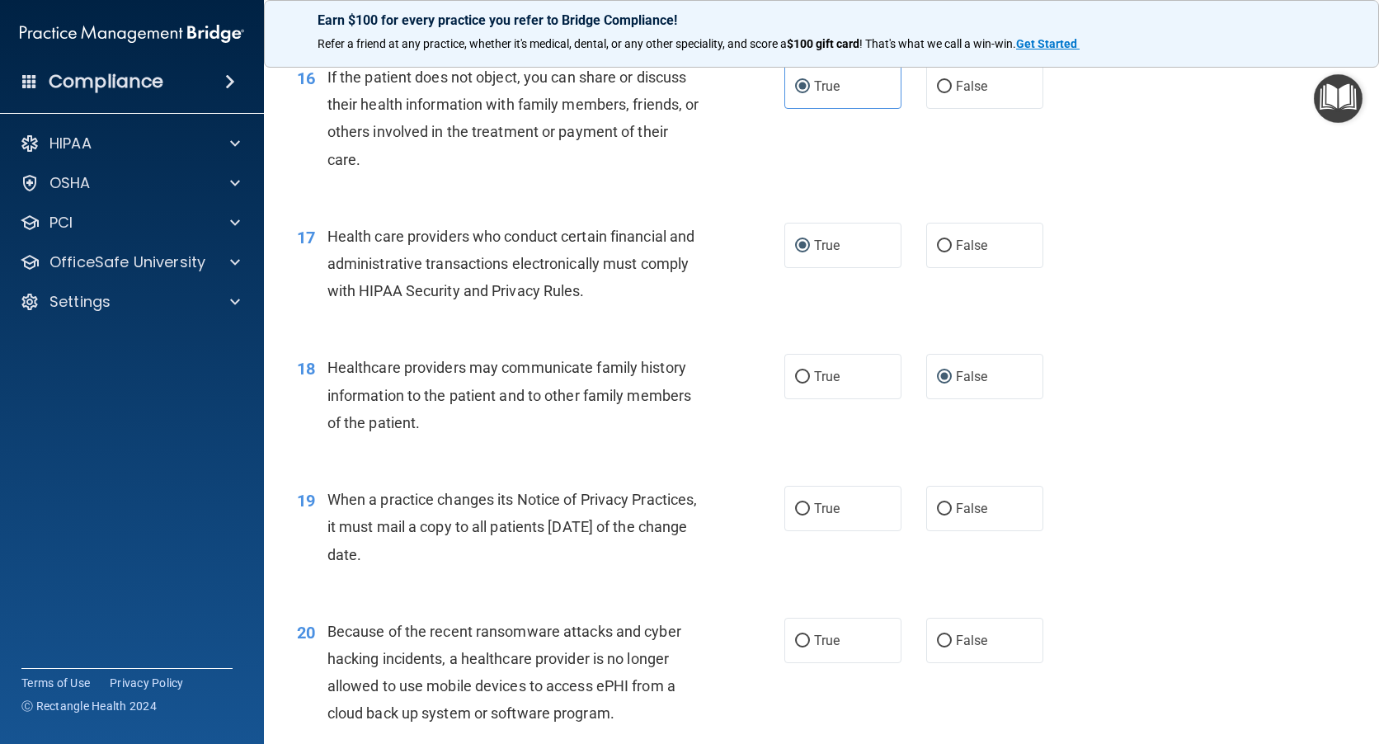
scroll to position [2145, 0]
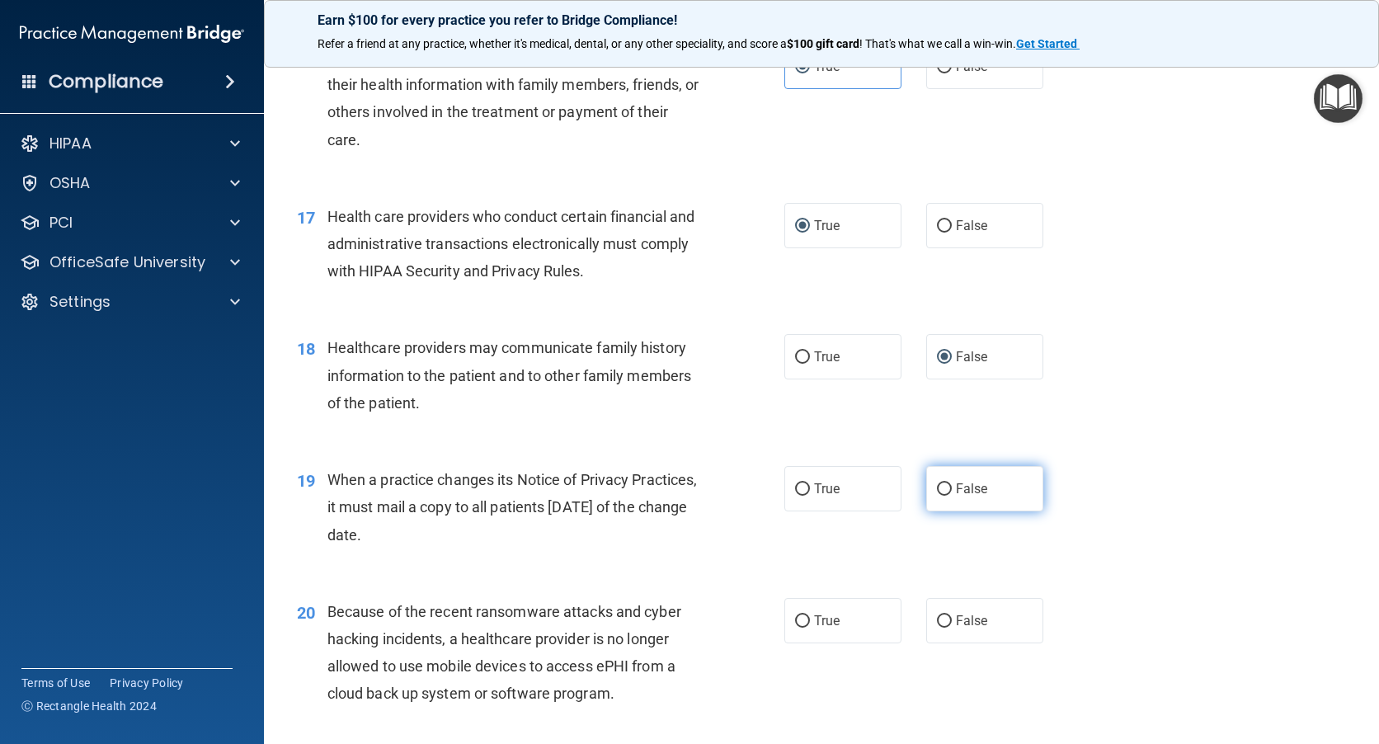
click at [937, 491] on input "False" at bounding box center [944, 489] width 15 height 12
radio input "true"
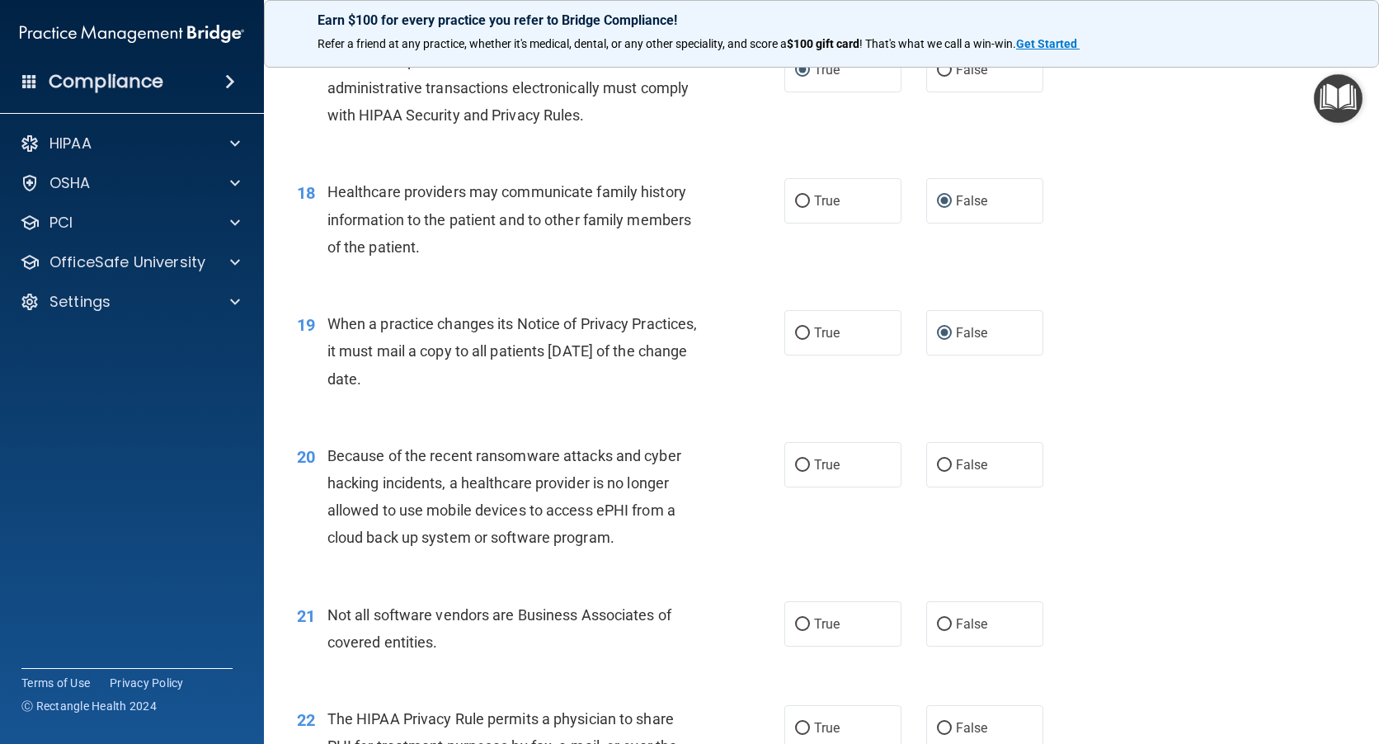
scroll to position [2310, 0]
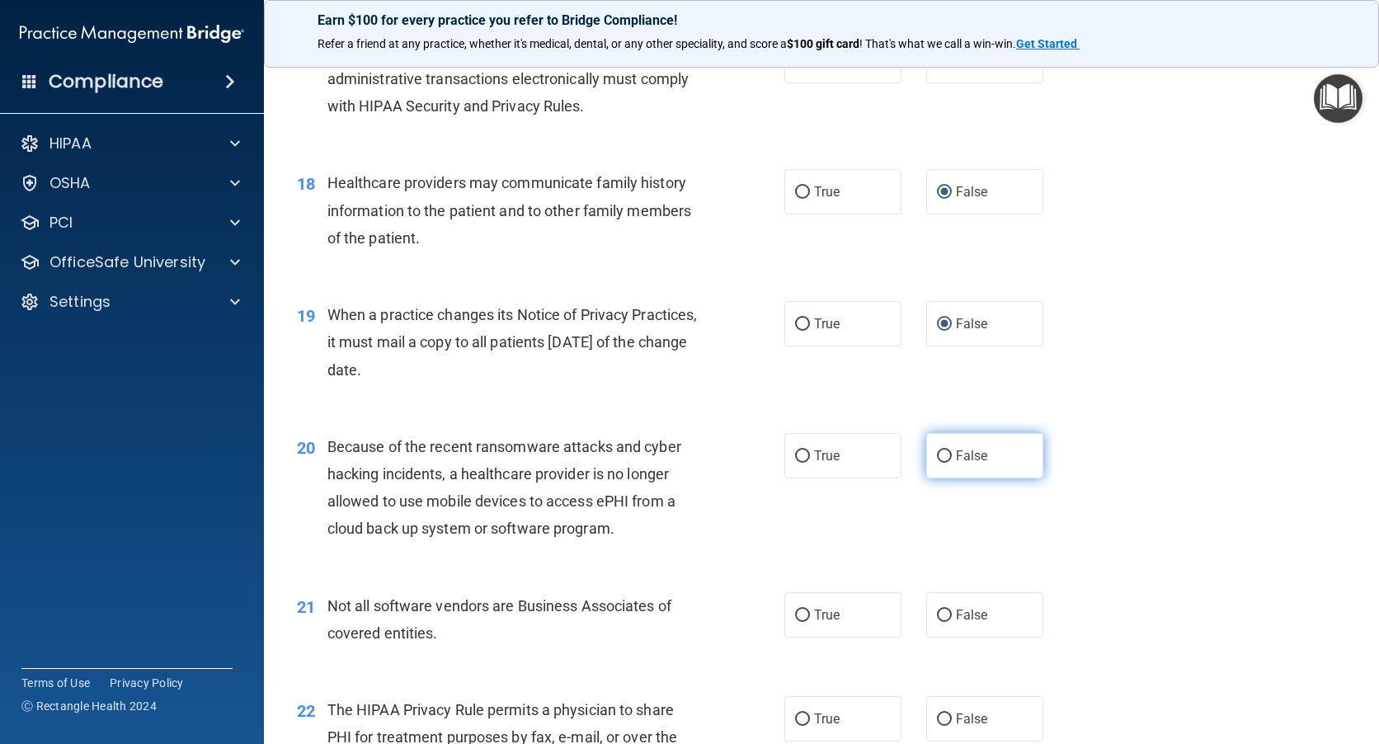
click at [942, 460] on input "False" at bounding box center [944, 456] width 15 height 12
radio input "true"
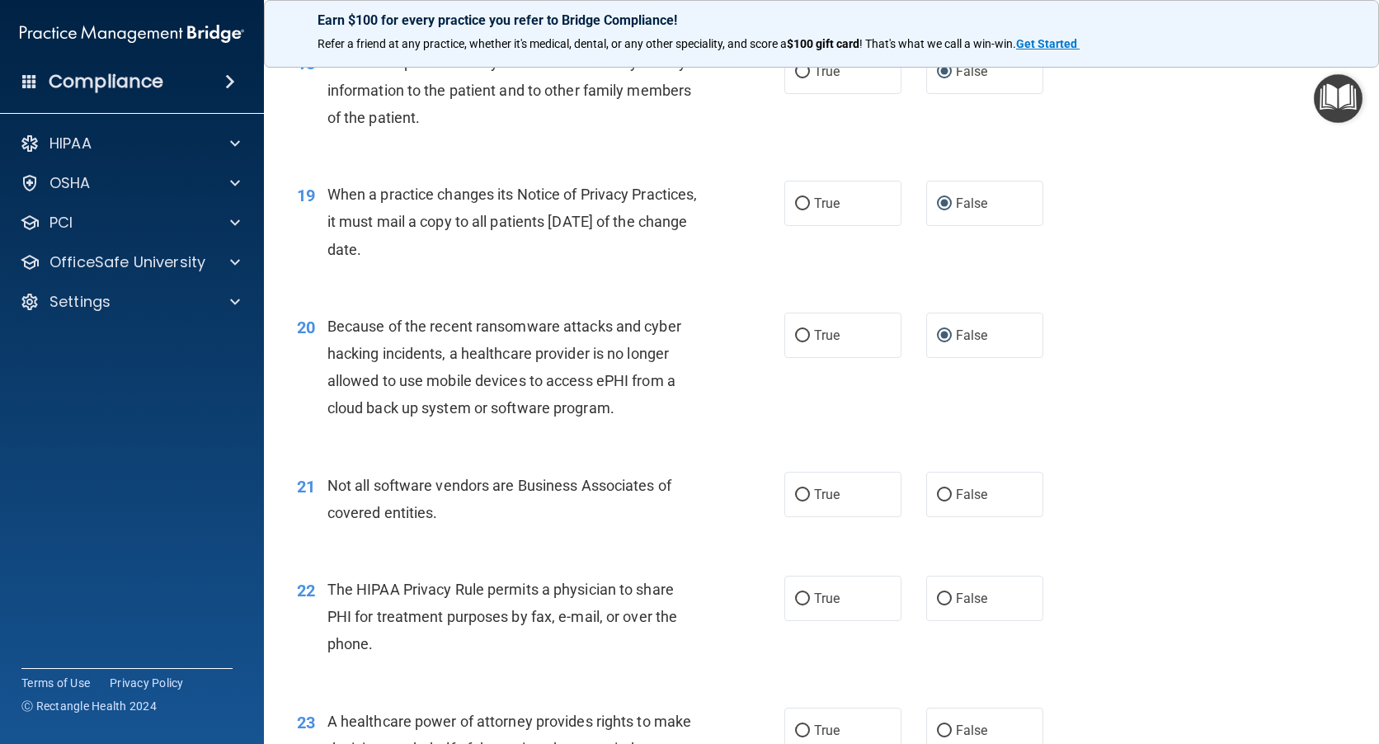
scroll to position [2475, 0]
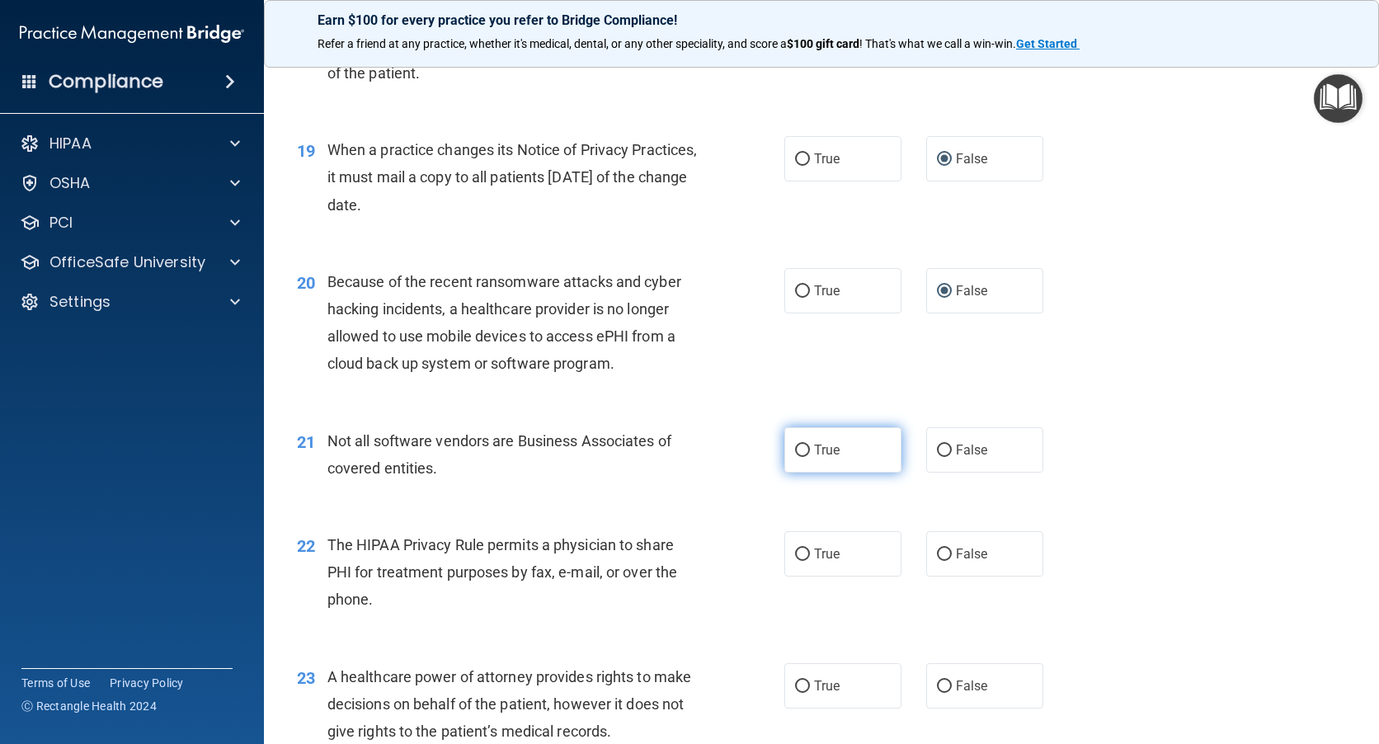
click at [795, 448] on input "True" at bounding box center [802, 451] width 15 height 12
radio input "true"
click at [796, 557] on input "True" at bounding box center [802, 555] width 15 height 12
radio input "true"
click at [937, 681] on input "False" at bounding box center [944, 687] width 15 height 12
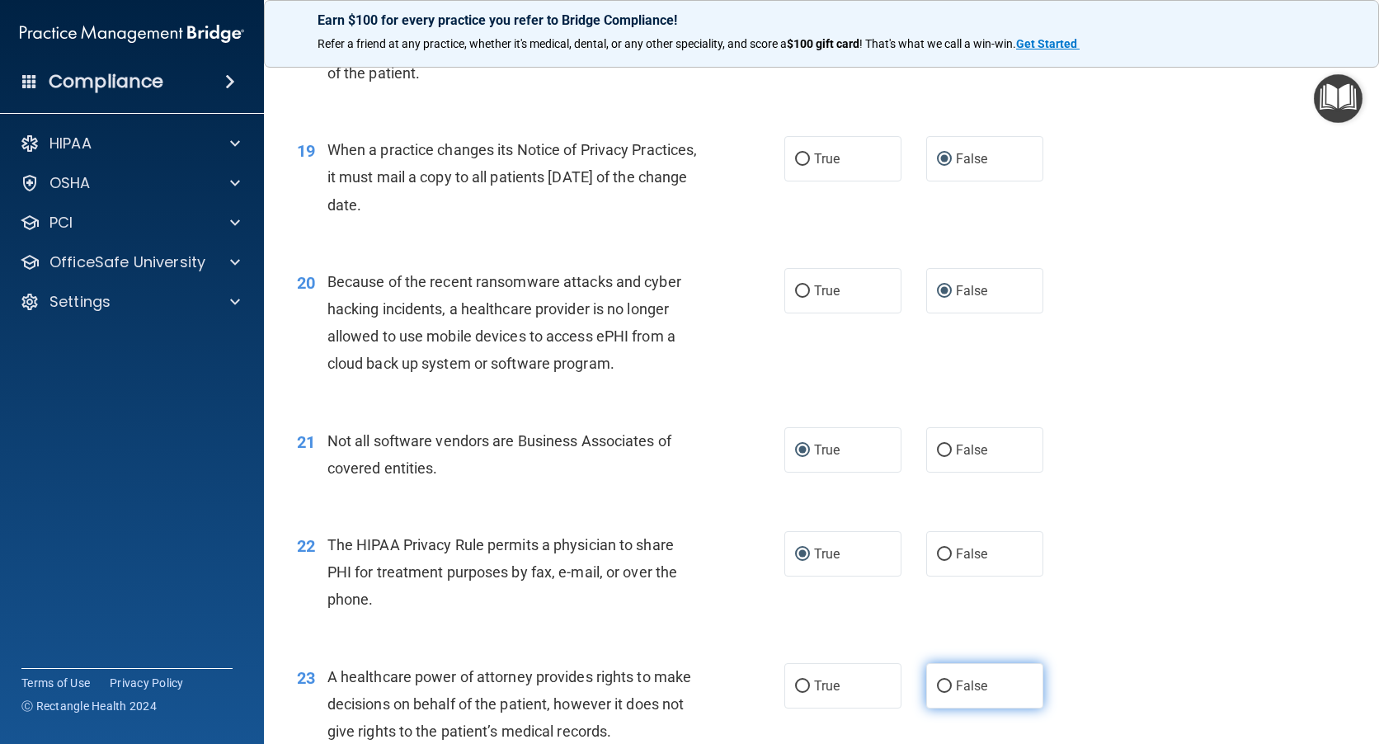
radio input "true"
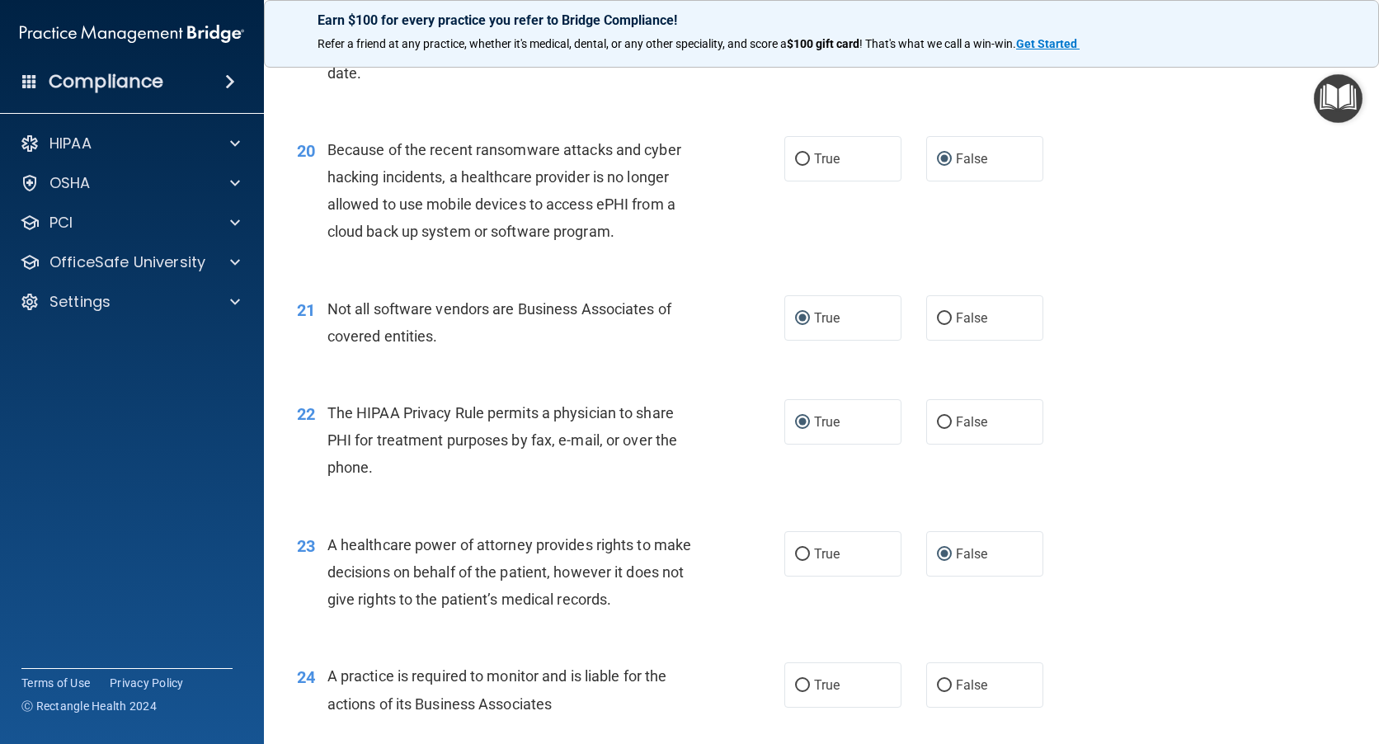
scroll to position [2640, 0]
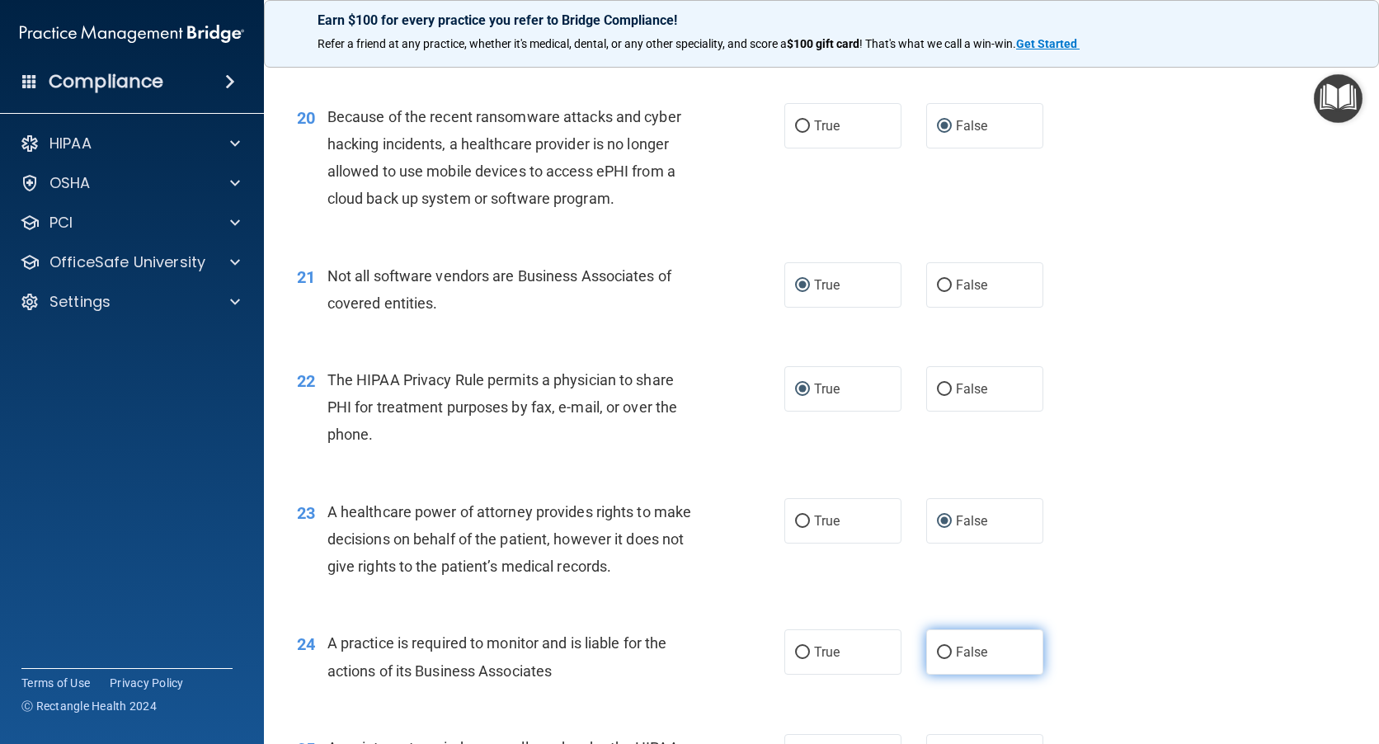
click at [939, 653] on input "False" at bounding box center [944, 653] width 15 height 12
radio input "true"
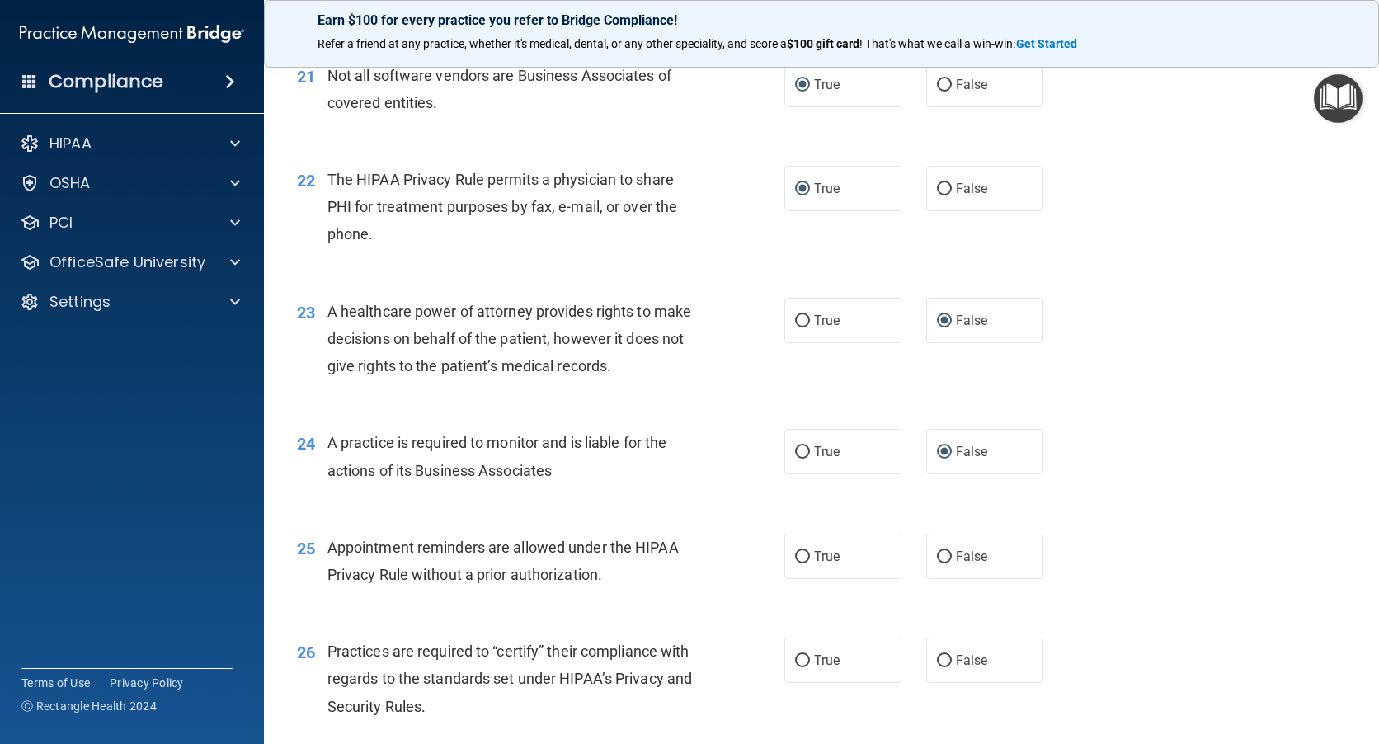
scroll to position [2887, 0]
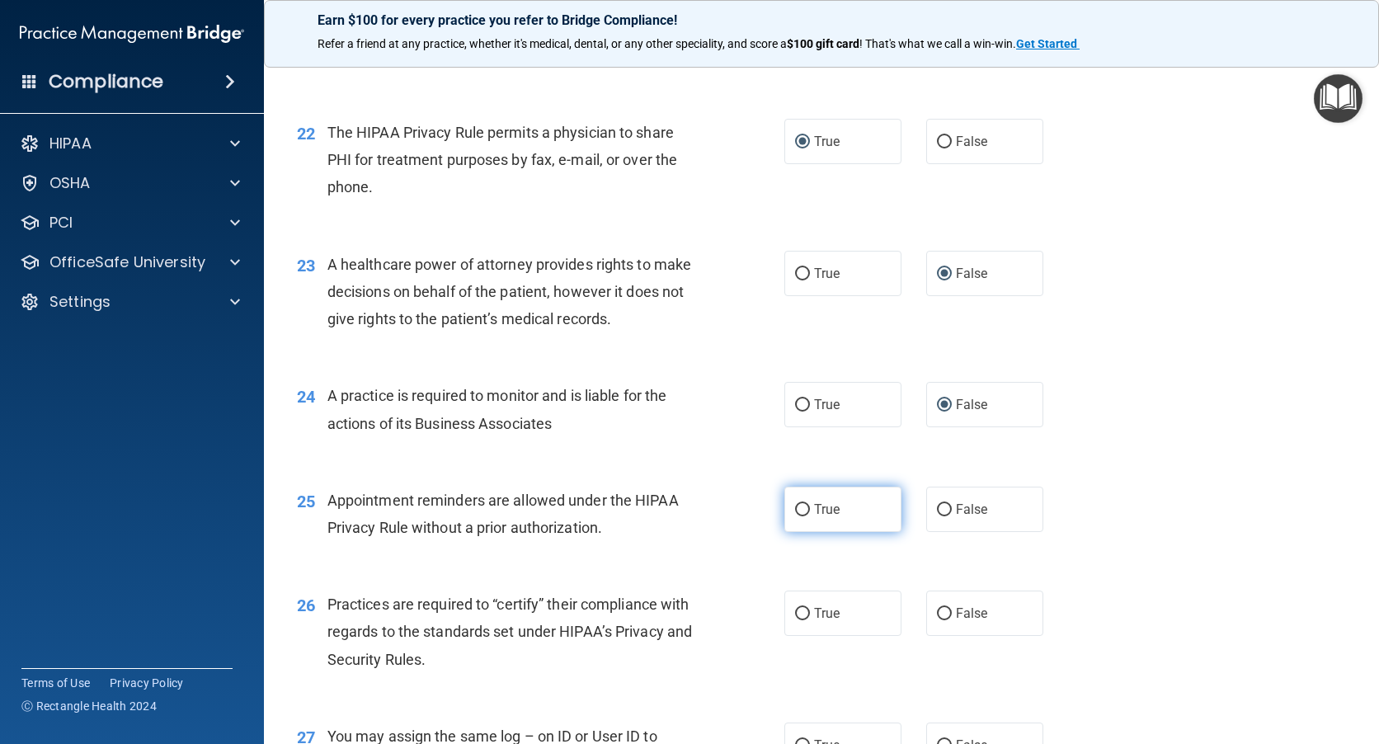
click at [796, 507] on input "True" at bounding box center [802, 510] width 15 height 12
radio input "true"
click at [937, 613] on input "False" at bounding box center [944, 614] width 15 height 12
radio input "true"
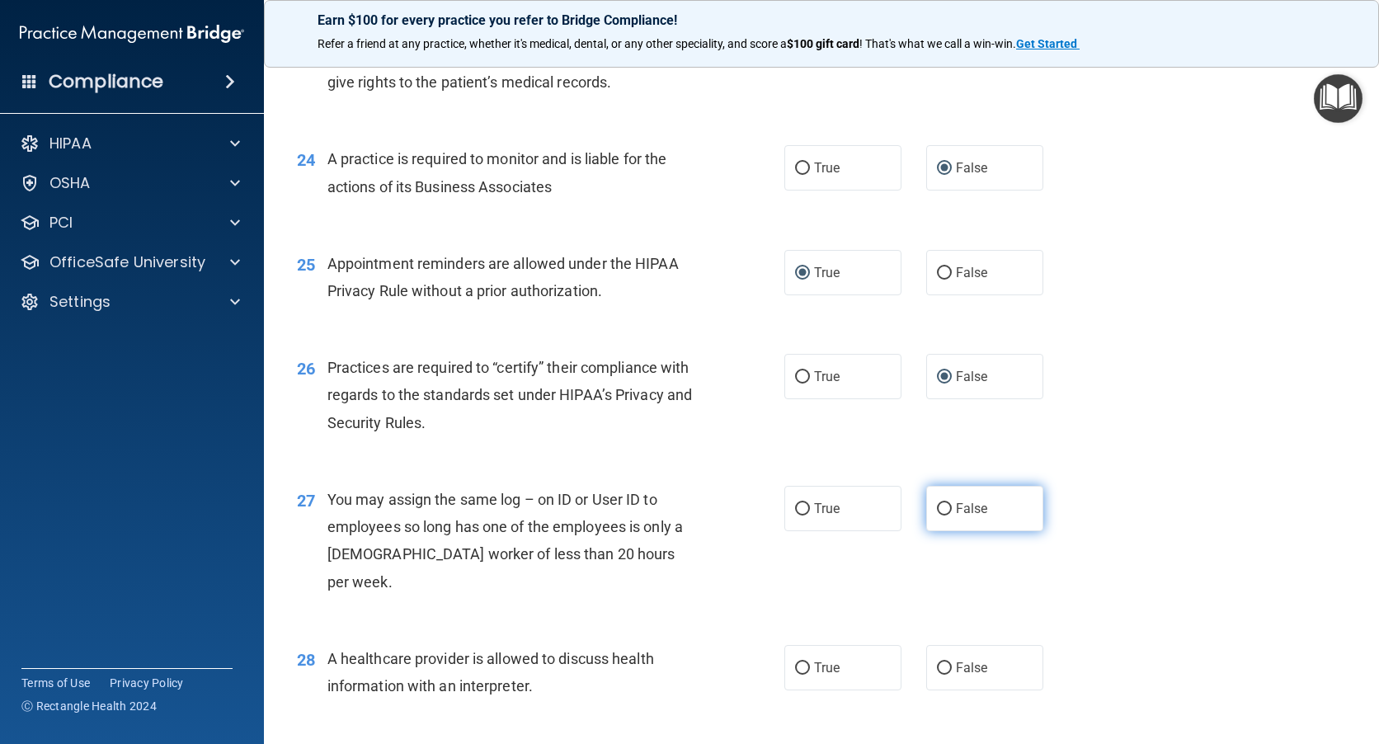
scroll to position [3135, 0]
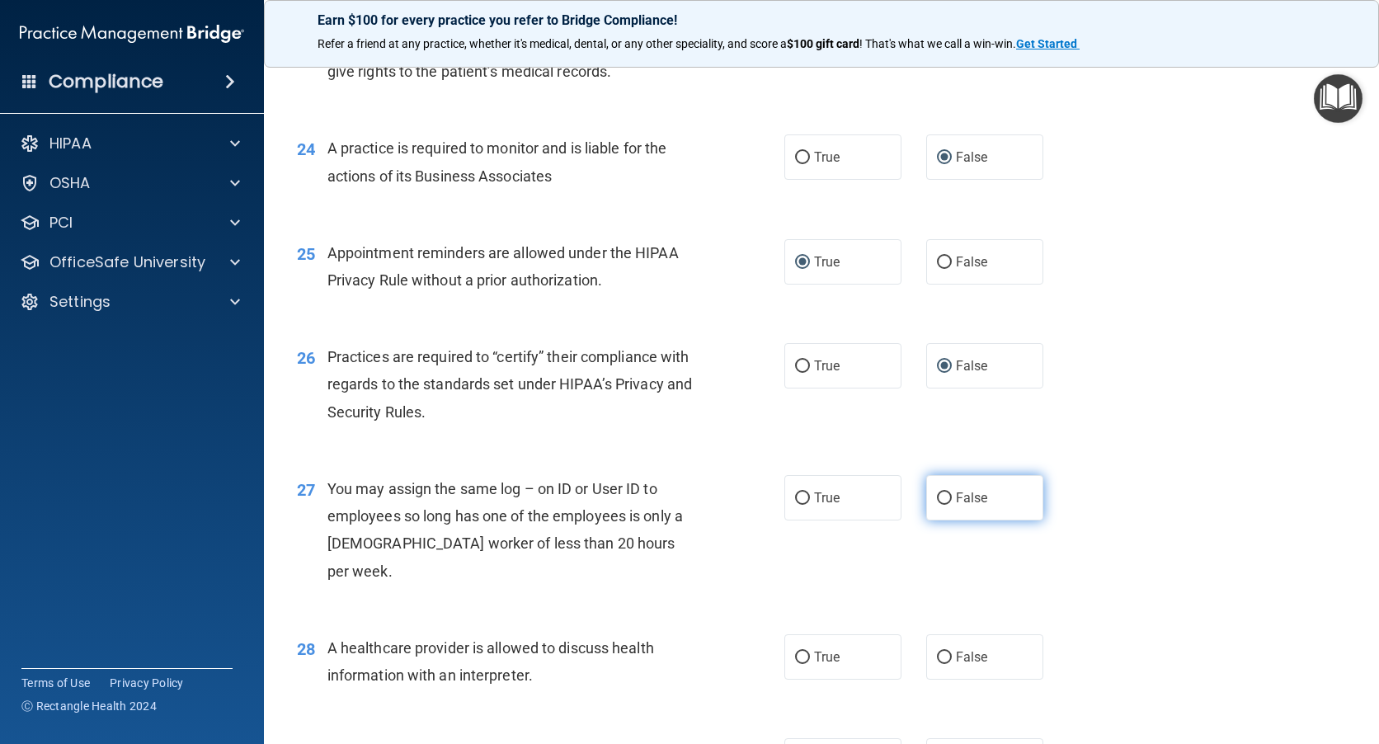
click at [933, 489] on label "False" at bounding box center [984, 497] width 117 height 45
click at [937, 492] on input "False" at bounding box center [944, 498] width 15 height 12
radio input "true"
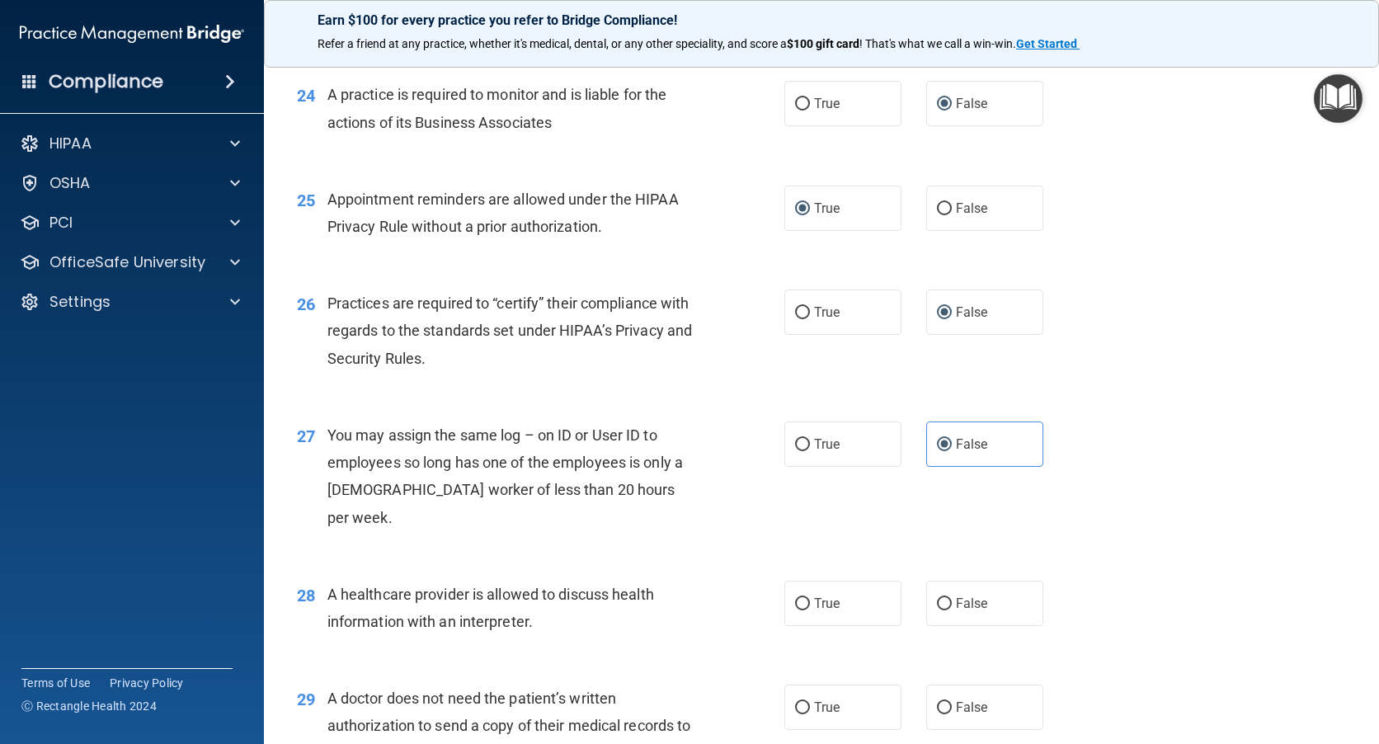
scroll to position [3217, 0]
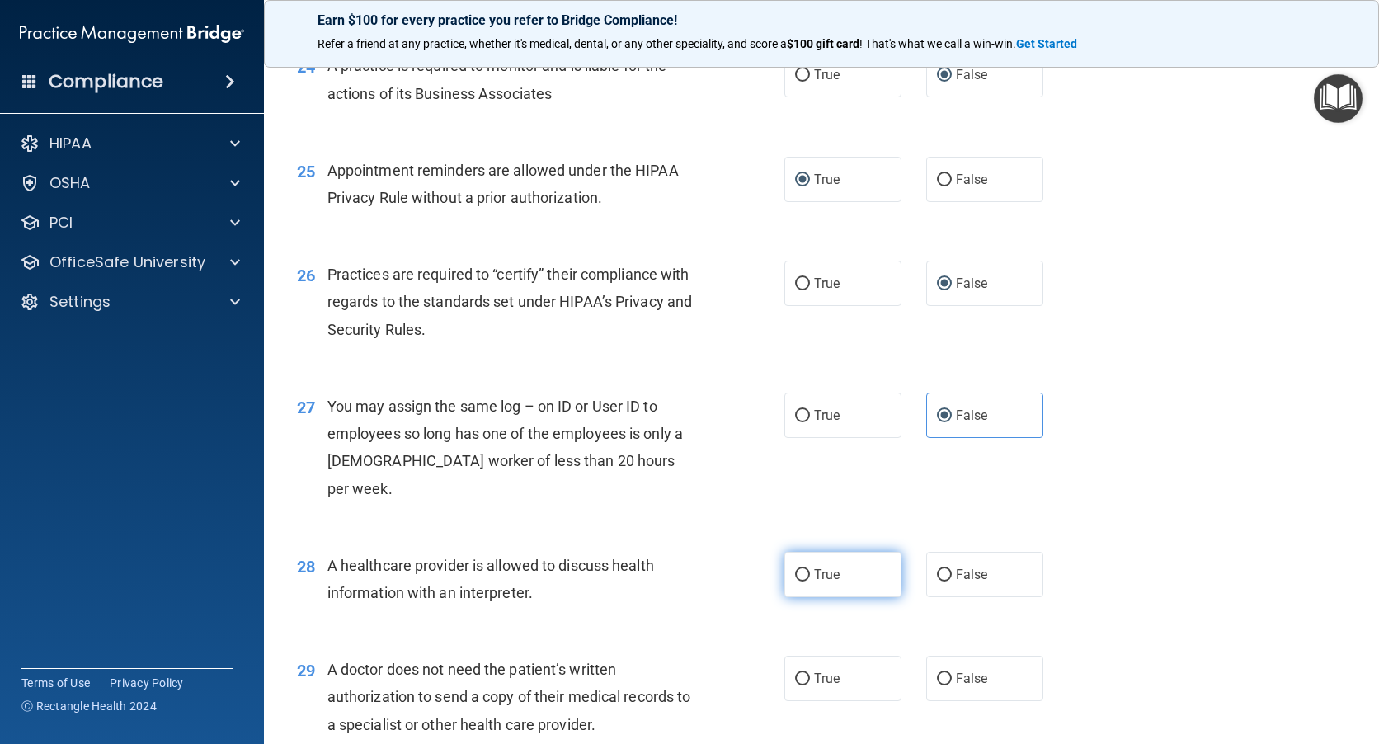
click at [795, 569] on input "True" at bounding box center [802, 575] width 15 height 12
radio input "true"
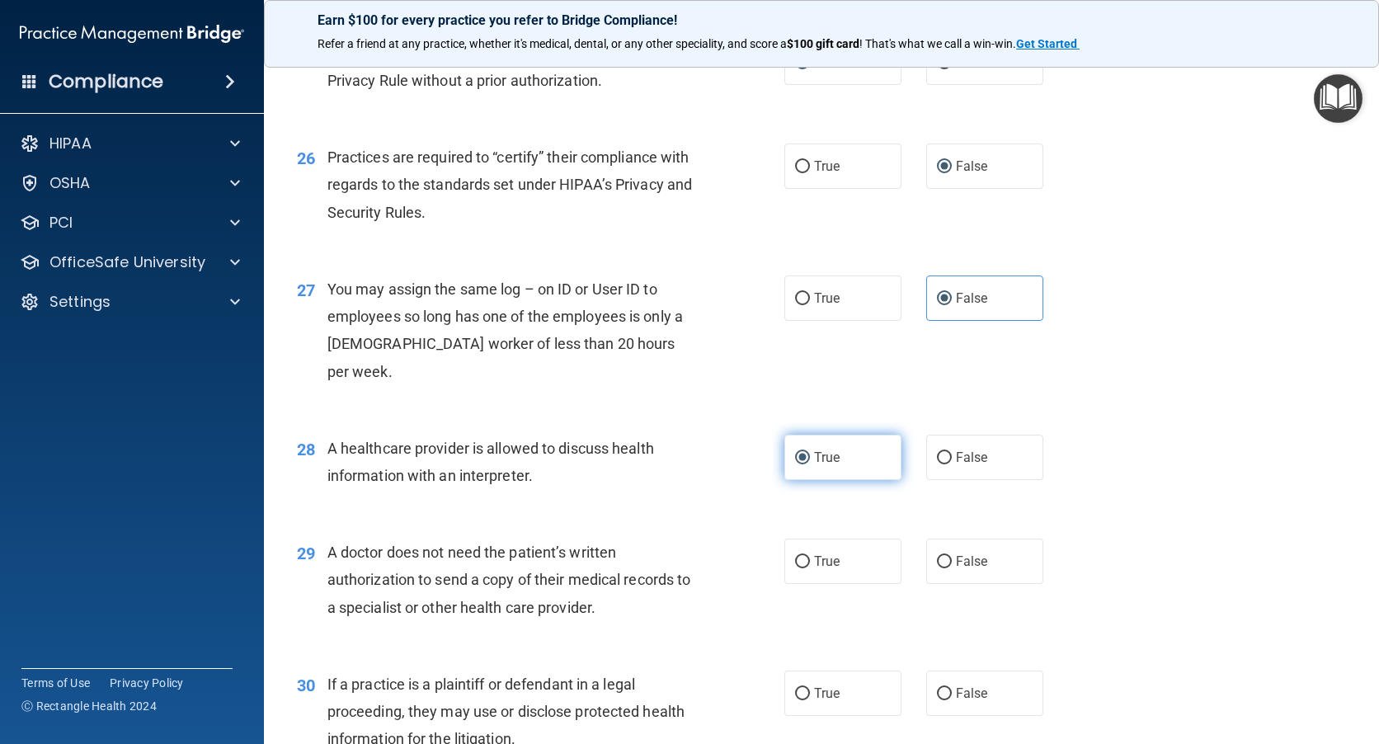
scroll to position [3382, 0]
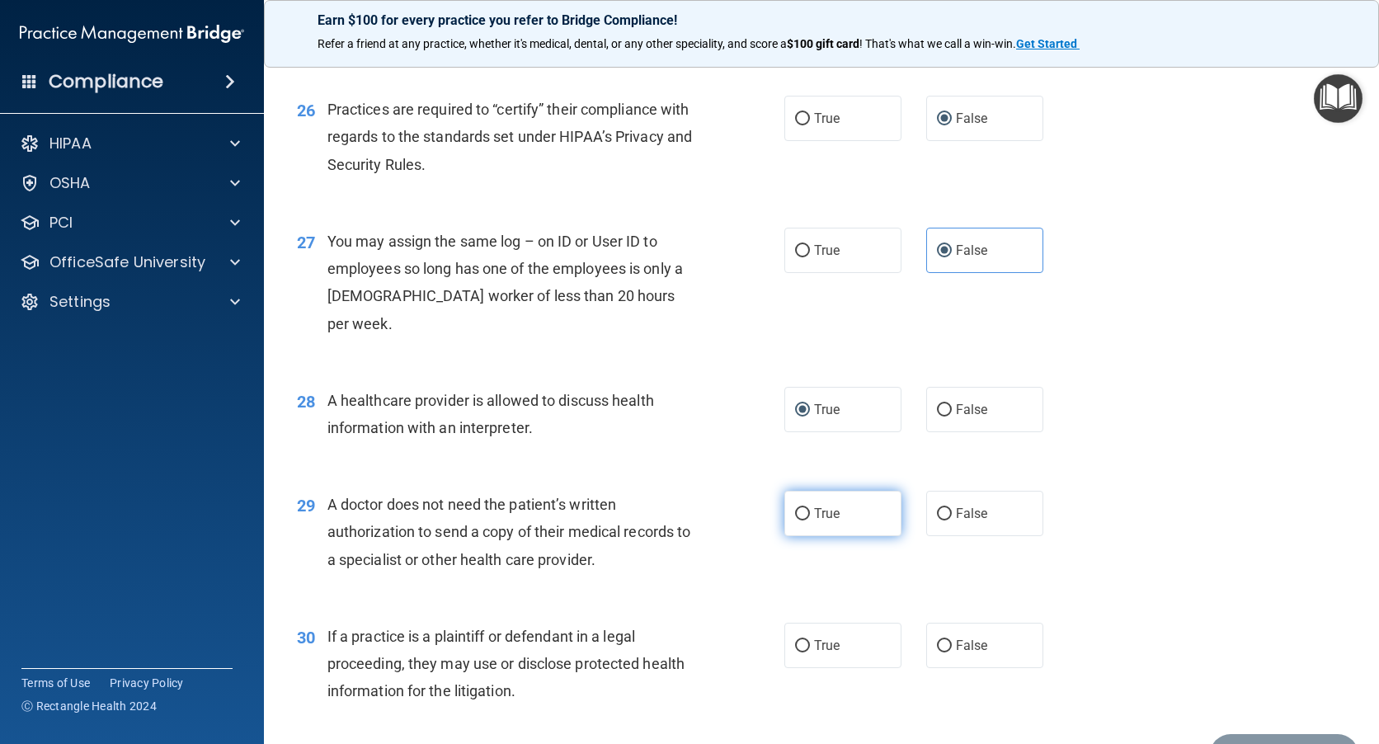
click at [795, 508] on input "True" at bounding box center [802, 514] width 15 height 12
radio input "true"
click at [803, 640] on input "True" at bounding box center [802, 646] width 15 height 12
radio input "true"
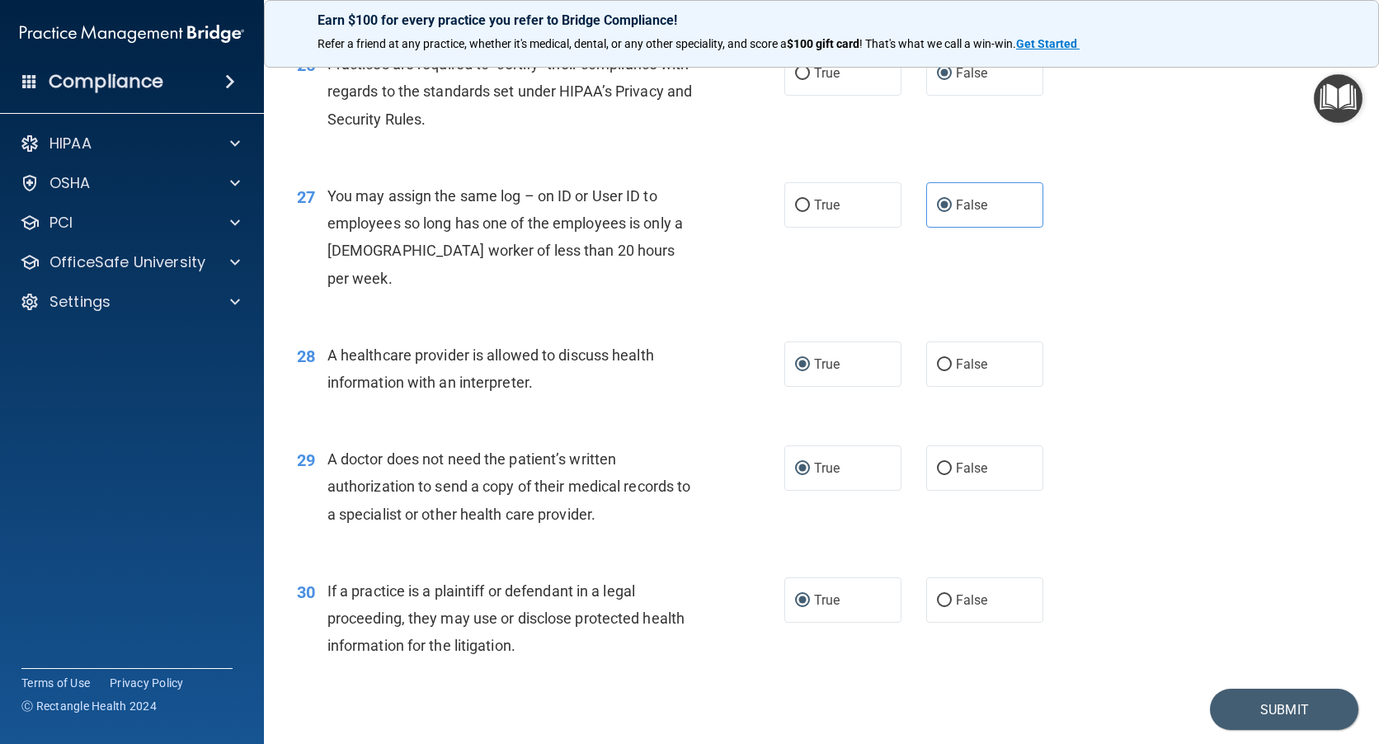
scroll to position [3452, 0]
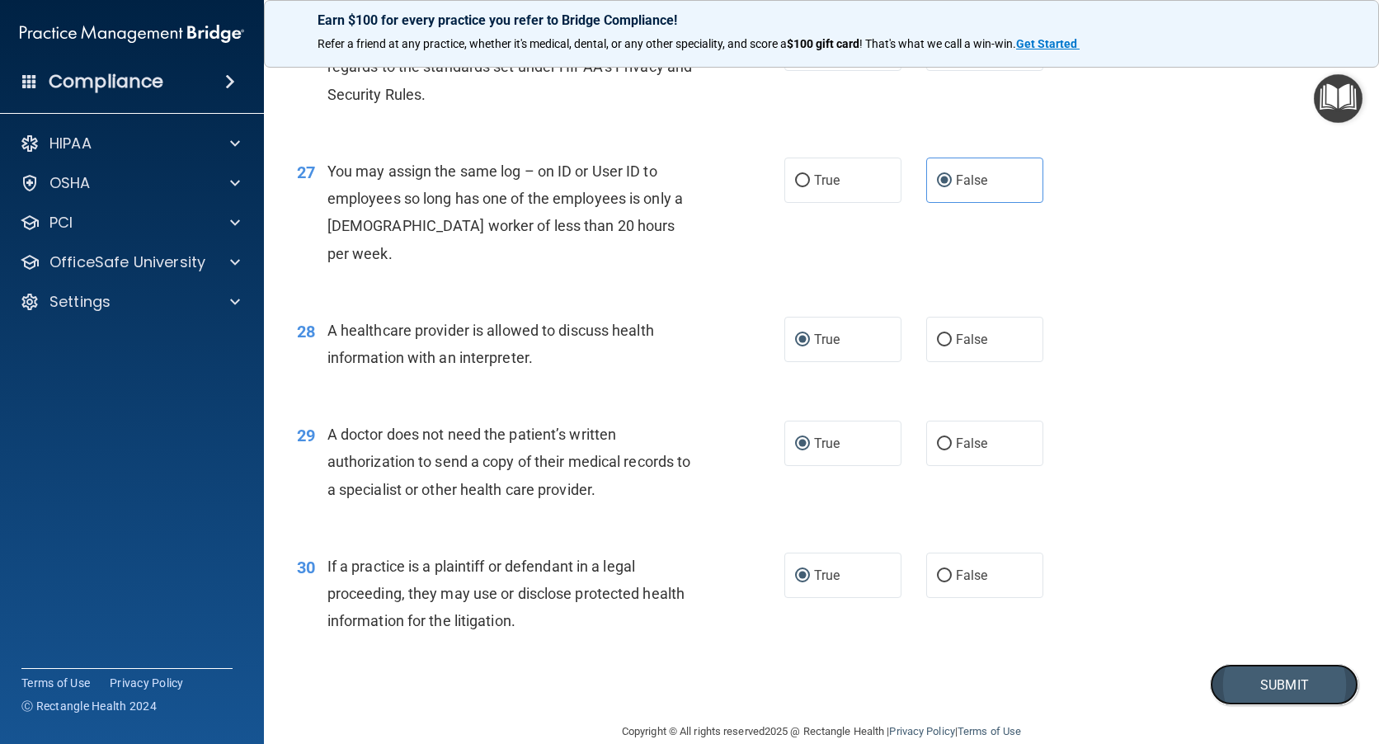
click at [1237, 664] on button "Submit" at bounding box center [1284, 685] width 148 height 42
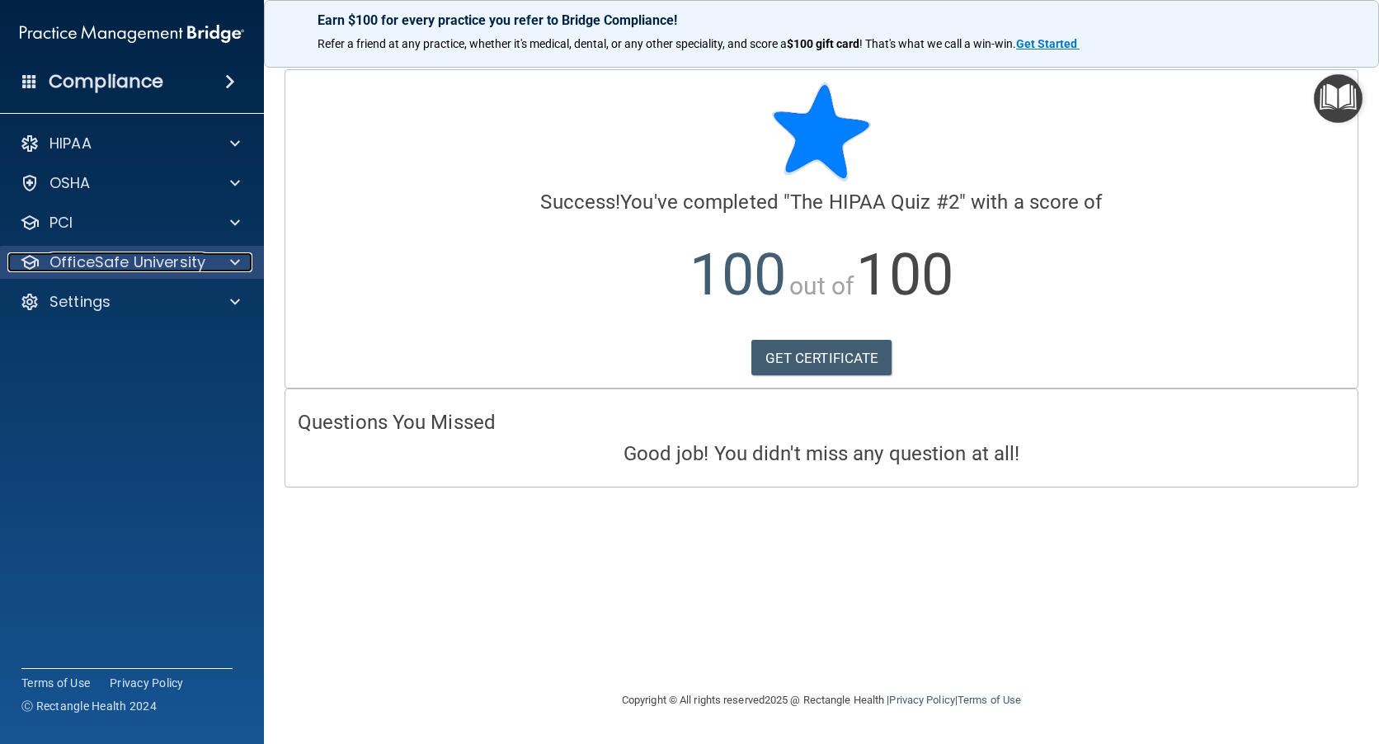
click at [109, 261] on p "OfficeSafe University" at bounding box center [127, 262] width 156 height 20
